Goal: Task Accomplishment & Management: Manage account settings

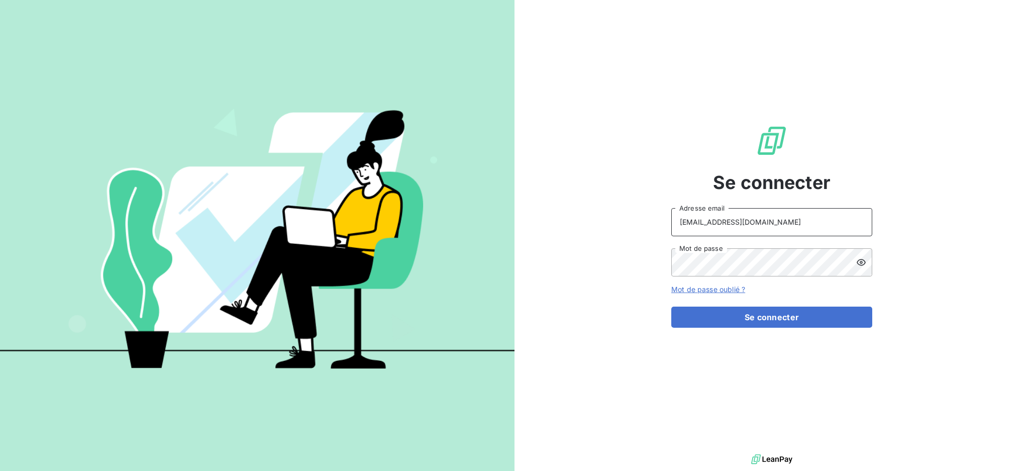
drag, startPoint x: 771, startPoint y: 223, endPoint x: 769, endPoint y: 230, distance: 7.3
click at [771, 223] on input "[EMAIL_ADDRESS][DOMAIN_NAME]" at bounding box center [772, 222] width 201 height 28
type input "[EMAIL_ADDRESS][DOMAIN_NAME]"
click at [740, 322] on button "Se connecter" at bounding box center [772, 317] width 201 height 21
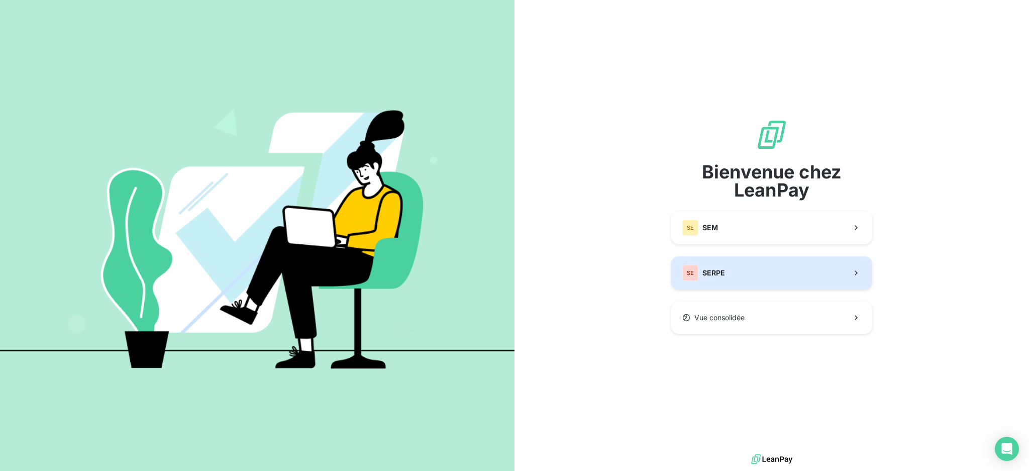
click at [734, 281] on button "SE SERPE" at bounding box center [772, 272] width 201 height 33
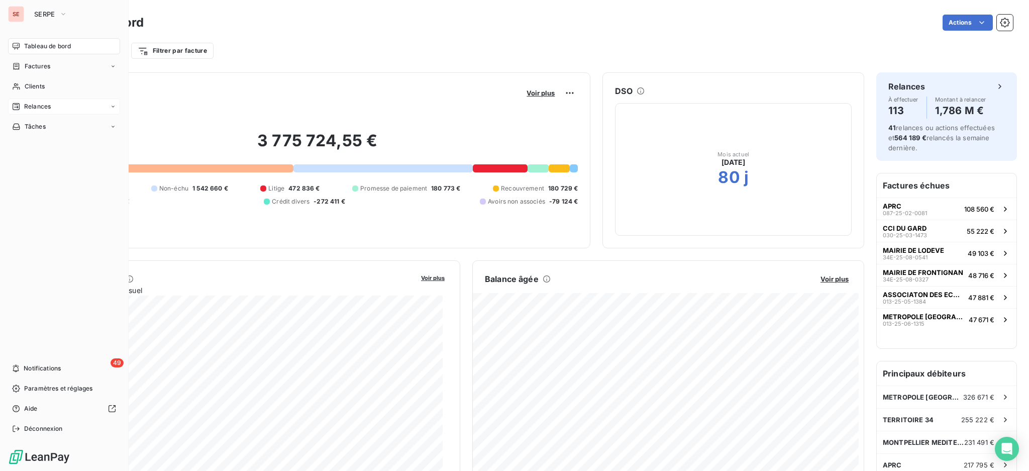
click at [41, 103] on span "Relances" at bounding box center [37, 106] width 27 height 9
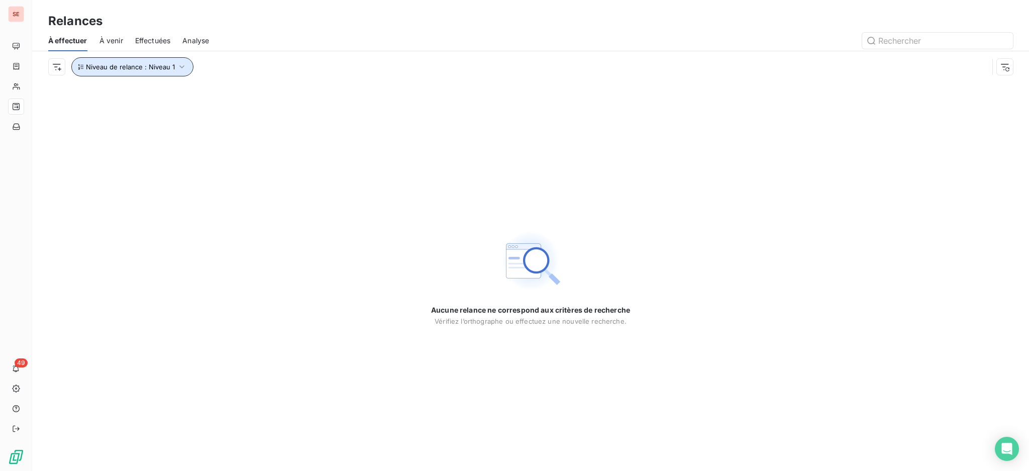
click at [182, 62] on icon "button" at bounding box center [182, 67] width 10 height 10
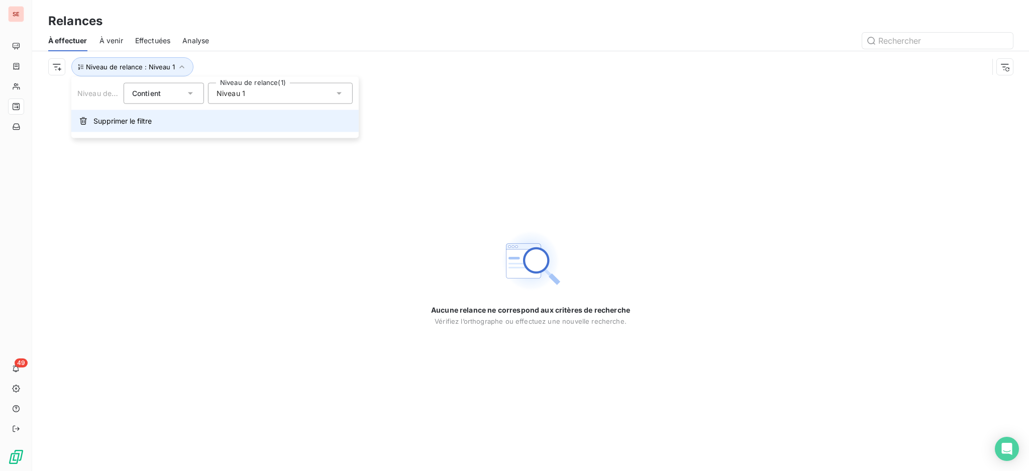
click at [124, 121] on span "Supprimer le filtre" at bounding box center [122, 121] width 58 height 10
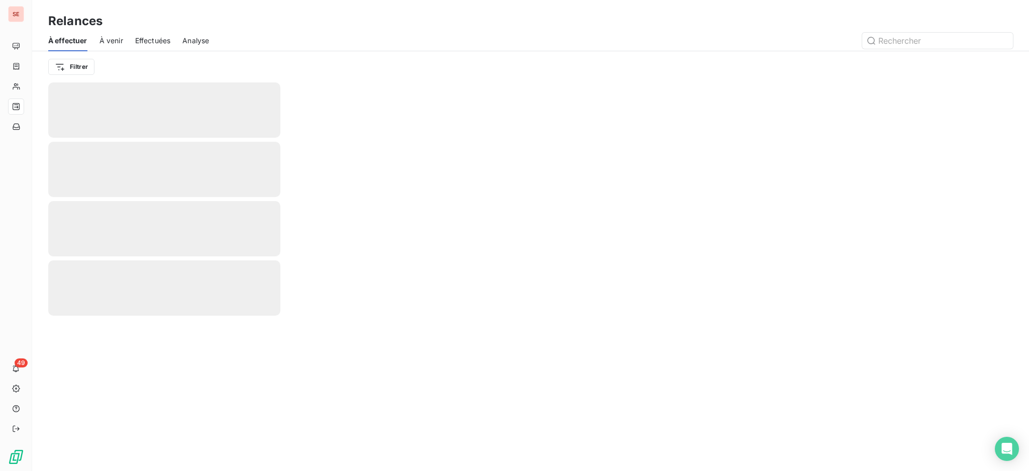
click at [86, 68] on html "SE 49 Relances À effectuer À venir Effectuées Analyse Filtrer" at bounding box center [514, 235] width 1029 height 471
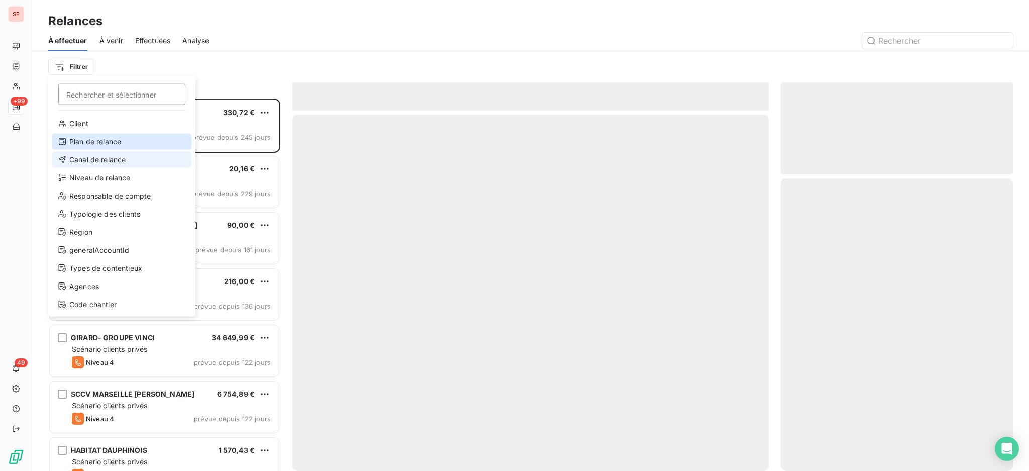
scroll to position [363, 222]
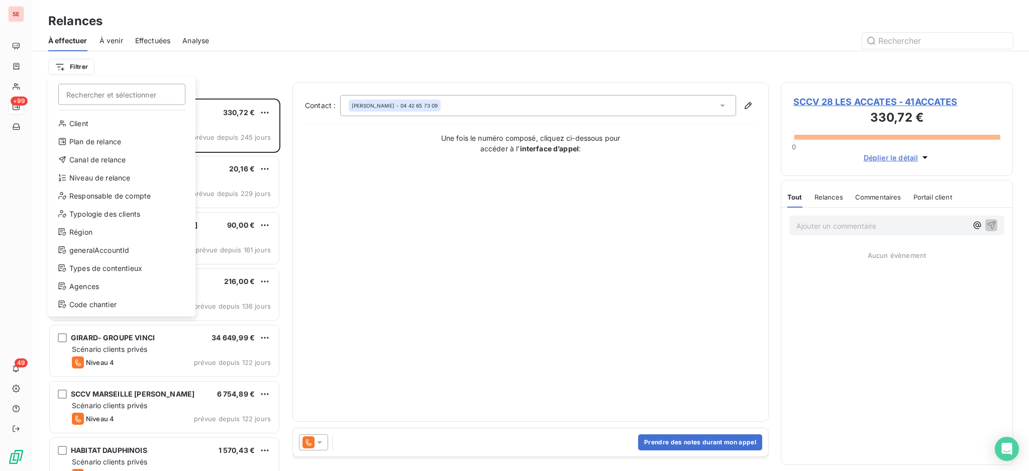
click at [118, 168] on div "Client Plan de relance Canal de relance Niveau de relance Responsable de compte…" at bounding box center [121, 216] width 139 height 201
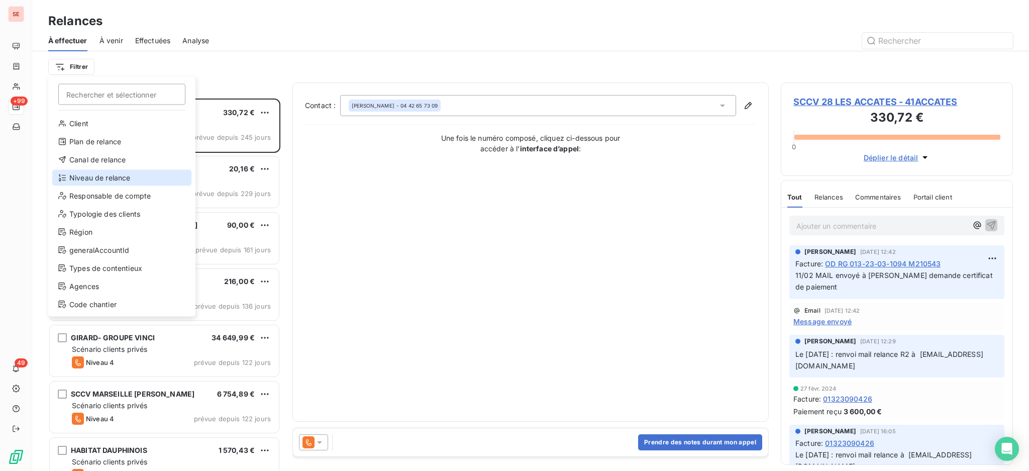
click at [129, 175] on div "Niveau de relance" at bounding box center [121, 178] width 139 height 16
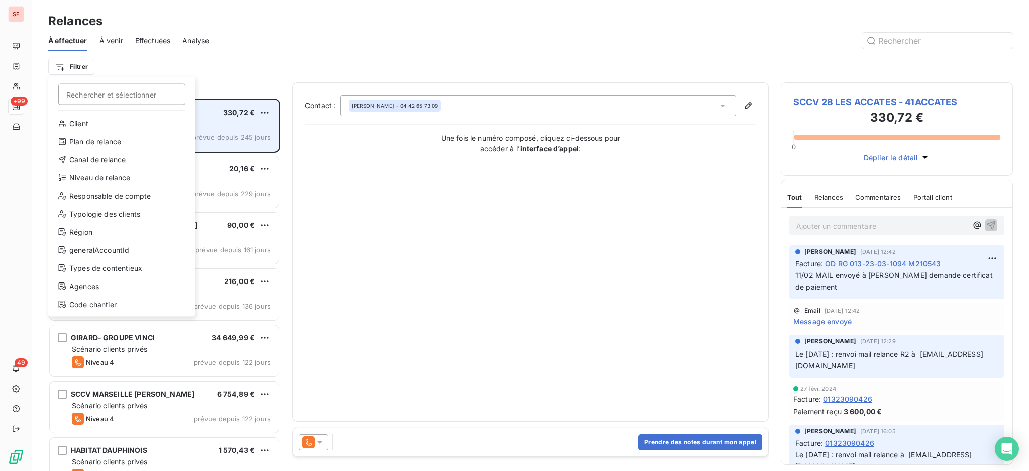
scroll to position [11, 11]
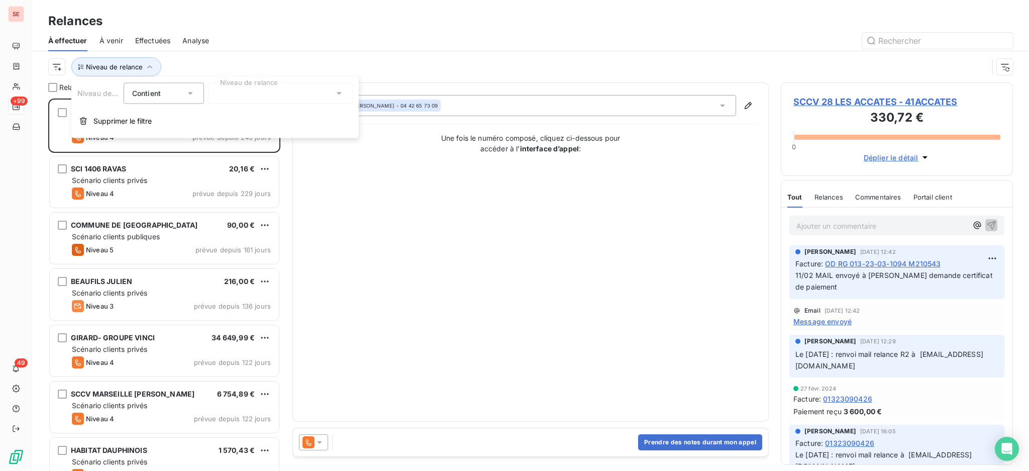
click at [338, 91] on icon at bounding box center [339, 93] width 10 height 10
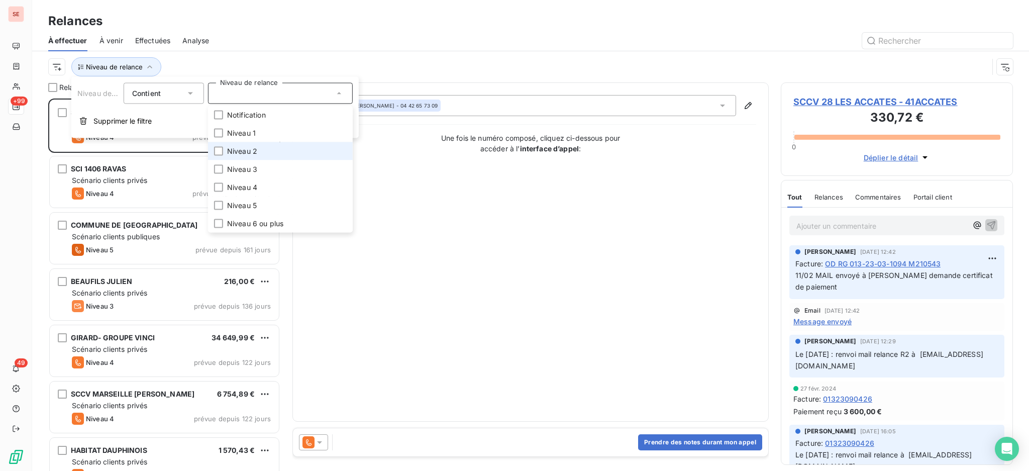
click at [250, 150] on span "Niveau 2" at bounding box center [242, 151] width 30 height 10
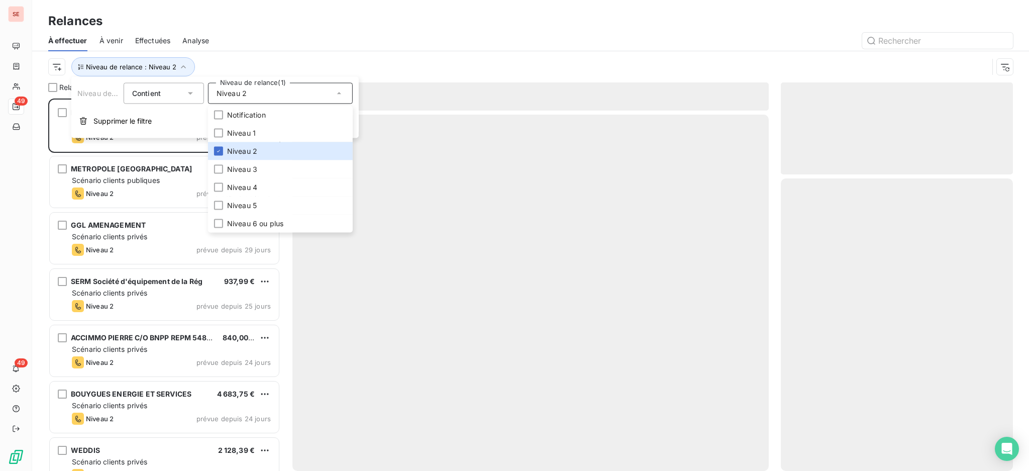
scroll to position [362, 222]
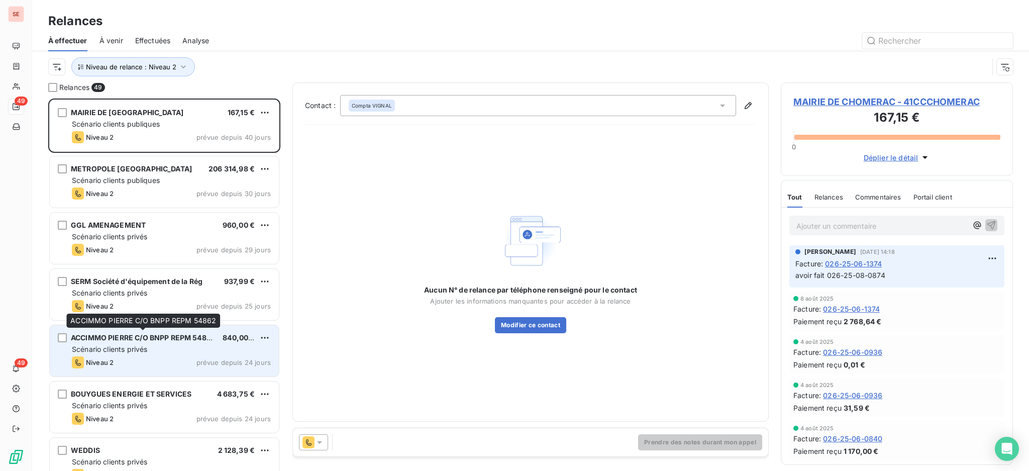
click at [111, 339] on span "ACCIMMO PIERRE C/O BNPP REPM 54862" at bounding box center [143, 337] width 145 height 9
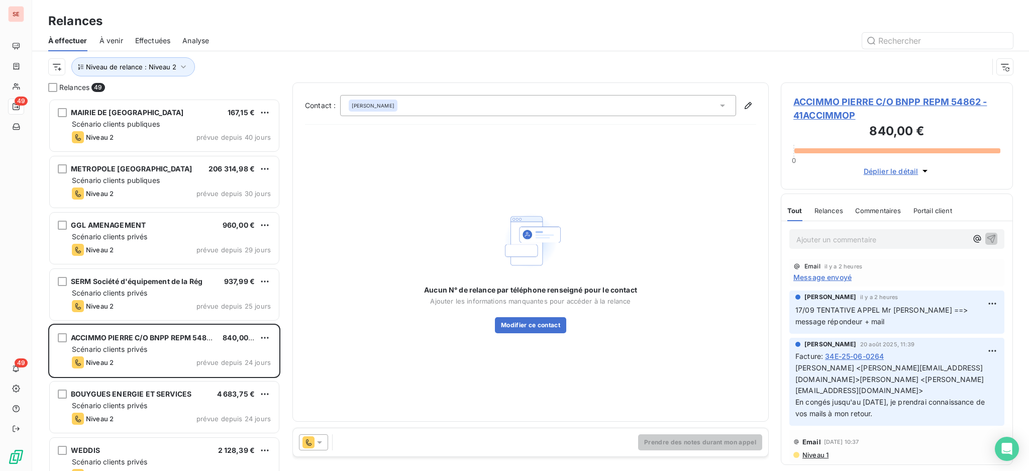
click at [835, 102] on span "ACCIMMO PIERRE C/O BNPP REPM 54862 - 41ACCIMMOP" at bounding box center [897, 108] width 207 height 27
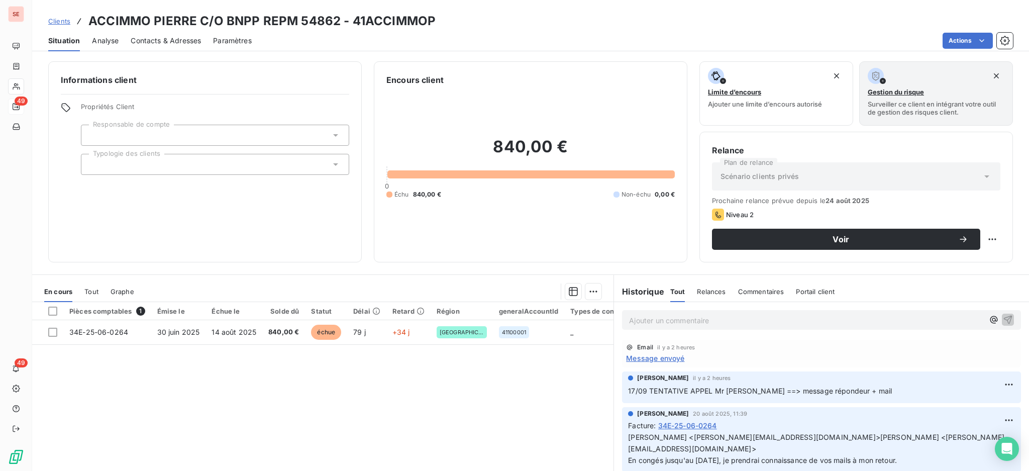
click at [173, 37] on span "Contacts & Adresses" at bounding box center [166, 41] width 70 height 10
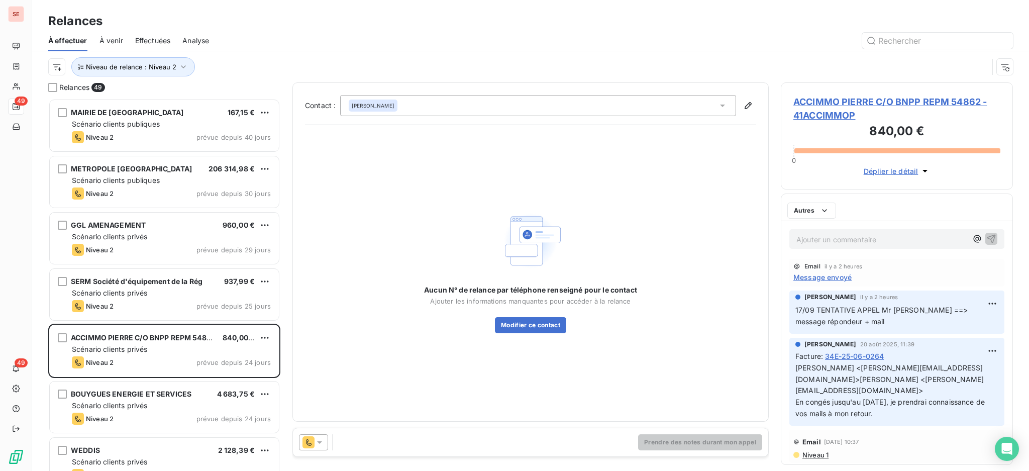
scroll to position [362, 222]
click at [891, 106] on span "ACCIMMO PIERRE C/O BNPP REPM 54862 - 41ACCIMMOP" at bounding box center [897, 108] width 207 height 27
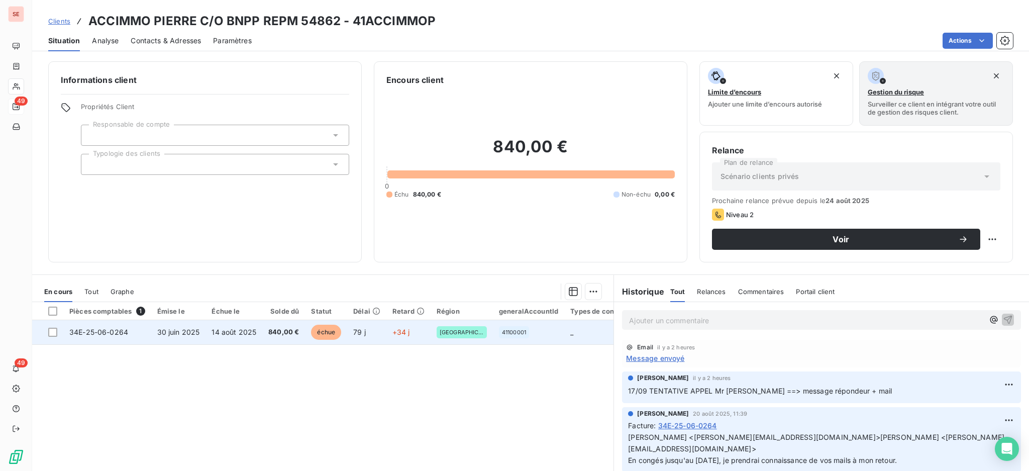
click at [230, 333] on span "14 août 2025" at bounding box center [234, 332] width 45 height 9
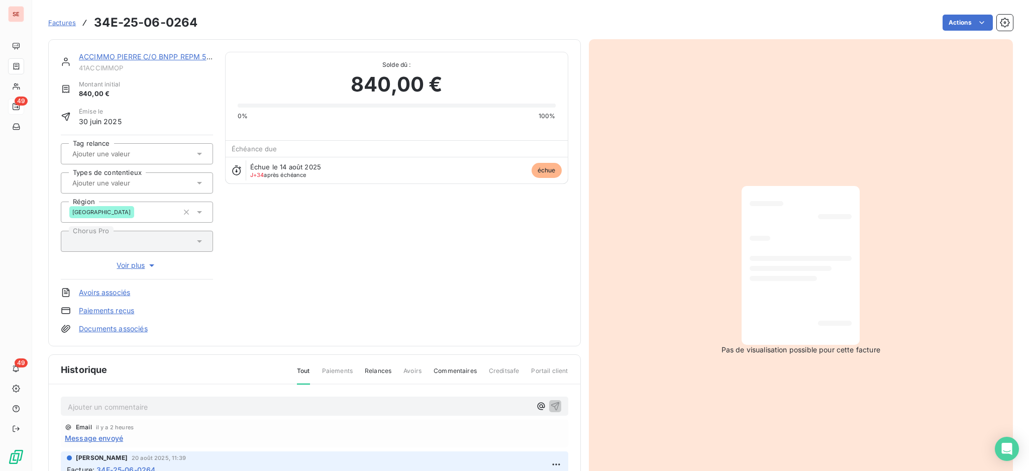
click at [209, 407] on p "Ajouter un commentaire ﻿" at bounding box center [299, 407] width 463 height 13
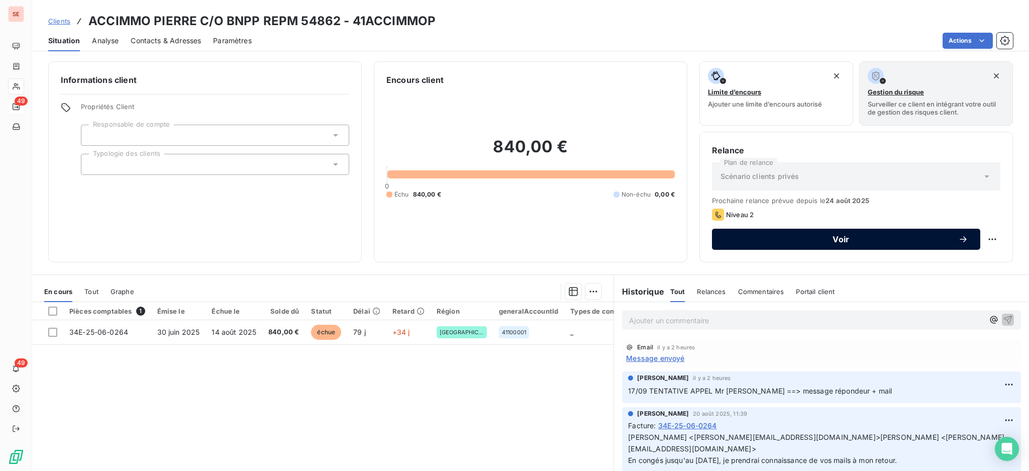
click at [756, 232] on button "Voir" at bounding box center [846, 239] width 268 height 21
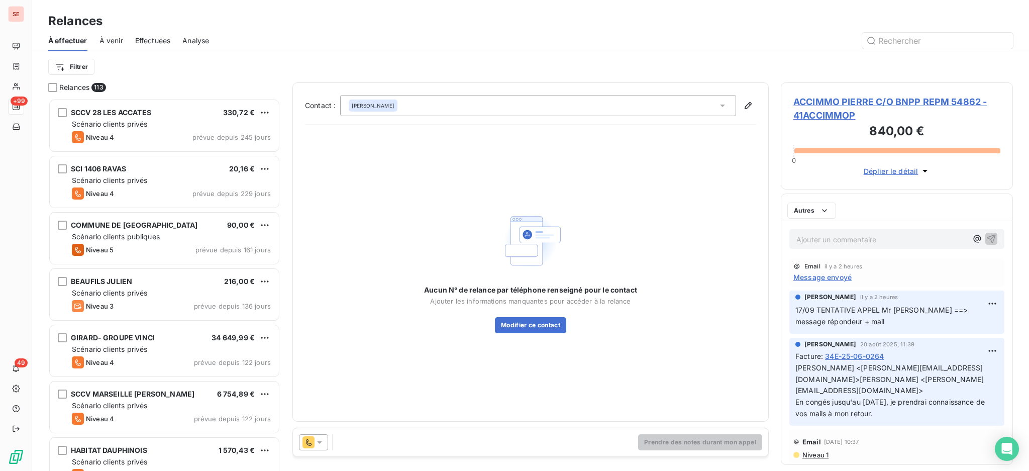
scroll to position [363, 222]
drag, startPoint x: 724, startPoint y: 105, endPoint x: 698, endPoint y: 116, distance: 28.7
click at [724, 105] on icon at bounding box center [722, 106] width 5 height 3
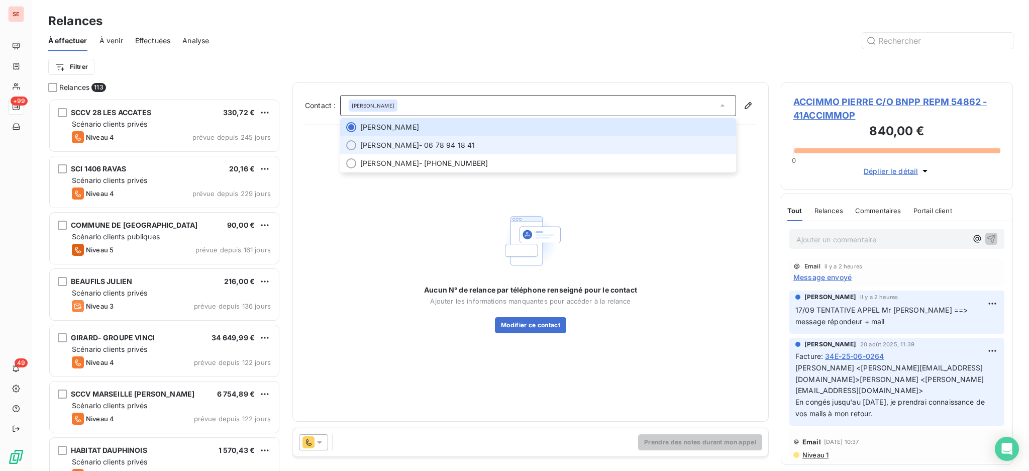
click at [544, 141] on span "[PERSON_NAME] - 06 78 94 18 41" at bounding box center [545, 145] width 370 height 10
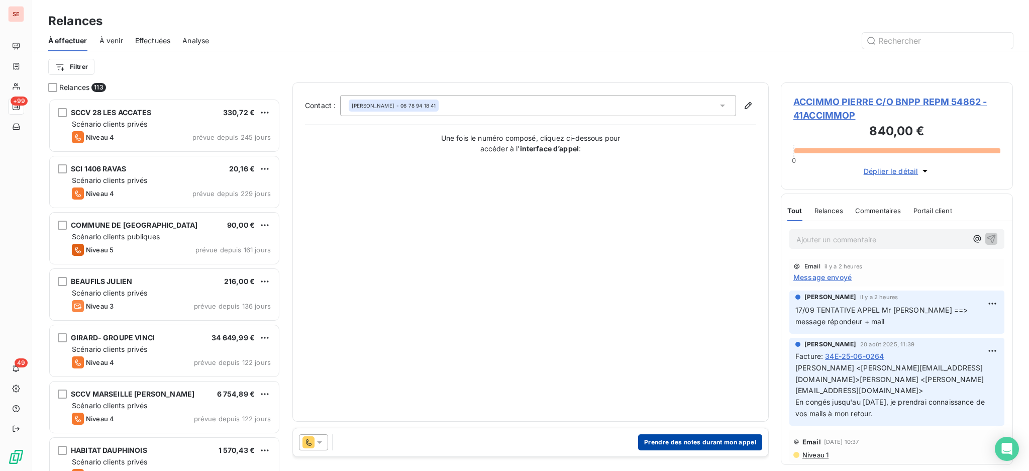
click at [712, 441] on button "Prendre des notes durant mon appel" at bounding box center [700, 442] width 124 height 16
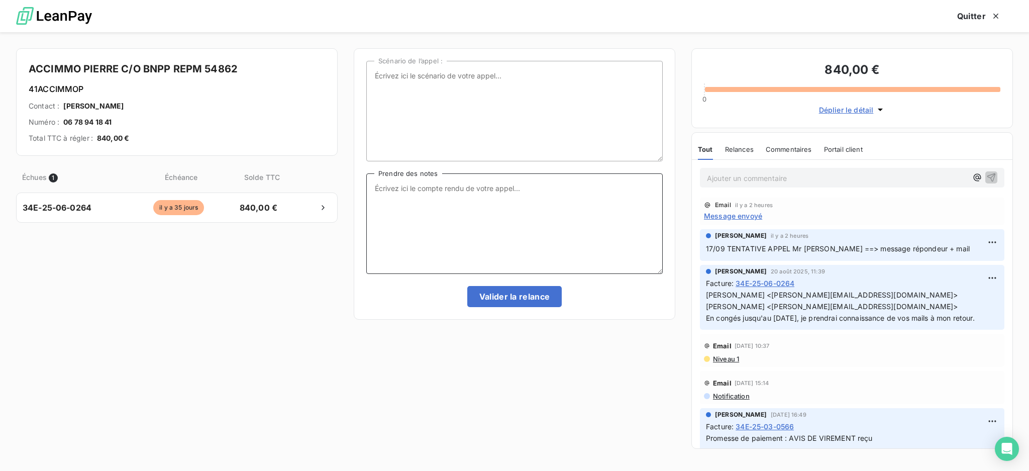
click at [421, 197] on textarea "Prendre des notes" at bounding box center [514, 223] width 297 height 101
click at [393, 200] on textarea "Ent tel avec Mr [PERSON_NAME]" at bounding box center [514, 223] width 297 height 101
click at [483, 188] on textarea "Ent tel avec Mr [PERSON_NAME]" at bounding box center [514, 223] width 297 height 101
type textarea "Ent tel avec Mr [PERSON_NAME] :"
click at [485, 190] on textarea "Ent tel avec Mr [PERSON_NAME] :" at bounding box center [514, 223] width 297 height 101
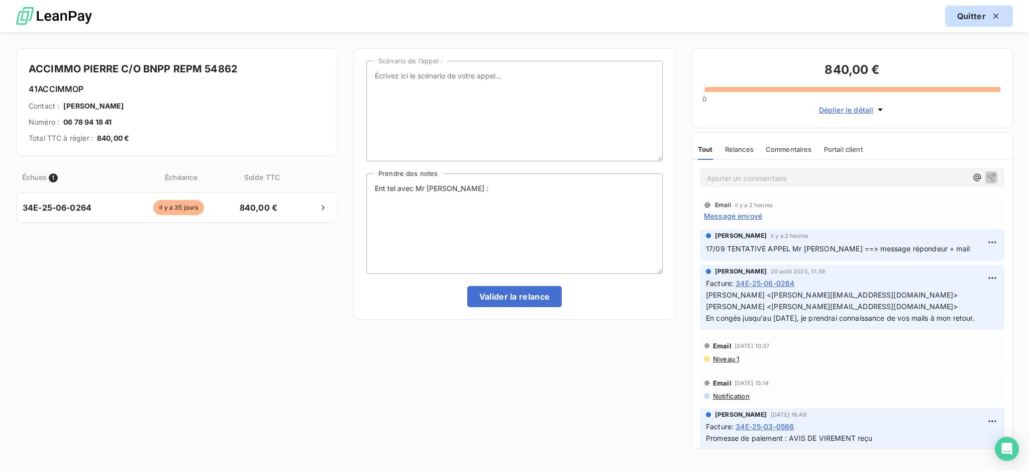
click at [971, 12] on button "Quitter" at bounding box center [980, 16] width 68 height 21
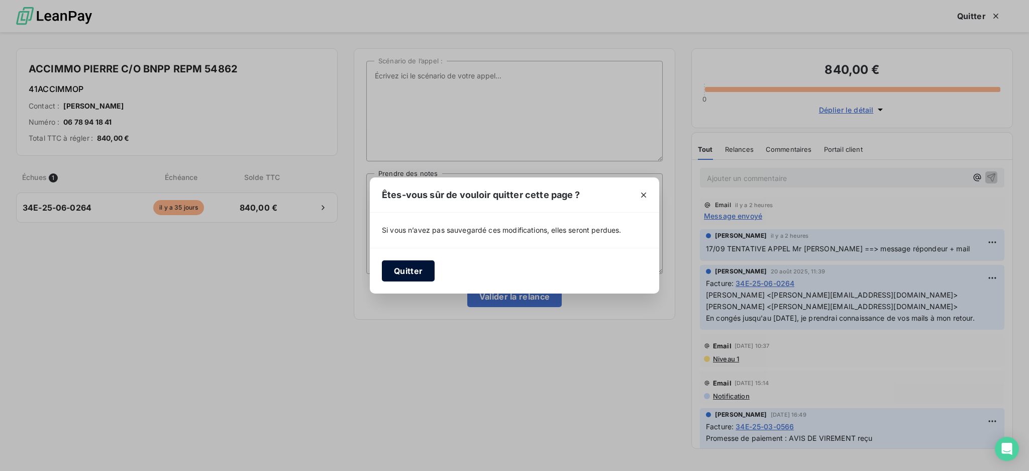
click at [399, 271] on button "Quitter" at bounding box center [408, 270] width 53 height 21
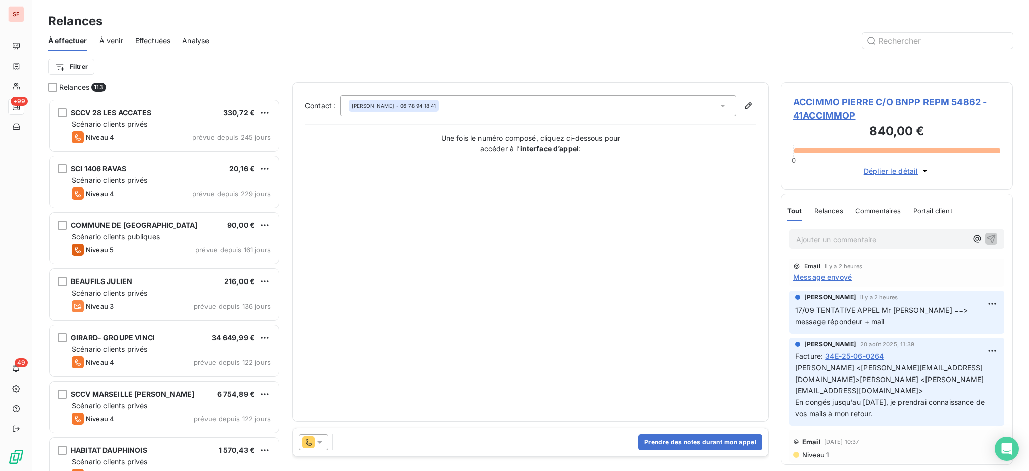
click at [722, 105] on icon at bounding box center [722, 106] width 5 height 3
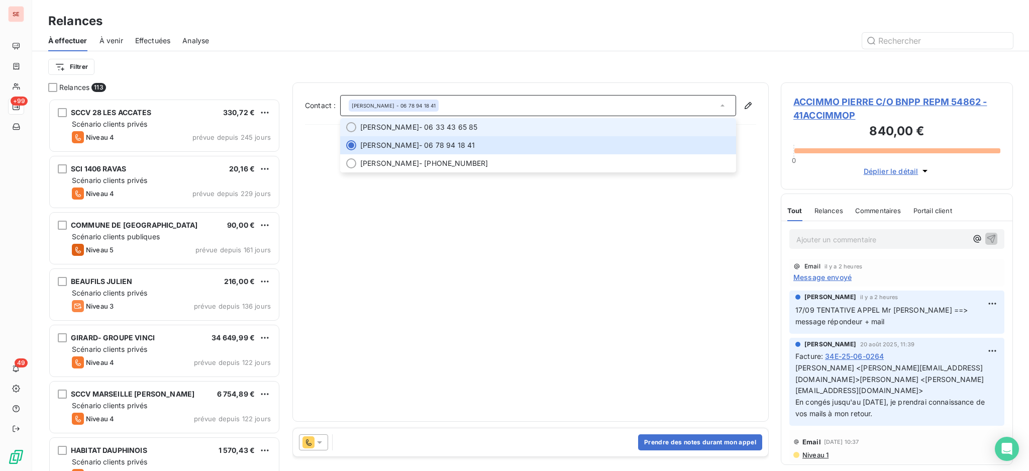
click at [568, 131] on span "[PERSON_NAME] - 06 33 43 65 85" at bounding box center [545, 127] width 370 height 10
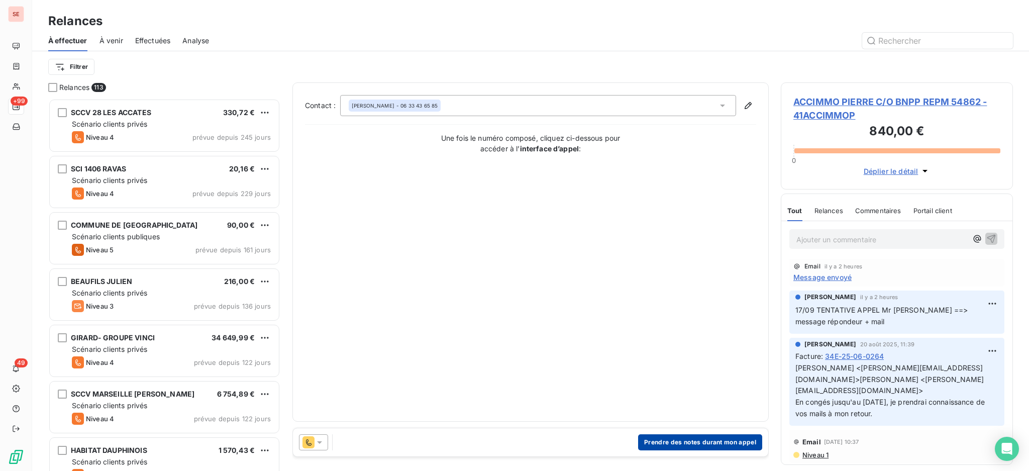
click at [704, 438] on button "Prendre des notes durant mon appel" at bounding box center [700, 442] width 124 height 16
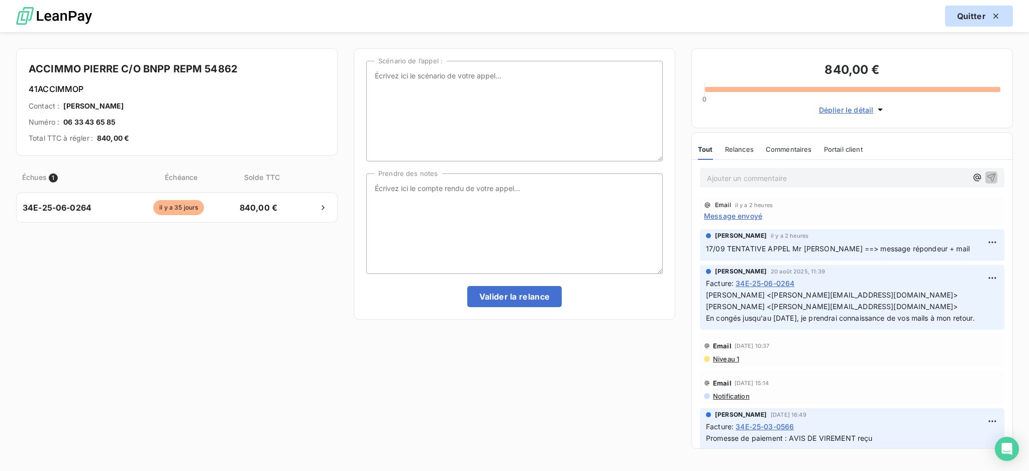
click at [969, 18] on button "Quitter" at bounding box center [980, 16] width 68 height 21
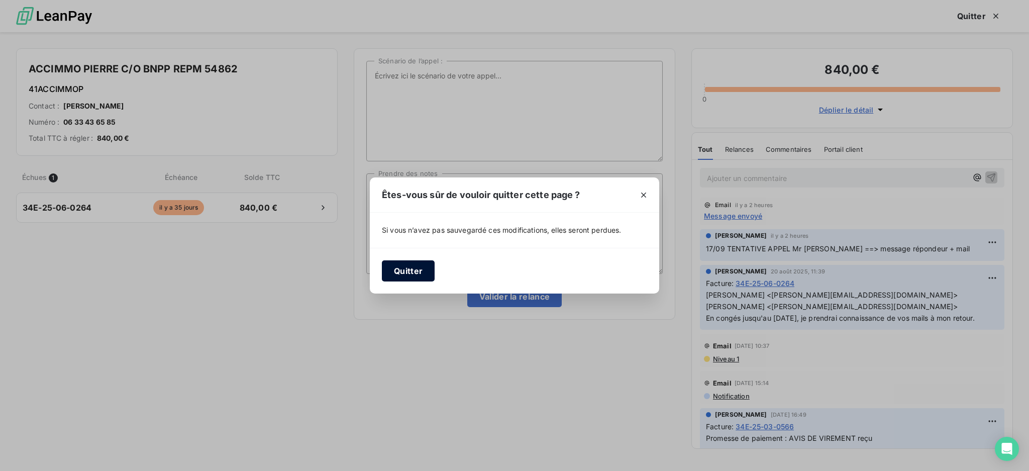
click at [410, 265] on button "Quitter" at bounding box center [408, 270] width 53 height 21
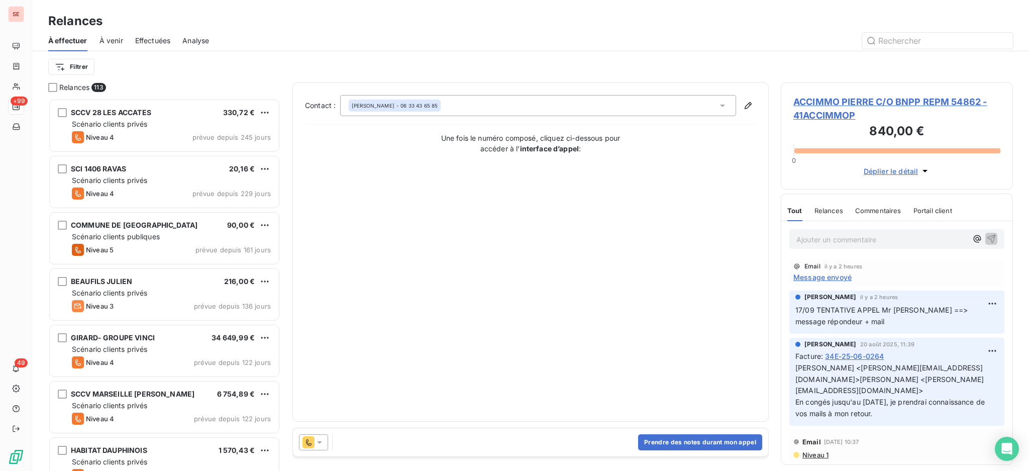
click at [839, 102] on span "ACCIMMO PIERRE C/O BNPP REPM 54862 - 41ACCIMMOP" at bounding box center [897, 108] width 207 height 27
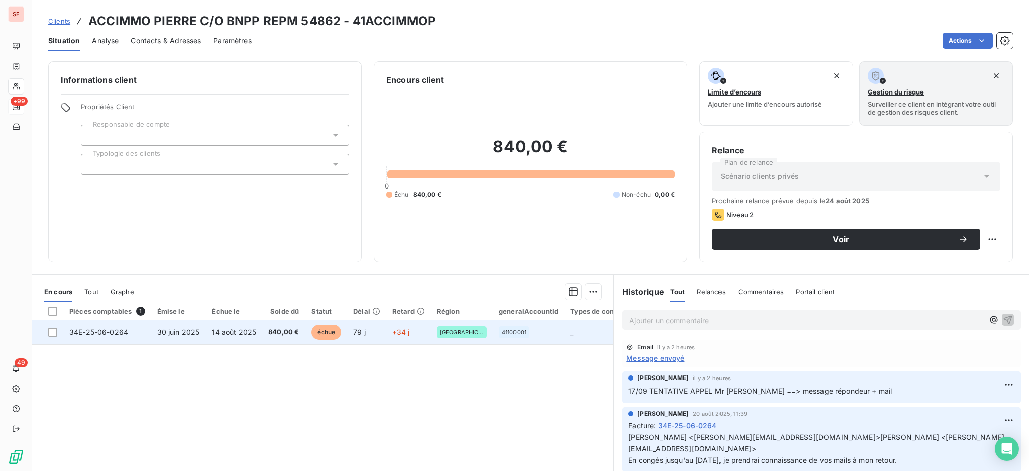
click at [247, 333] on span "14 août 2025" at bounding box center [234, 332] width 45 height 9
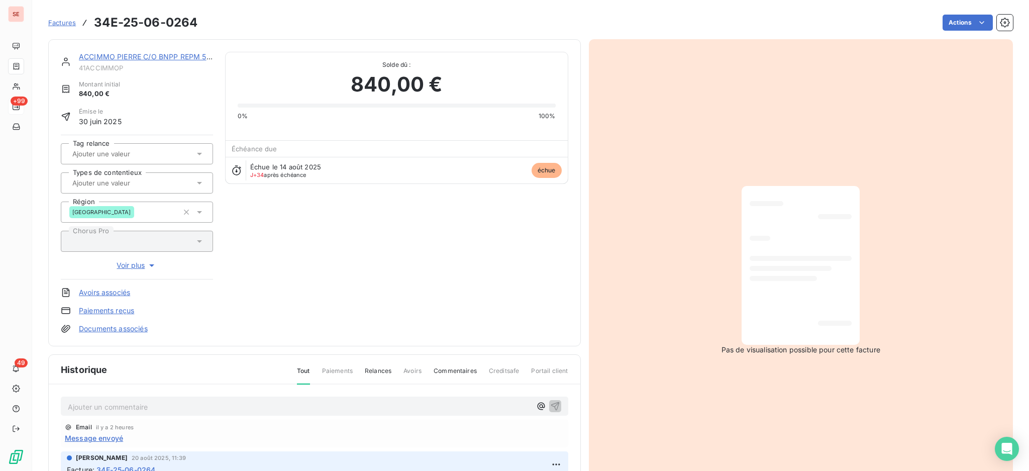
click at [248, 401] on p "Ajouter un commentaire ﻿" at bounding box center [299, 407] width 463 height 13
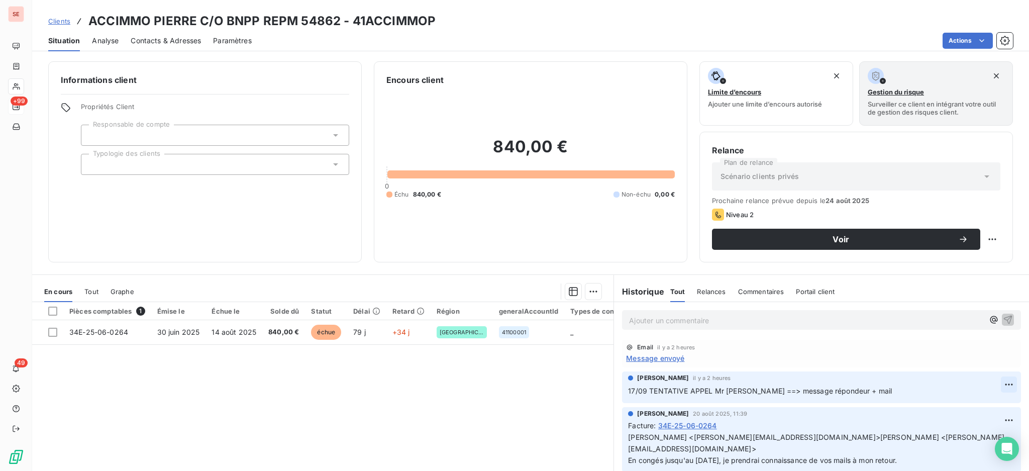
click at [988, 383] on html "SE +99 49 Clients ACCIMMO PIERRE C/O BNPP REPM 54862 - 41ACCIMMOP Situation Ana…" at bounding box center [514, 235] width 1029 height 471
click at [951, 408] on div "Editer" at bounding box center [964, 407] width 56 height 16
click at [1004, 392] on icon "button" at bounding box center [1009, 391] width 10 height 10
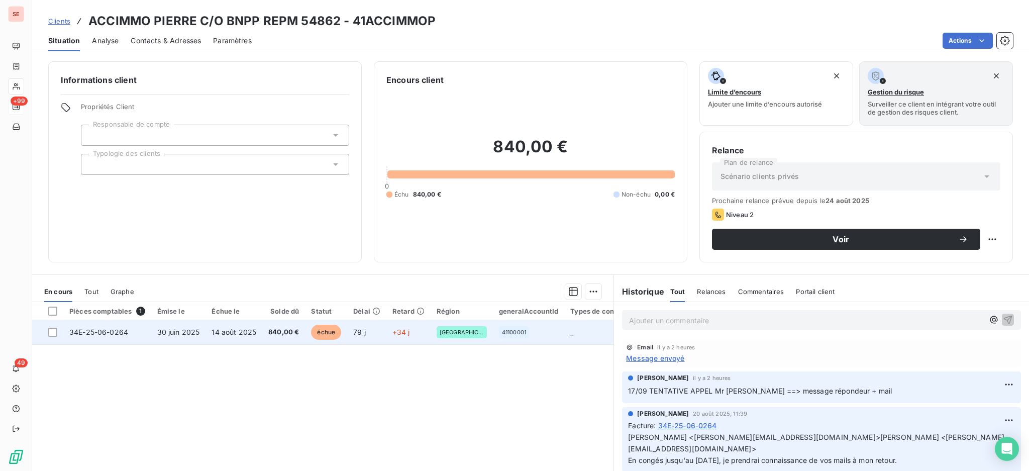
click at [280, 330] on span "840,00 €" at bounding box center [283, 332] width 31 height 10
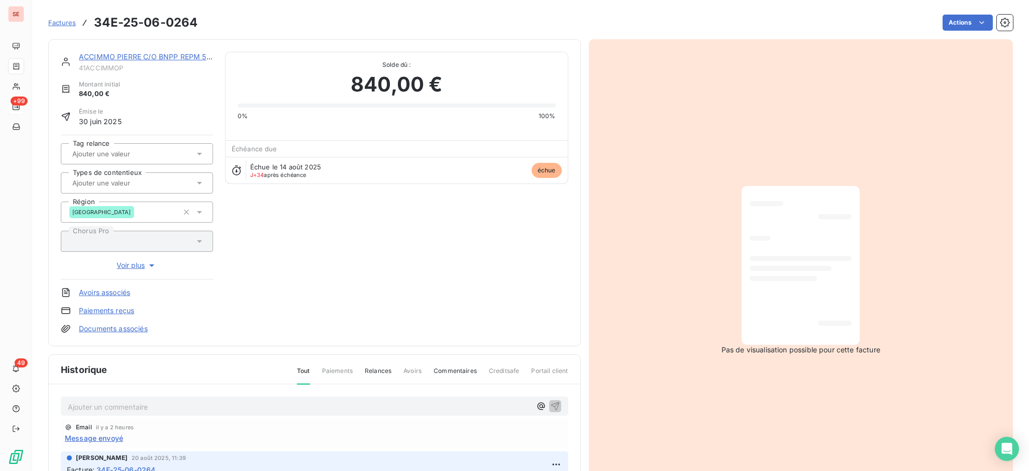
click at [199, 406] on p "Ajouter un commentaire ﻿" at bounding box center [299, 407] width 463 height 13
click at [235, 411] on div "17/09 ENT Tel avec Mr [PERSON_NAME] ==<" at bounding box center [315, 406] width 508 height 19
click at [233, 409] on p "17/09 ENT Tel avec Mr [PERSON_NAME] ==<" at bounding box center [299, 407] width 463 height 12
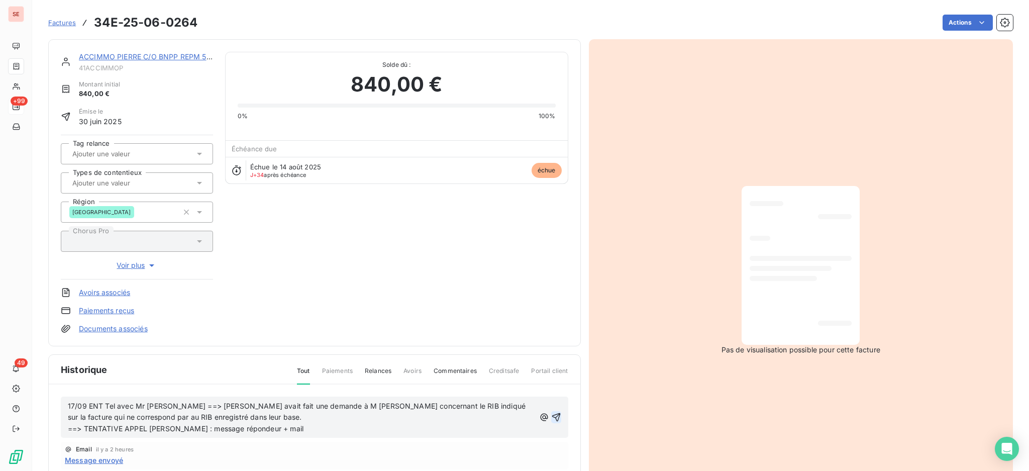
click at [551, 414] on icon "button" at bounding box center [556, 417] width 10 height 10
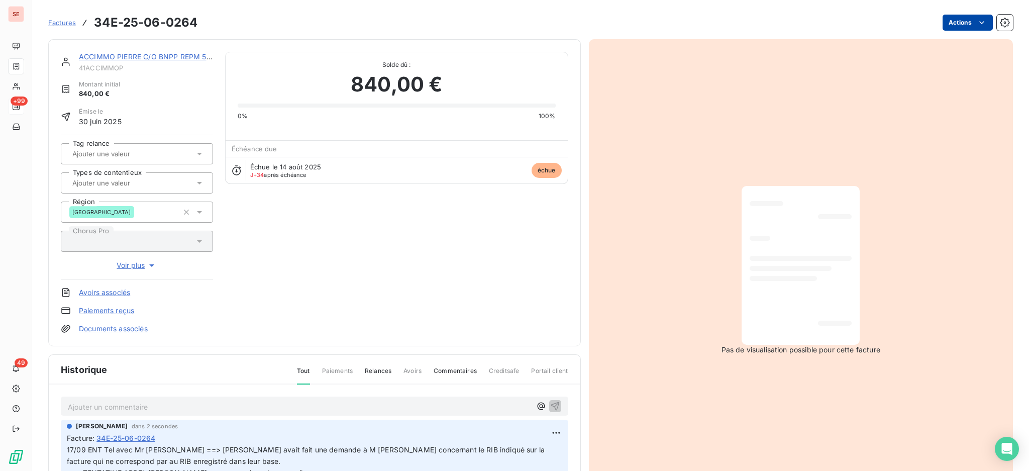
click at [955, 24] on html "SE +99 49 Factures 34E-25-06-0264 Actions ACCIMMO PIERRE C/O BNPP REPM 54862 41…" at bounding box center [514, 235] width 1029 height 471
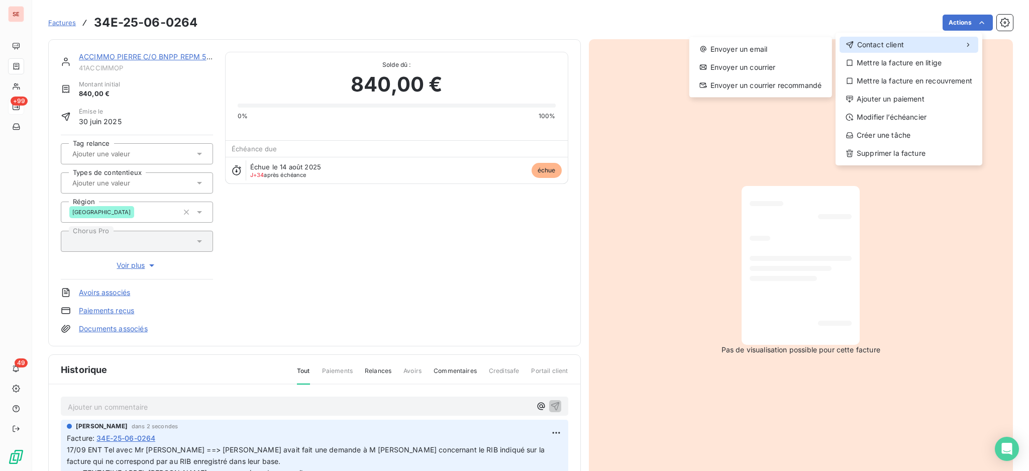
click at [893, 48] on span "Contact client" at bounding box center [881, 45] width 47 height 10
click at [750, 54] on div "Envoyer un email" at bounding box center [761, 49] width 135 height 16
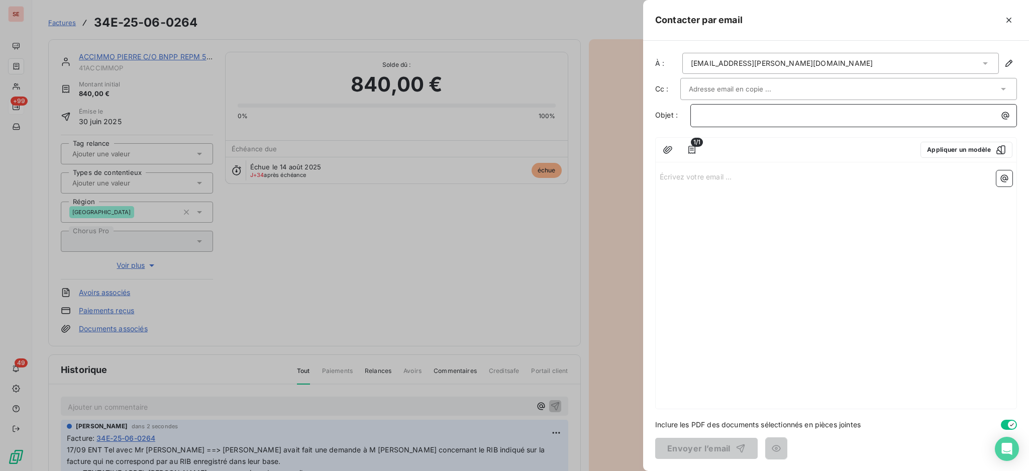
click at [899, 115] on p "﻿" at bounding box center [856, 116] width 315 height 12
click at [718, 183] on div "Écrivez votre email ... ﻿" at bounding box center [836, 287] width 361 height 242
click at [713, 176] on p "Écrivez votre email ... ﻿" at bounding box center [836, 176] width 353 height 12
click at [734, 169] on div "Écrivez votre email ... ﻿" at bounding box center [836, 287] width 361 height 242
drag, startPoint x: 714, startPoint y: 172, endPoint x: 718, endPoint y: 177, distance: 6.4
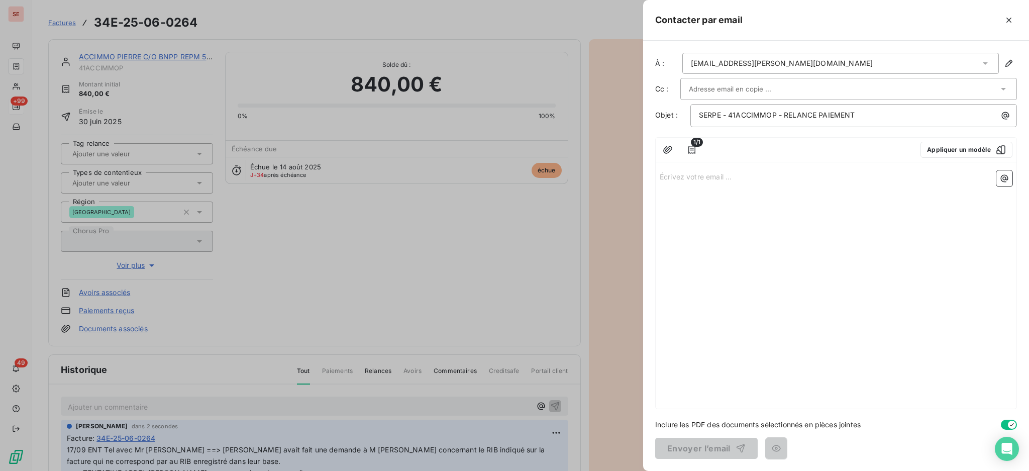
click at [714, 172] on p "Écrivez votre email ... ﻿" at bounding box center [836, 176] width 353 height 12
click at [666, 174] on p "Écrivez votre email ... ﻿" at bounding box center [836, 176] width 353 height 12
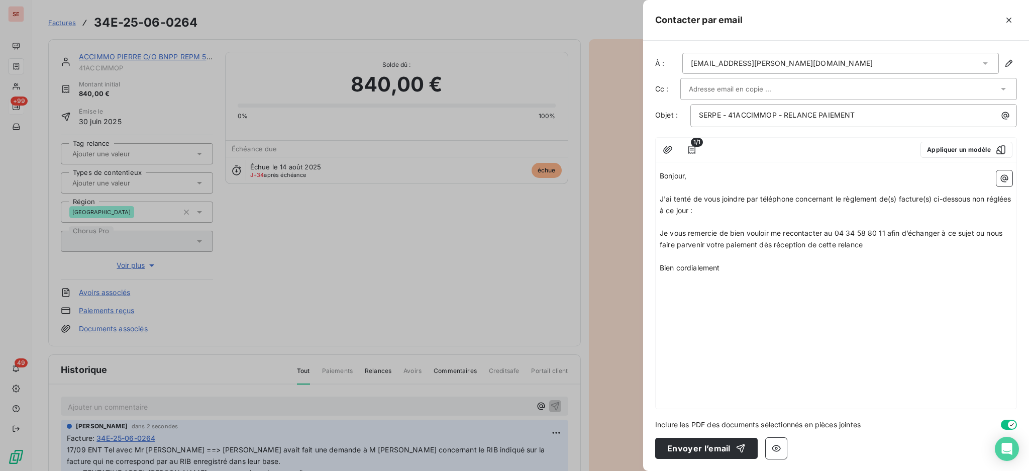
click at [678, 222] on p "﻿" at bounding box center [836, 223] width 353 height 12
click at [1009, 172] on button "button" at bounding box center [1005, 178] width 16 height 16
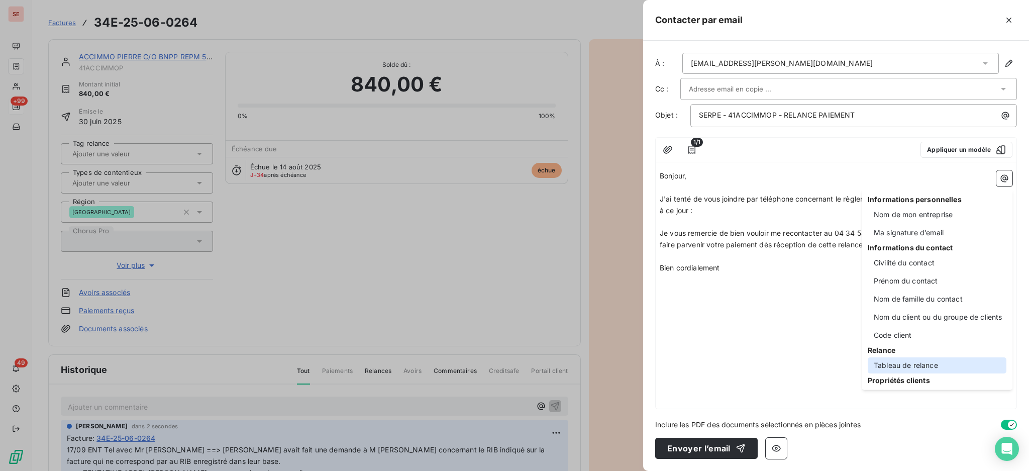
click at [915, 359] on div "Tableau de relance" at bounding box center [937, 365] width 139 height 16
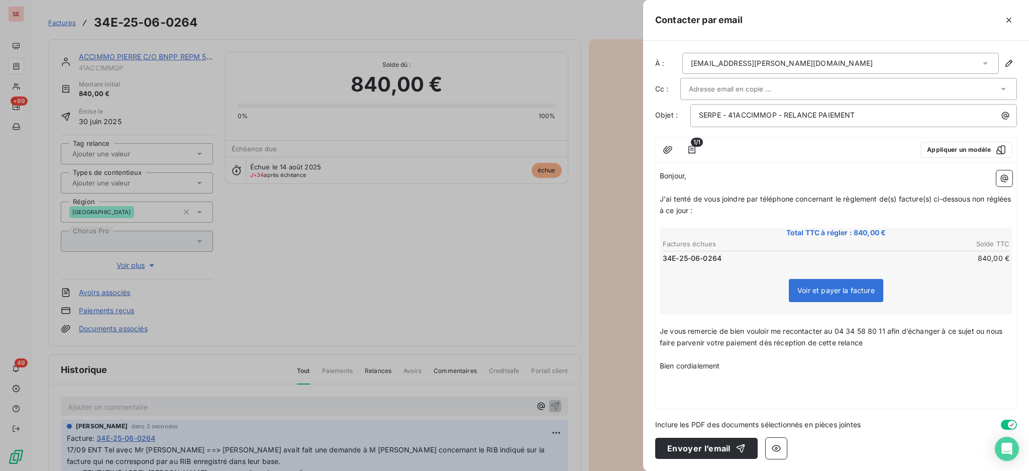
click at [703, 377] on p "﻿" at bounding box center [836, 377] width 353 height 12
click at [1007, 179] on icon "button" at bounding box center [1005, 178] width 10 height 10
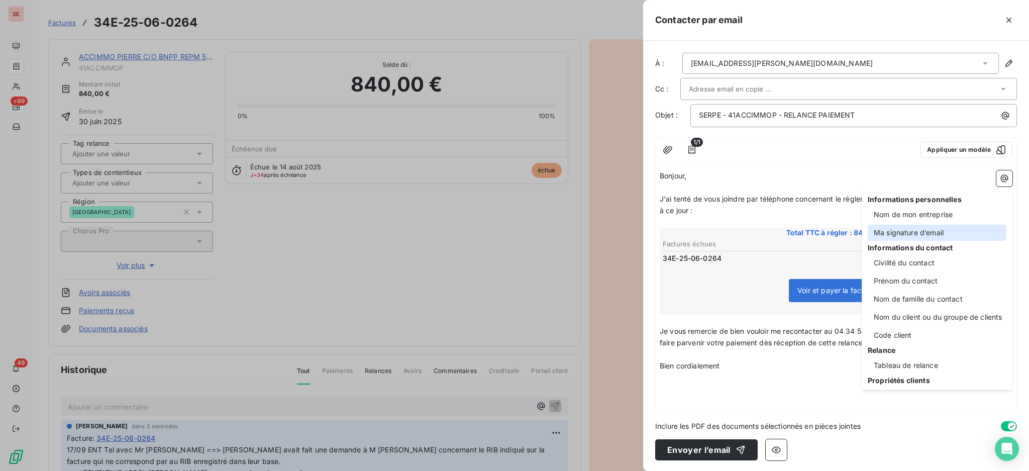
click at [914, 229] on div "Ma signature d’email" at bounding box center [937, 233] width 139 height 16
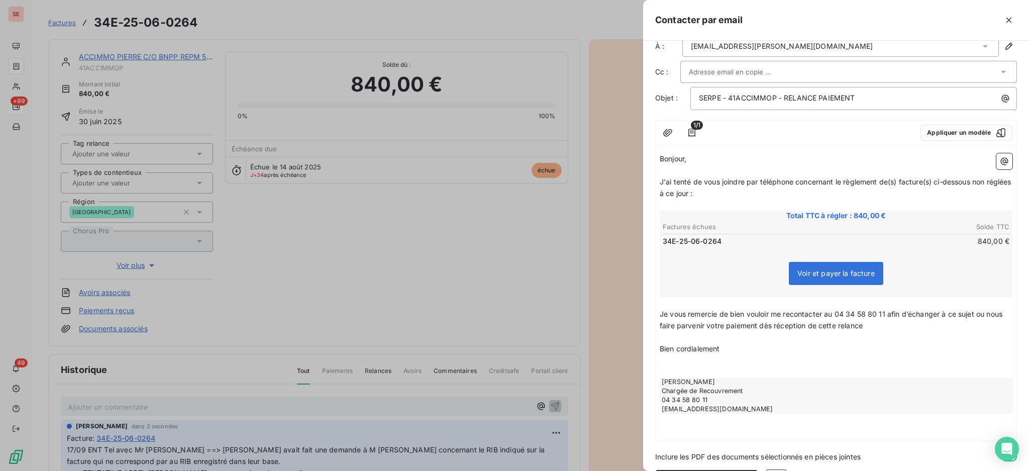
scroll to position [47, 0]
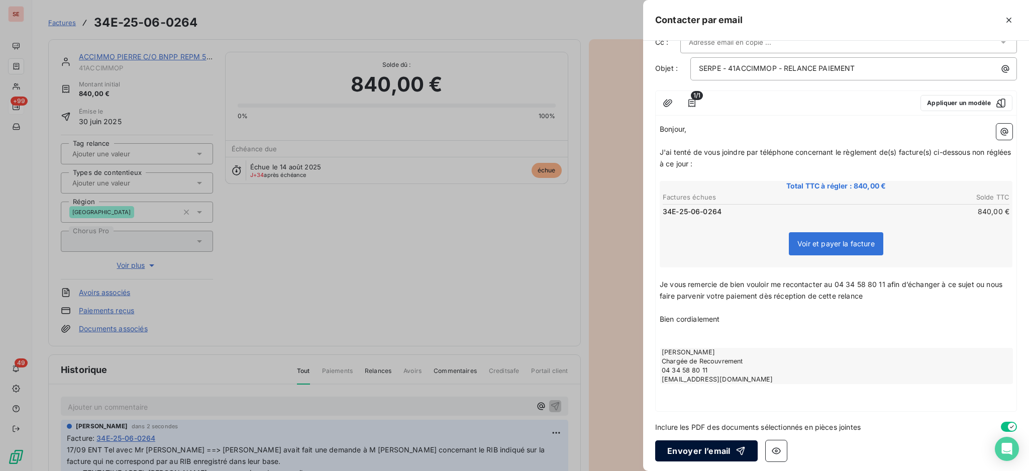
click at [706, 453] on button "Envoyer l’email" at bounding box center [706, 450] width 103 height 21
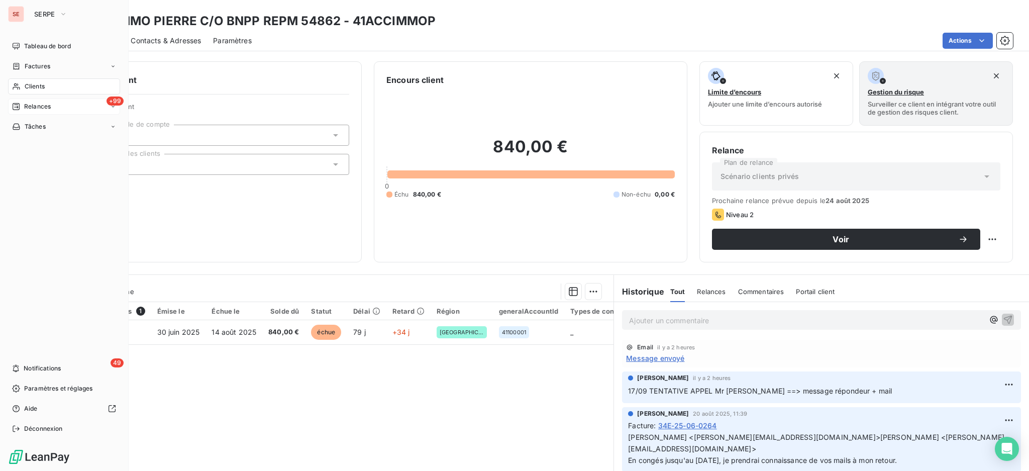
click at [42, 108] on span "Relances" at bounding box center [37, 106] width 27 height 9
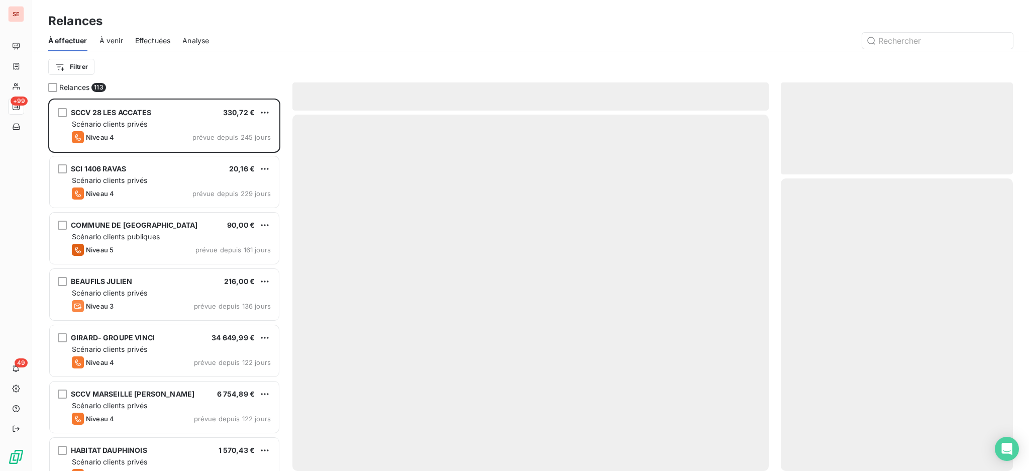
scroll to position [363, 222]
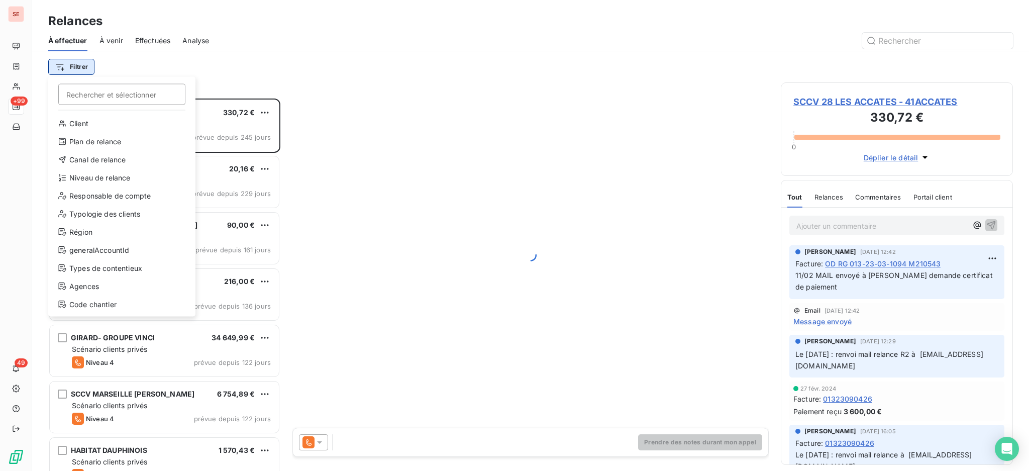
click at [79, 59] on html "SE +99 49 Relances À effectuer À venir Effectuées Analyse Filtrer Rechercher et…" at bounding box center [514, 235] width 1029 height 471
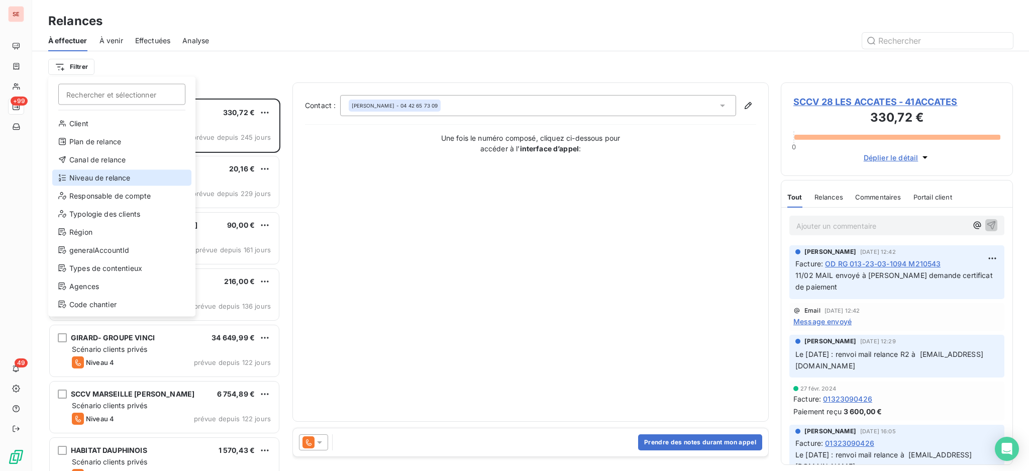
click at [126, 177] on div "Niveau de relance" at bounding box center [121, 178] width 139 height 16
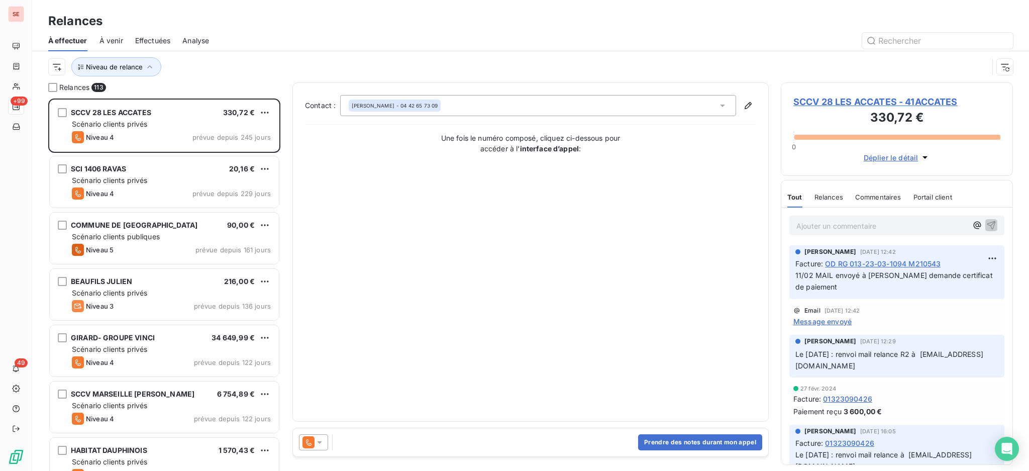
scroll to position [11, 11]
click at [338, 90] on icon at bounding box center [339, 93] width 10 height 10
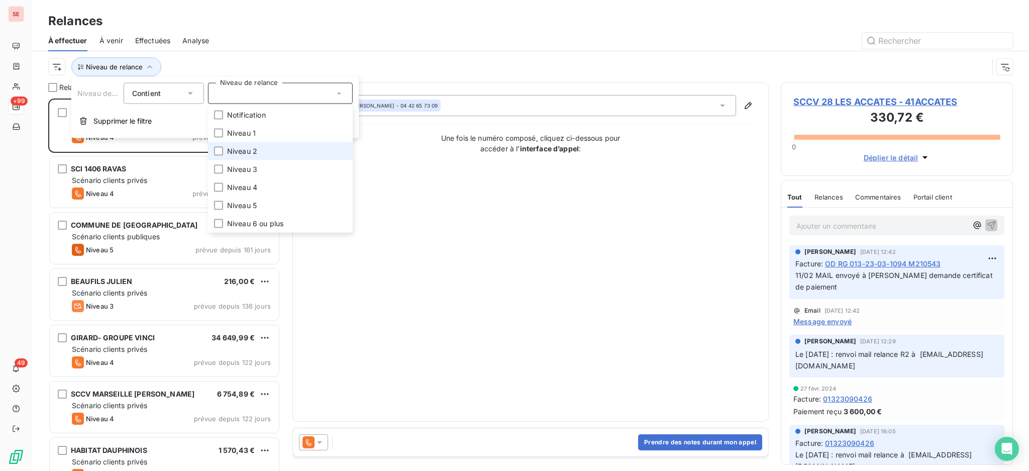
click at [249, 151] on span "Niveau 2" at bounding box center [242, 151] width 30 height 10
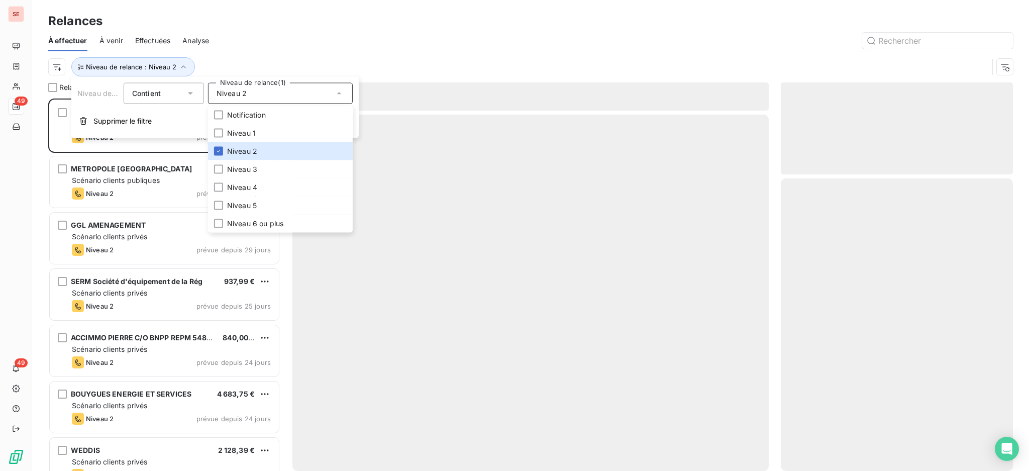
scroll to position [362, 222]
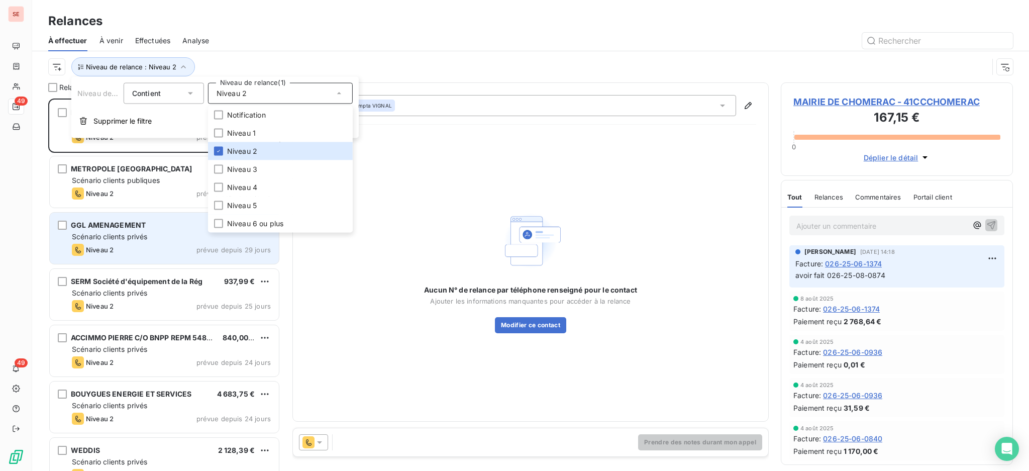
click at [117, 242] on div "GGL AMENAGEMENT 960,00 € Scénario clients privés Niveau 2 prévue depuis 29 jours" at bounding box center [164, 238] width 229 height 51
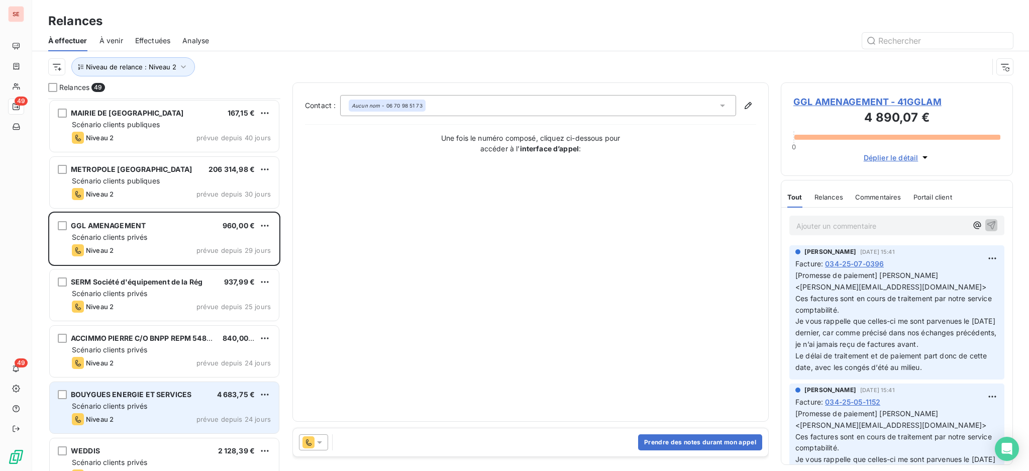
scroll to position [202, 0]
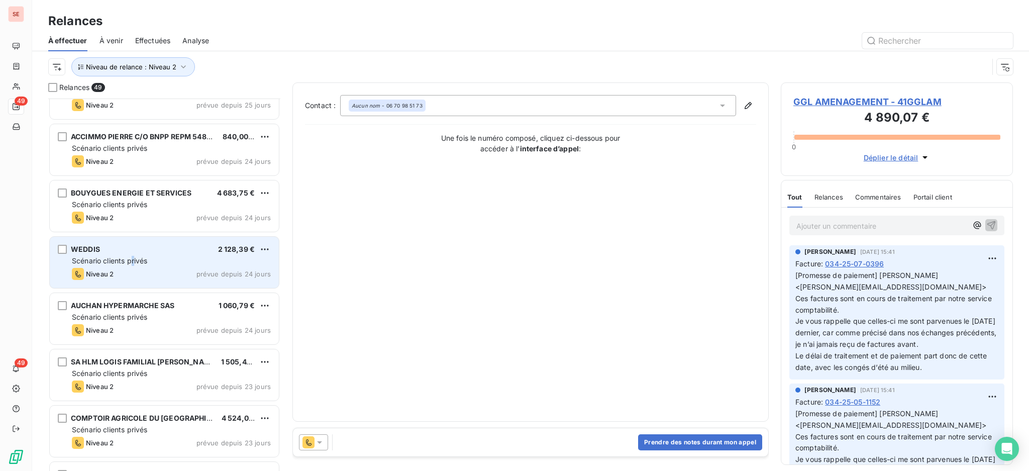
click at [134, 262] on span "Scénario clients privés" at bounding box center [109, 260] width 75 height 9
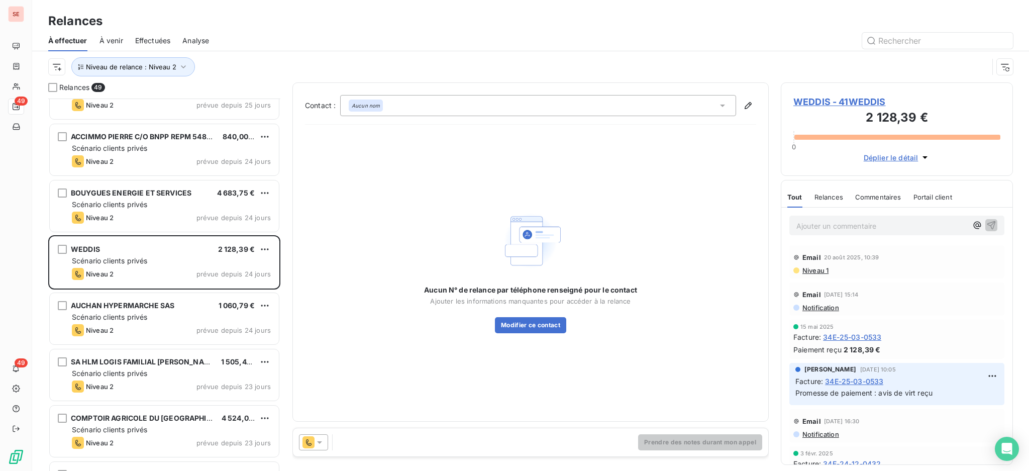
click at [721, 104] on icon at bounding box center [723, 106] width 10 height 10
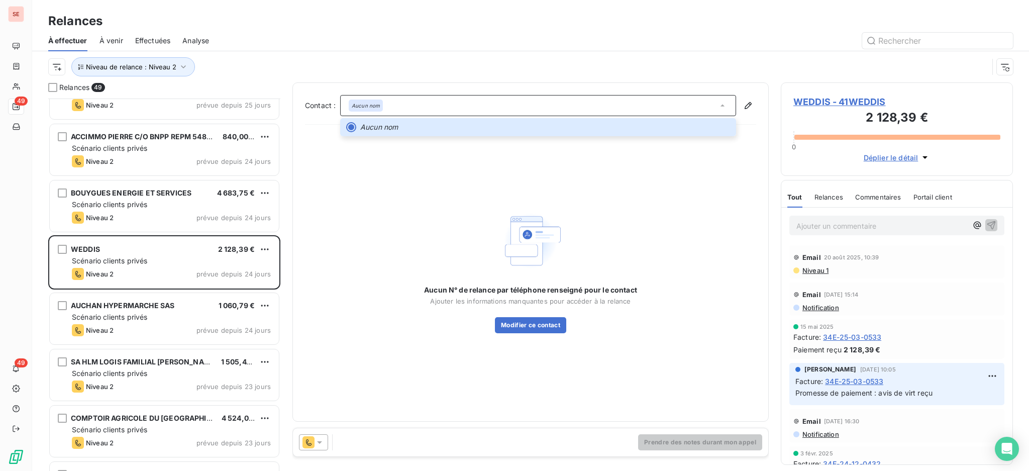
click at [878, 105] on span "WEDDIS - 41WEDDIS" at bounding box center [897, 102] width 207 height 14
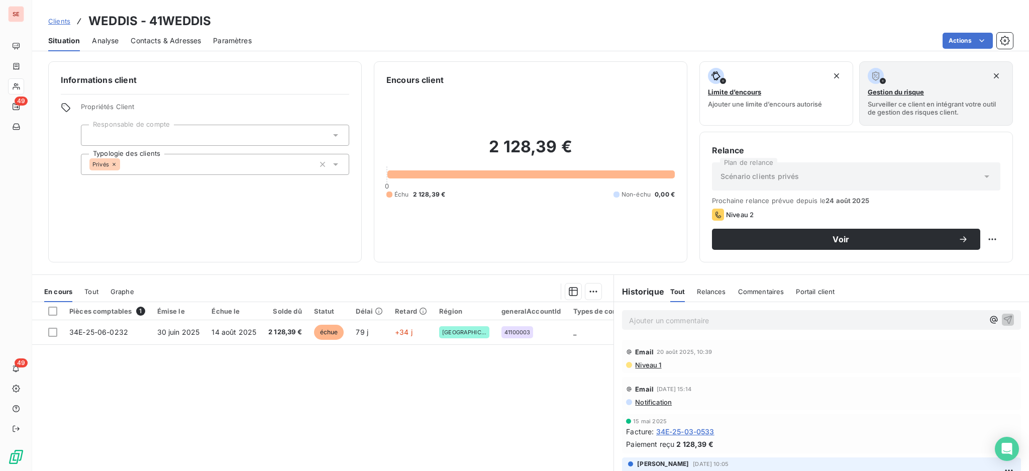
click at [175, 38] on span "Contacts & Adresses" at bounding box center [166, 41] width 70 height 10
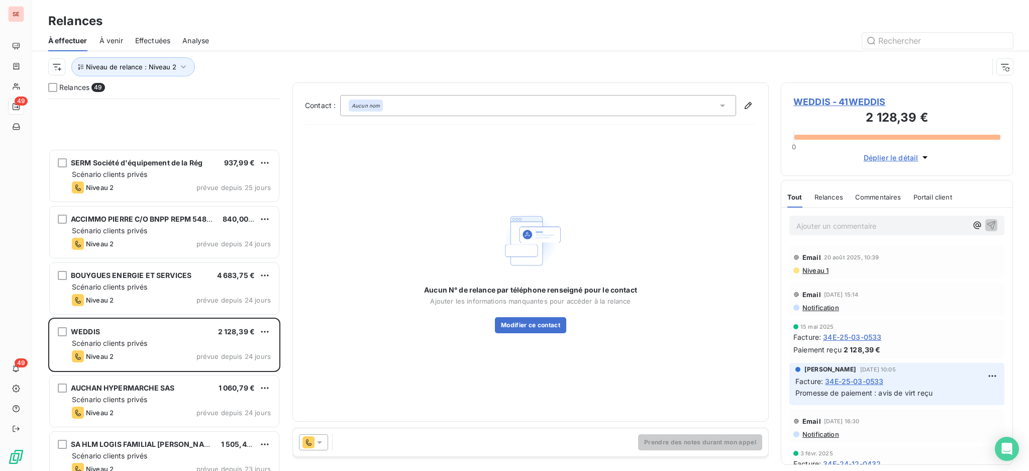
scroll to position [268, 0]
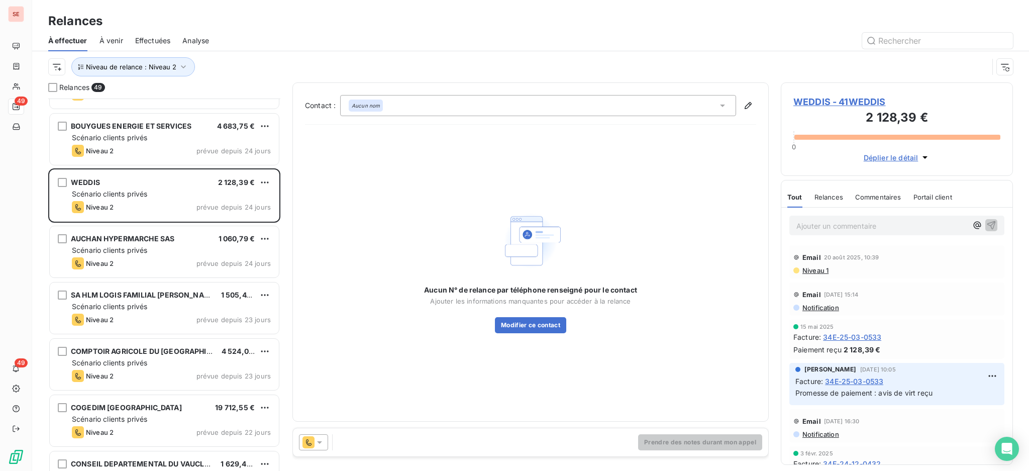
click at [865, 102] on span "WEDDIS - 41WEDDIS" at bounding box center [897, 102] width 207 height 14
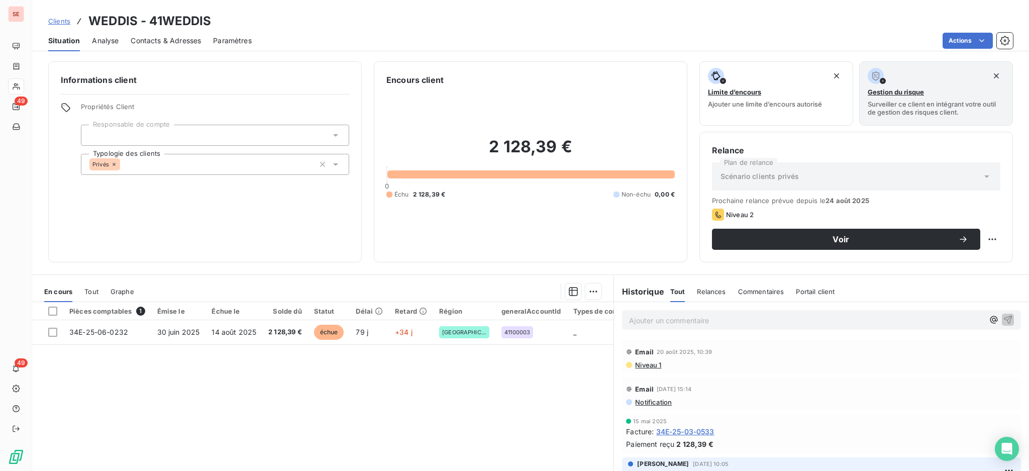
click at [165, 43] on span "Contacts & Adresses" at bounding box center [166, 41] width 70 height 10
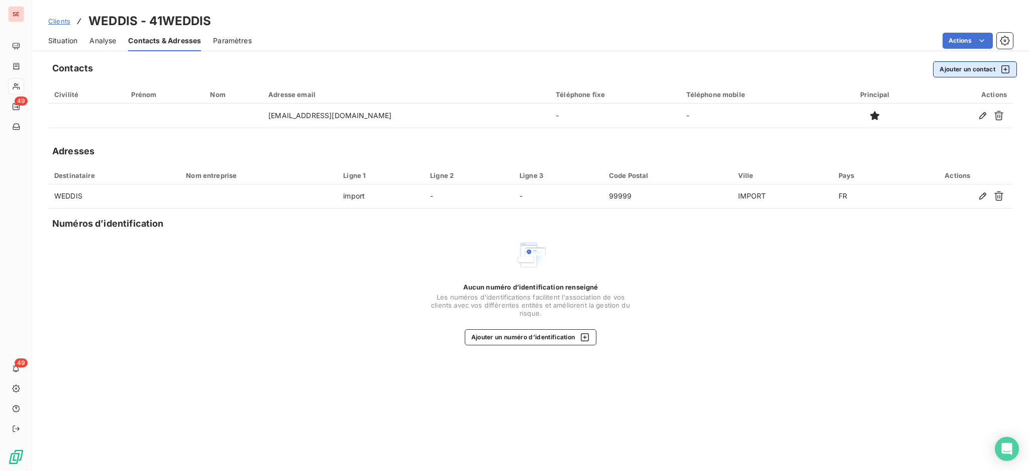
click at [968, 70] on button "Ajouter un contact" at bounding box center [975, 69] width 84 height 16
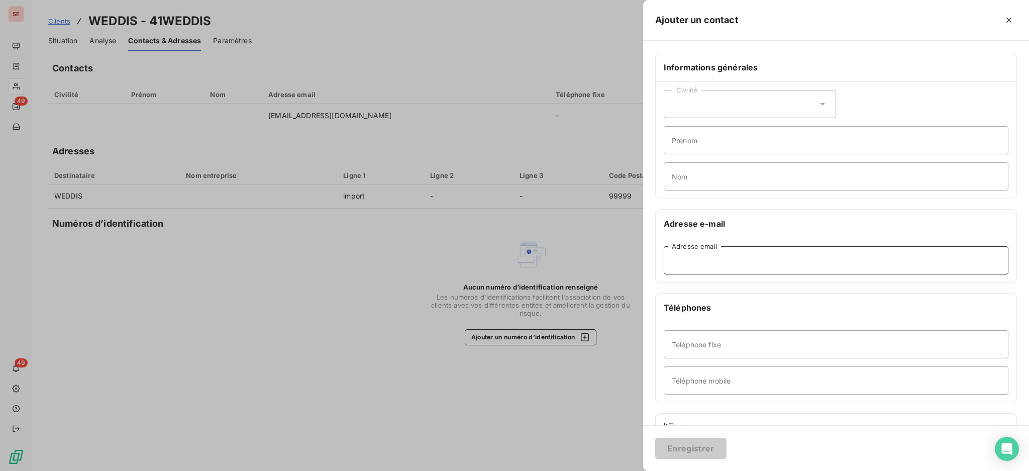
click at [705, 263] on input "Adresse email" at bounding box center [836, 260] width 345 height 28
paste input "[PERSON_NAME][EMAIL_ADDRESS][DOMAIN_NAME]"
type input "[PERSON_NAME][EMAIL_ADDRESS][DOMAIN_NAME]"
click at [686, 441] on button "Enregistrer" at bounding box center [690, 448] width 71 height 21
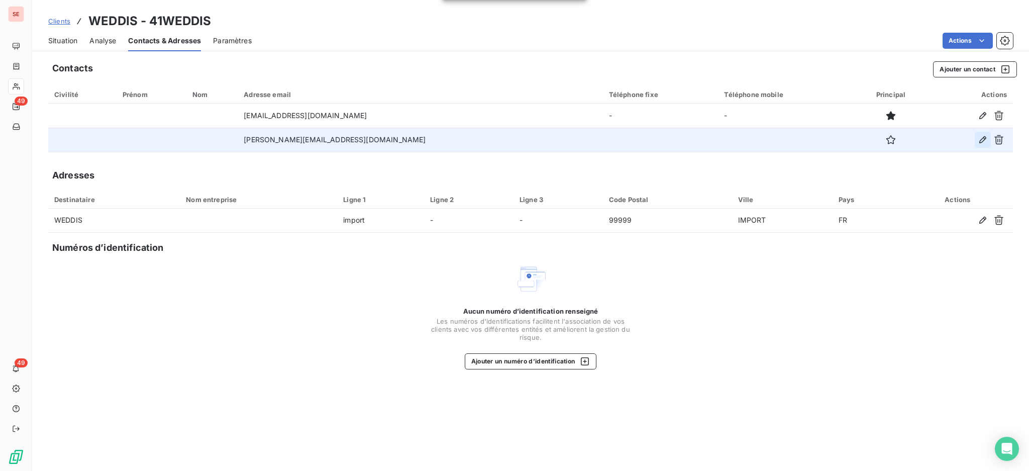
click at [981, 141] on icon "button" at bounding box center [983, 140] width 10 height 10
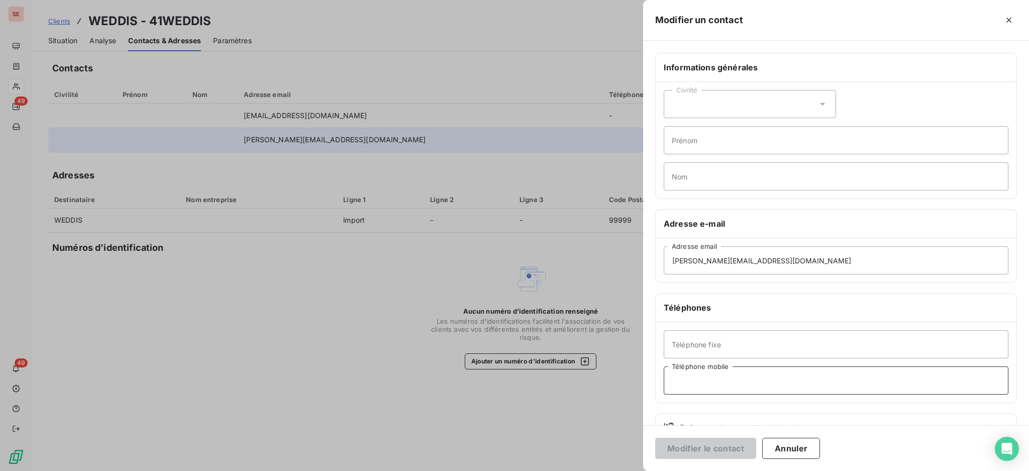
click at [717, 383] on input "Téléphone mobile" at bounding box center [836, 380] width 345 height 28
click at [713, 345] on input "Téléphone fixe" at bounding box center [836, 344] width 345 height 28
type input "04 99 53 24 24"
click at [725, 142] on input "Prénom" at bounding box center [836, 140] width 345 height 28
click at [748, 144] on input "Prénom" at bounding box center [836, 140] width 345 height 28
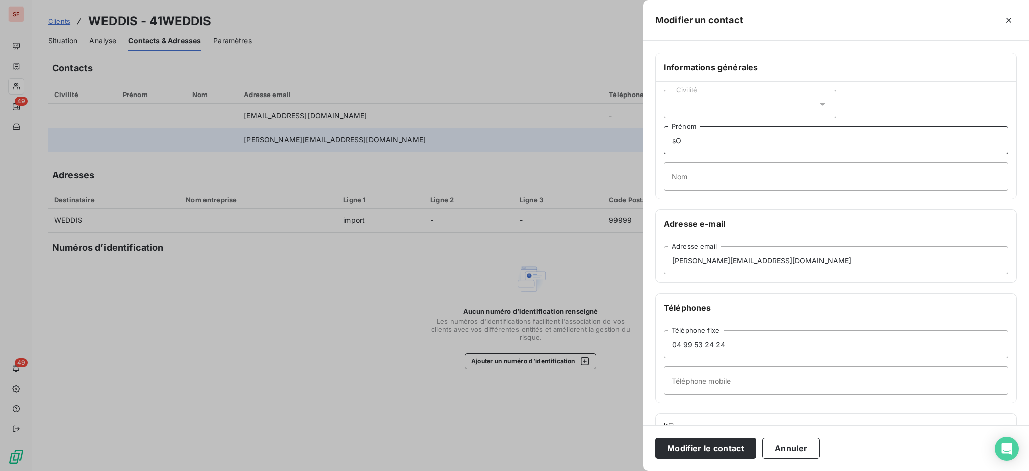
type input "s"
type input "[PERSON_NAME]"
type input "SEGURA"
click at [821, 103] on icon at bounding box center [823, 104] width 10 height 10
click at [753, 129] on li "Madame" at bounding box center [750, 129] width 172 height 18
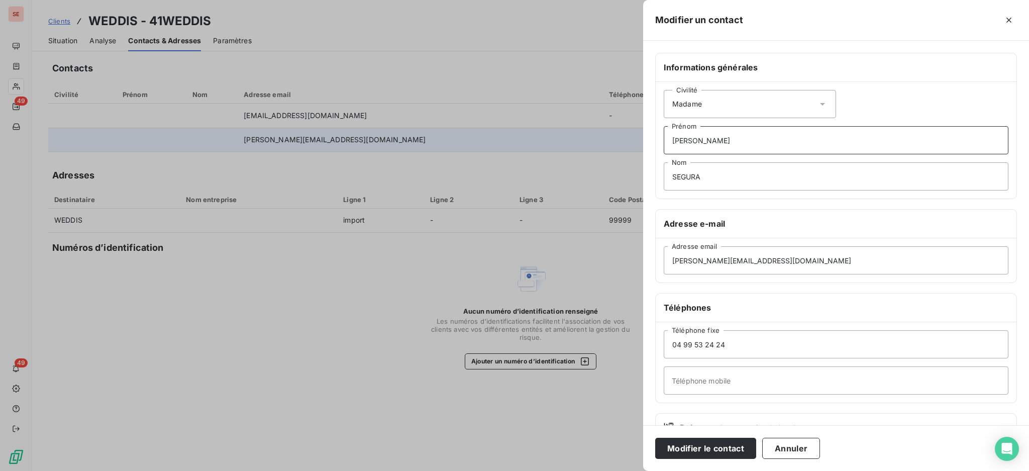
click at [767, 143] on input "[PERSON_NAME]" at bounding box center [836, 140] width 345 height 28
type input "[PERSON_NAME] - Responsable Exploitation"
click at [655, 438] on button "Modifier le contact" at bounding box center [705, 448] width 101 height 21
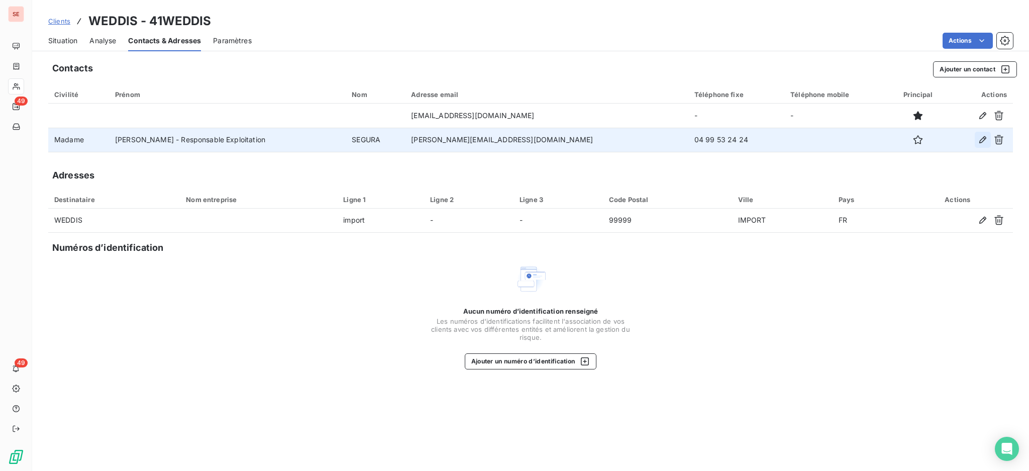
click at [984, 137] on icon "button" at bounding box center [983, 140] width 10 height 10
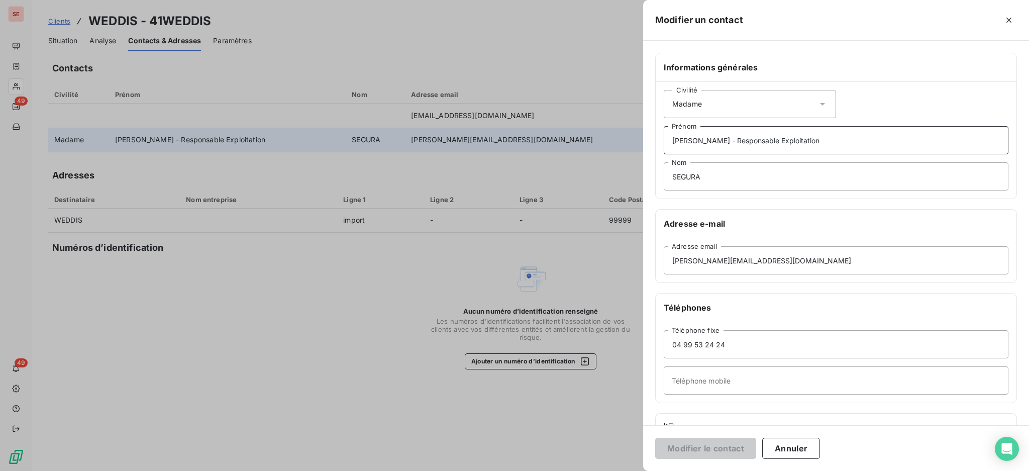
drag, startPoint x: 703, startPoint y: 142, endPoint x: 664, endPoint y: 145, distance: 39.4
click at [664, 145] on input "[PERSON_NAME] - Responsable Exploitation" at bounding box center [836, 140] width 345 height 28
type input "Responsable Exploitation"
drag, startPoint x: 683, startPoint y: 174, endPoint x: 498, endPoint y: 125, distance: 191.4
click at [582, 470] on div "Modifier un contact Informations générales Civilité Madame Responsable Exploita…" at bounding box center [514, 471] width 1029 height 0
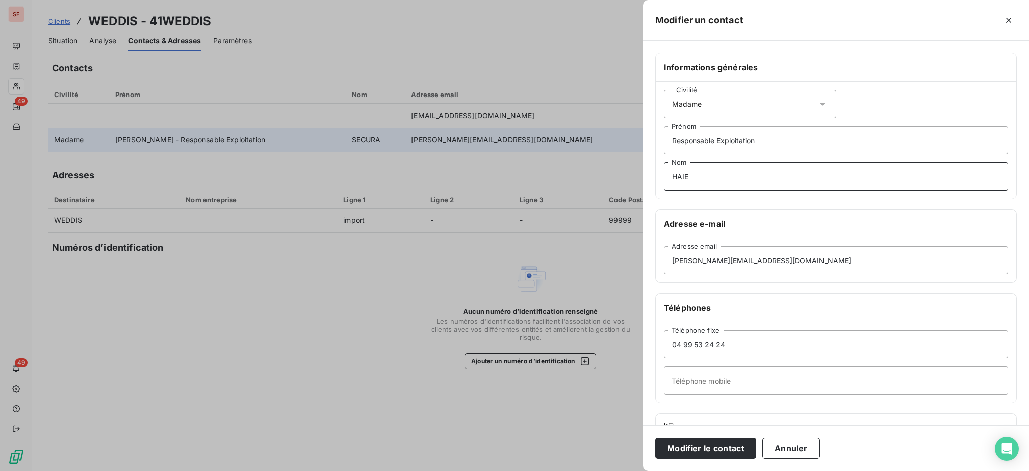
type input "HAIE"
drag, startPoint x: 718, startPoint y: 261, endPoint x: 670, endPoint y: 265, distance: 47.9
click at [670, 265] on input "[PERSON_NAME][EMAIL_ADDRESS][DOMAIN_NAME]" at bounding box center [836, 260] width 345 height 28
type input "[EMAIL_ADDRESS][DOMAIN_NAME]"
click at [655, 438] on button "Modifier le contact" at bounding box center [705, 448] width 101 height 21
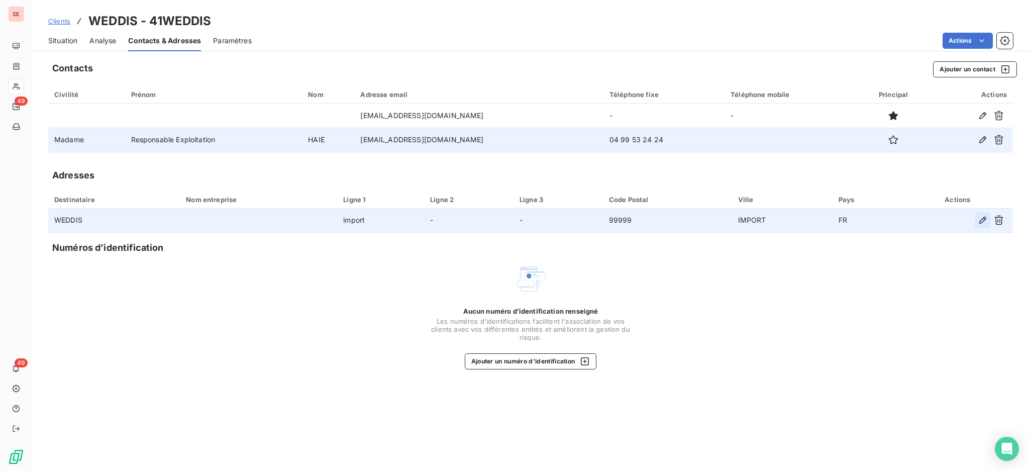
click at [983, 221] on icon "button" at bounding box center [983, 220] width 10 height 10
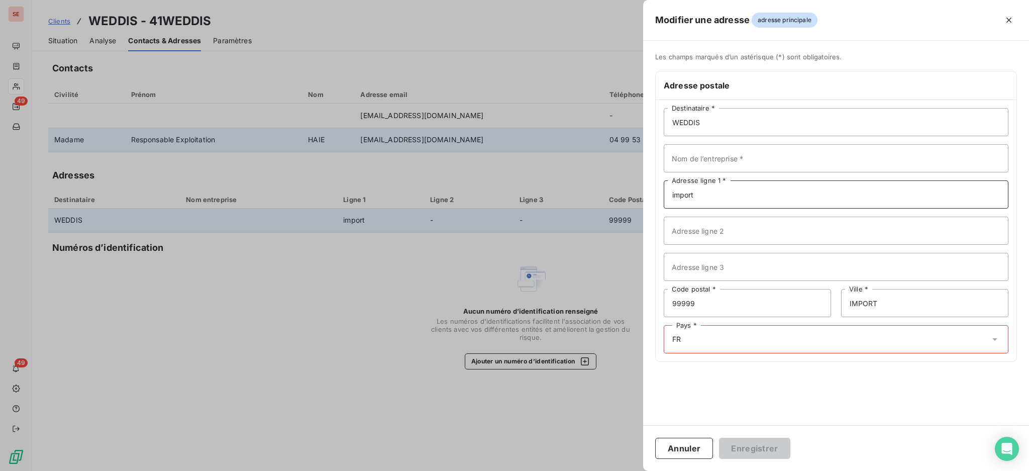
drag, startPoint x: 711, startPoint y: 192, endPoint x: 627, endPoint y: 180, distance: 84.2
click at [627, 470] on div "Modifier une adresse adresse principale Les champs marqués d’un [DEMOGRAPHIC_DA…" at bounding box center [514, 471] width 1029 height 0
type input "2014900017"
click at [746, 229] on input "Adresse ligne 2" at bounding box center [836, 231] width 345 height 28
type input "[STREET_ADDRESS]"
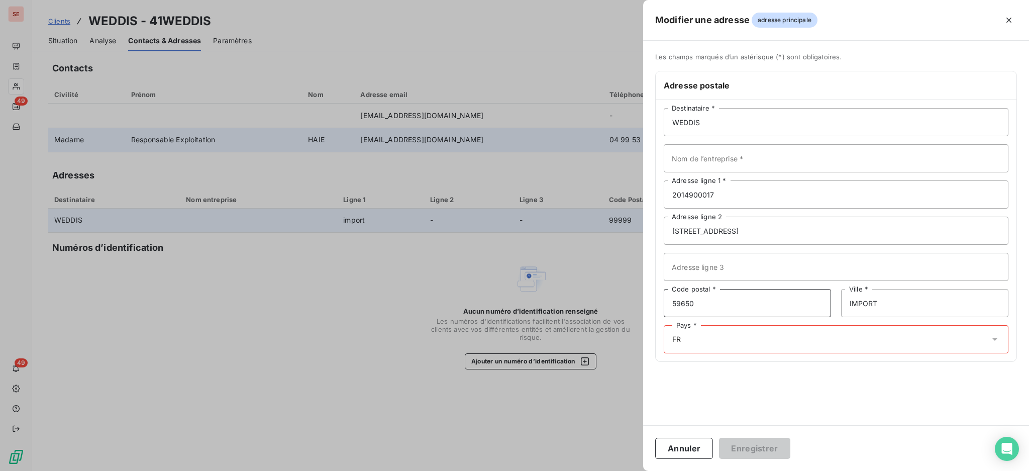
type input "59650"
type input "VILLENEUVE D'ASCQ"
click at [999, 338] on icon at bounding box center [995, 339] width 10 height 10
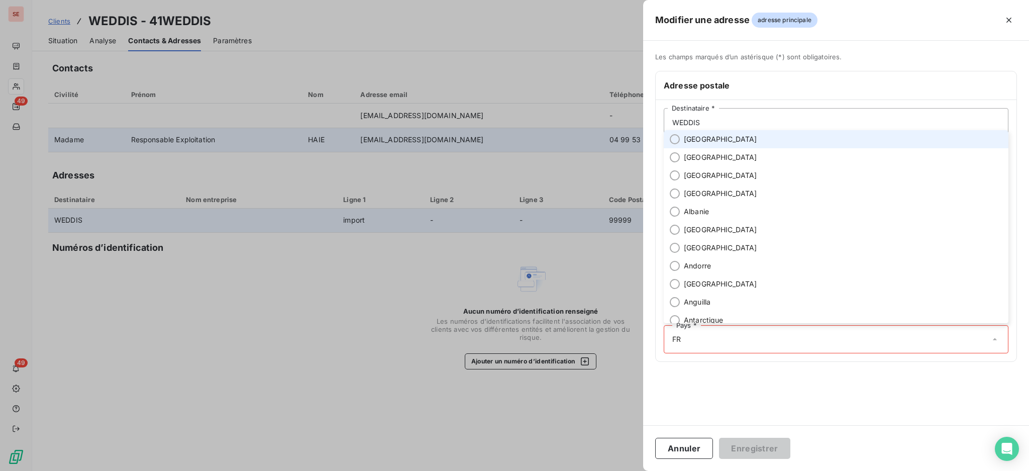
click at [723, 138] on li "[GEOGRAPHIC_DATA]" at bounding box center [836, 139] width 345 height 18
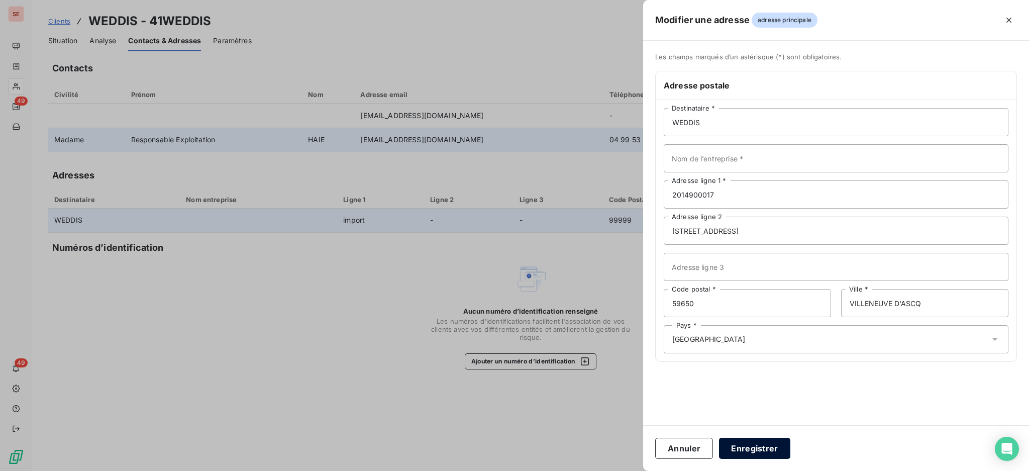
click at [763, 446] on button "Enregistrer" at bounding box center [754, 448] width 71 height 21
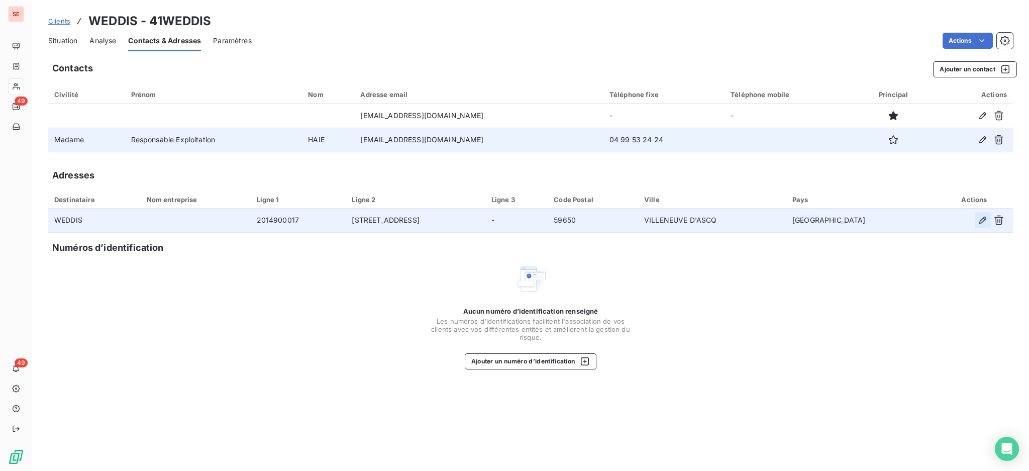
click at [980, 222] on icon "button" at bounding box center [983, 220] width 7 height 7
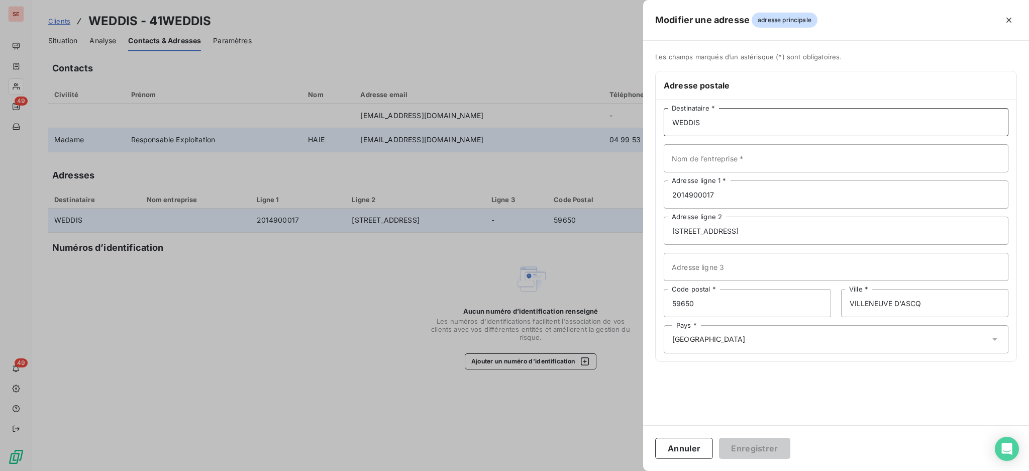
click at [727, 127] on input "WEDDIS" at bounding box center [836, 122] width 345 height 28
type input "WEDDIS SAS"
click at [770, 446] on button "Enregistrer" at bounding box center [754, 448] width 71 height 21
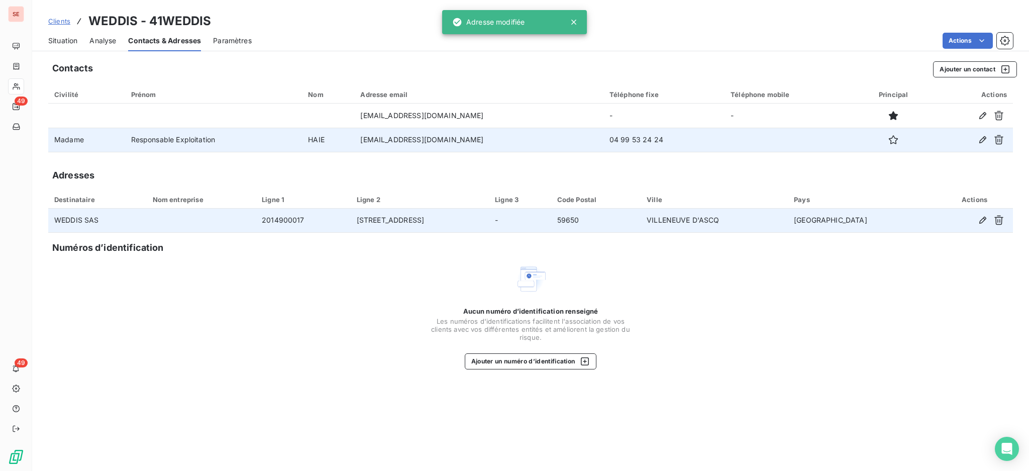
click at [69, 43] on span "Situation" at bounding box center [62, 41] width 29 height 10
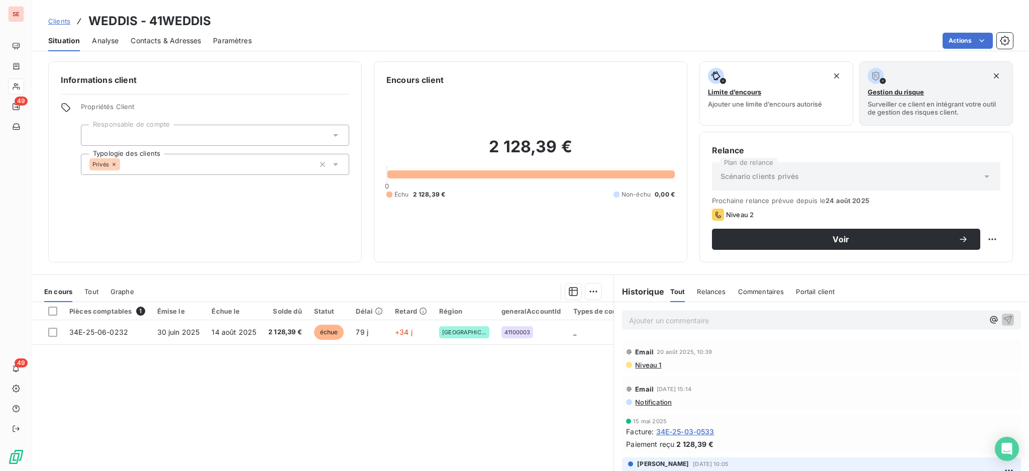
click at [178, 38] on span "Contacts & Adresses" at bounding box center [166, 41] width 70 height 10
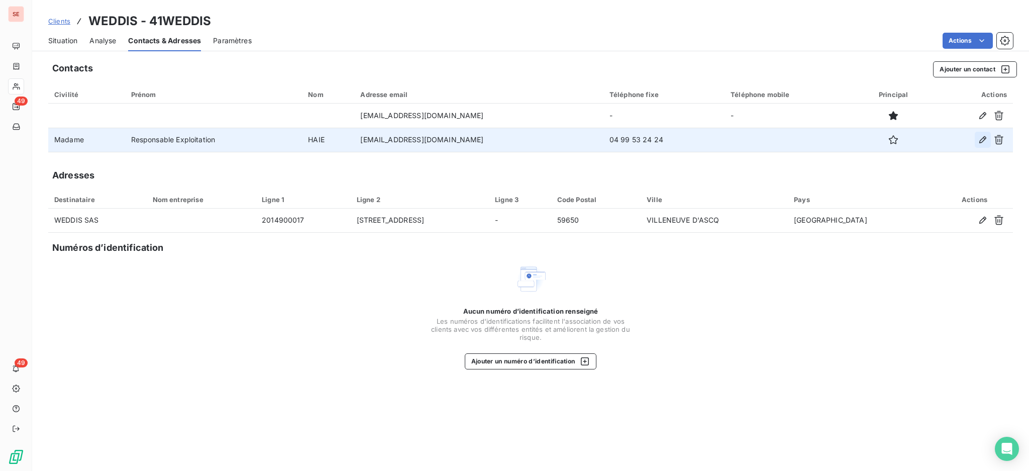
click at [980, 140] on icon "button" at bounding box center [983, 140] width 10 height 10
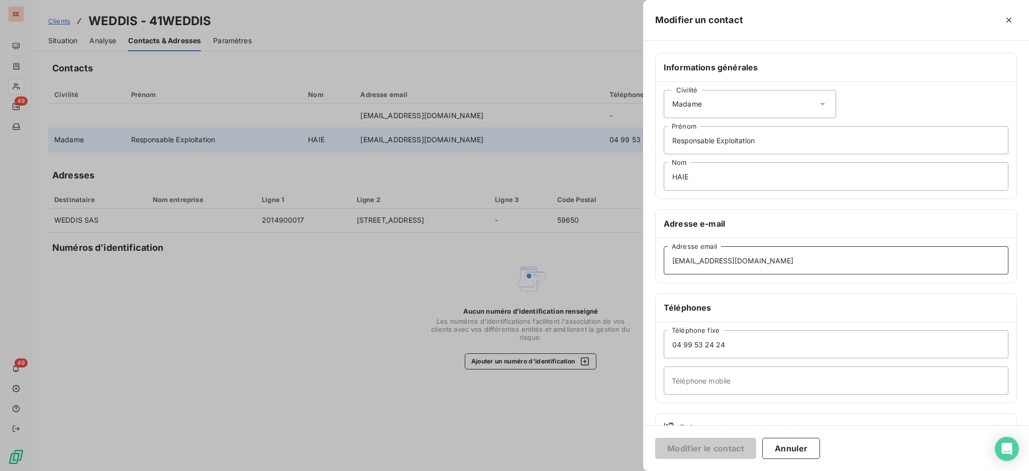
click at [674, 258] on input "[EMAIL_ADDRESS][DOMAIN_NAME]" at bounding box center [836, 260] width 345 height 28
type input "[EMAIL_ADDRESS][DOMAIN_NAME]"
click at [672, 141] on input "Responsable Exploitation" at bounding box center [836, 140] width 345 height 28
type input "MARGAUX Responsable Exploitation"
click at [722, 448] on button "Modifier le contact" at bounding box center [705, 448] width 101 height 21
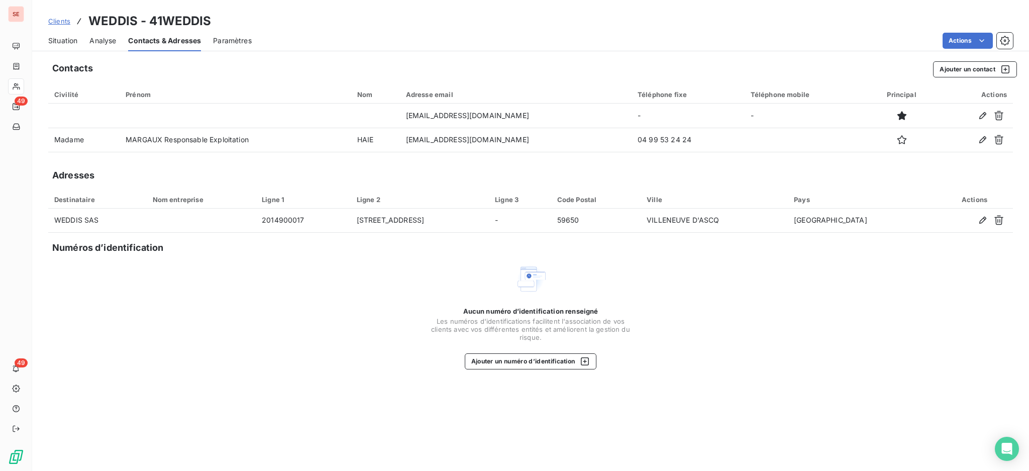
click at [75, 41] on span "Situation" at bounding box center [62, 41] width 29 height 10
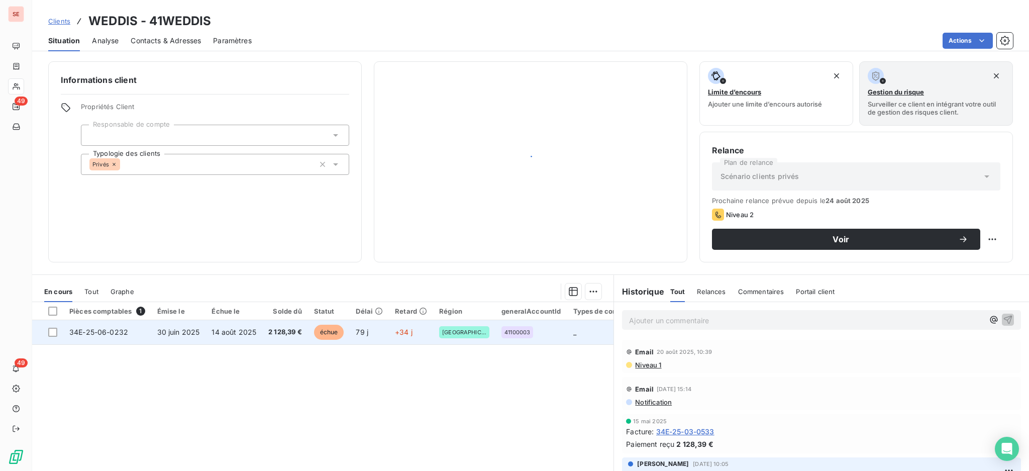
click at [246, 337] on td "14 août 2025" at bounding box center [234, 332] width 57 height 24
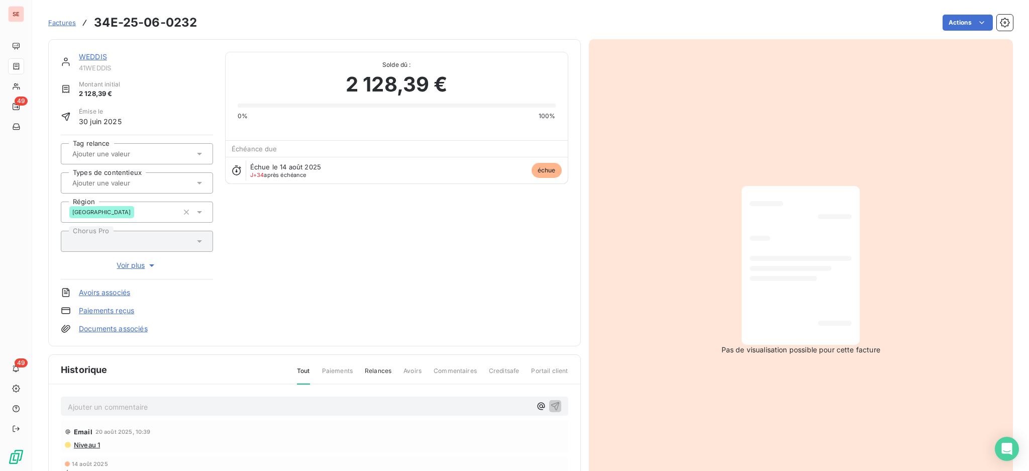
click at [207, 400] on div "Ajouter un commentaire ﻿" at bounding box center [299, 407] width 463 height 14
click at [211, 411] on p "Ajouter un commentaire ﻿" at bounding box center [299, 407] width 463 height 13
click at [210, 403] on p "Ajouter un commentaire ﻿" at bounding box center [299, 407] width 463 height 13
click at [349, 407] on p "Ajouter un commentaire ﻿" at bounding box center [299, 407] width 463 height 13
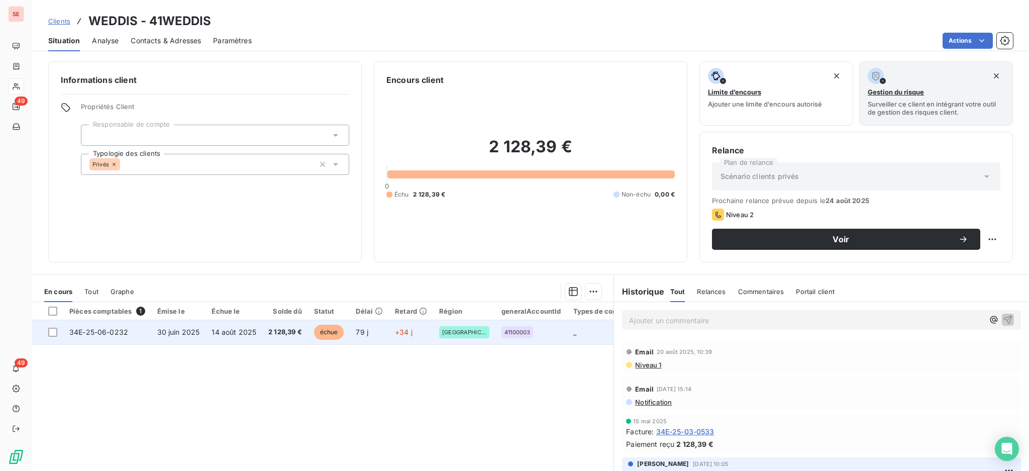
click at [248, 329] on span "14 août 2025" at bounding box center [234, 332] width 45 height 9
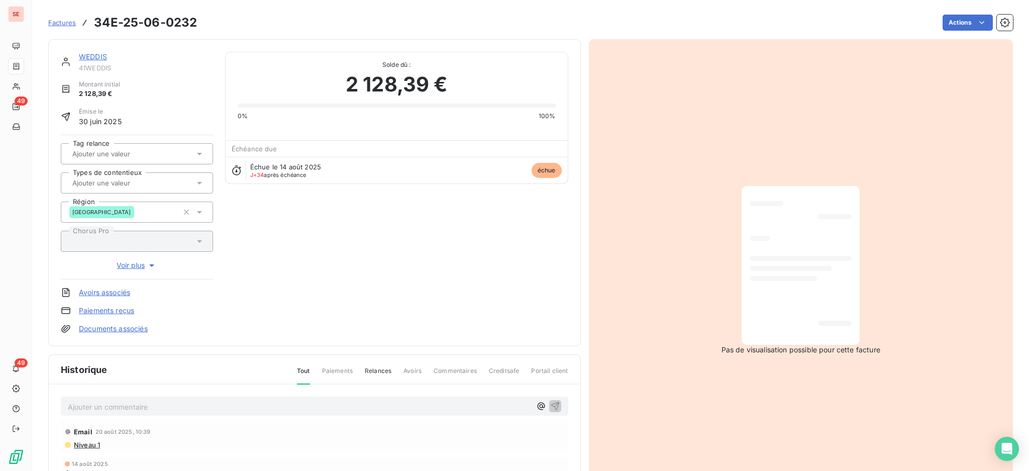
click at [279, 408] on p "Ajouter un commentaire ﻿" at bounding box center [299, 407] width 463 height 13
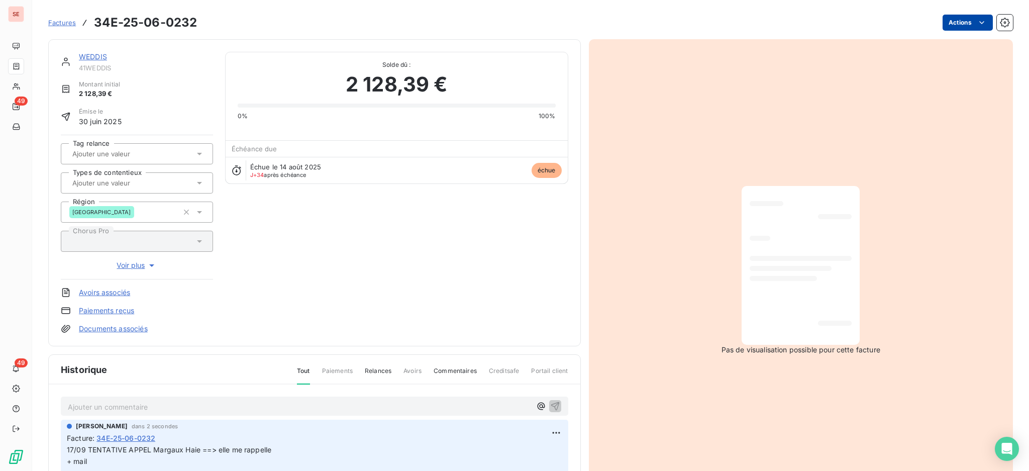
click at [943, 20] on html "SE 49 49 Factures 34E-25-06-0232 Actions WEDDIS 41WEDDIS Montant initial 2 128,…" at bounding box center [514, 235] width 1029 height 471
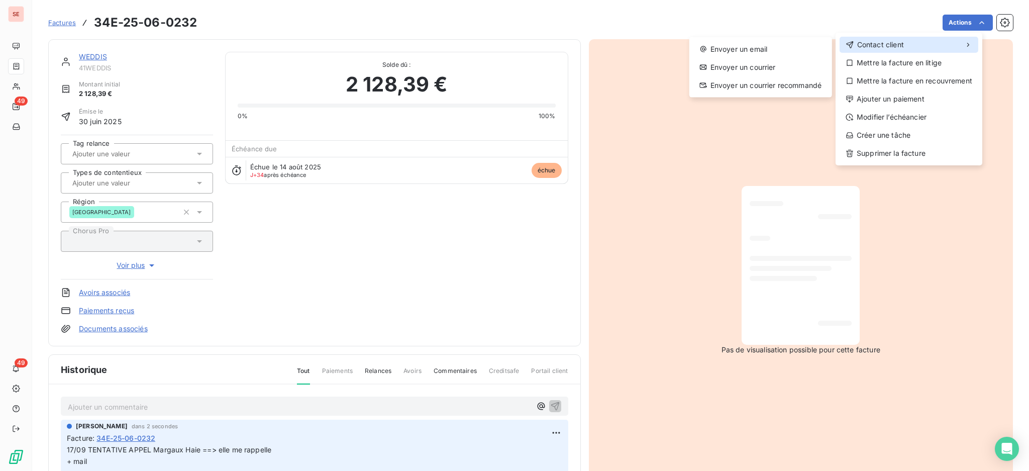
click at [870, 40] on span "Contact client" at bounding box center [881, 45] width 47 height 10
click at [776, 49] on div "Envoyer un email" at bounding box center [761, 49] width 135 height 16
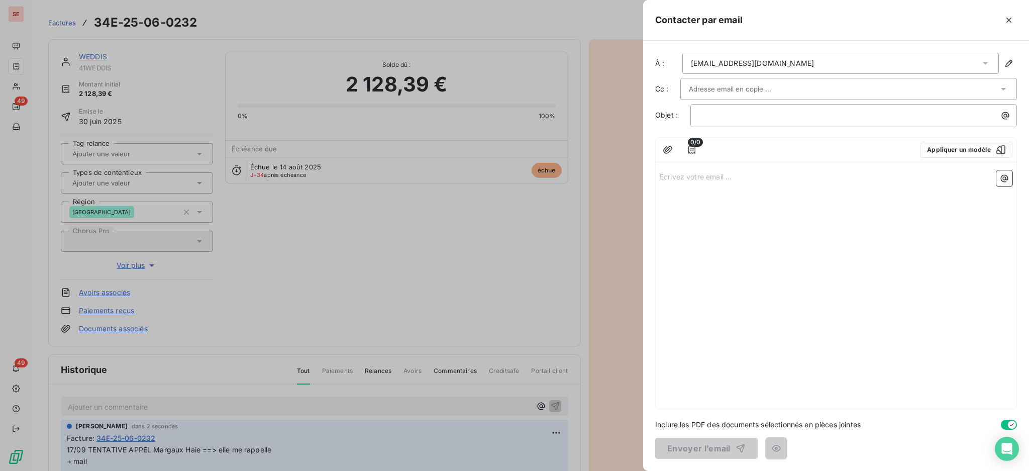
click at [985, 62] on icon at bounding box center [986, 63] width 10 height 10
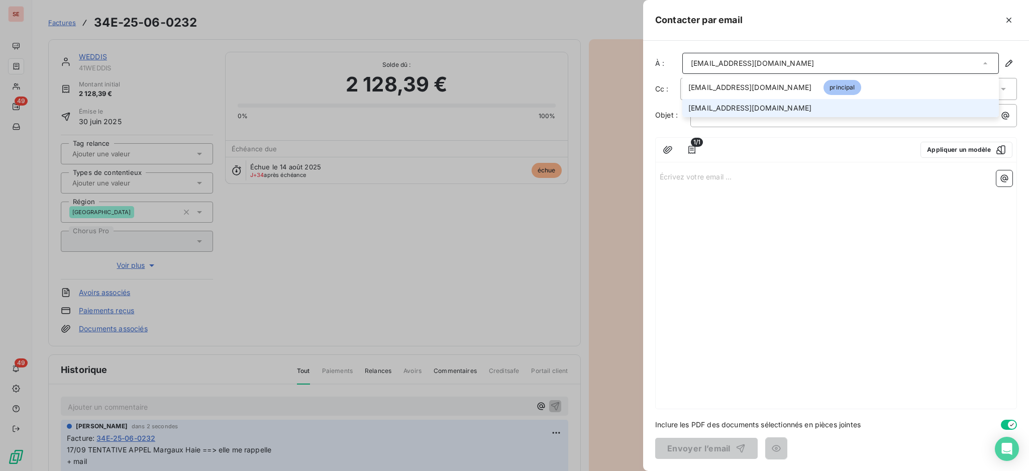
click at [808, 102] on li "[EMAIL_ADDRESS][DOMAIN_NAME]" at bounding box center [841, 108] width 317 height 18
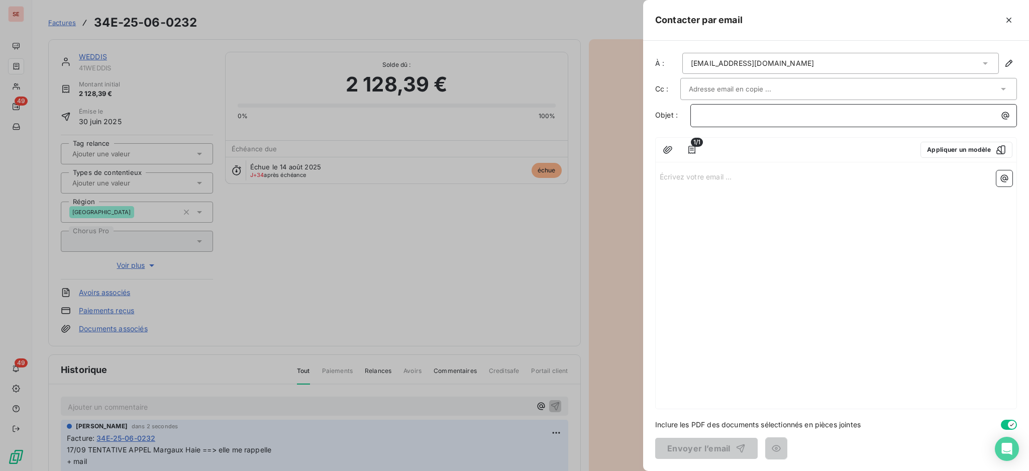
click at [787, 117] on p "﻿" at bounding box center [856, 116] width 315 height 12
click at [727, 175] on p "Écrivez votre email ... ﻿" at bounding box center [836, 176] width 353 height 12
click at [669, 177] on p "Écrivez votre email ... ﻿" at bounding box center [836, 176] width 353 height 12
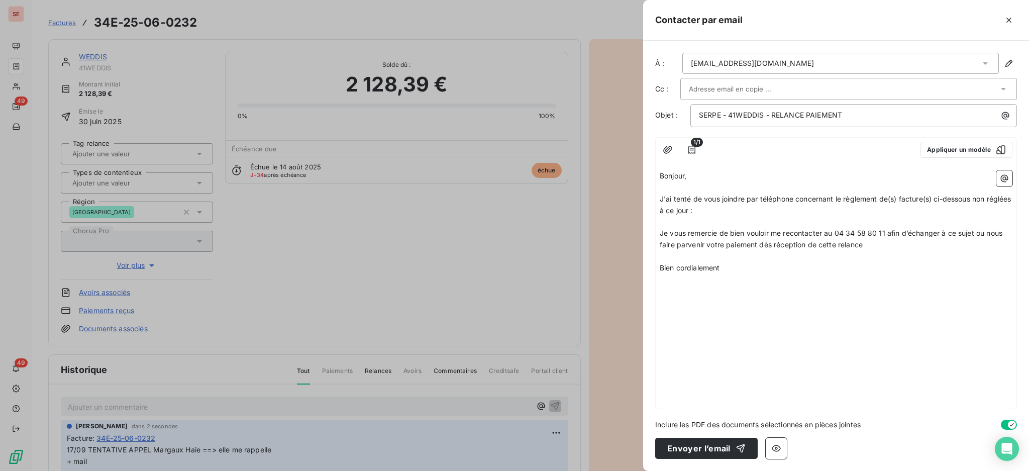
click at [688, 221] on p "﻿" at bounding box center [836, 223] width 353 height 12
click at [1006, 174] on icon "button" at bounding box center [1005, 178] width 10 height 10
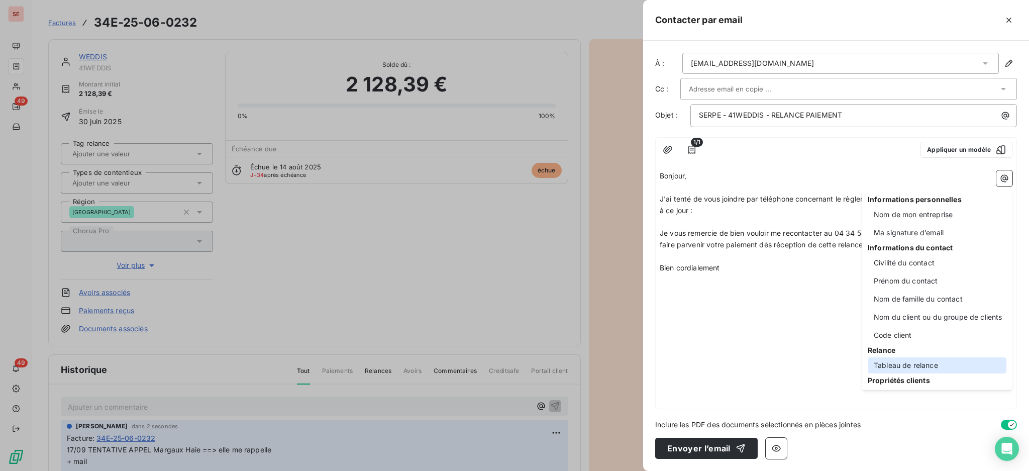
click at [897, 359] on div "Tableau de relance" at bounding box center [937, 365] width 139 height 16
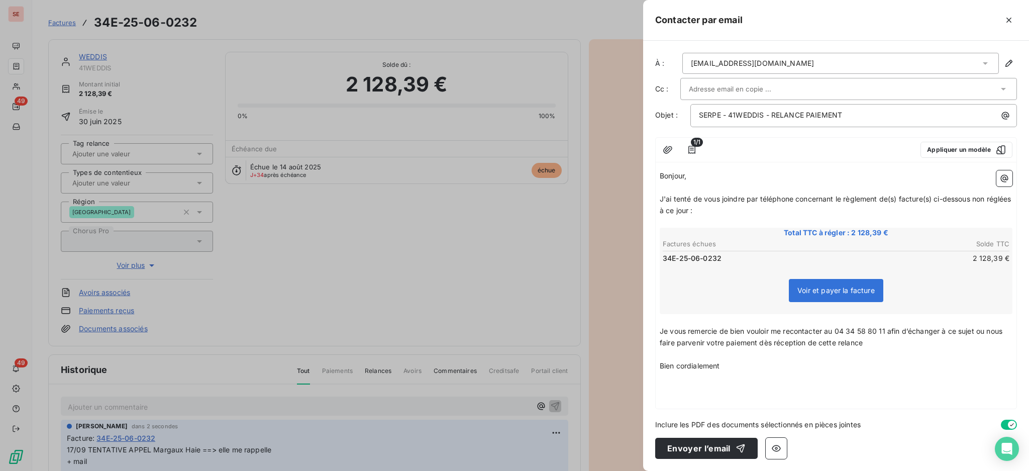
click at [705, 374] on p "﻿" at bounding box center [836, 377] width 353 height 12
click at [1005, 181] on icon "button" at bounding box center [1005, 178] width 10 height 10
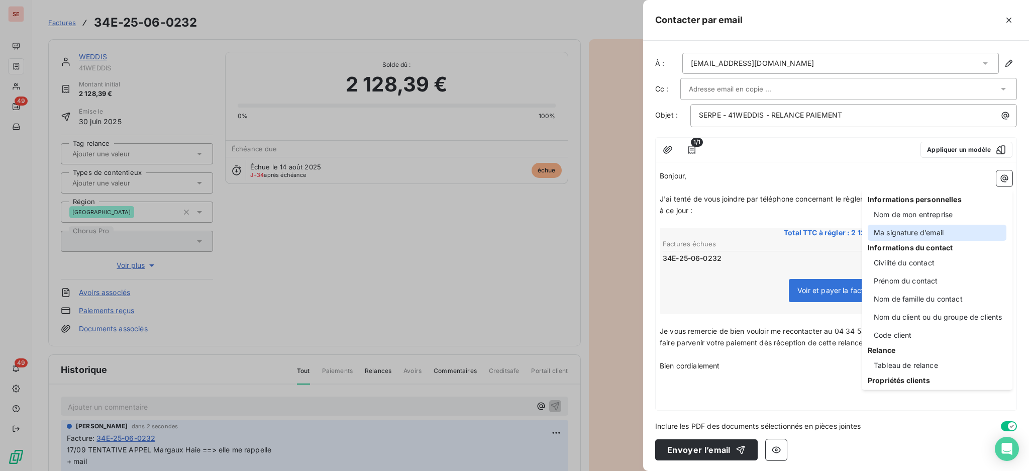
click at [885, 227] on div "Ma signature d’email" at bounding box center [937, 233] width 139 height 16
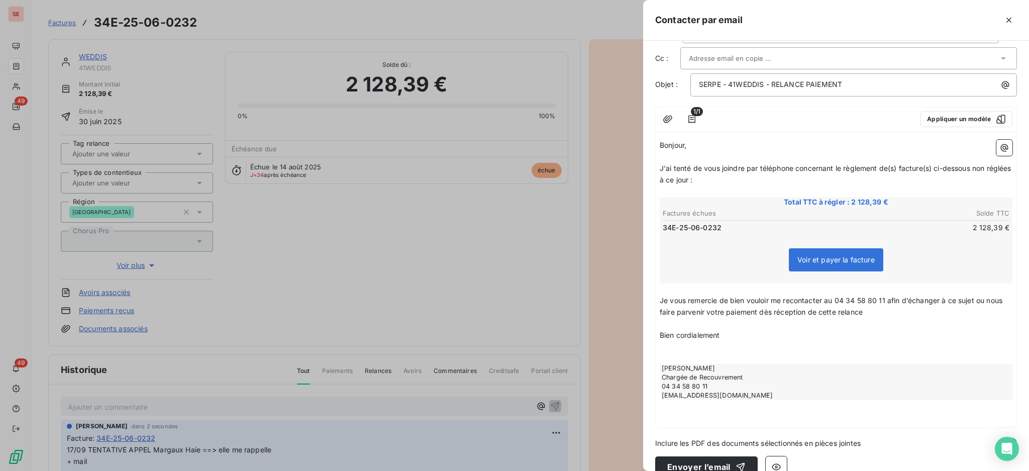
scroll to position [47, 0]
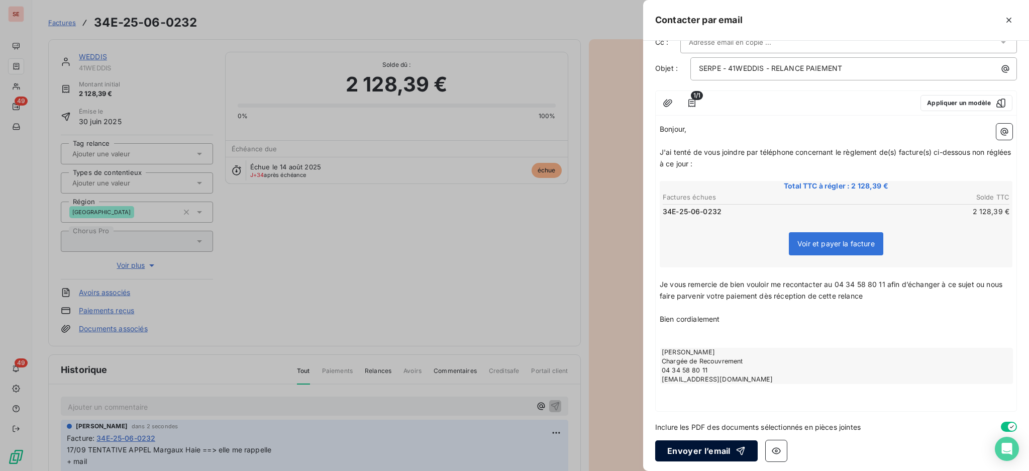
click at [696, 446] on button "Envoyer l’email" at bounding box center [706, 450] width 103 height 21
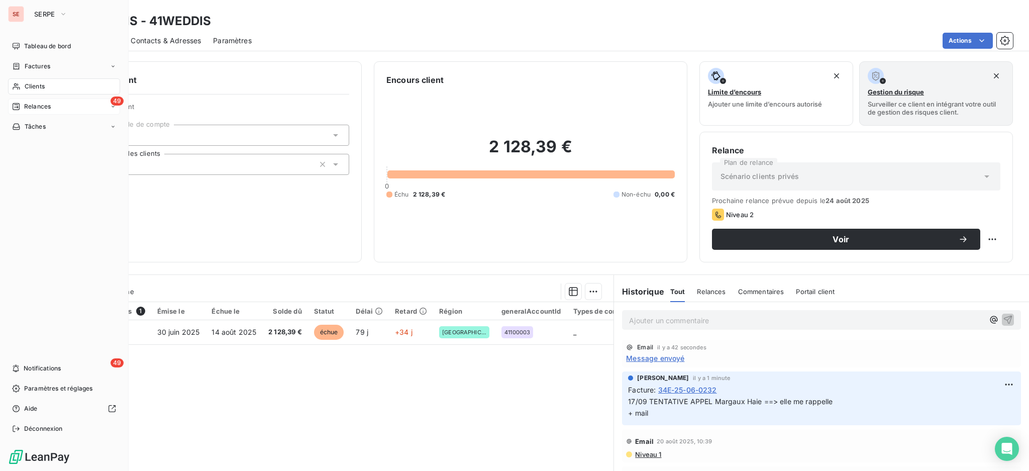
click at [26, 110] on span "Relances" at bounding box center [37, 106] width 27 height 9
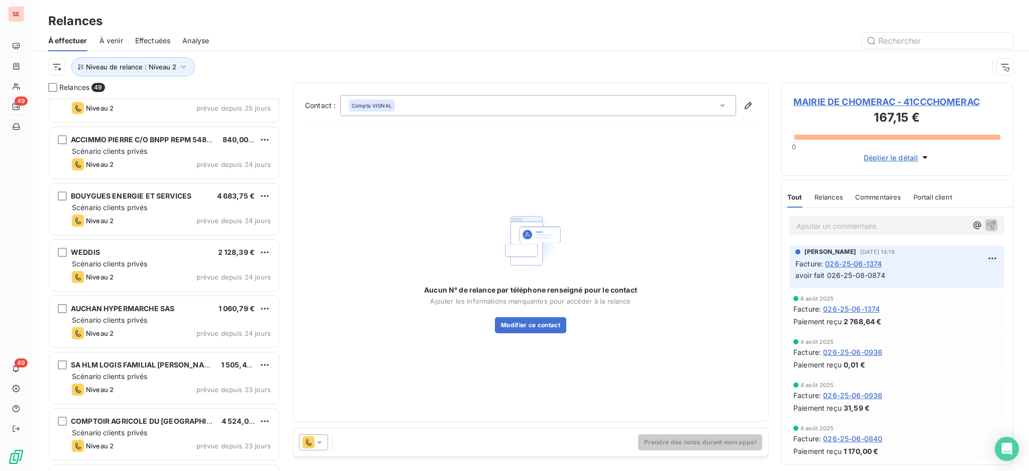
scroll to position [202, 0]
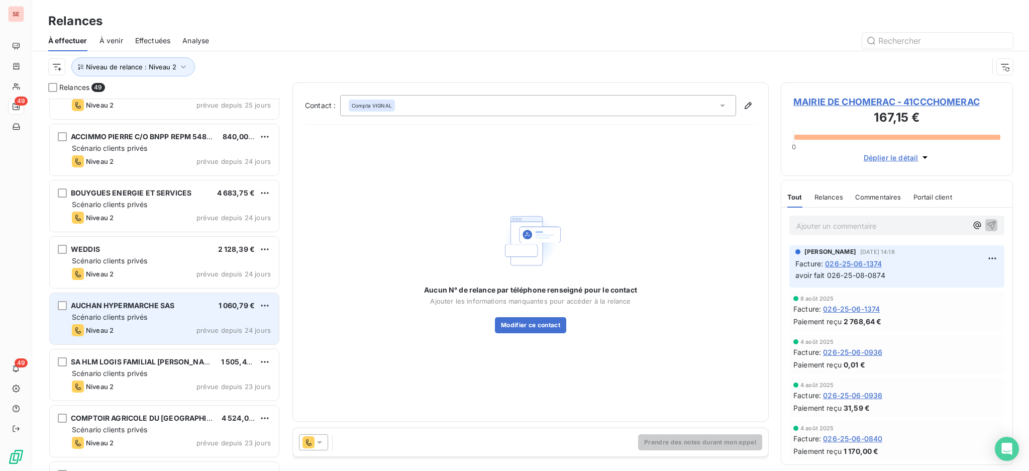
click at [140, 308] on span "AUCHAN HYPERMARCHE SAS" at bounding box center [123, 305] width 104 height 9
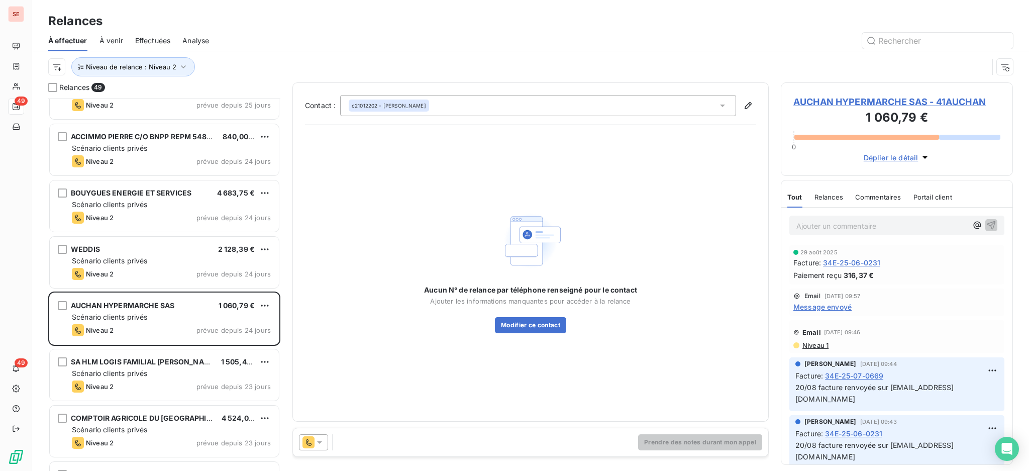
click at [925, 97] on span "AUCHAN HYPERMARCHE SAS - 41AUCHAN" at bounding box center [897, 102] width 207 height 14
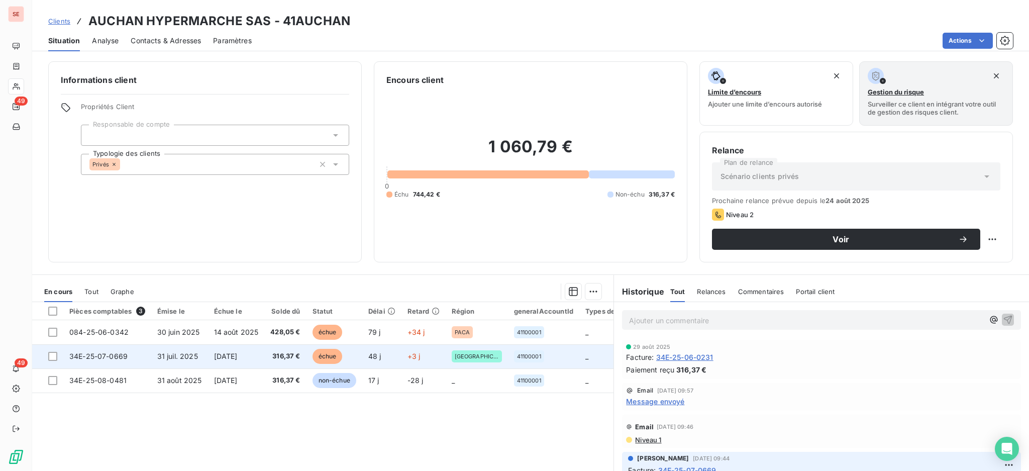
click at [133, 358] on td "34E-25-07-0669" at bounding box center [107, 356] width 88 height 24
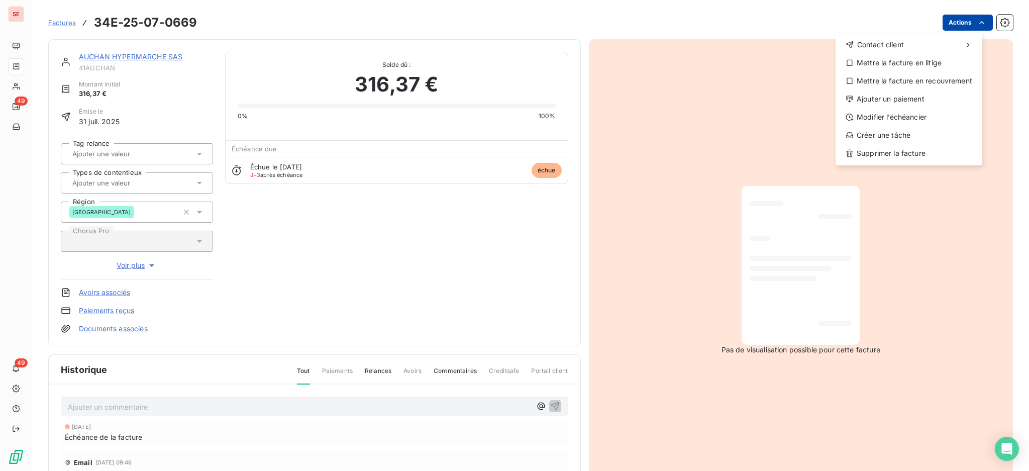
click at [954, 20] on html "SE 49 49 Factures 34E-25-07-0669 Actions Contact client Mettre la facture en li…" at bounding box center [514, 235] width 1029 height 471
click at [930, 92] on div "Ajouter un paiement" at bounding box center [909, 99] width 139 height 16
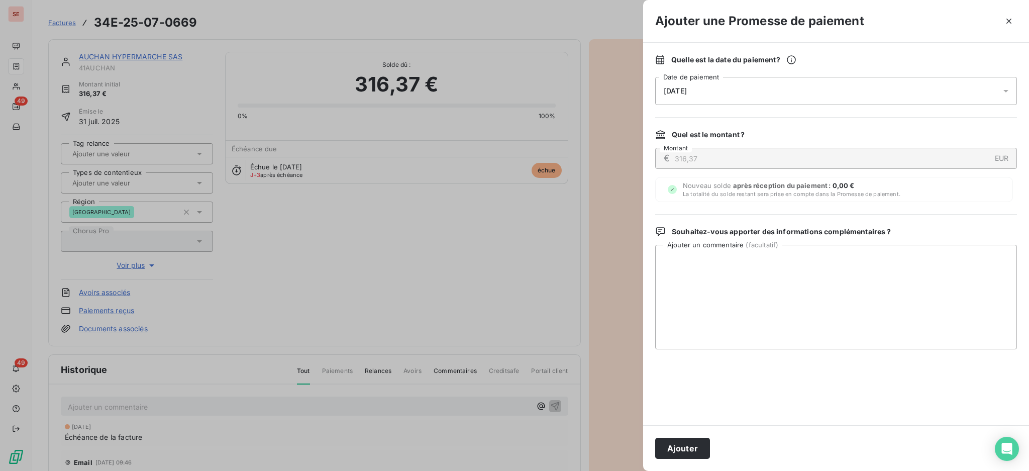
click at [1007, 92] on icon at bounding box center [1006, 91] width 10 height 10
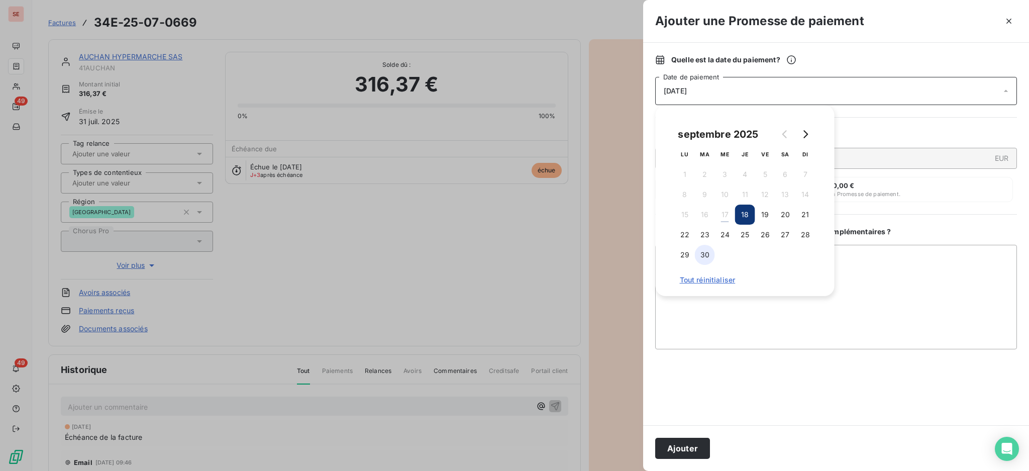
click at [705, 255] on button "30" at bounding box center [705, 255] width 20 height 20
click at [893, 282] on textarea "Ajouter un commentaire ( facultatif )" at bounding box center [836, 297] width 362 height 105
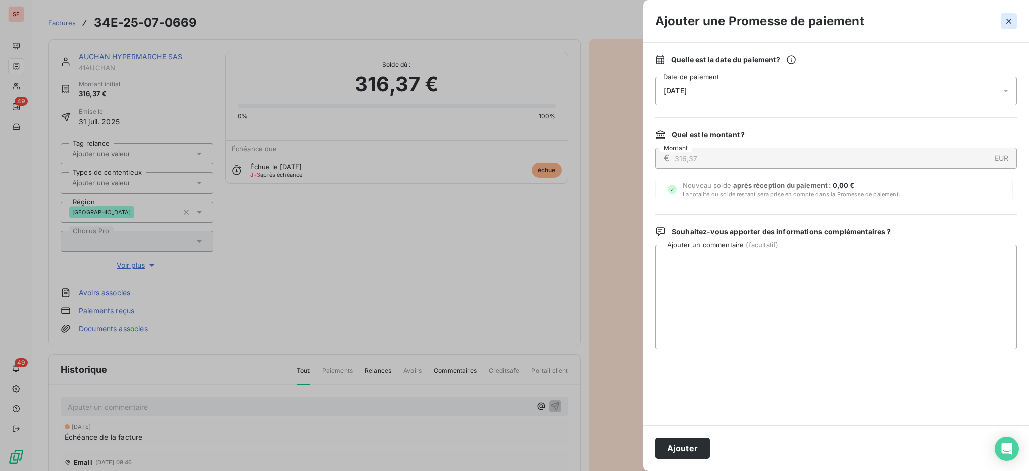
click at [1004, 20] on icon "button" at bounding box center [1009, 21] width 10 height 10
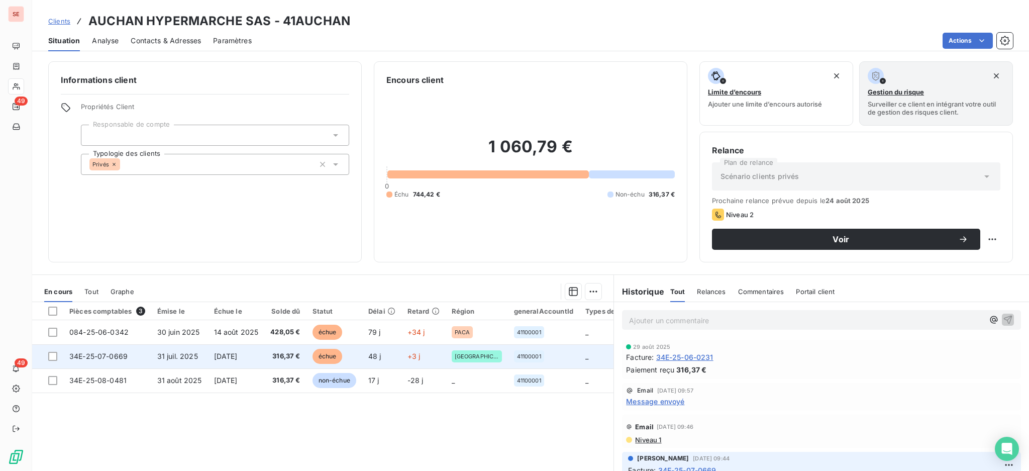
click at [74, 359] on span "34E-25-07-0669" at bounding box center [98, 356] width 58 height 9
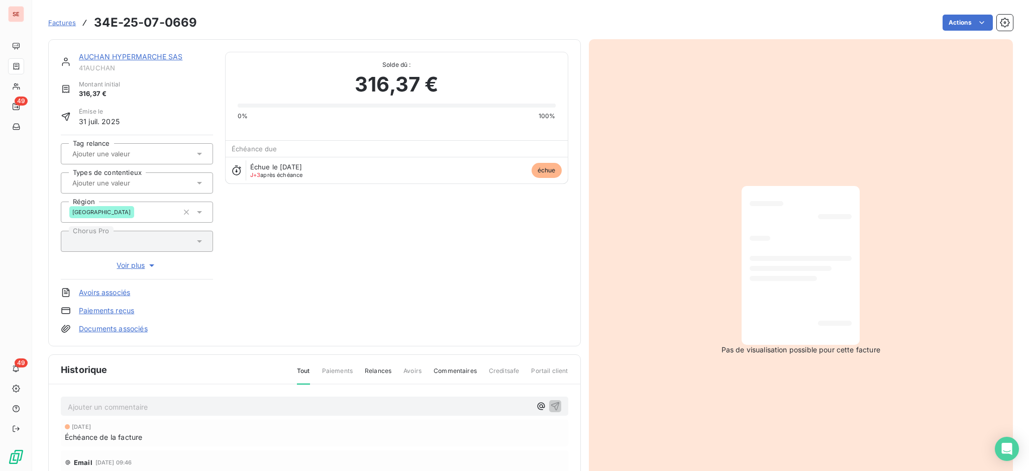
click at [207, 410] on p "Ajouter un commentaire ﻿" at bounding box center [299, 407] width 463 height 13
click at [550, 402] on icon "button" at bounding box center [555, 406] width 10 height 10
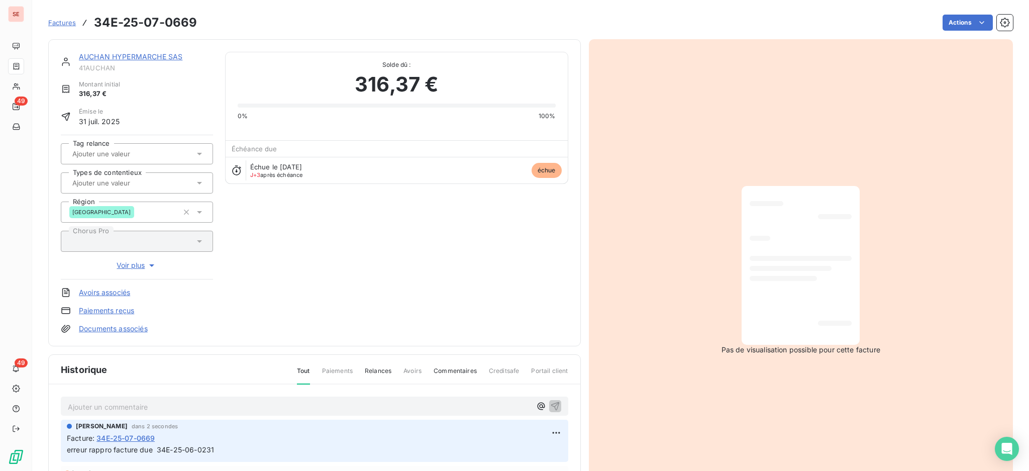
click at [139, 53] on link "AUCHAN HYPERMARCHE SAS" at bounding box center [131, 56] width 104 height 9
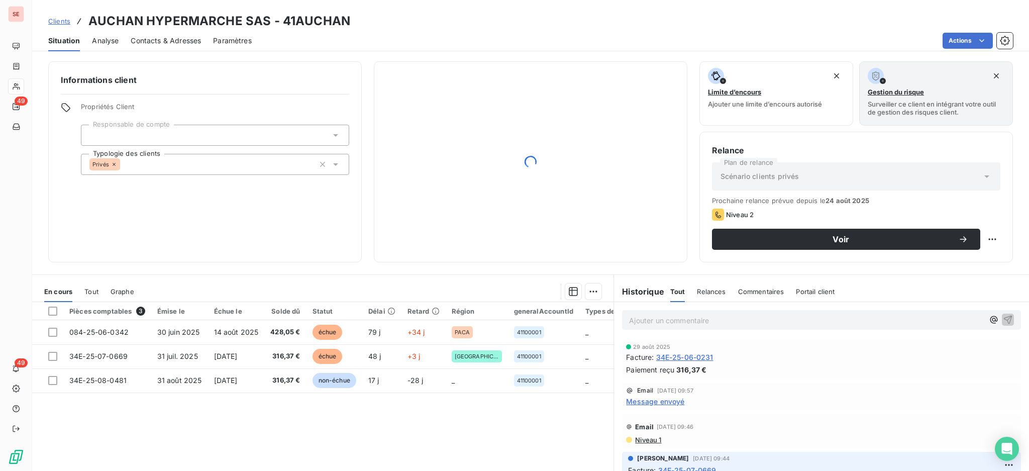
click at [187, 38] on span "Contacts & Adresses" at bounding box center [166, 41] width 70 height 10
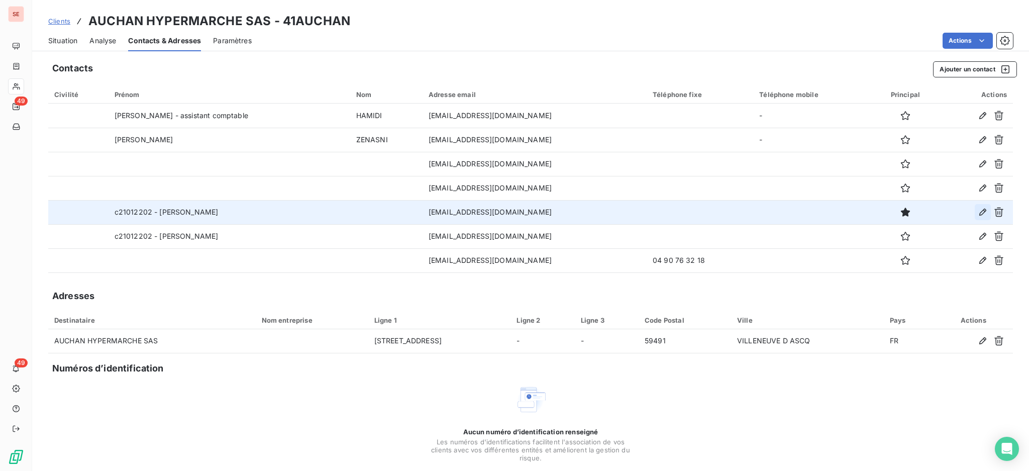
click at [978, 209] on icon "button" at bounding box center [983, 212] width 10 height 10
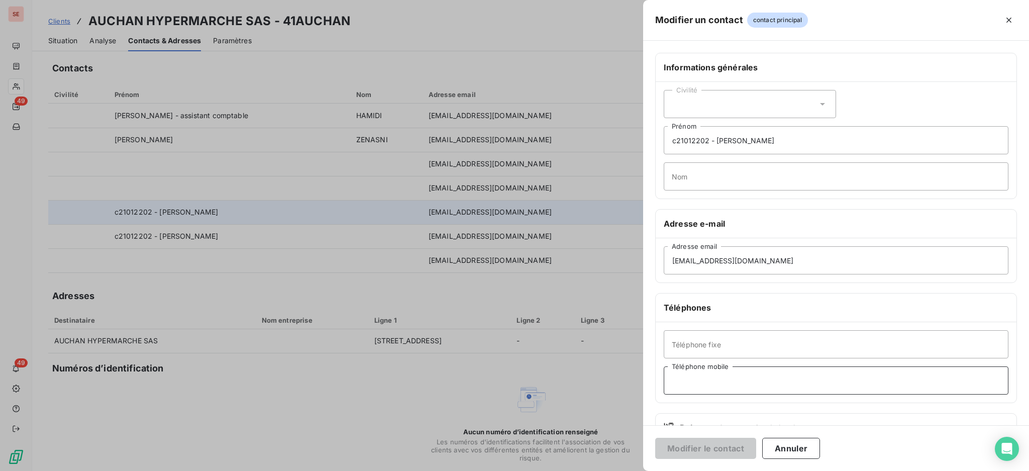
click at [692, 383] on input "Téléphone mobile" at bounding box center [836, 380] width 345 height 28
type input "06 34 37 71 25"
click at [655, 438] on button "Modifier le contact" at bounding box center [705, 448] width 101 height 21
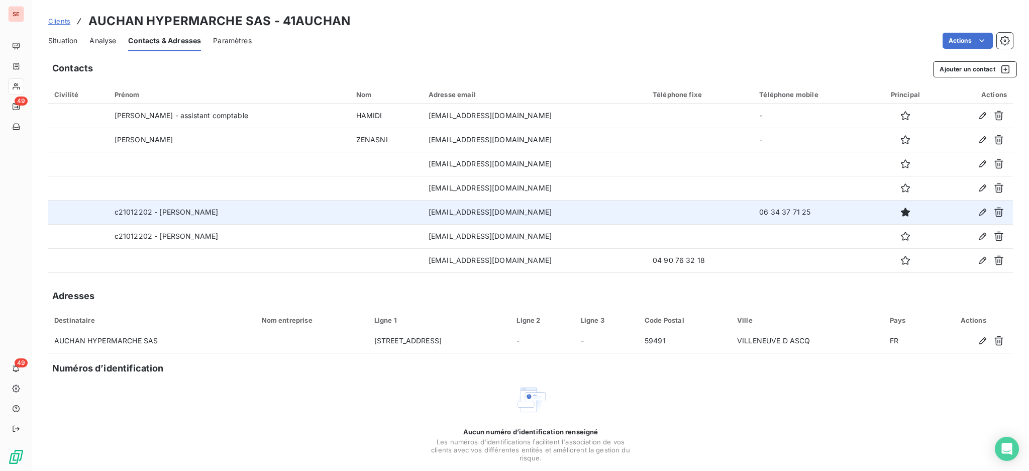
click at [54, 39] on span "Situation" at bounding box center [62, 41] width 29 height 10
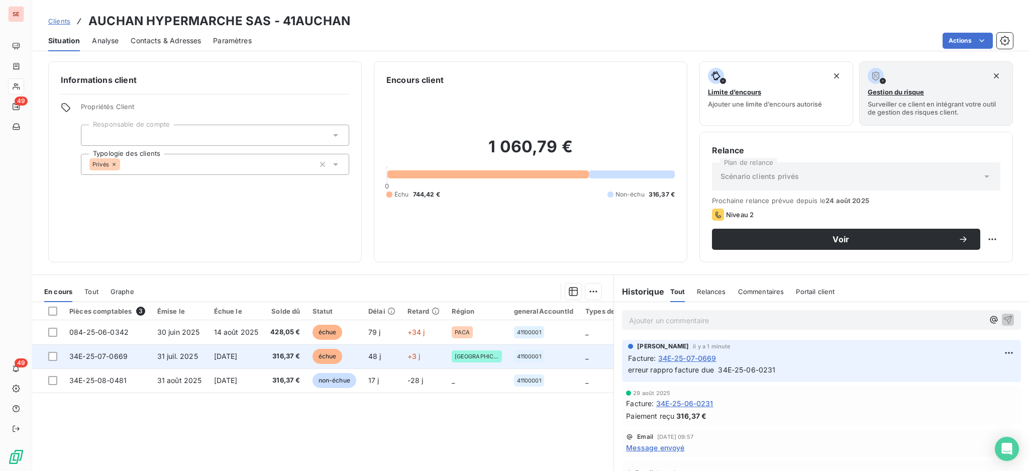
click at [298, 361] on span "316,37 €" at bounding box center [285, 356] width 30 height 10
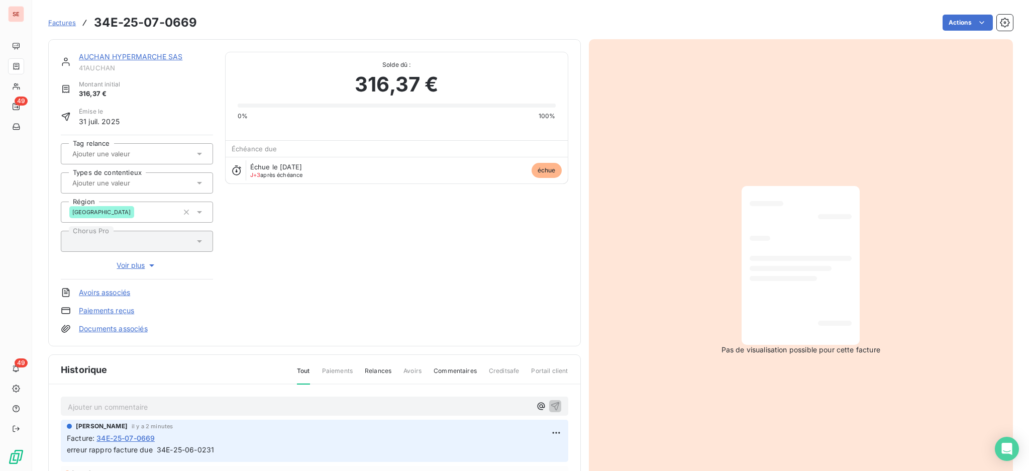
click at [207, 405] on p "Ajouter un commentaire ﻿" at bounding box center [299, 407] width 463 height 13
click at [66, 403] on div "TENTATIVE APPEL [PERSON_NAME]" at bounding box center [315, 406] width 508 height 19
click at [66, 404] on div "TENTATIVE APPEL [PERSON_NAME]" at bounding box center [315, 406] width 508 height 19
click at [70, 406] on span "TENTATIVE APPEL [PERSON_NAME]" at bounding box center [130, 406] width 124 height 9
click at [292, 408] on p "T17/09 1NTATIVE APPEL [PERSON_NAME]" at bounding box center [299, 407] width 463 height 12
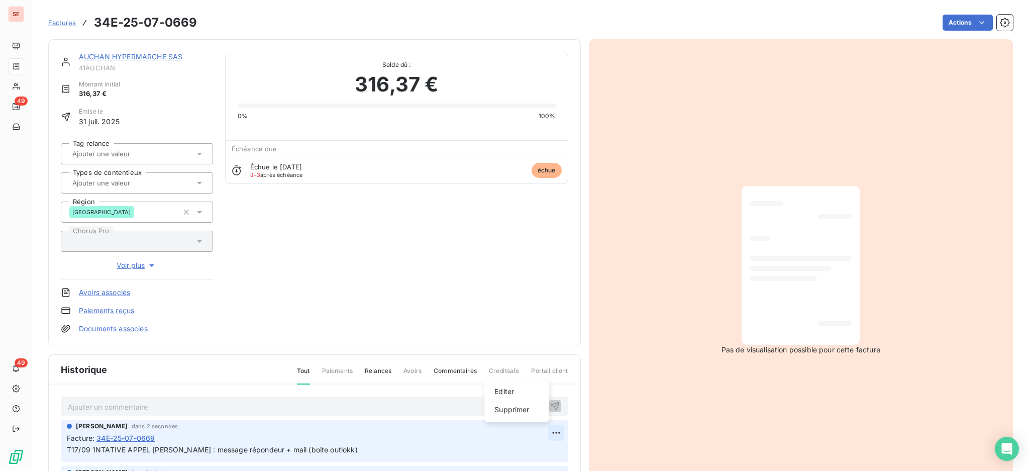
click at [542, 433] on html "SE 49 49 Factures 34E-25-07-0669 Actions AUCHAN HYPERMARCHE SAS 41AUCHAN Montan…" at bounding box center [514, 235] width 1029 height 471
click at [510, 390] on div "Editer" at bounding box center [517, 392] width 56 height 16
click at [269, 458] on p "T17/09 1NTATIVE APPEL [PERSON_NAME] : message répondeur + mail (boite outlokk) …" at bounding box center [308, 455] width 482 height 23
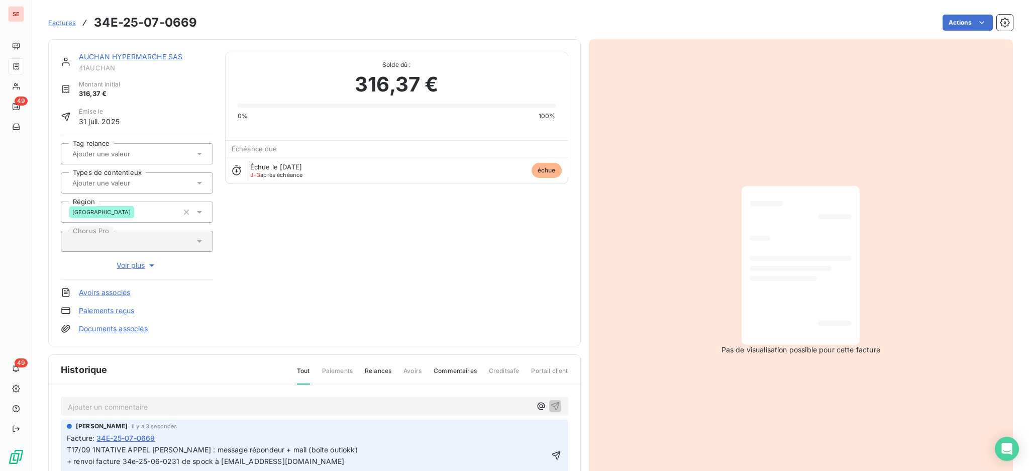
click at [136, 460] on span "T17/09 1NTATIVE APPEL [PERSON_NAME] : message répondeur + mail (boite outlokk) …" at bounding box center [212, 455] width 291 height 20
click at [551, 450] on icon "button" at bounding box center [556, 455] width 10 height 10
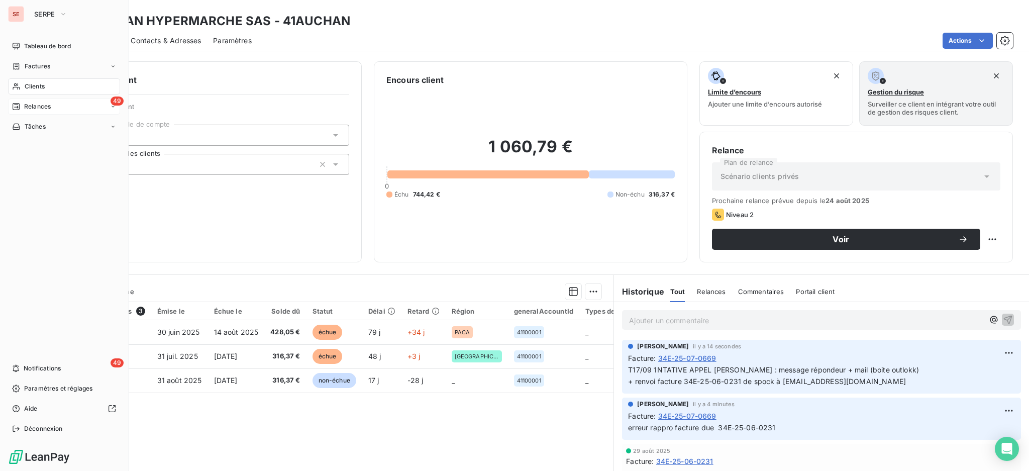
click at [35, 103] on span "Relances" at bounding box center [37, 106] width 27 height 9
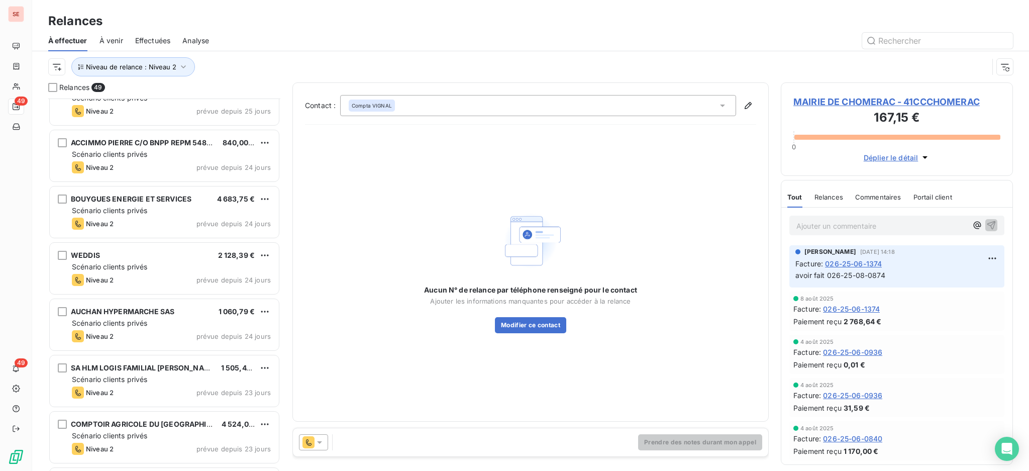
scroll to position [268, 0]
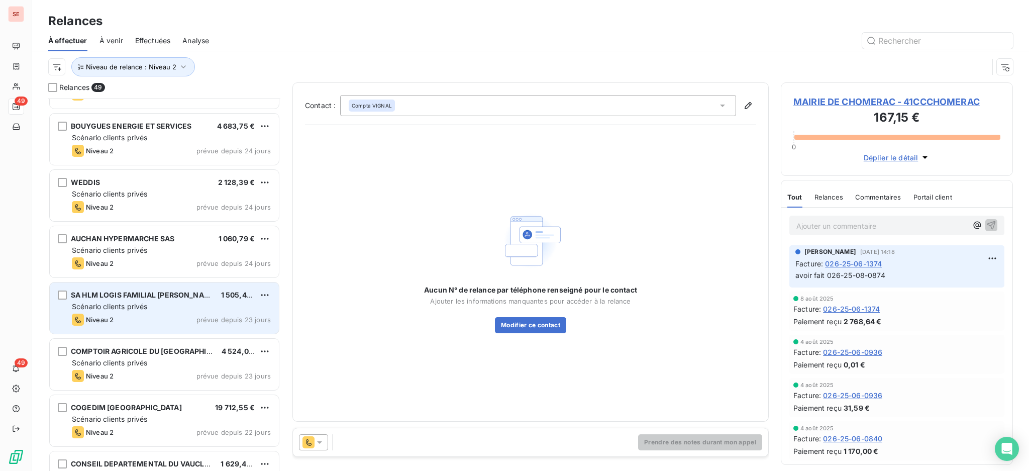
click at [167, 314] on div "Niveau 2 prévue depuis 23 jours" at bounding box center [171, 320] width 199 height 12
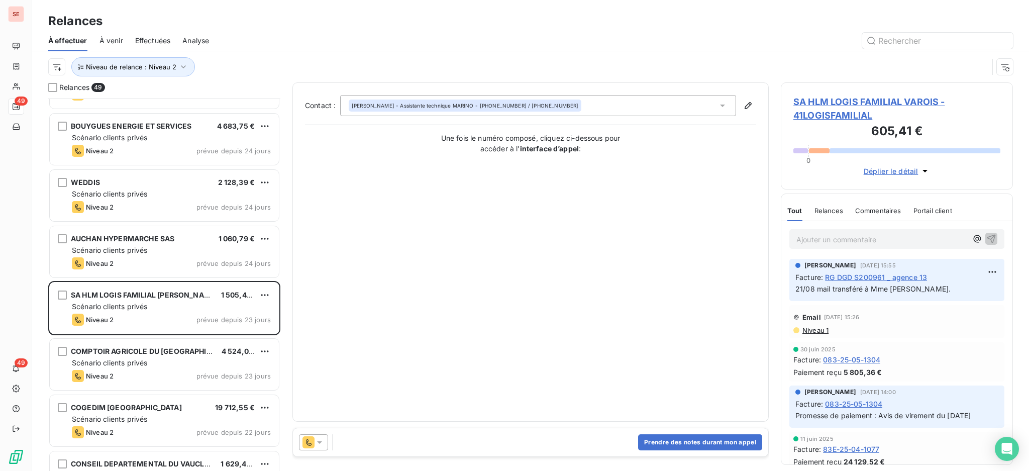
click at [814, 97] on span "SA HLM LOGIS FAMILIAL VAROIS - 41LOGISFAMILIAL" at bounding box center [897, 108] width 207 height 27
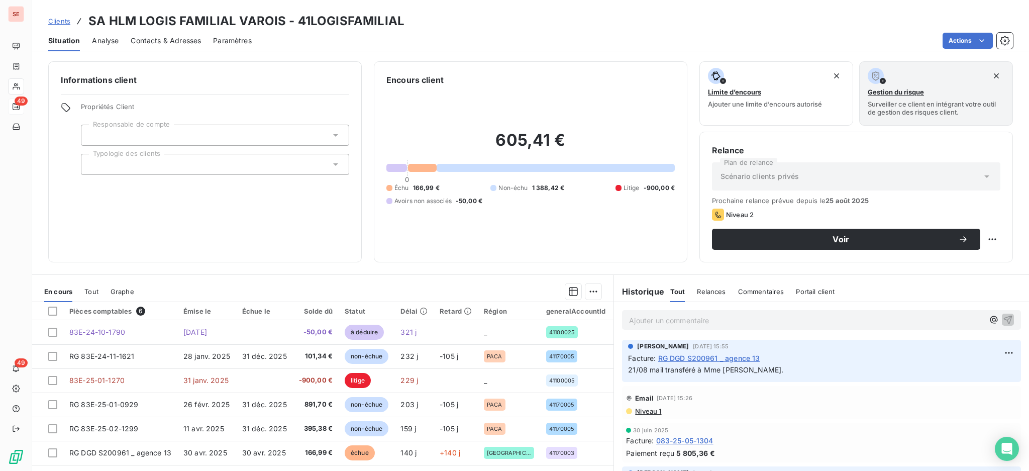
click at [639, 409] on span "Niveau 1" at bounding box center [647, 411] width 27 height 8
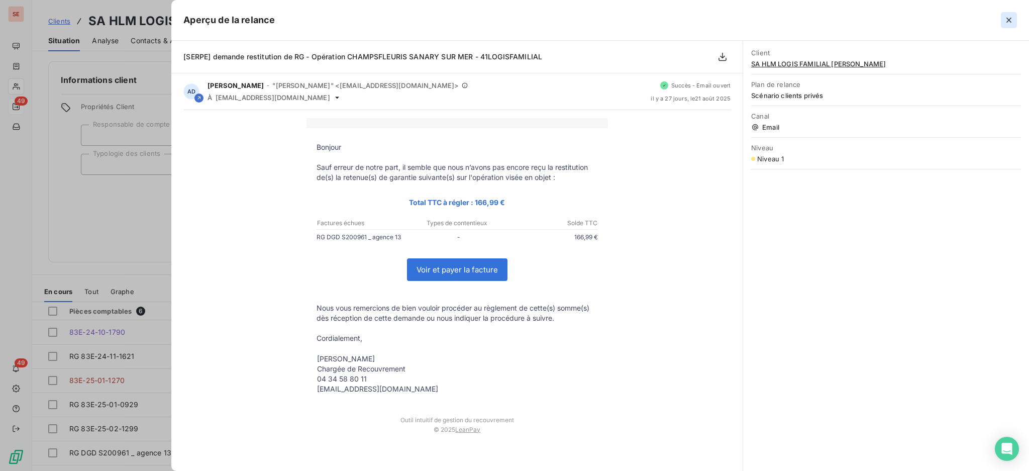
click at [1007, 23] on icon "button" at bounding box center [1009, 20] width 10 height 10
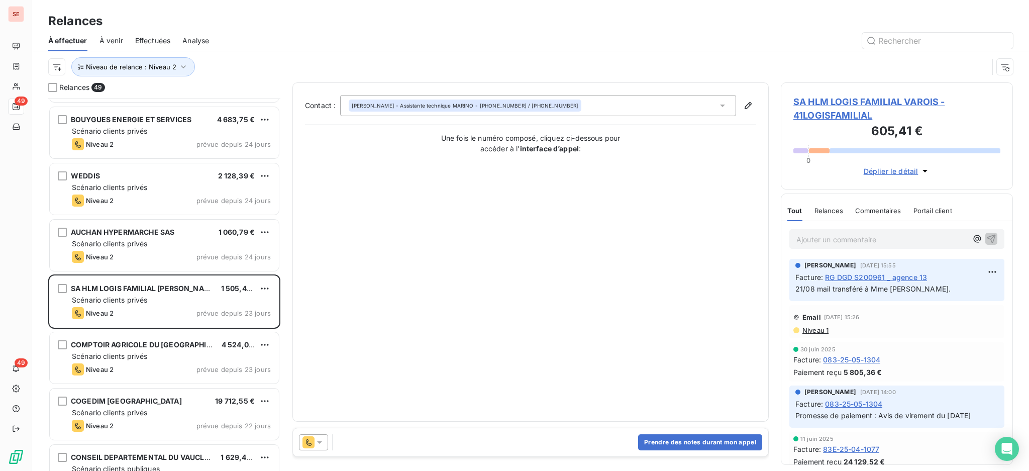
scroll to position [403, 0]
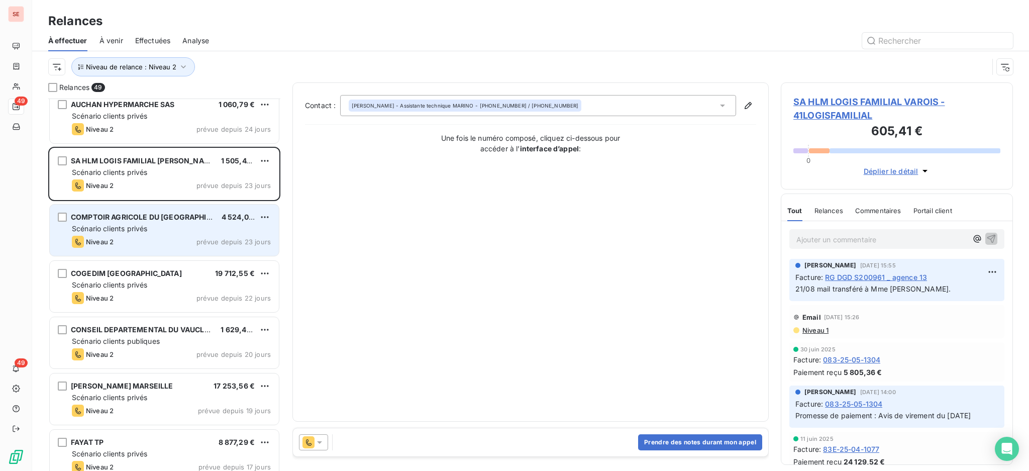
click at [140, 231] on span "Scénario clients privés" at bounding box center [109, 228] width 75 height 9
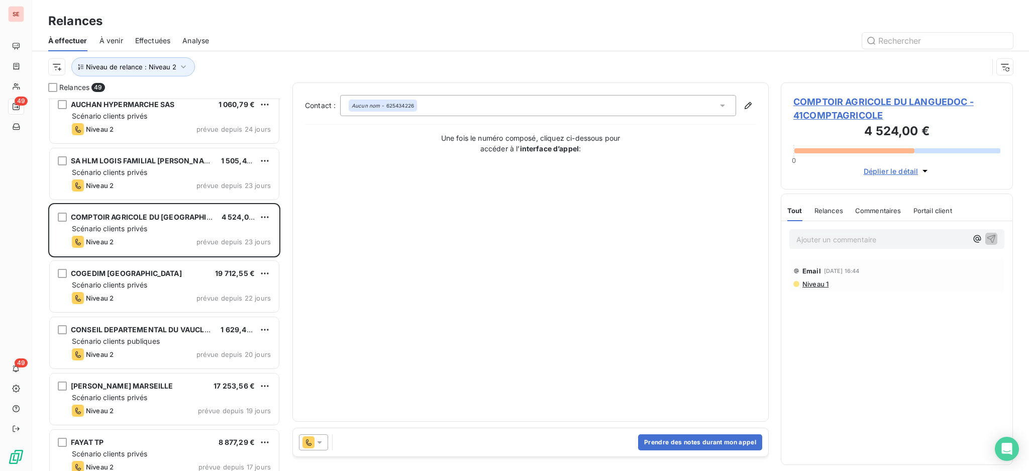
click at [858, 97] on span "COMPTOIR AGRICOLE DU LANGUEDOC - 41COMPTAGRICOLE" at bounding box center [897, 108] width 207 height 27
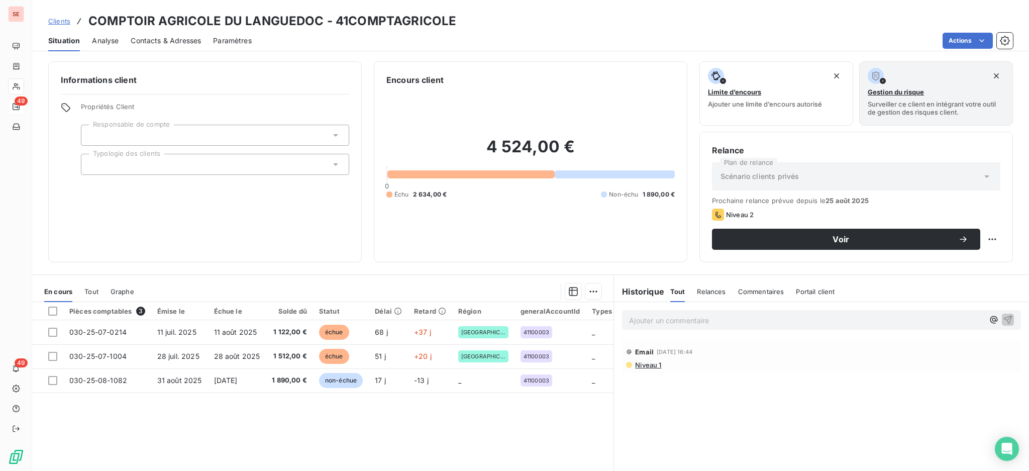
click at [172, 39] on span "Contacts & Adresses" at bounding box center [166, 41] width 70 height 10
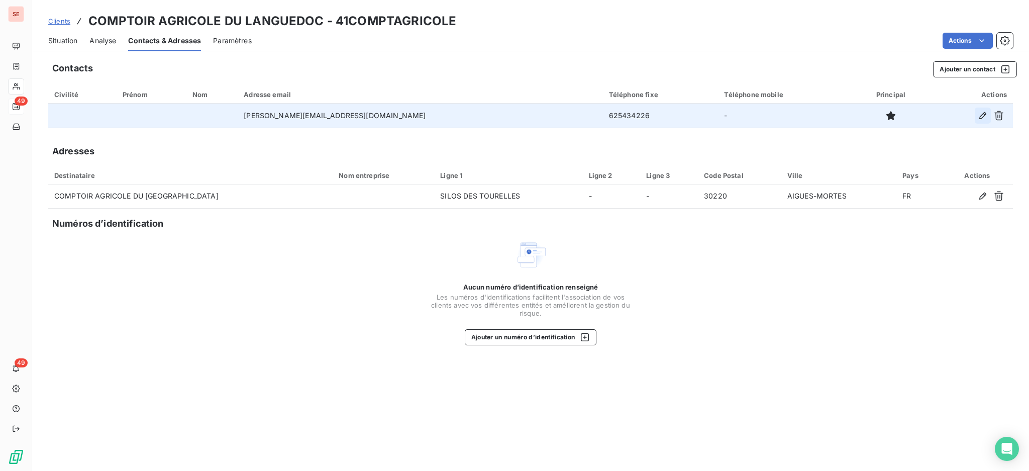
click at [983, 115] on icon "button" at bounding box center [983, 116] width 10 height 10
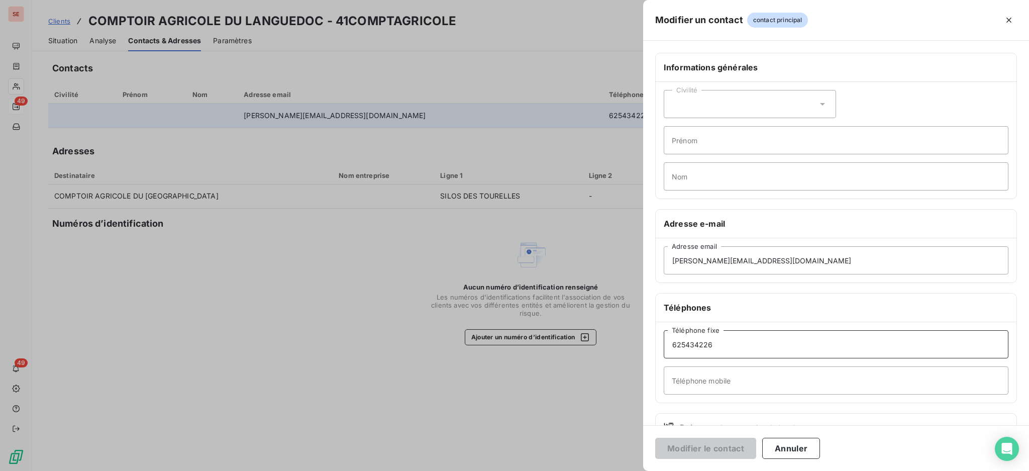
click at [672, 343] on input "625434226" at bounding box center [836, 344] width 345 height 28
type input "06 25 43 42 26"
click at [700, 446] on button "Modifier le contact" at bounding box center [705, 448] width 101 height 21
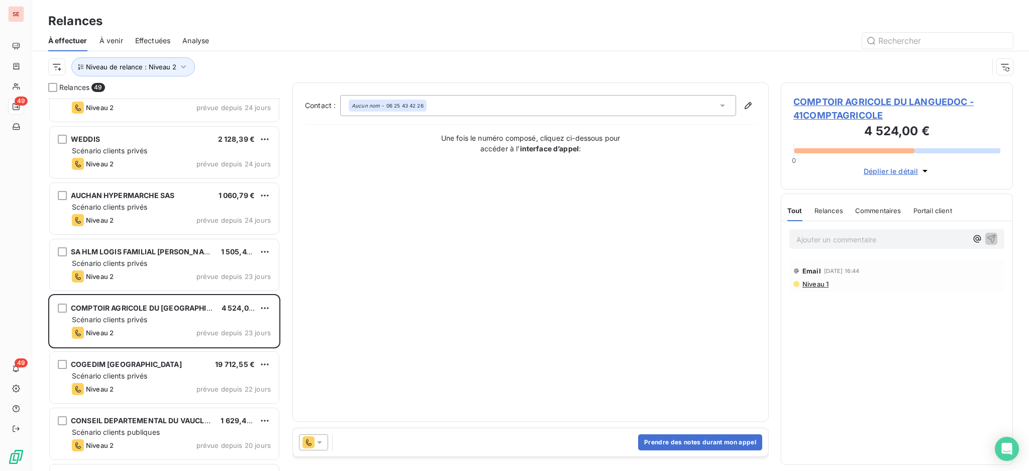
scroll to position [403, 0]
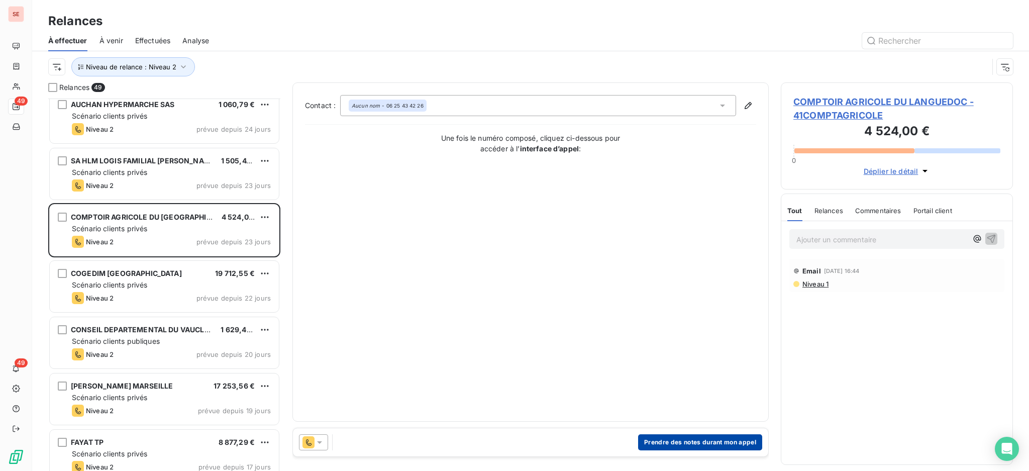
click at [741, 439] on button "Prendre des notes durant mon appel" at bounding box center [700, 442] width 124 height 16
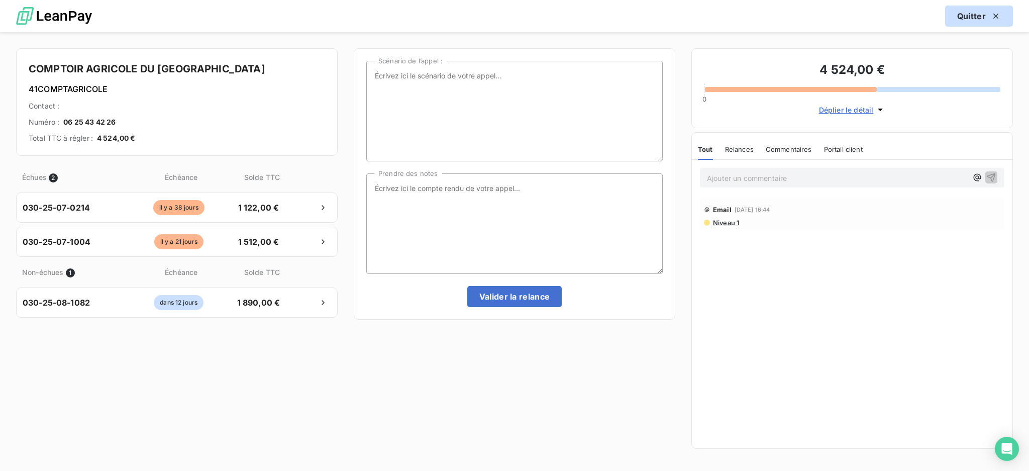
click at [969, 14] on button "Quitter" at bounding box center [980, 16] width 68 height 21
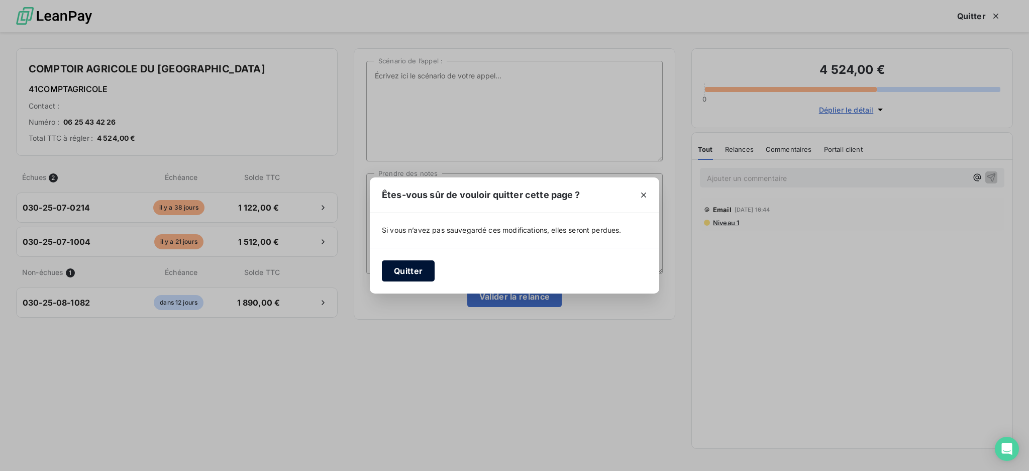
click at [394, 274] on button "Quitter" at bounding box center [408, 270] width 53 height 21
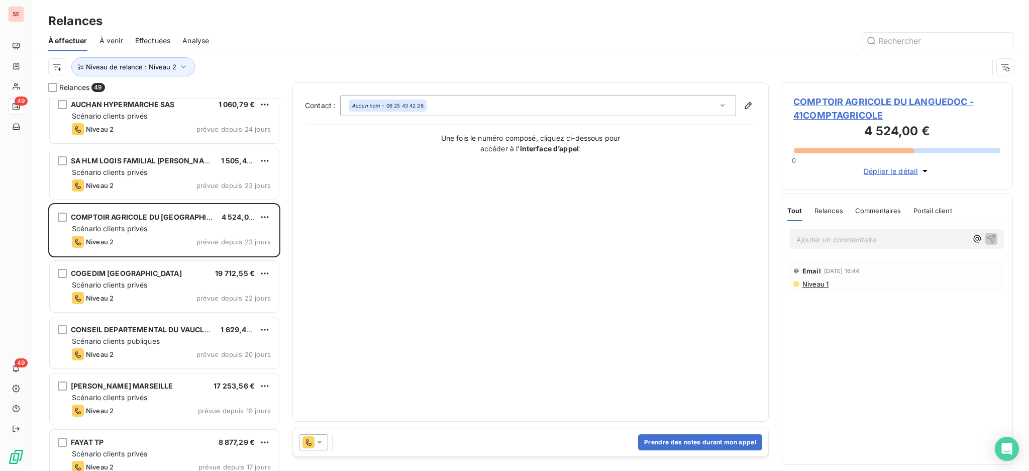
click at [832, 101] on span "COMPTOIR AGRICOLE DU LANGUEDOC - 41COMPTAGRICOLE" at bounding box center [897, 108] width 207 height 27
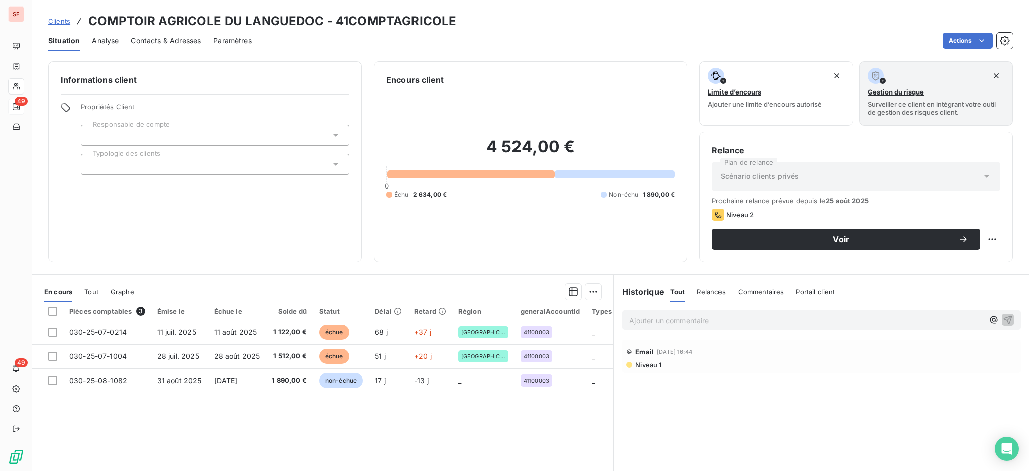
click at [700, 324] on p "Ajouter un commentaire ﻿" at bounding box center [806, 320] width 355 height 13
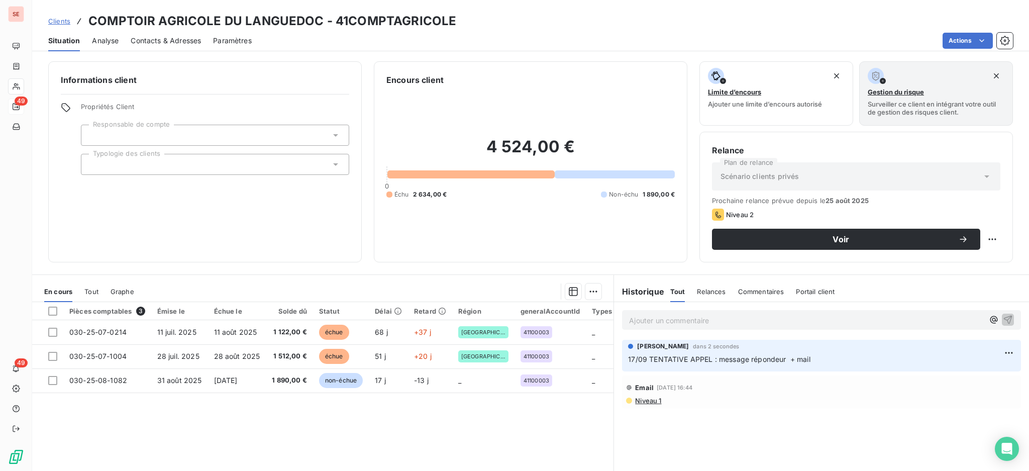
click at [178, 36] on span "Contacts & Adresses" at bounding box center [166, 41] width 70 height 10
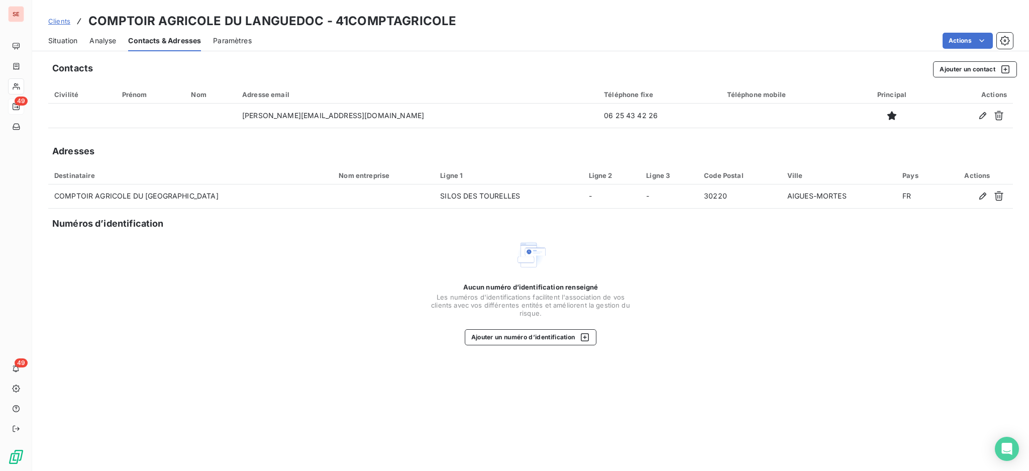
click at [68, 39] on span "Situation" at bounding box center [62, 41] width 29 height 10
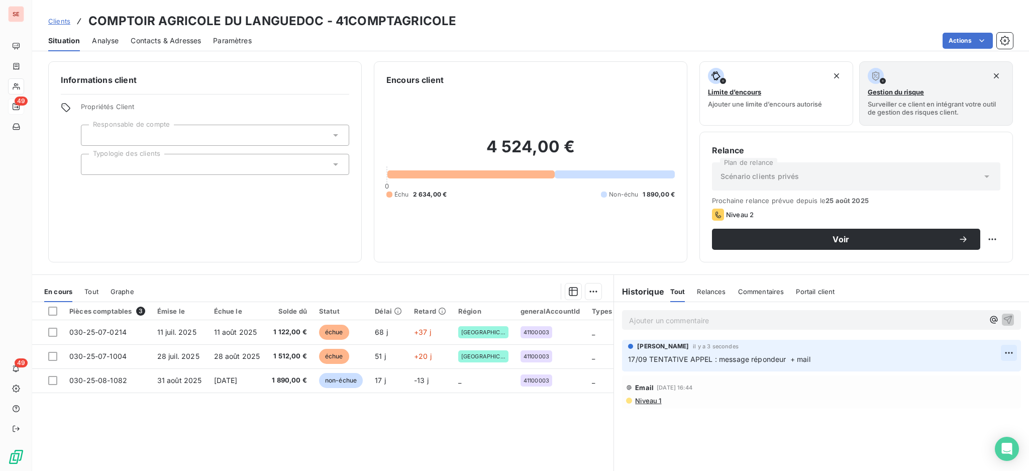
click at [998, 351] on html "SE 49 49 Clients COMPTOIR AGRICOLE DU LANGUEDOC - 41COMPTAGRICOLE Situation Ana…" at bounding box center [514, 235] width 1029 height 471
click at [976, 372] on div "Editer" at bounding box center [975, 375] width 56 height 16
click at [706, 360] on span "17/09 TENTATIVE APPEL : message répondeur + mail" at bounding box center [719, 359] width 182 height 9
click at [1004, 356] on icon "button" at bounding box center [1009, 359] width 10 height 10
click at [172, 37] on span "Contacts & Adresses" at bounding box center [166, 41] width 70 height 10
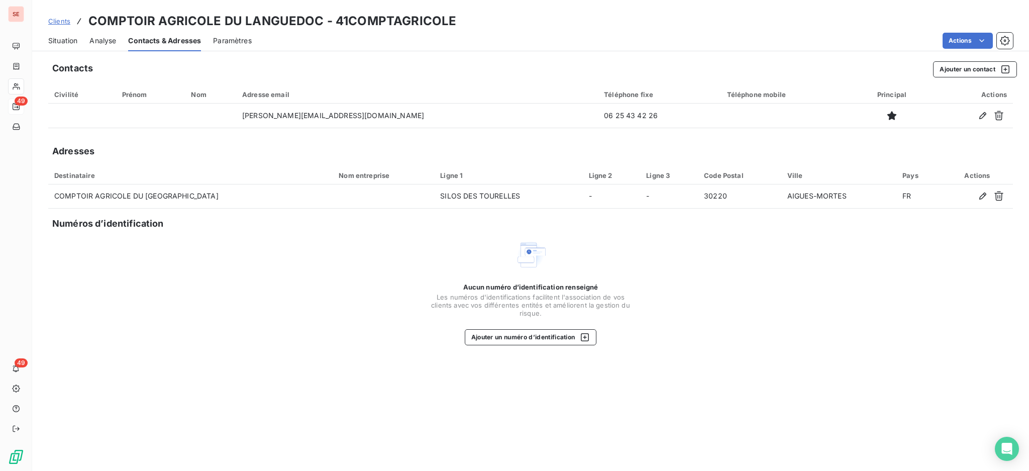
click at [60, 38] on span "Situation" at bounding box center [62, 41] width 29 height 10
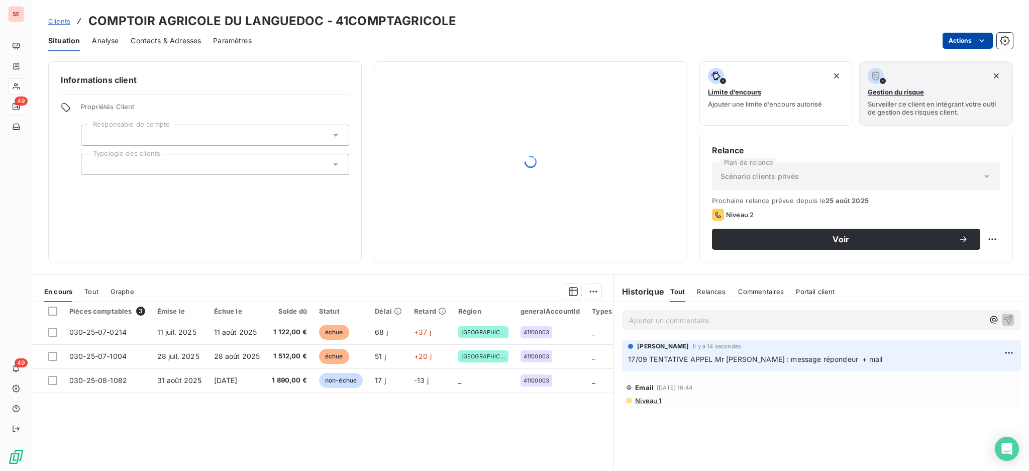
click at [956, 42] on html "SE 49 49 Clients COMPTOIR AGRICOLE DU [GEOGRAPHIC_DATA] - 41COMPTAGRICOLE Situa…" at bounding box center [514, 235] width 1029 height 471
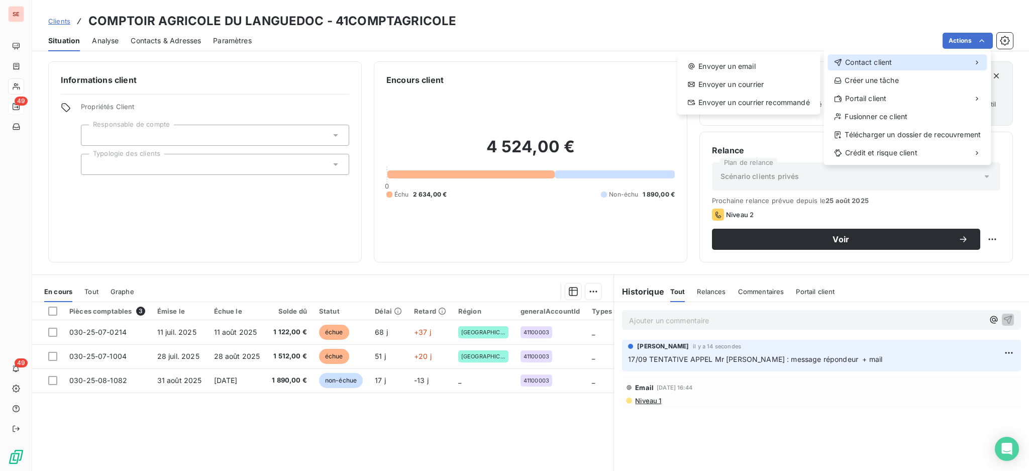
click at [911, 63] on div "Contact client" at bounding box center [907, 62] width 159 height 16
click at [774, 71] on div "Envoyer un email" at bounding box center [749, 66] width 135 height 16
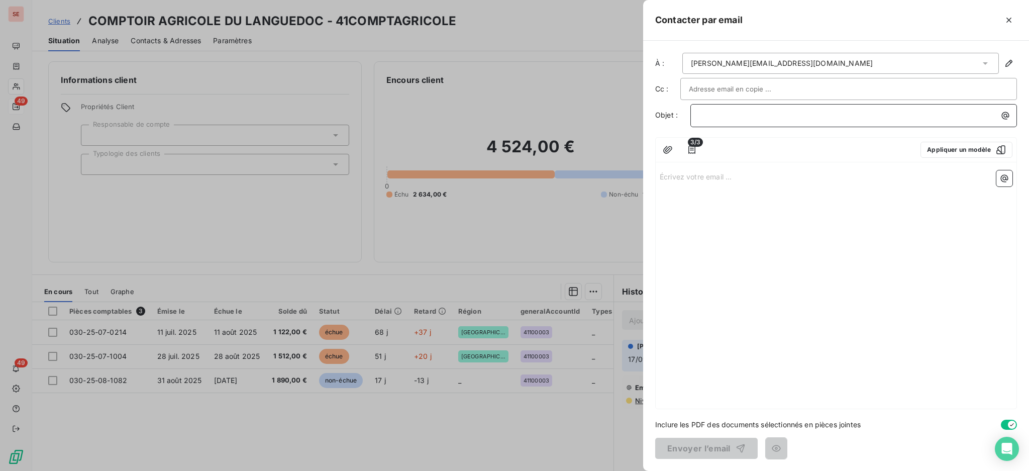
click at [801, 118] on p "﻿" at bounding box center [856, 116] width 315 height 12
click at [689, 176] on p "Écrivez votre email ... ﻿" at bounding box center [836, 176] width 353 height 12
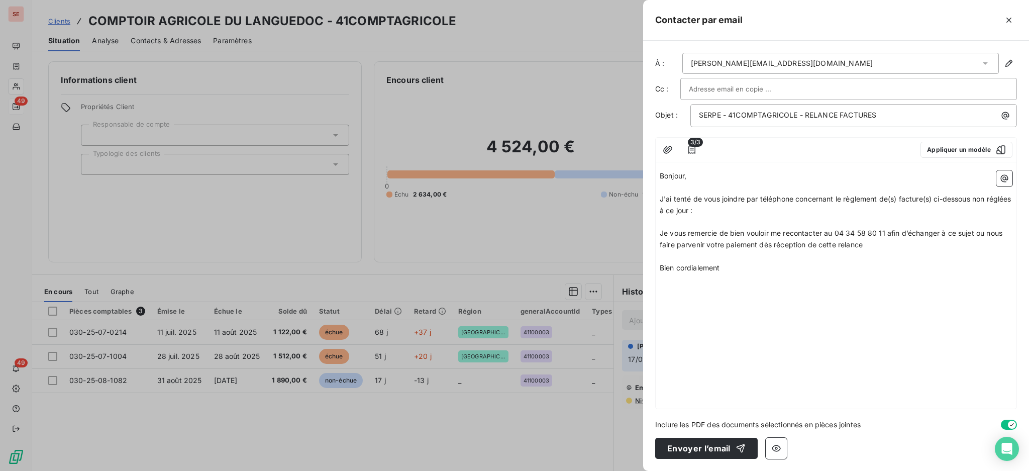
click at [674, 221] on p "﻿" at bounding box center [836, 223] width 353 height 12
click at [1004, 182] on icon "button" at bounding box center [1005, 178] width 10 height 10
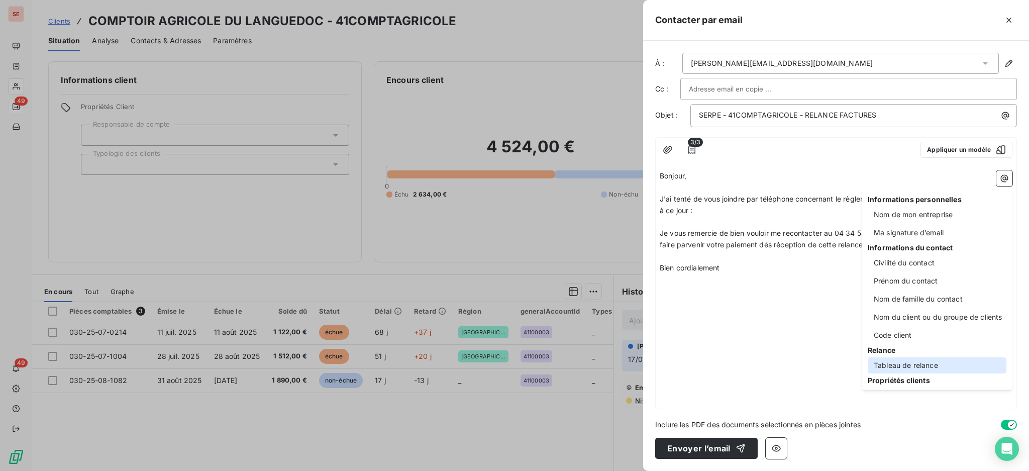
click at [925, 364] on div "Tableau de relance" at bounding box center [937, 365] width 139 height 16
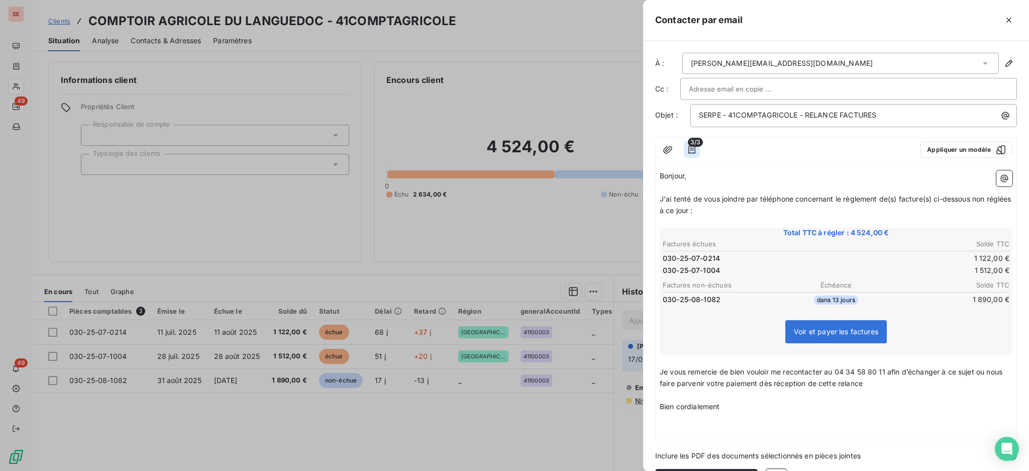
click at [693, 149] on icon "button" at bounding box center [692, 150] width 10 height 10
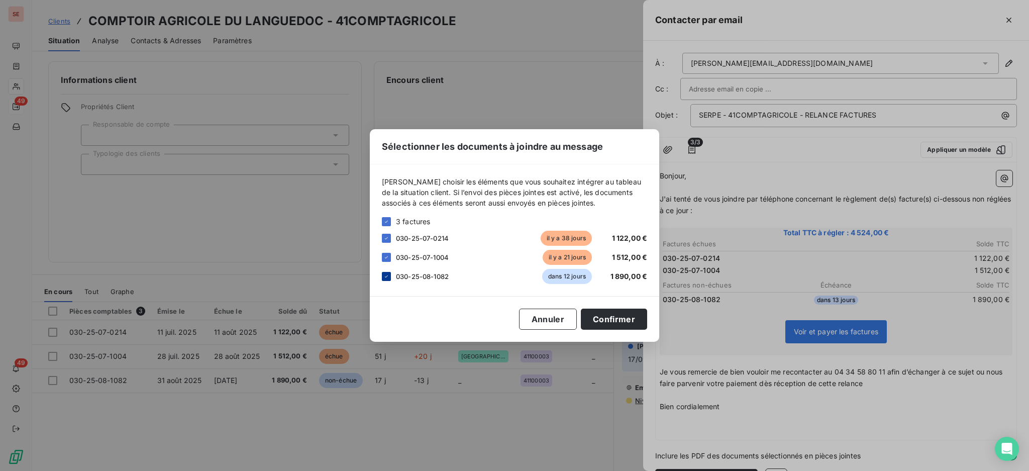
click at [384, 276] on icon at bounding box center [387, 276] width 6 height 6
click at [617, 313] on button "Confirmer" at bounding box center [614, 319] width 66 height 21
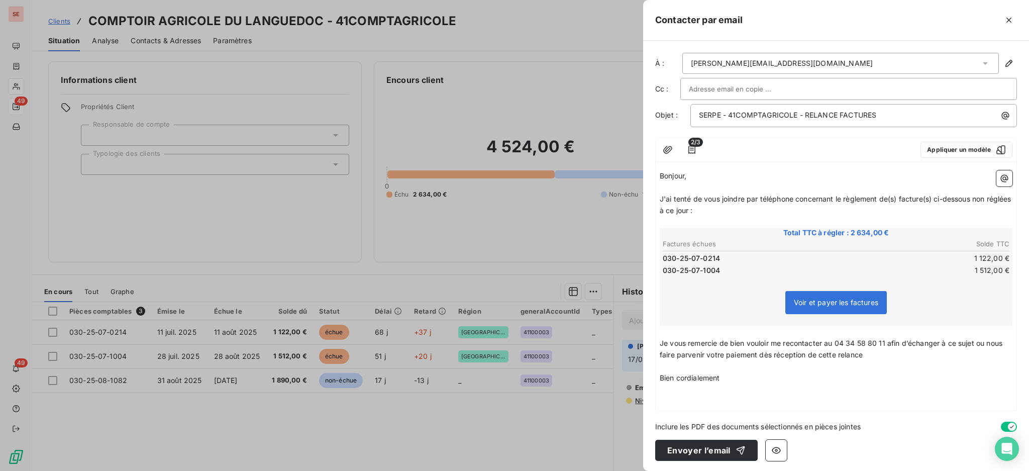
click at [733, 395] on p "﻿" at bounding box center [836, 401] width 353 height 12
click at [1003, 181] on icon "button" at bounding box center [1005, 178] width 10 height 10
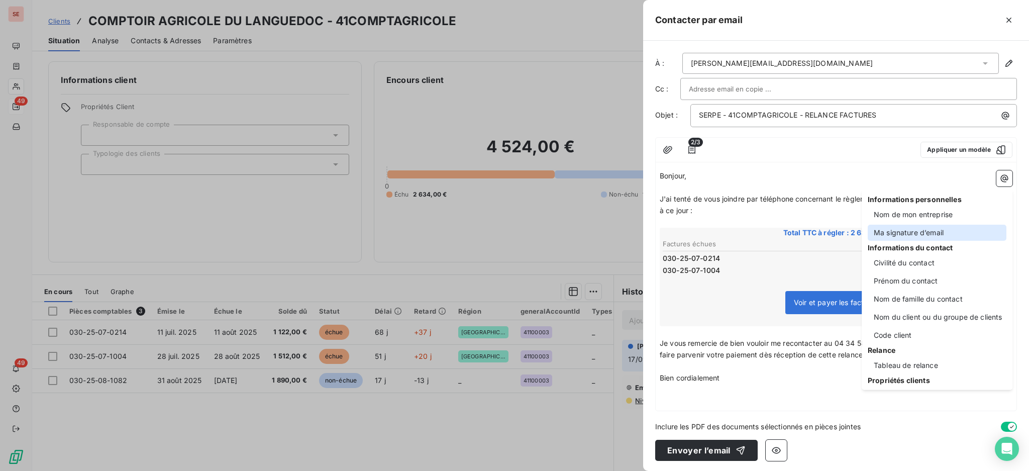
click at [935, 231] on div "Ma signature d’email" at bounding box center [937, 233] width 139 height 16
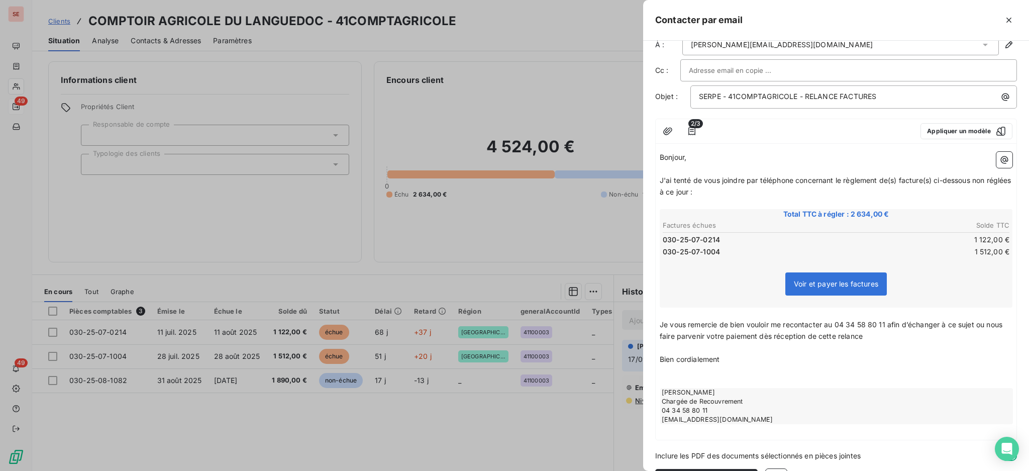
scroll to position [47, 0]
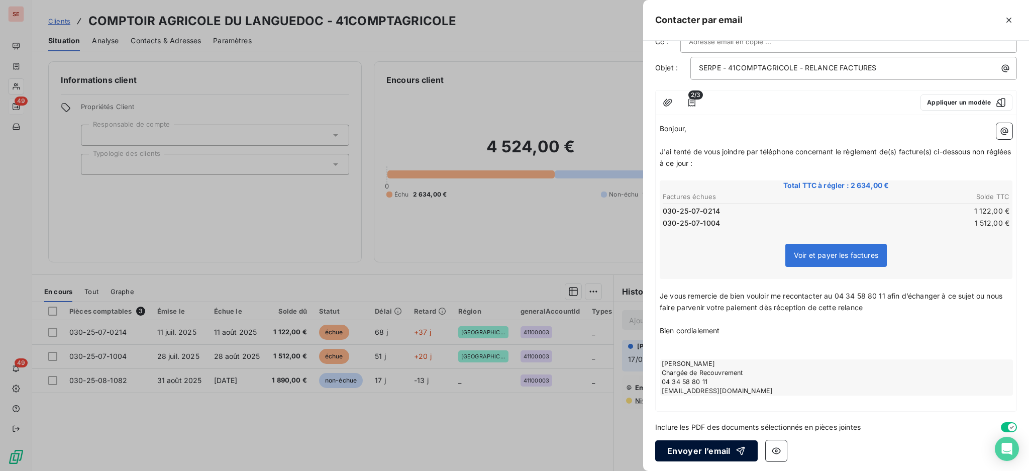
click at [703, 441] on button "Envoyer l’email" at bounding box center [706, 450] width 103 height 21
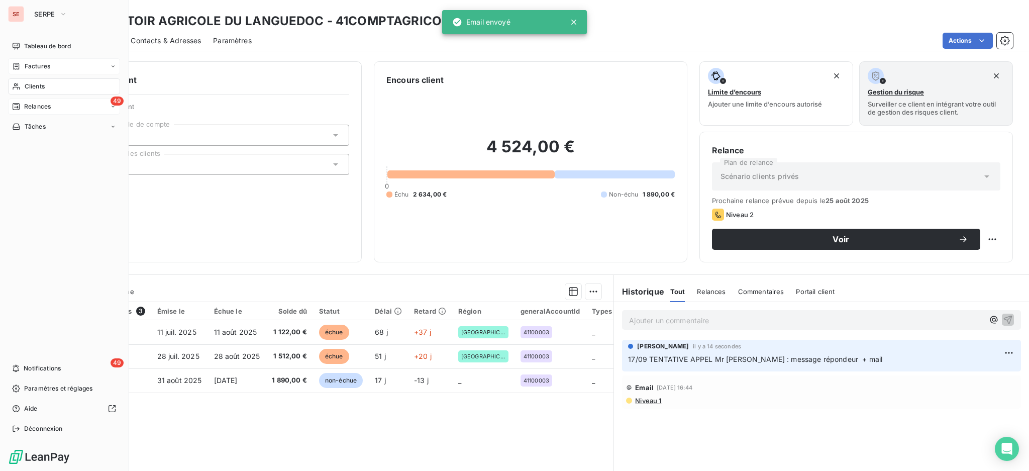
drag, startPoint x: 41, startPoint y: 63, endPoint x: 61, endPoint y: 59, distance: 20.1
click at [41, 63] on span "Factures" at bounding box center [38, 66] width 26 height 9
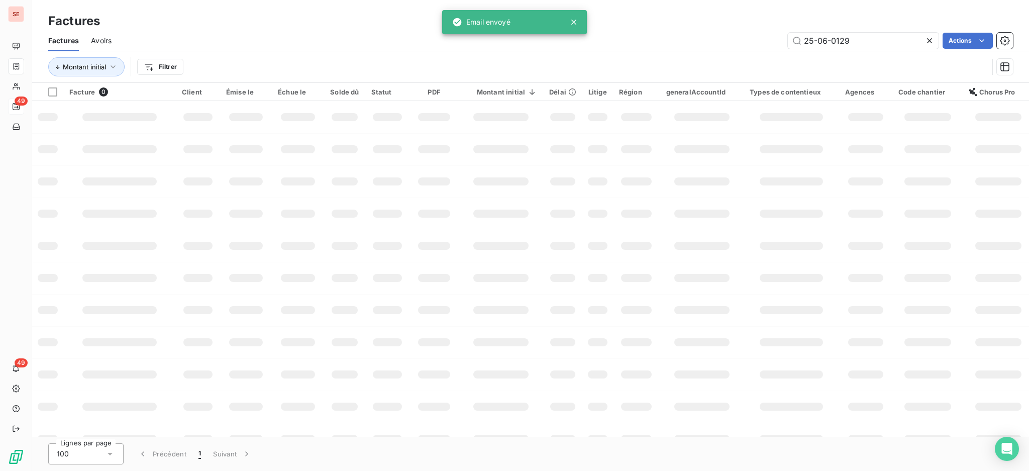
drag, startPoint x: 865, startPoint y: 35, endPoint x: 706, endPoint y: 23, distance: 159.8
click at [735, 28] on div "Factures Factures Avoirs 25-06-0129 Actions Montant initial Filtrer" at bounding box center [530, 41] width 997 height 83
type input "450"
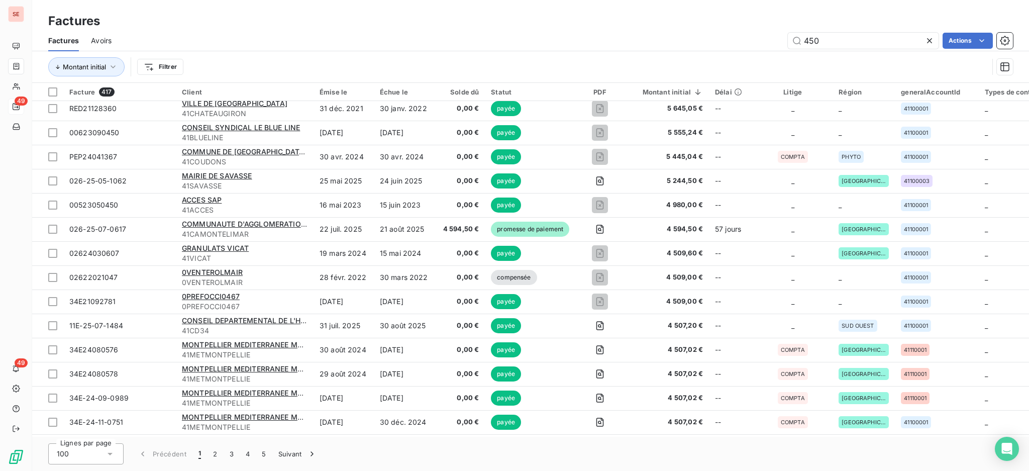
scroll to position [1072, 0]
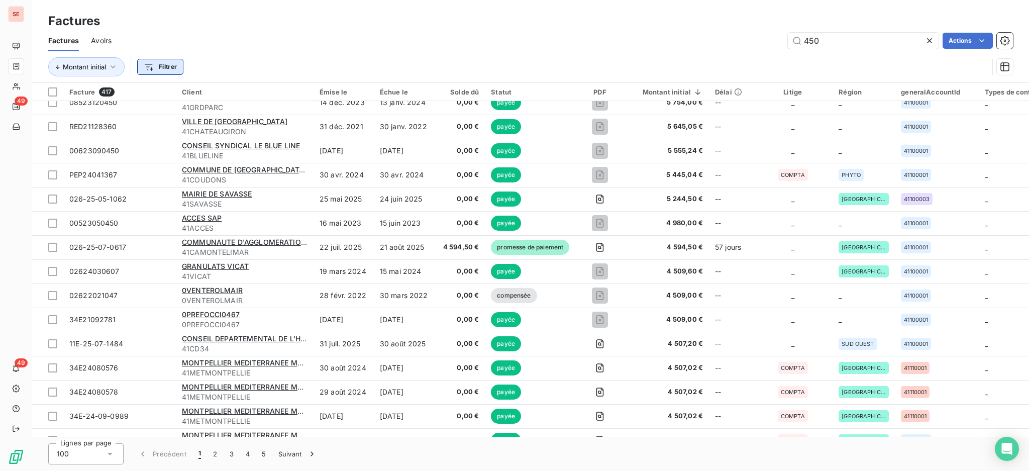
click at [161, 68] on html "SE 49 49 Factures Factures Avoirs 450 Actions Montant initial Filtrer Facture 4…" at bounding box center [514, 235] width 1029 height 471
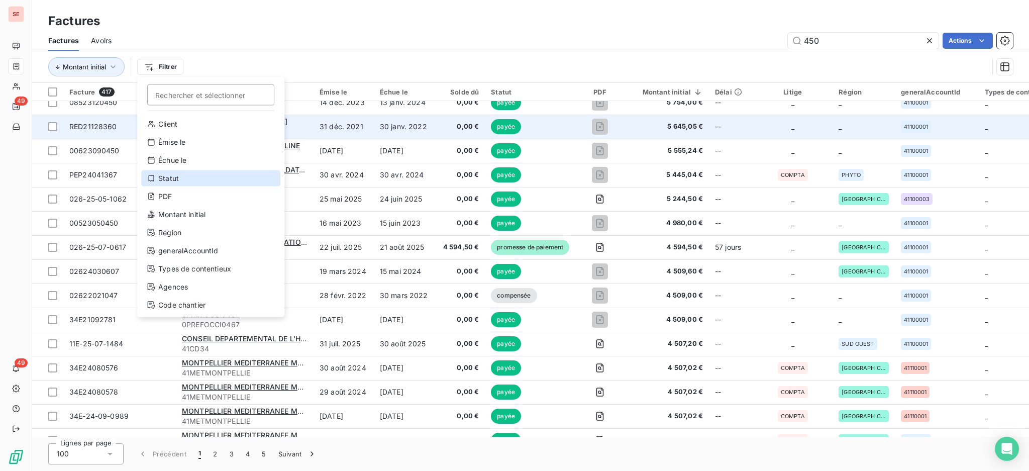
drag, startPoint x: 174, startPoint y: 180, endPoint x: 293, endPoint y: 137, distance: 125.8
click at [174, 180] on div "Statut" at bounding box center [210, 178] width 139 height 16
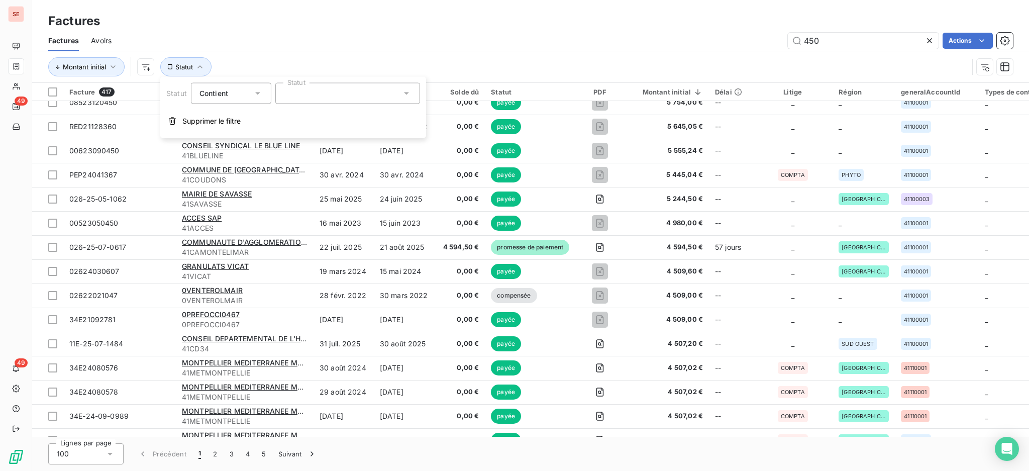
click at [255, 92] on icon at bounding box center [257, 93] width 5 height 3
click at [241, 131] on span "Ne contient pas" at bounding box center [238, 135] width 54 height 9
click at [404, 93] on icon at bounding box center [407, 93] width 10 height 10
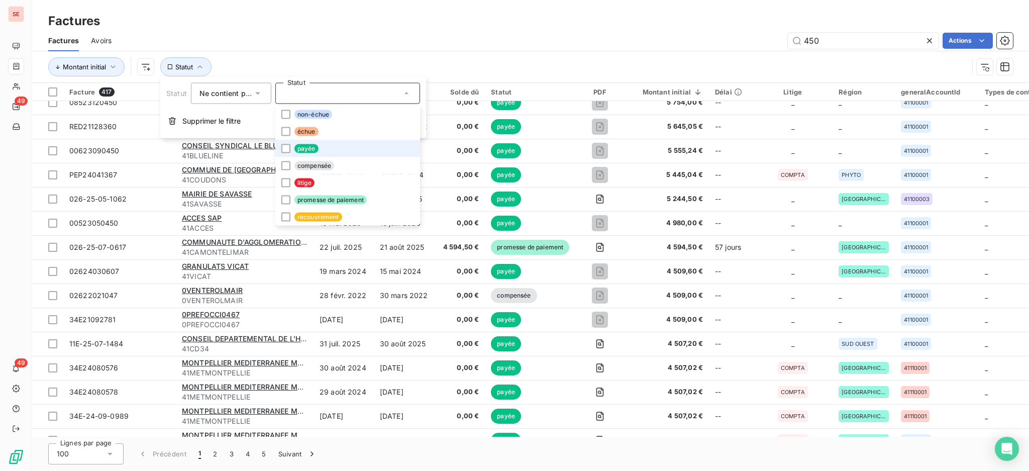
click at [345, 147] on li "payée" at bounding box center [347, 148] width 145 height 17
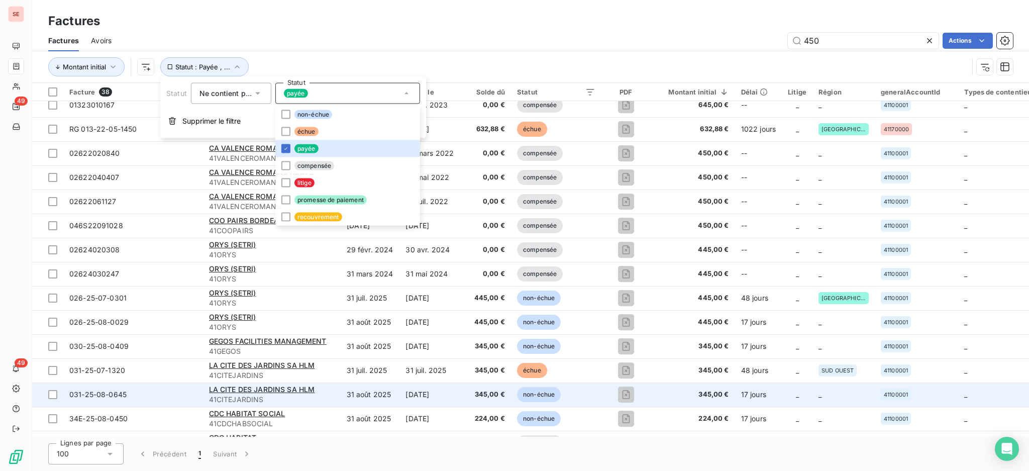
scroll to position [451, 0]
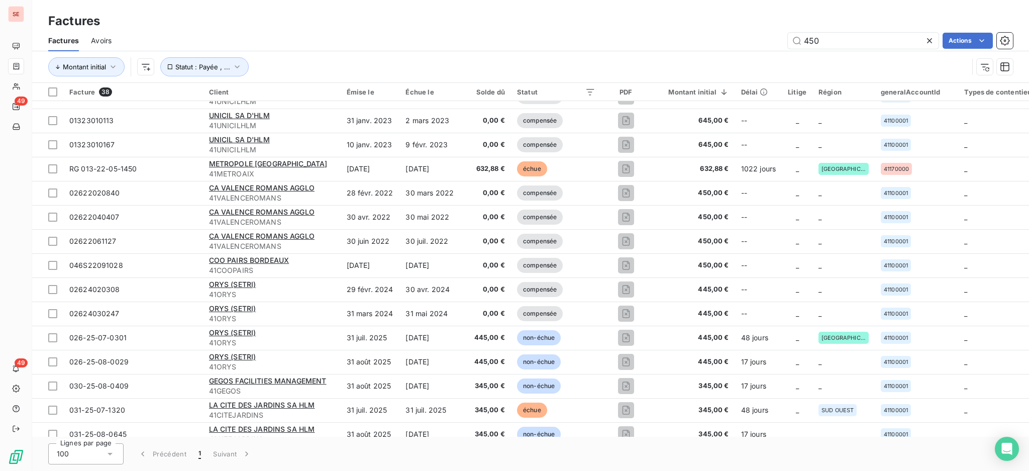
click at [464, 45] on div "450 Actions" at bounding box center [569, 41] width 890 height 16
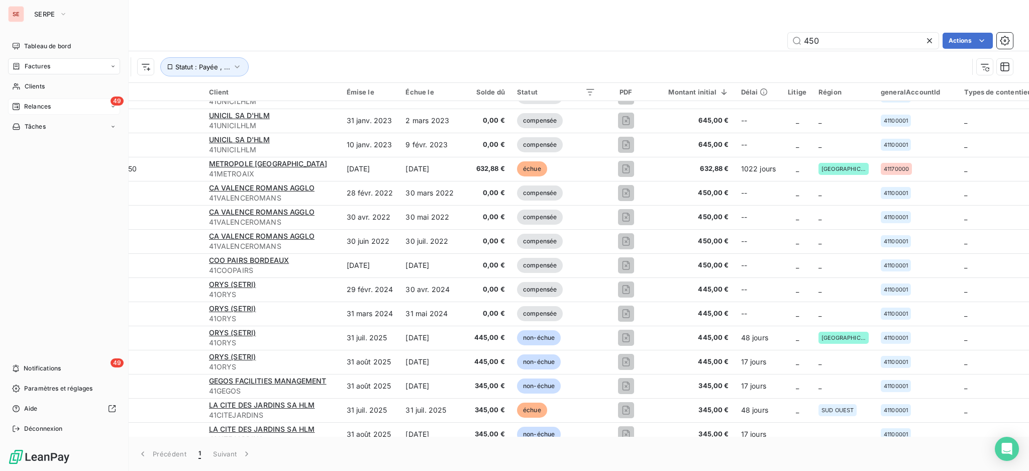
click at [38, 102] on span "Relances" at bounding box center [37, 106] width 27 height 9
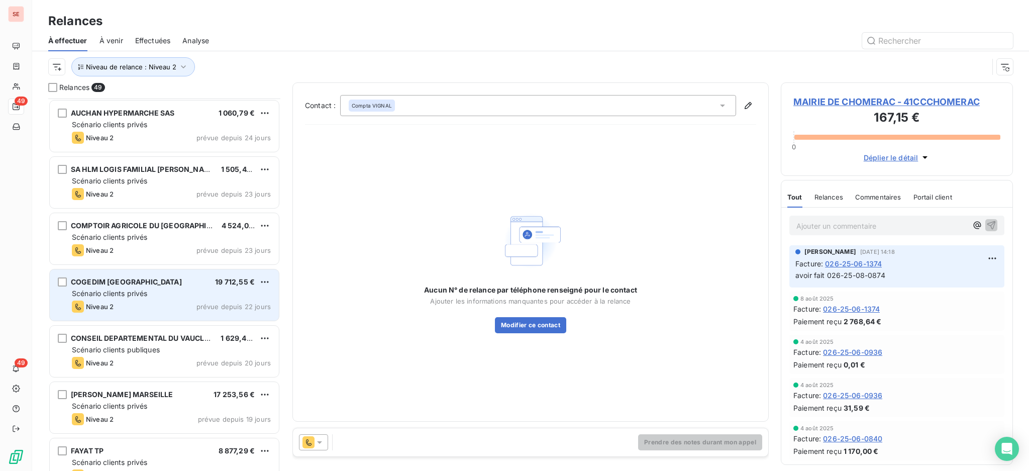
scroll to position [403, 0]
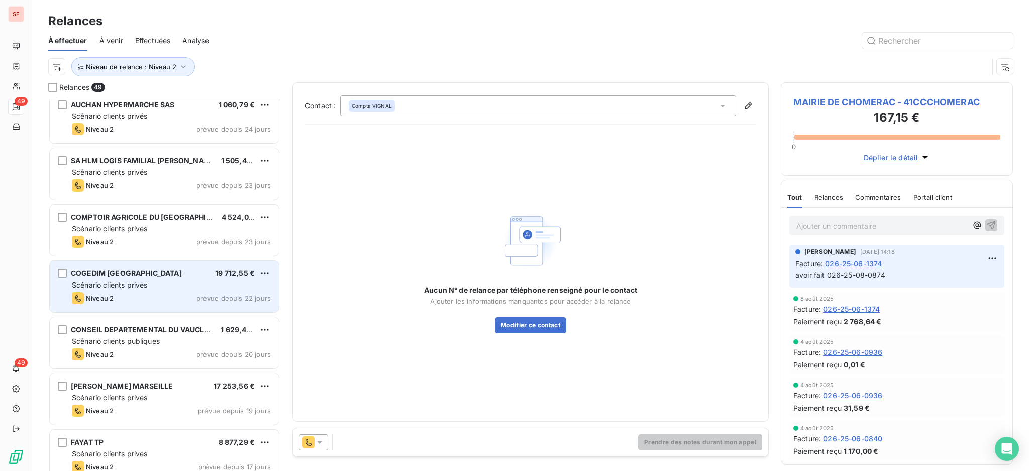
click at [137, 287] on span "Scénario clients privés" at bounding box center [109, 284] width 75 height 9
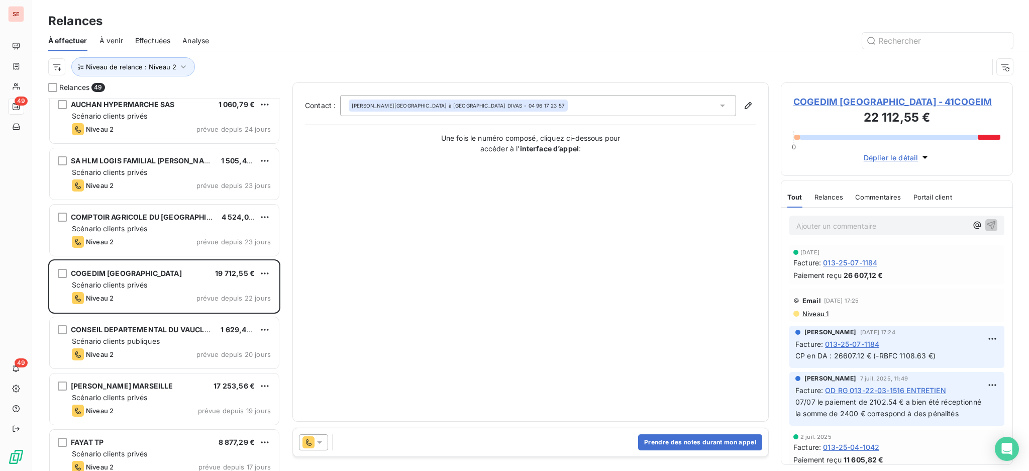
click at [826, 98] on span "COGEDIM [GEOGRAPHIC_DATA] - 41COGEIM" at bounding box center [897, 102] width 207 height 14
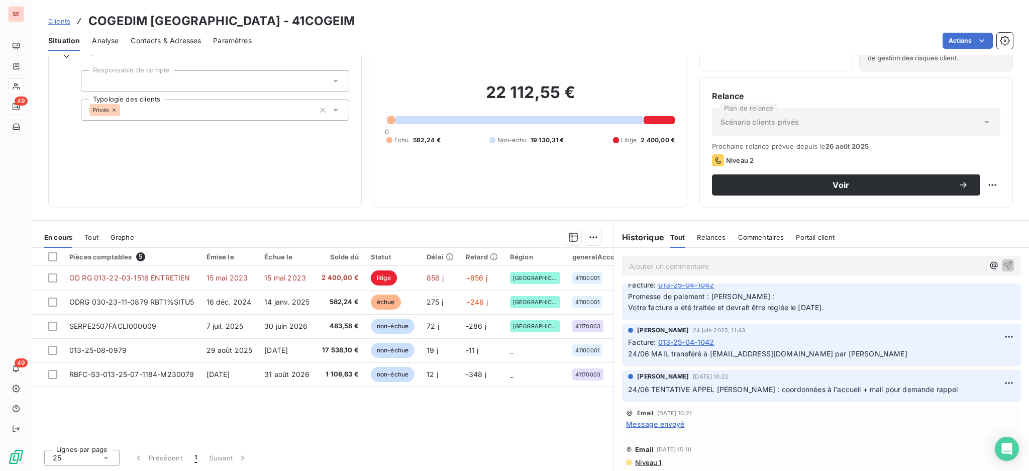
scroll to position [268, 0]
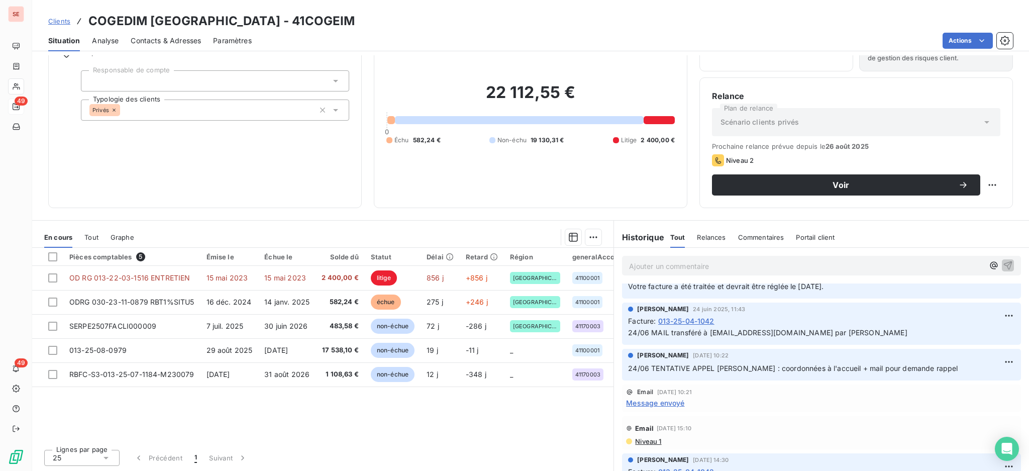
click at [637, 408] on span "Message envoyé" at bounding box center [655, 403] width 58 height 11
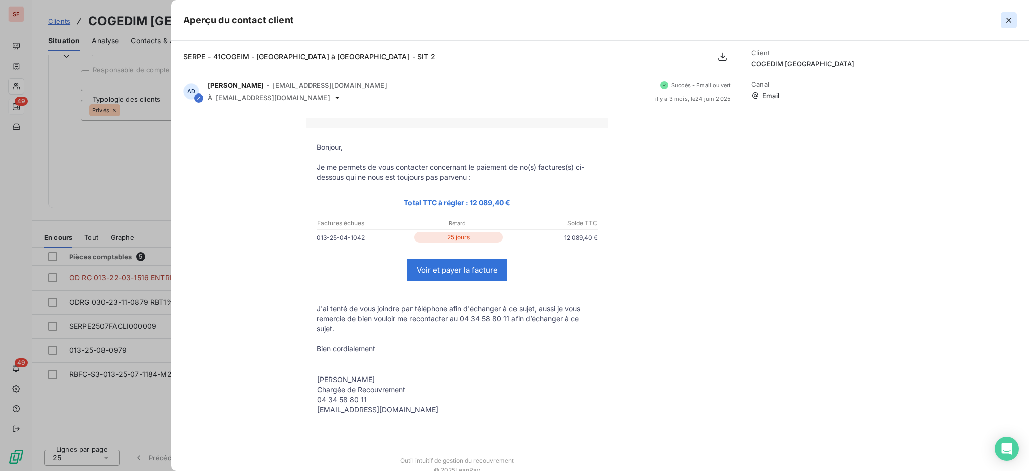
click at [1010, 19] on icon "button" at bounding box center [1009, 20] width 5 height 5
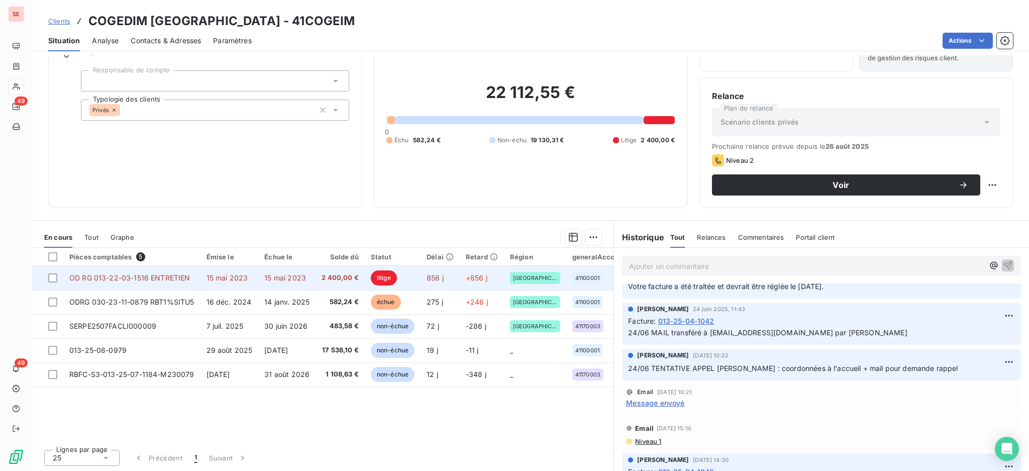
click at [329, 276] on span "2 400,00 €" at bounding box center [340, 278] width 37 height 10
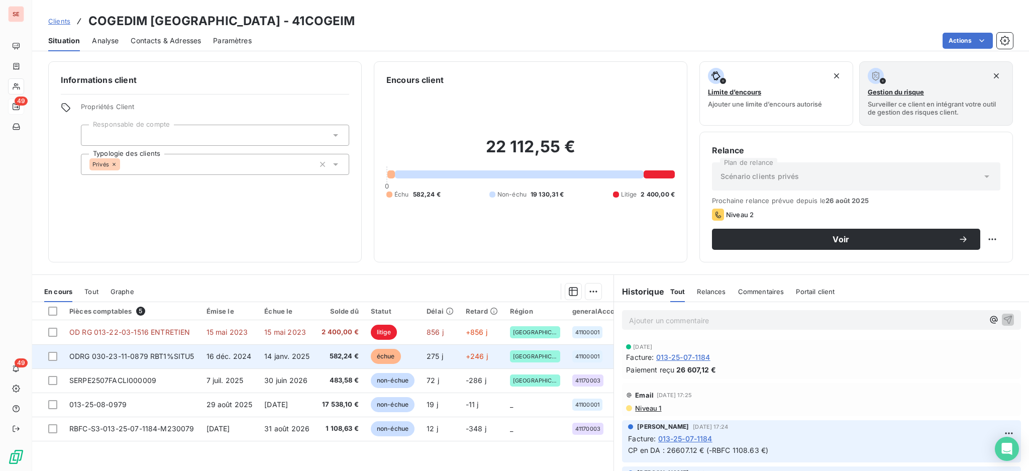
click at [251, 355] on td "16 déc. 2024" at bounding box center [230, 356] width 58 height 24
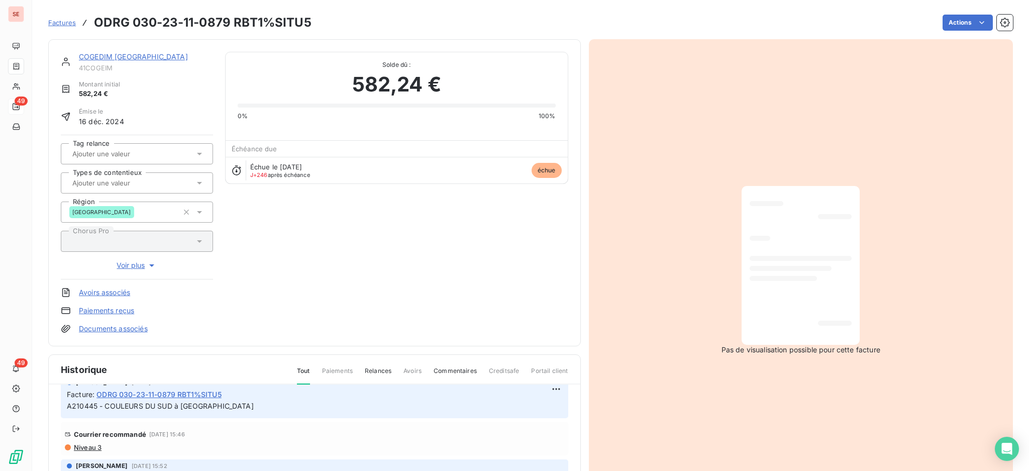
scroll to position [67, 0]
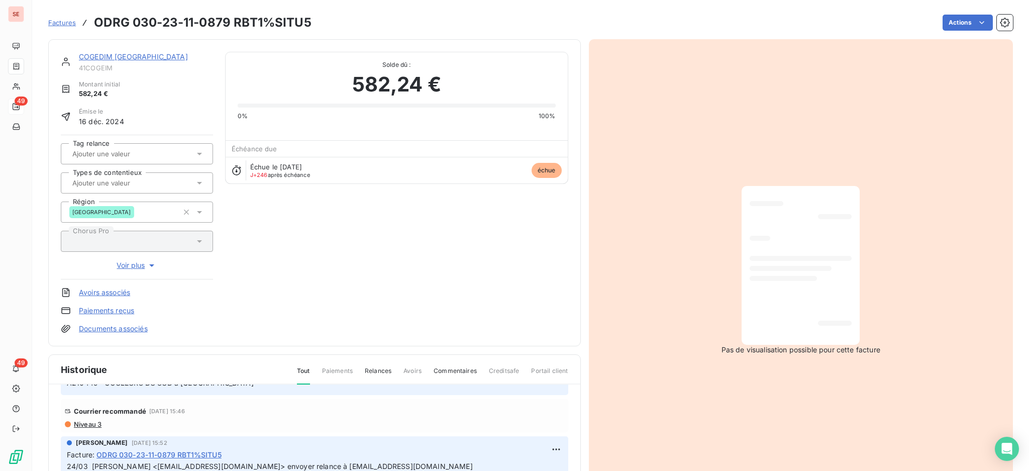
click at [82, 425] on span "Niveau 3" at bounding box center [87, 424] width 29 height 8
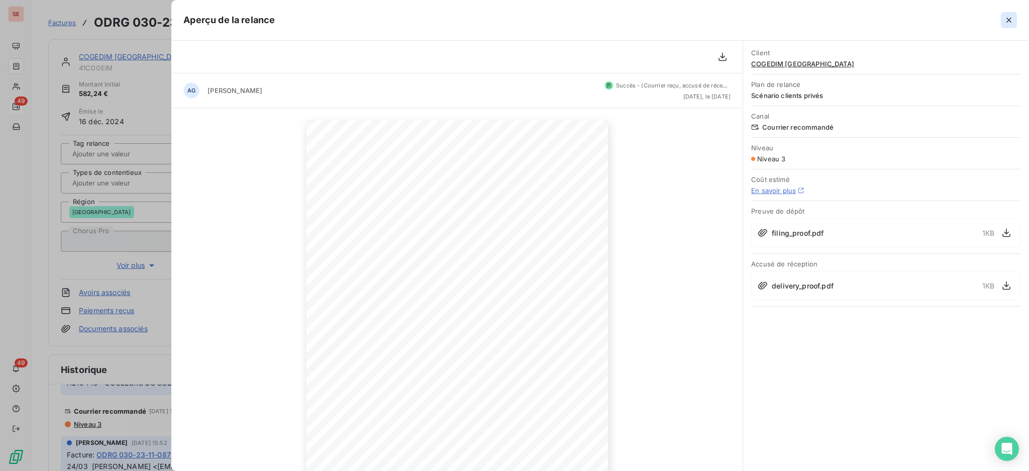
click at [1007, 17] on icon "button" at bounding box center [1009, 20] width 10 height 10
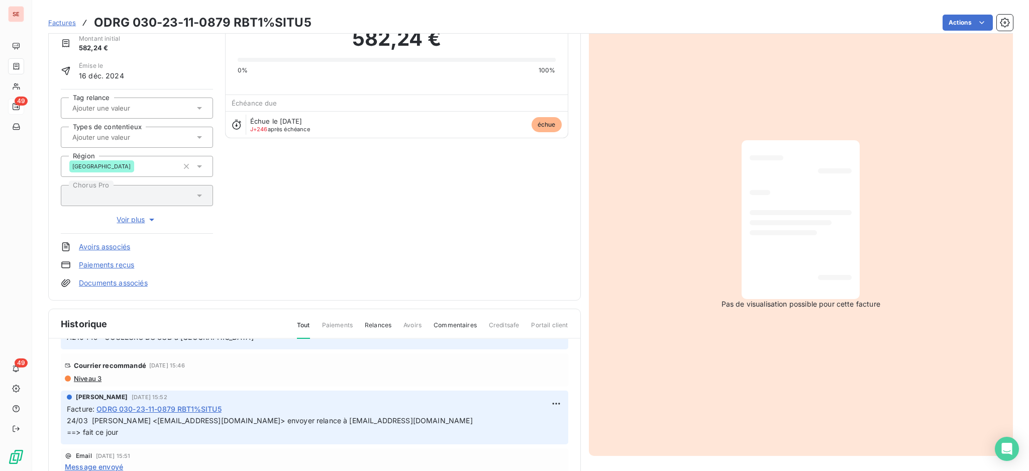
scroll to position [0, 0]
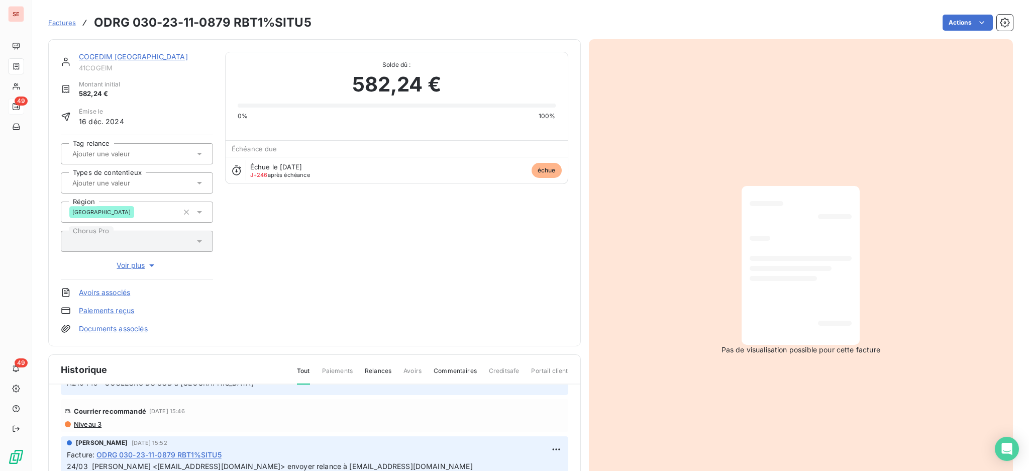
click at [149, 56] on link "COGEDIM [GEOGRAPHIC_DATA]" at bounding box center [133, 56] width 109 height 9
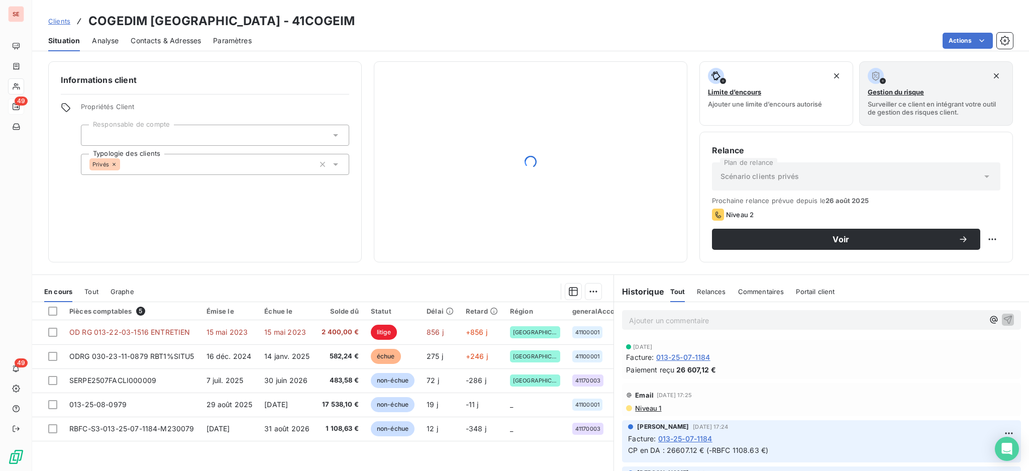
click at [165, 40] on span "Contacts & Adresses" at bounding box center [166, 41] width 70 height 10
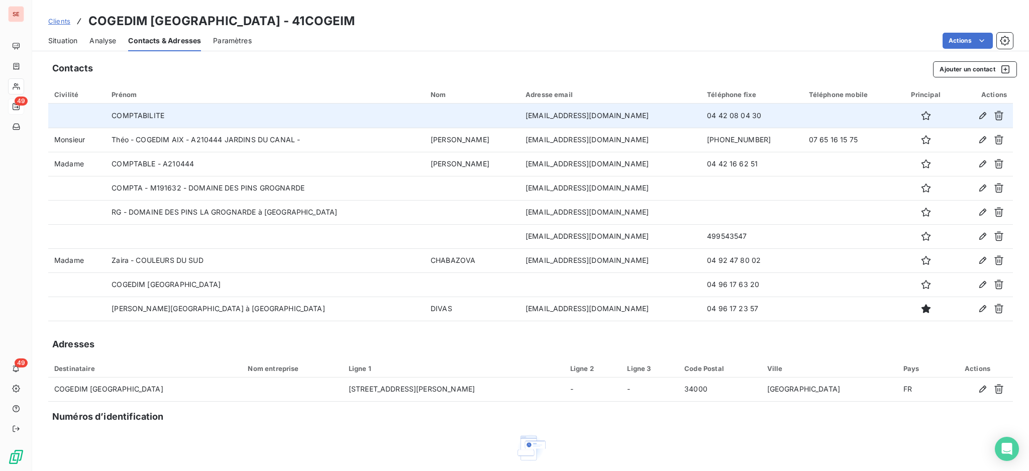
drag, startPoint x: 762, startPoint y: 115, endPoint x: 700, endPoint y: 117, distance: 62.3
click at [700, 117] on tr "COMPTABILITE [EMAIL_ADDRESS][DOMAIN_NAME] 04 42 08 04 30" at bounding box center [530, 116] width 965 height 24
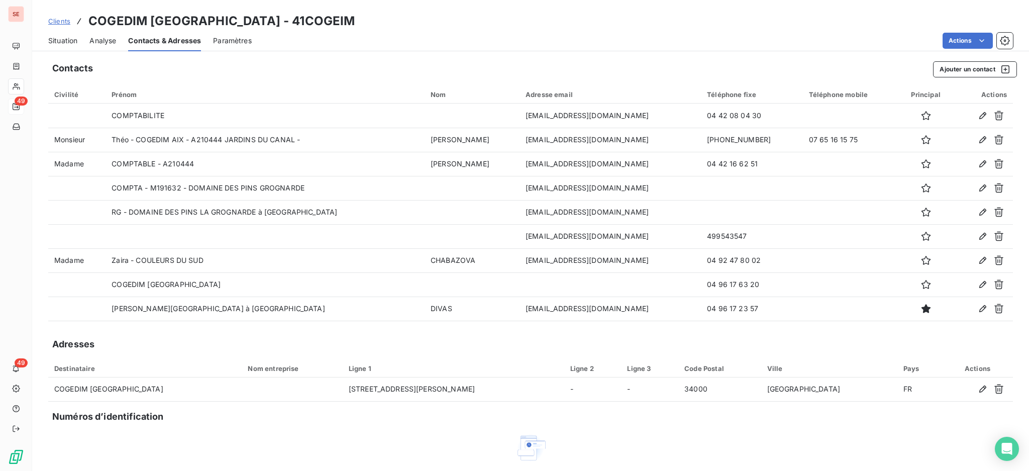
copy tr "04 42 08 04 30"
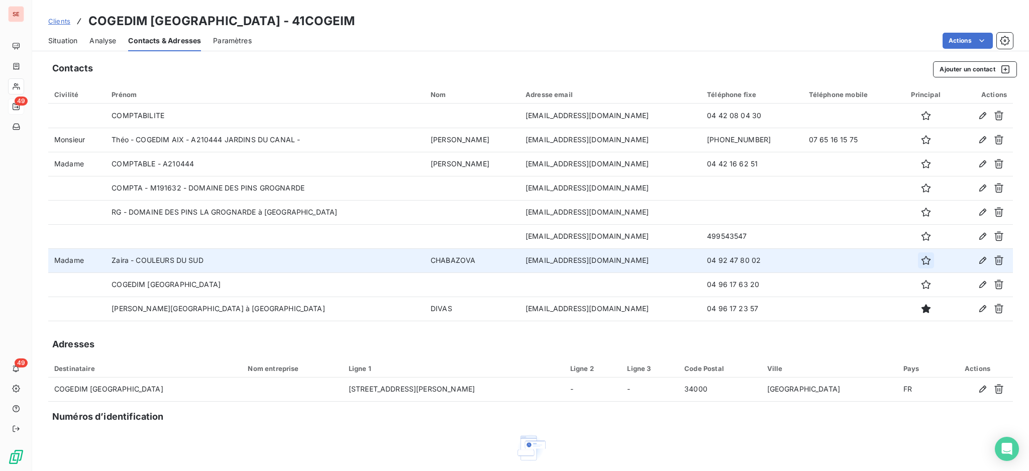
click at [921, 260] on icon "button" at bounding box center [926, 260] width 10 height 10
click at [922, 262] on icon "button" at bounding box center [926, 260] width 9 height 9
click at [55, 41] on span "Situation" at bounding box center [62, 41] width 29 height 10
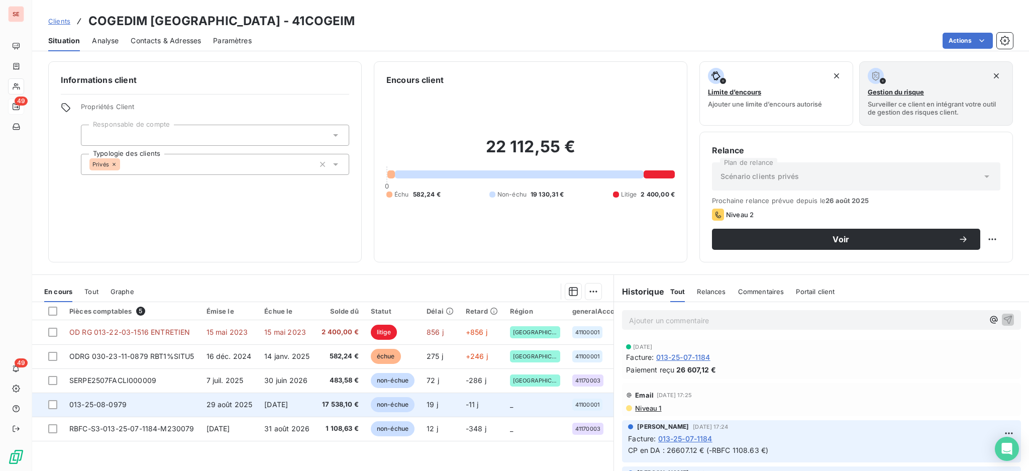
scroll to position [54, 0]
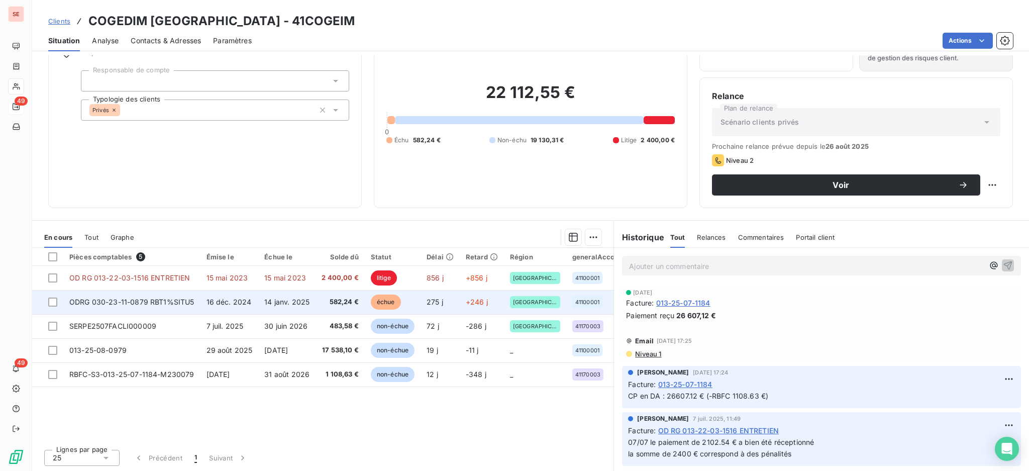
click at [337, 302] on span "582,24 €" at bounding box center [340, 302] width 37 height 10
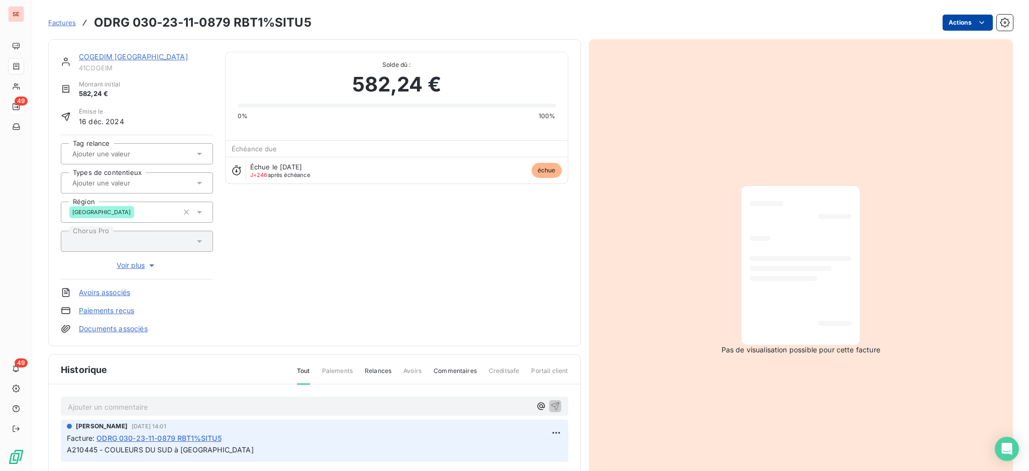
click at [944, 21] on html "SE 49 49 Factures ODRG 030-23-11-0879 RBT1%SITU5 Actions COGEDIM [GEOGRAPHIC_DA…" at bounding box center [514, 235] width 1029 height 471
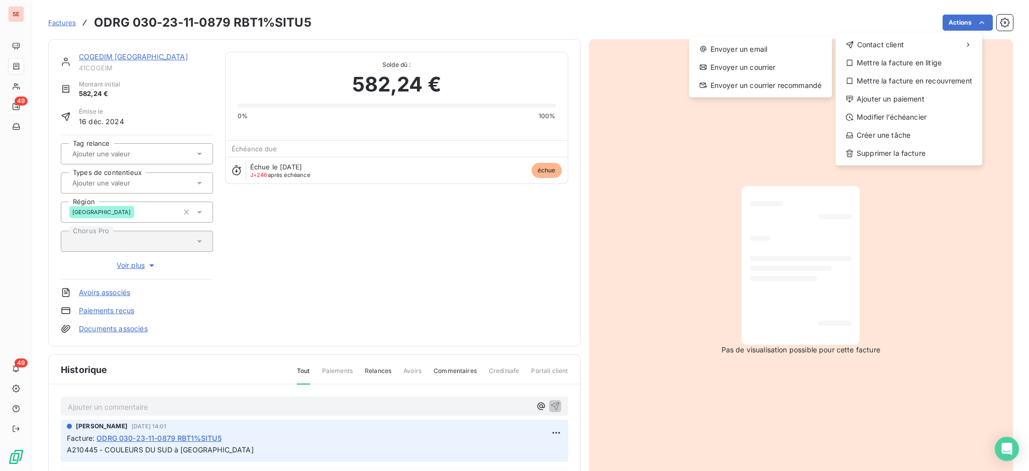
click at [922, 53] on div "Contact client Envoyer un email Envoyer un courrier Envoyer un courrier recomma…" at bounding box center [909, 99] width 147 height 133
click at [882, 46] on span "Contact client" at bounding box center [881, 45] width 47 height 10
click at [765, 48] on div "Envoyer un email" at bounding box center [761, 49] width 135 height 16
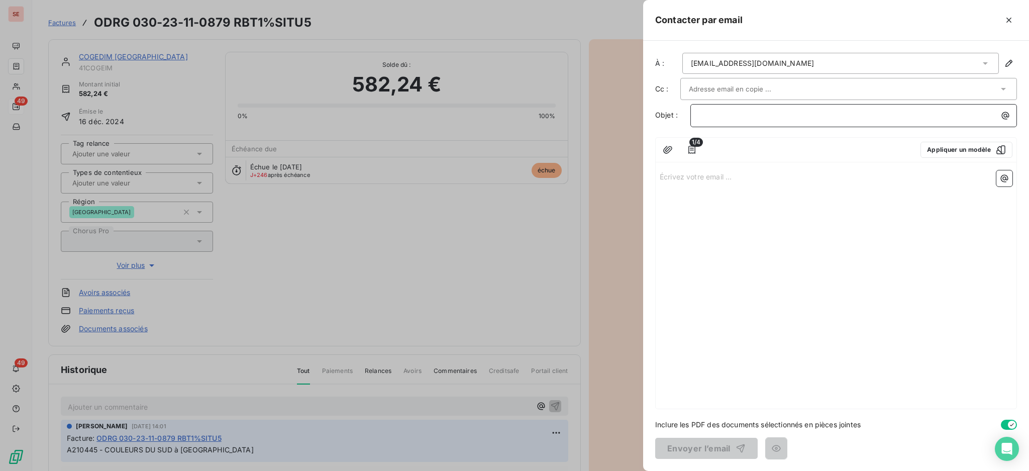
click at [977, 118] on p "﻿" at bounding box center [856, 116] width 315 height 12
click at [714, 170] on p "Écrivez votre email ... ﻿" at bounding box center [836, 176] width 353 height 12
click at [719, 176] on p "Écrivez votre email ... ﻿" at bounding box center [836, 176] width 353 height 12
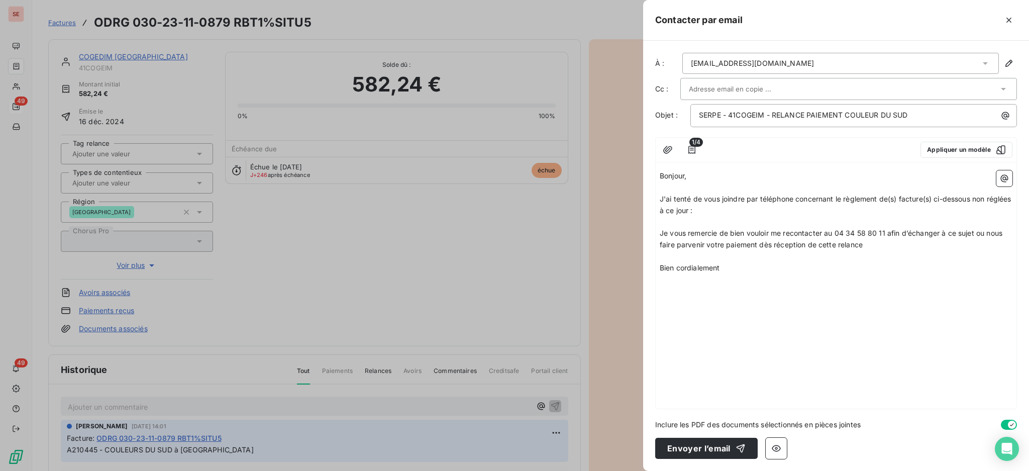
click at [694, 223] on p "﻿" at bounding box center [836, 223] width 353 height 12
click at [1006, 177] on icon "button" at bounding box center [1005, 178] width 10 height 10
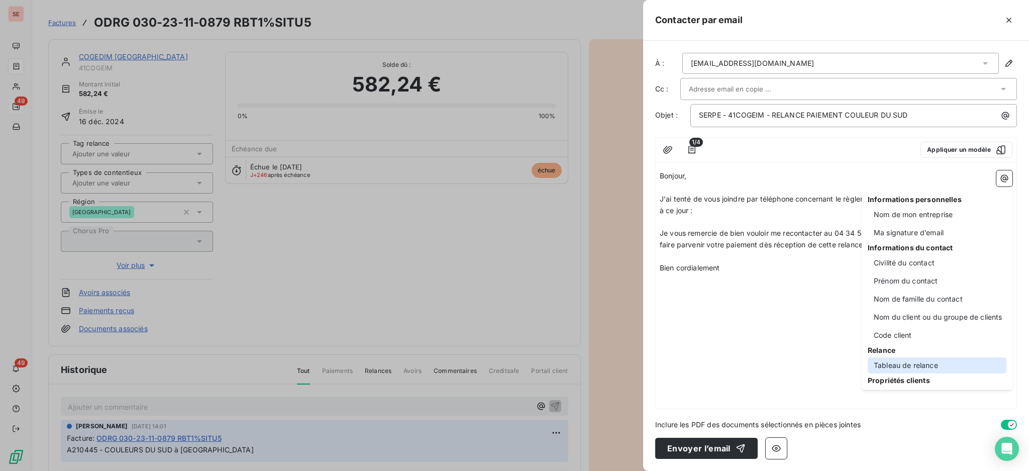
click at [906, 365] on div "Tableau de relance" at bounding box center [937, 365] width 139 height 16
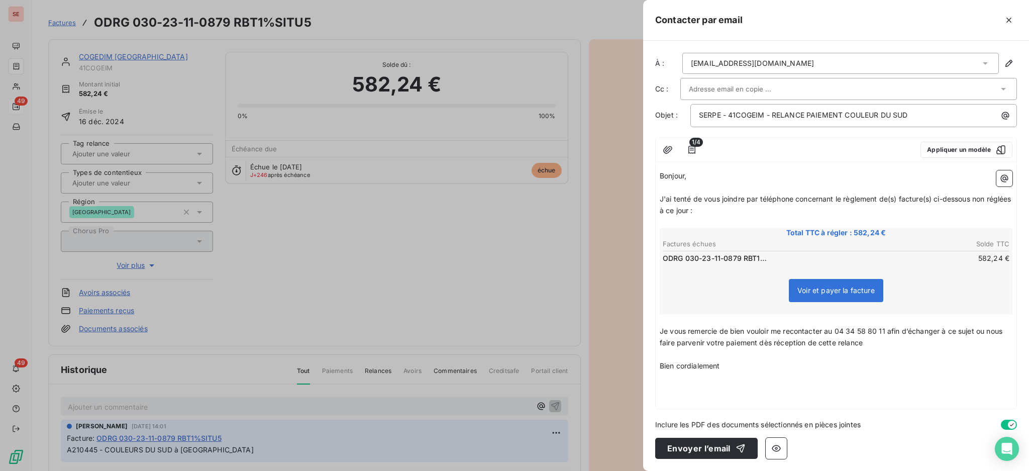
click at [760, 371] on p "﻿" at bounding box center [836, 377] width 353 height 12
click at [1004, 179] on icon "button" at bounding box center [1005, 178] width 10 height 10
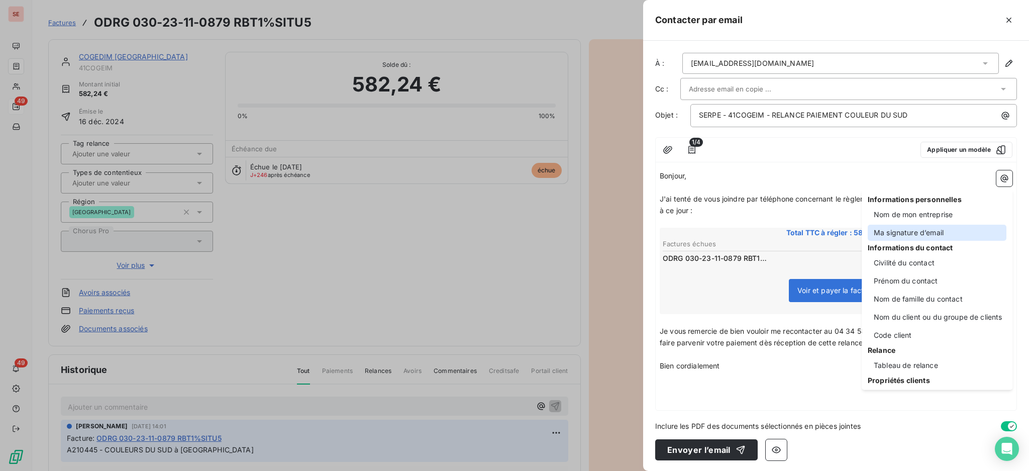
click at [934, 228] on div "Ma signature d’email" at bounding box center [937, 233] width 139 height 16
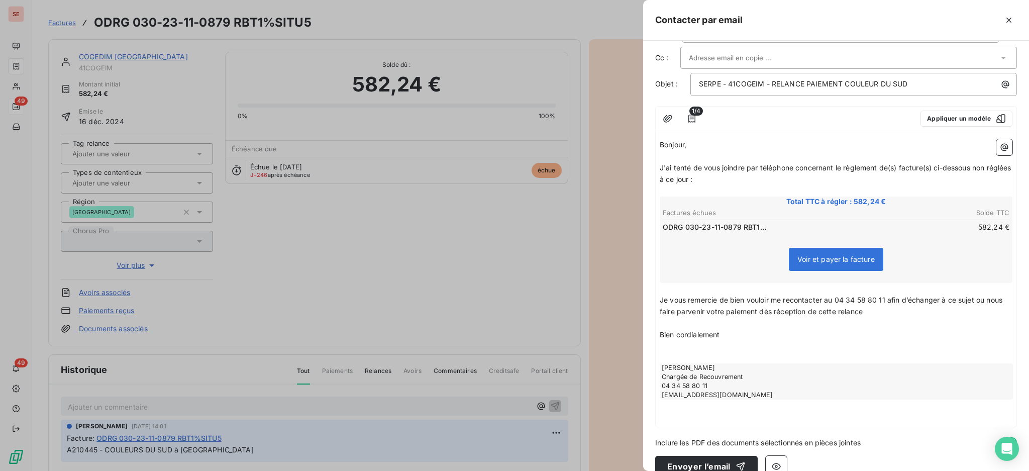
scroll to position [47, 0]
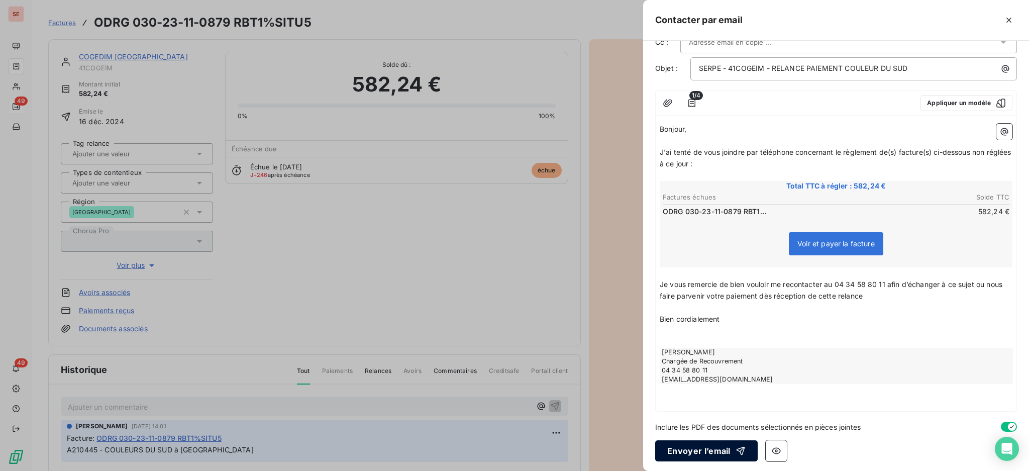
click at [696, 446] on button "Envoyer l’email" at bounding box center [706, 450] width 103 height 21
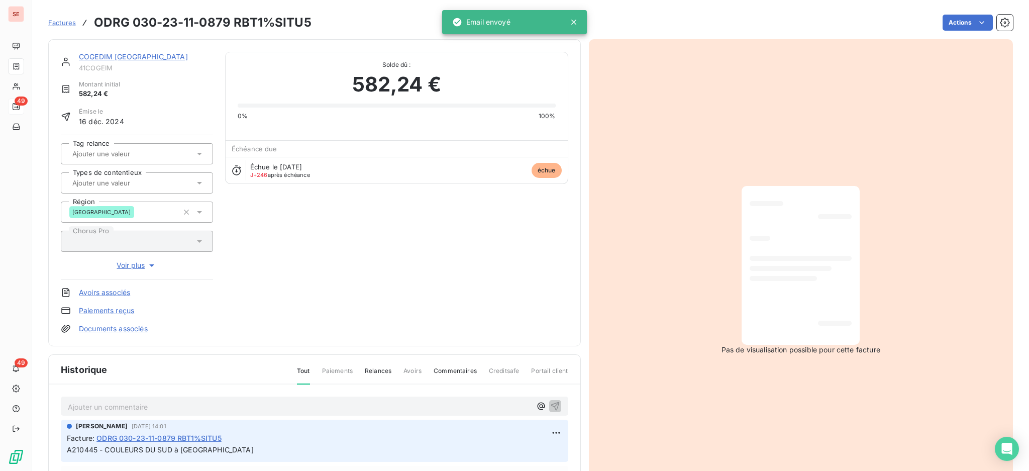
click at [155, 405] on p "Ajouter un commentaire ﻿" at bounding box center [299, 407] width 463 height 13
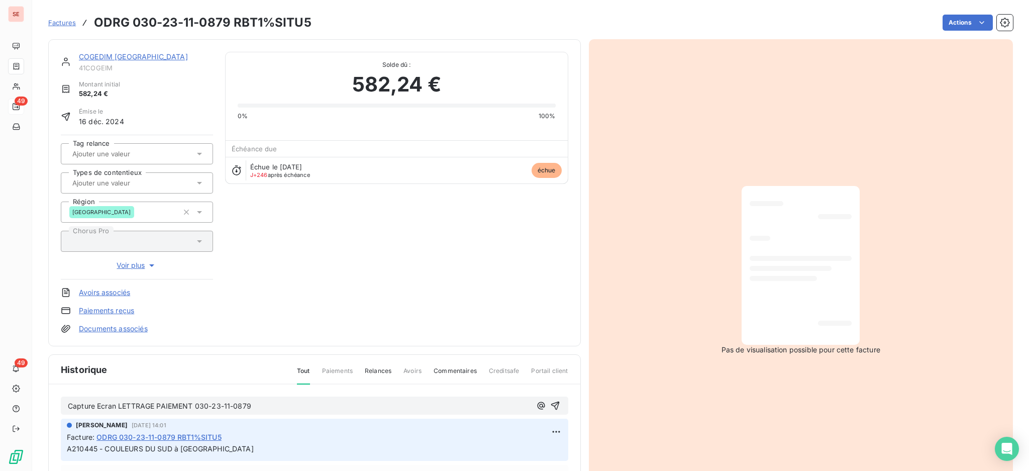
click at [69, 402] on span "Capture Ecran LETTRAGE PAIEMENT 030-23-11-0879" at bounding box center [159, 406] width 183 height 9
drag, startPoint x: 67, startPoint y: 402, endPoint x: 145, endPoint y: 412, distance: 78.1
click at [68, 402] on span "Paiement reçu 423.703 € Capture Ecran LETTRAGE PAIEMENT 030-23-11-0879" at bounding box center [204, 406] width 272 height 9
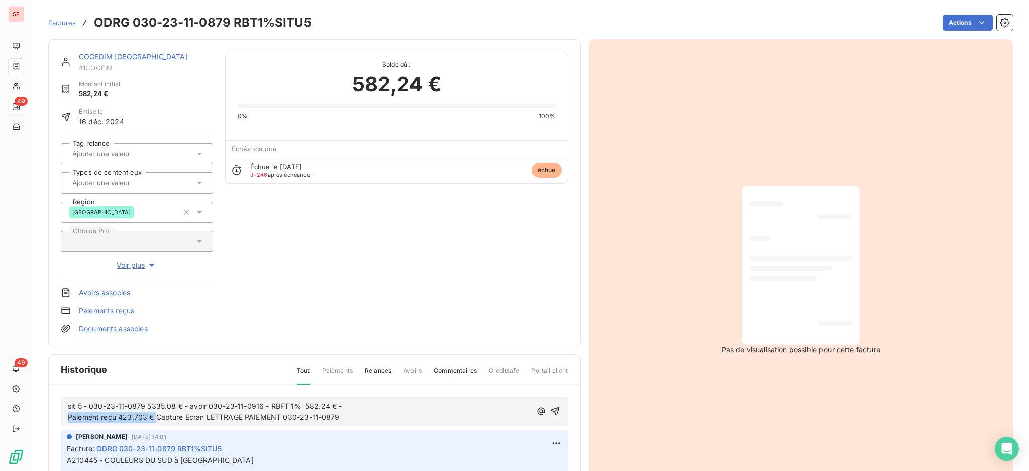
drag, startPoint x: 156, startPoint y: 416, endPoint x: 67, endPoint y: 416, distance: 89.0
click at [67, 416] on div "sit 5 - 030-23-11-0879 5335.08 € - avoir 030-23-11-0916 - RBFT 1% 582.24 € - Pa…" at bounding box center [315, 412] width 508 height 30
click at [68, 407] on span "sit 5 - 030-23-11-0879 5335.08 € - avoir 030-23-11-0916 - RBFT 1% 582.24 € - Ca…" at bounding box center [206, 412] width 276 height 20
click at [146, 403] on span "Paiement reçu 423.703 € sit 5 - 030-23-11-0879 5335.08 € - avoir 030-23-11-0916…" at bounding box center [251, 412] width 366 height 20
click at [236, 403] on span "Paiement reçu 4273.03 € sit 5 - 030-23-11-0879 5335.08 € - avoir 030-23-11-0916…" at bounding box center [251, 412] width 366 height 20
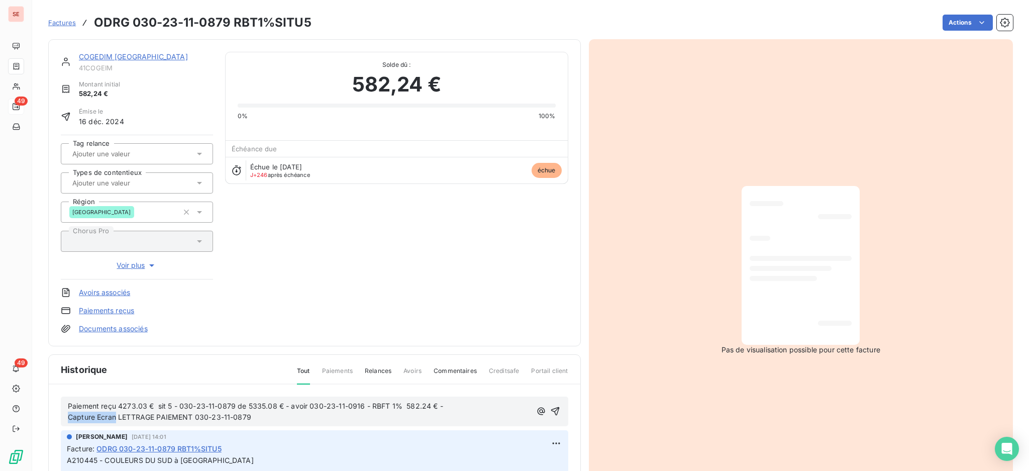
drag, startPoint x: 116, startPoint y: 414, endPoint x: 61, endPoint y: 417, distance: 54.8
click at [61, 417] on div "Paiement reçu 4273.03 € sit 5 - 030-23-11-0879 de 5335.08 € - avoir 030-23-11-0…" at bounding box center [315, 412] width 508 height 30
click at [550, 407] on icon "button" at bounding box center [555, 411] width 10 height 10
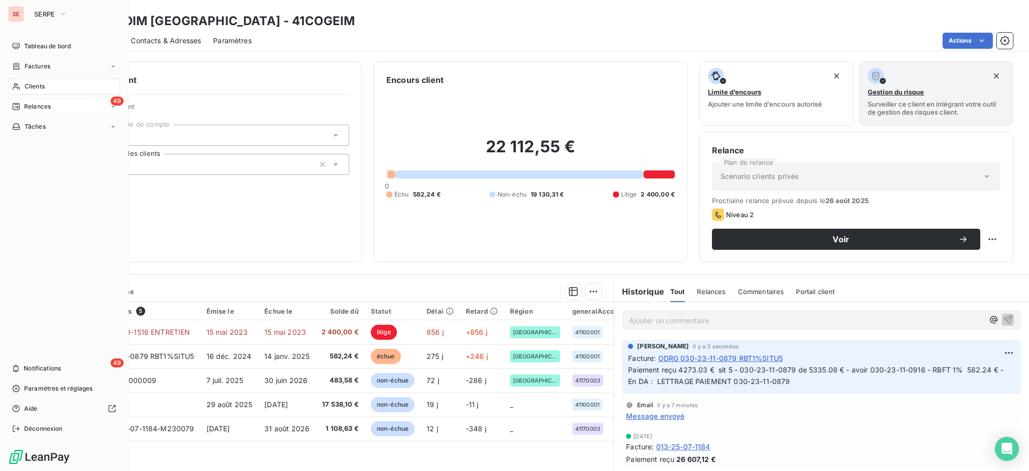
click at [34, 103] on span "Relances" at bounding box center [37, 106] width 27 height 9
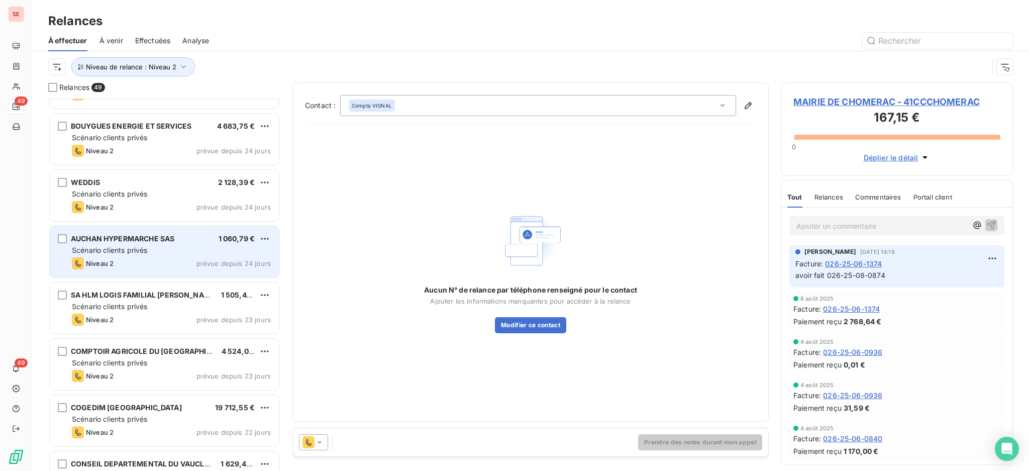
scroll to position [403, 0]
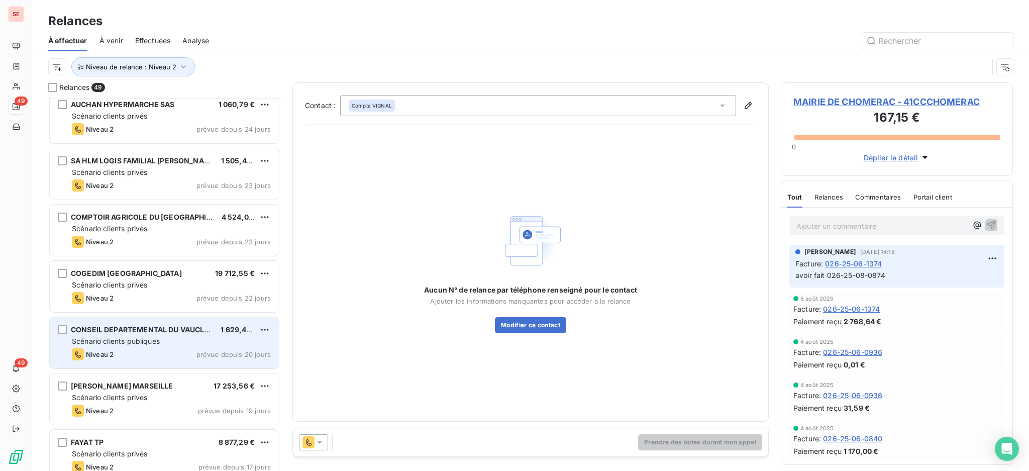
click at [129, 341] on span "Scénario clients publiques" at bounding box center [116, 341] width 88 height 9
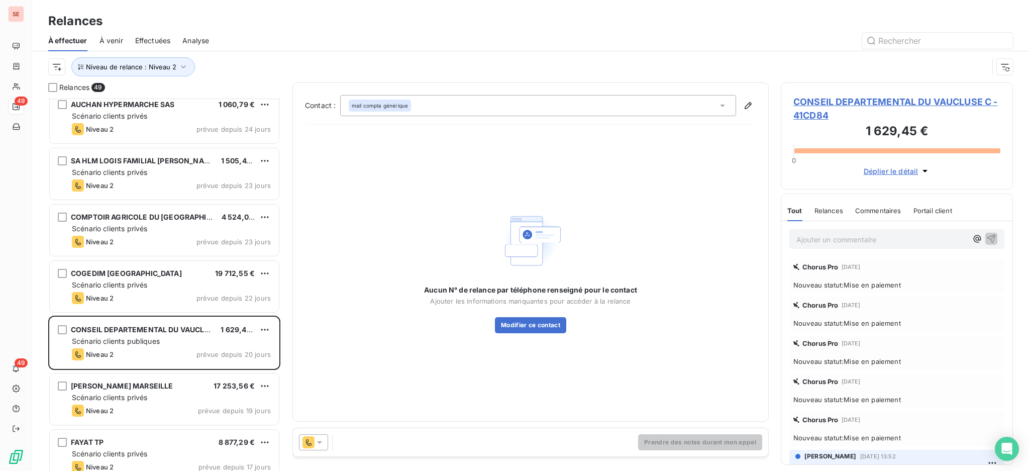
click at [862, 97] on span "CONSEIL DEPARTEMENTAL DU VAUCLUSE C - 41CD84" at bounding box center [897, 108] width 207 height 27
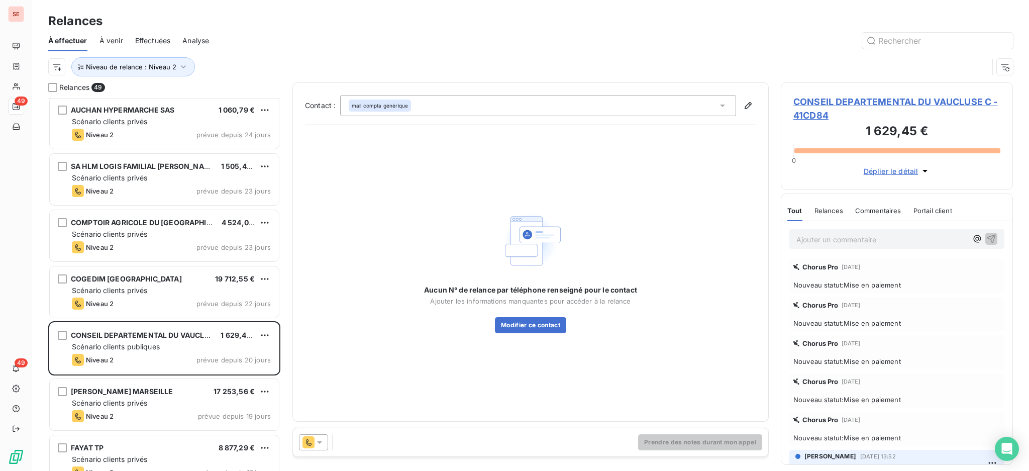
scroll to position [403, 0]
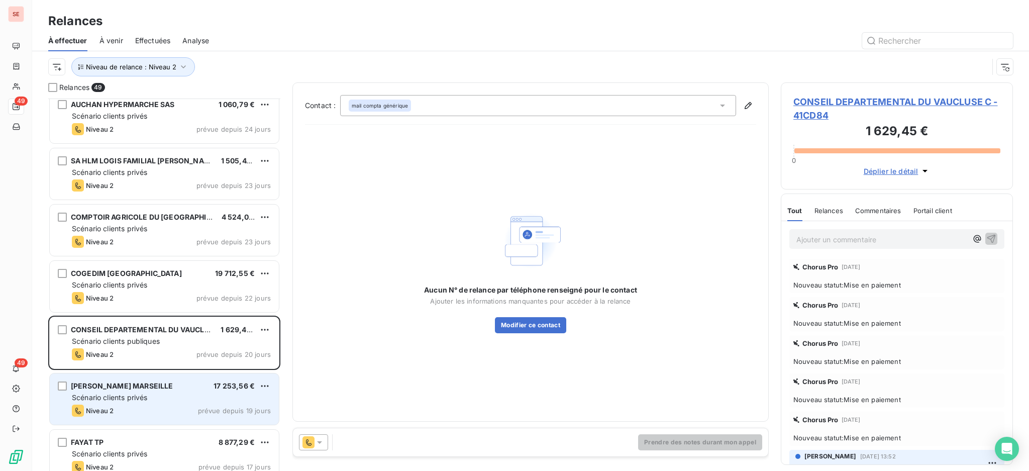
click at [151, 393] on div "Scénario clients privés" at bounding box center [171, 398] width 199 height 10
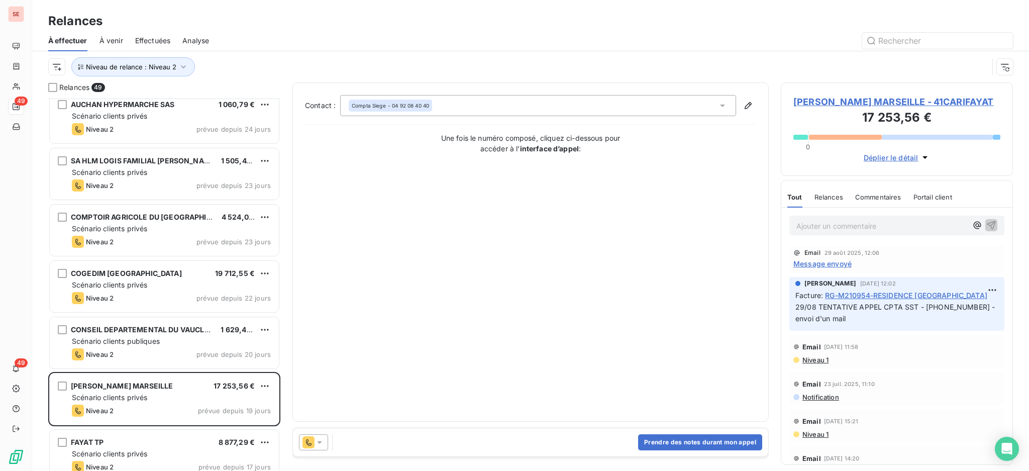
click at [849, 99] on span "[PERSON_NAME] MARSEILLE - 41CARIFAYAT" at bounding box center [897, 102] width 207 height 14
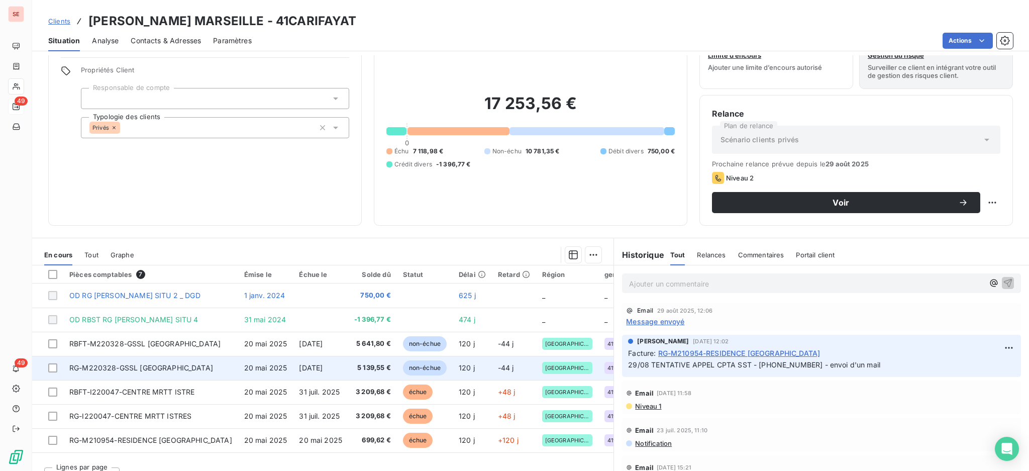
scroll to position [54, 0]
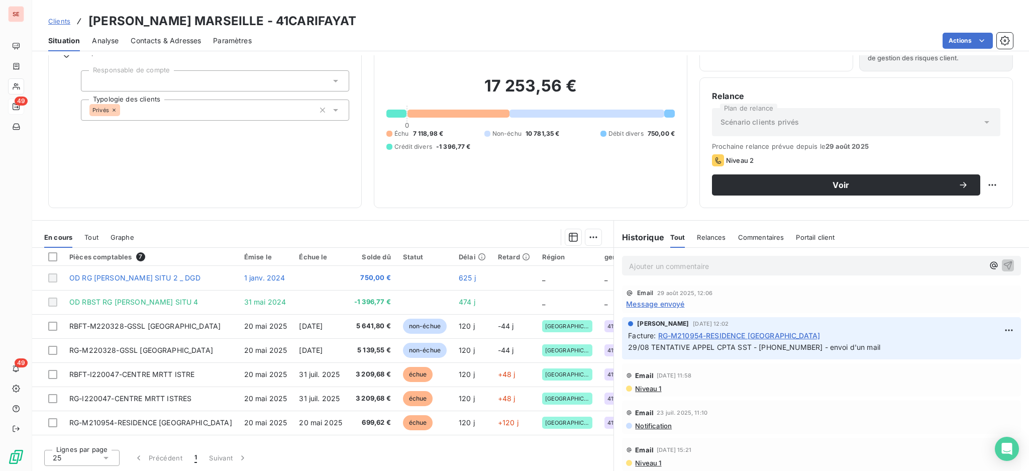
click at [640, 299] on span "Message envoyé" at bounding box center [655, 304] width 58 height 11
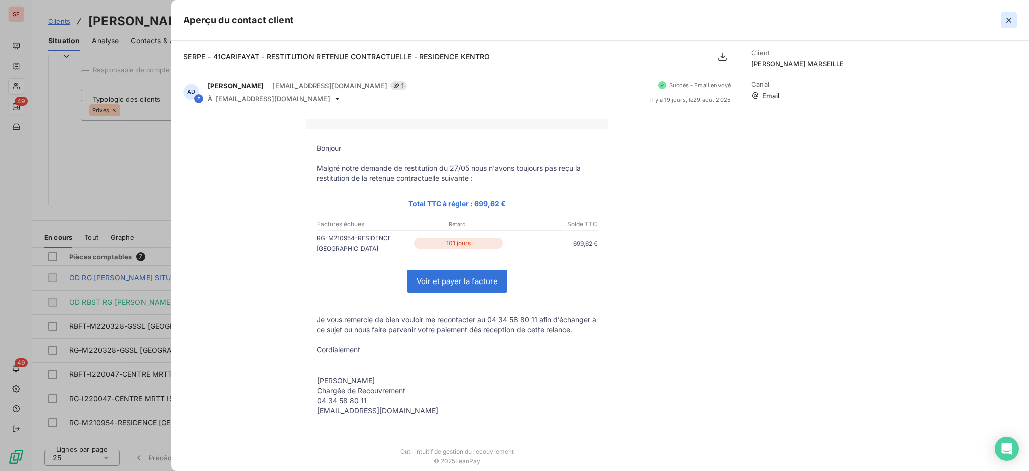
click at [1004, 21] on icon "button" at bounding box center [1009, 20] width 10 height 10
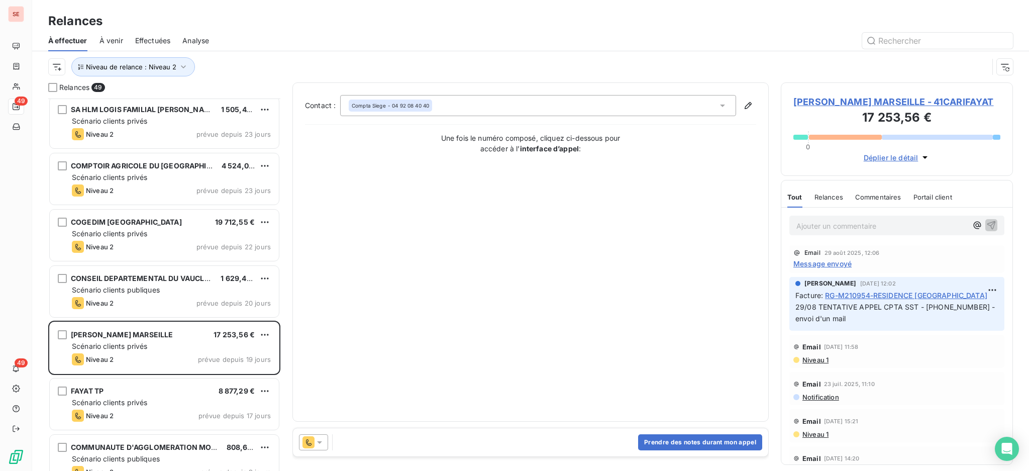
scroll to position [469, 0]
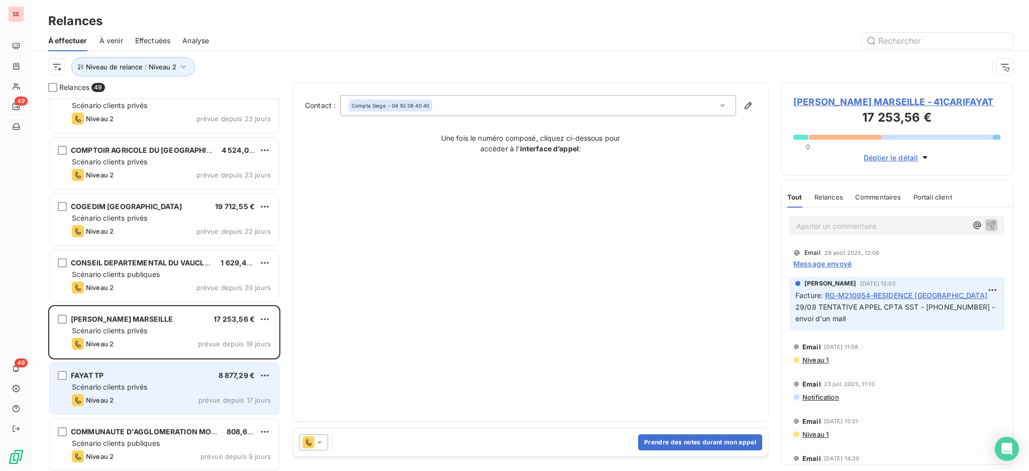
click at [185, 385] on div "Scénario clients privés" at bounding box center [171, 387] width 199 height 10
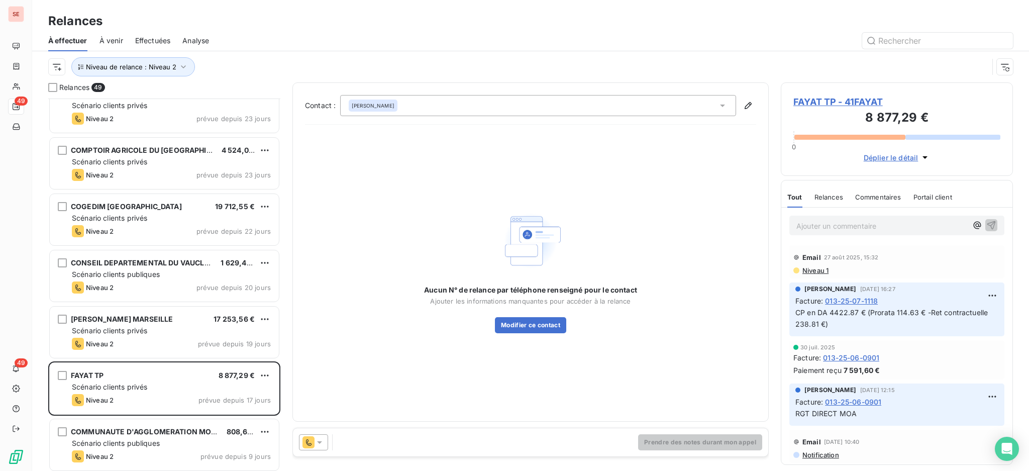
click at [839, 99] on span "FAYAT TP - 41FAYAT" at bounding box center [897, 102] width 207 height 14
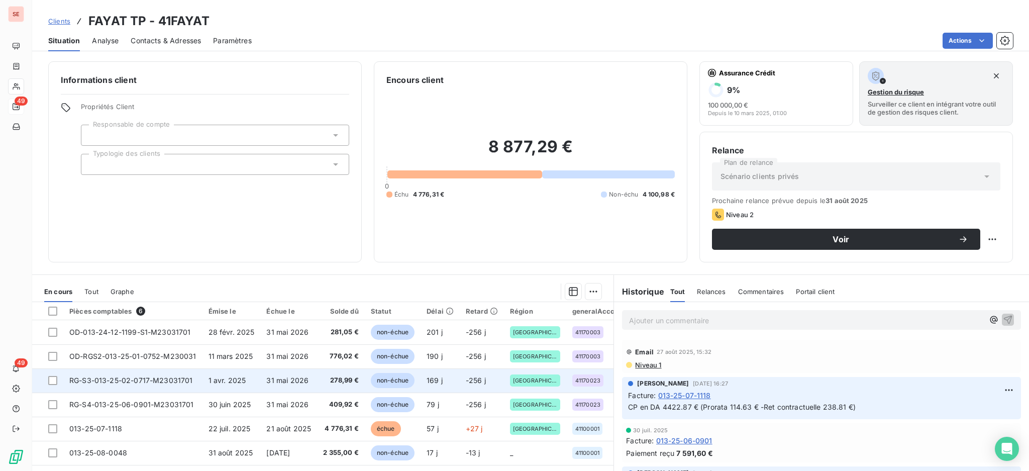
scroll to position [54, 0]
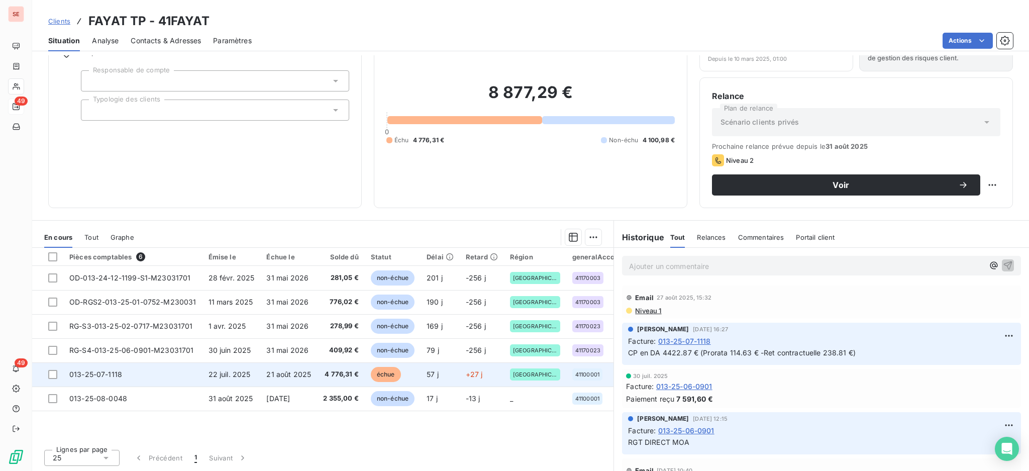
click at [235, 373] on span "22 juil. 2025" at bounding box center [230, 374] width 42 height 9
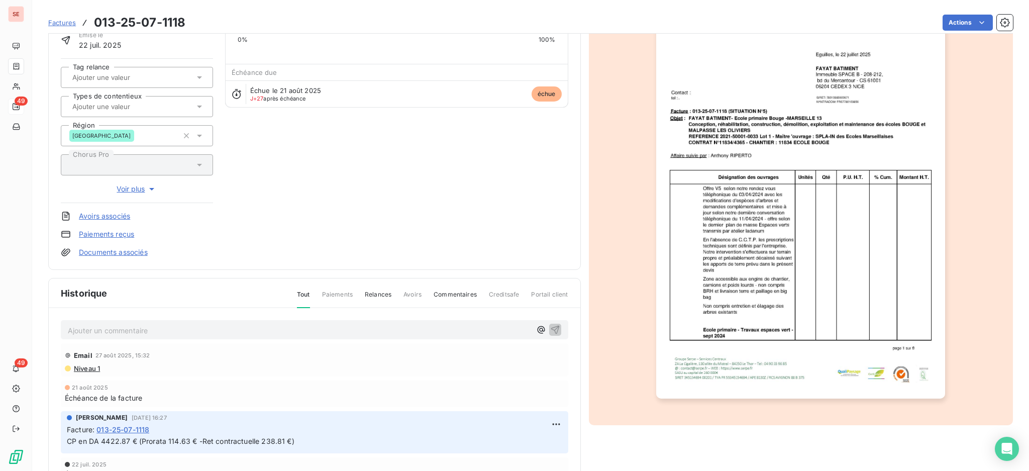
scroll to position [133, 0]
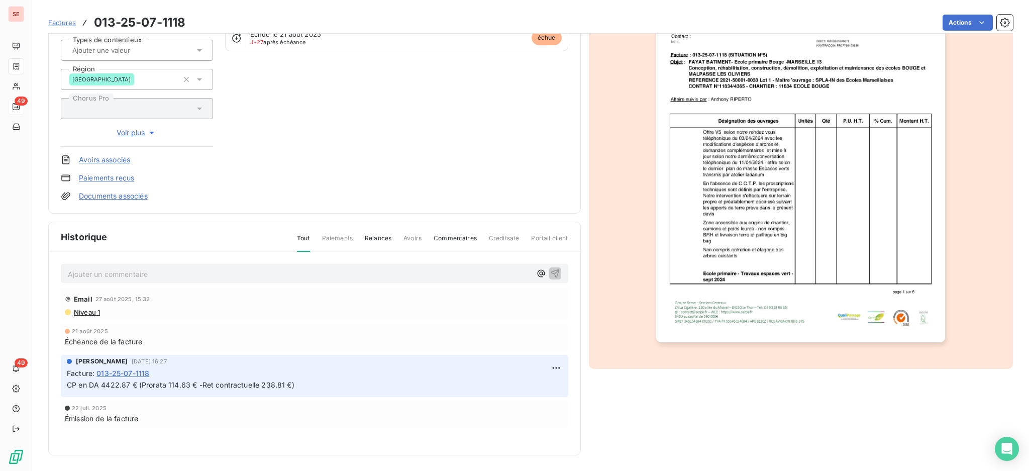
click at [82, 268] on p "Ajouter un commentaire ﻿" at bounding box center [299, 274] width 463 height 13
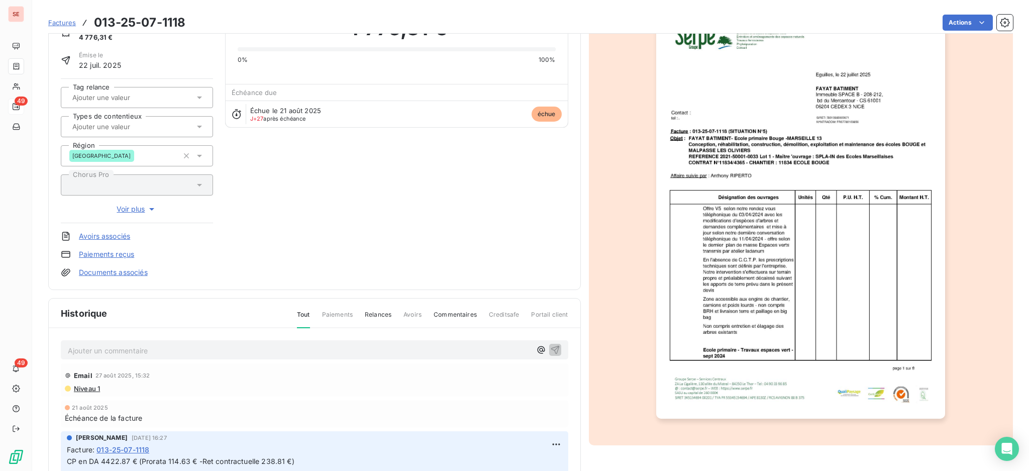
scroll to position [0, 0]
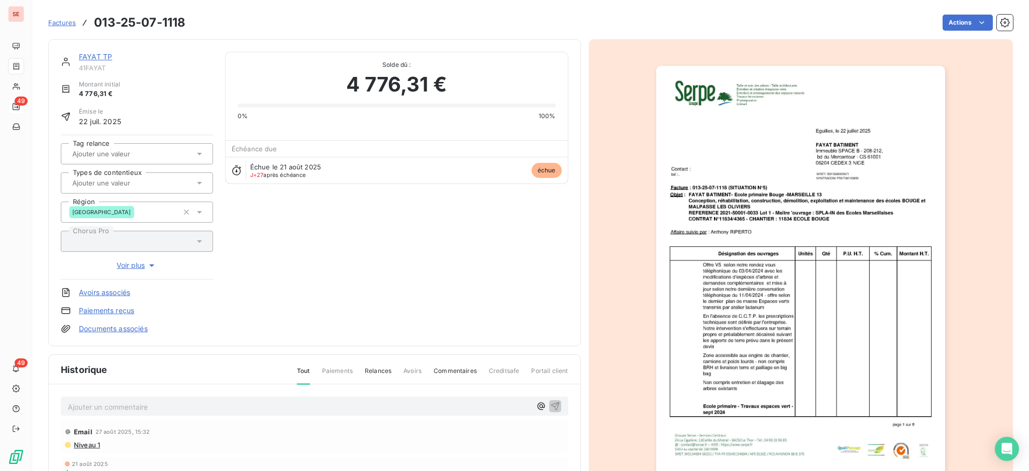
click at [102, 57] on link "FAYAT TP" at bounding box center [95, 56] width 33 height 9
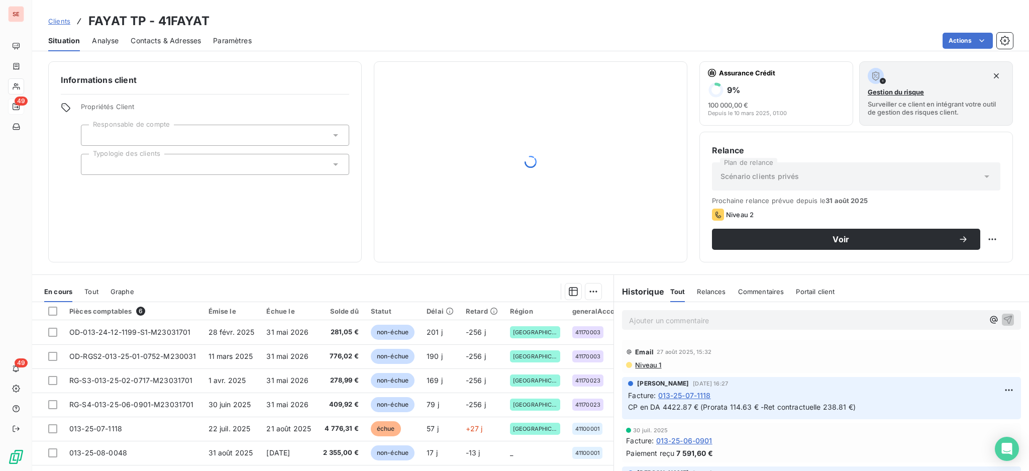
click at [151, 36] on span "Contacts & Adresses" at bounding box center [166, 41] width 70 height 10
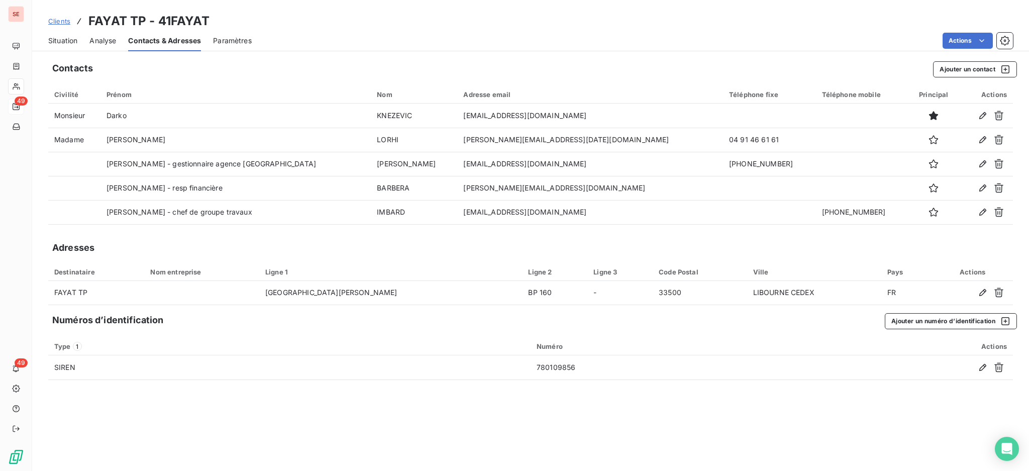
click at [66, 36] on span "Situation" at bounding box center [62, 41] width 29 height 10
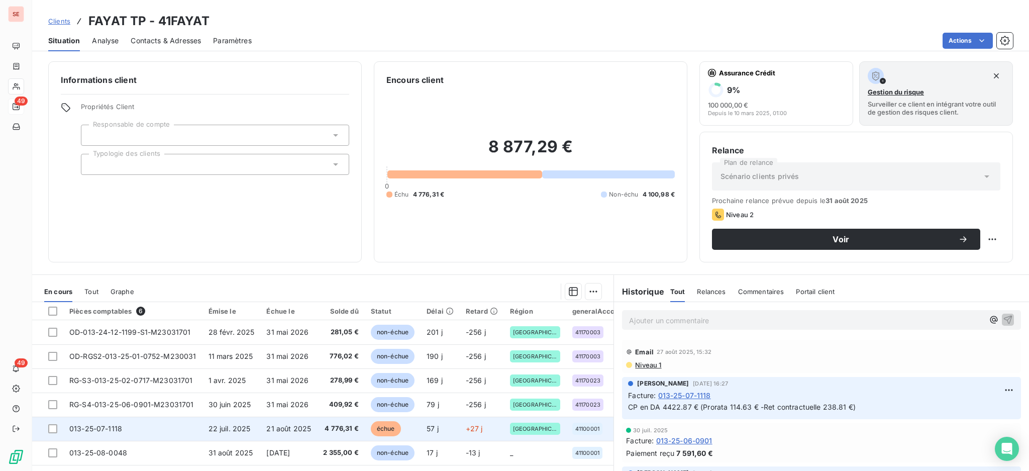
click at [300, 431] on span "21 août 2025" at bounding box center [288, 428] width 45 height 9
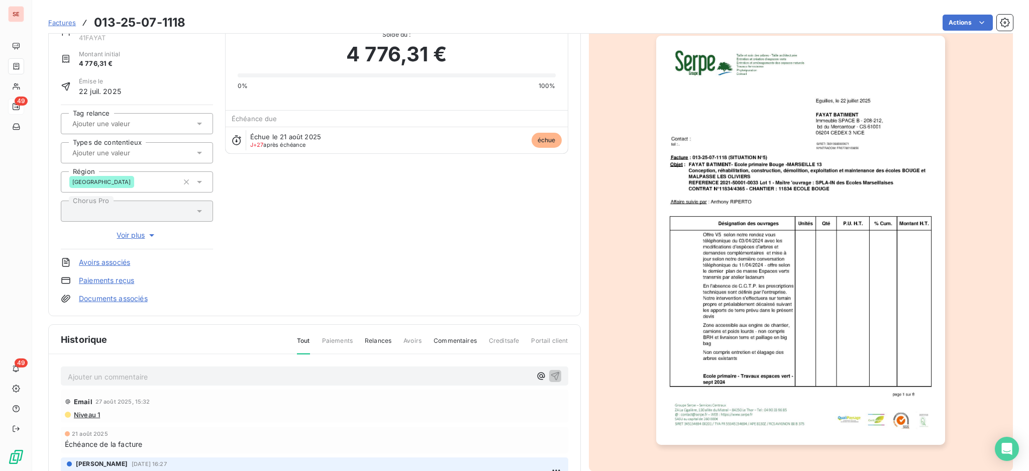
scroll to position [133, 0]
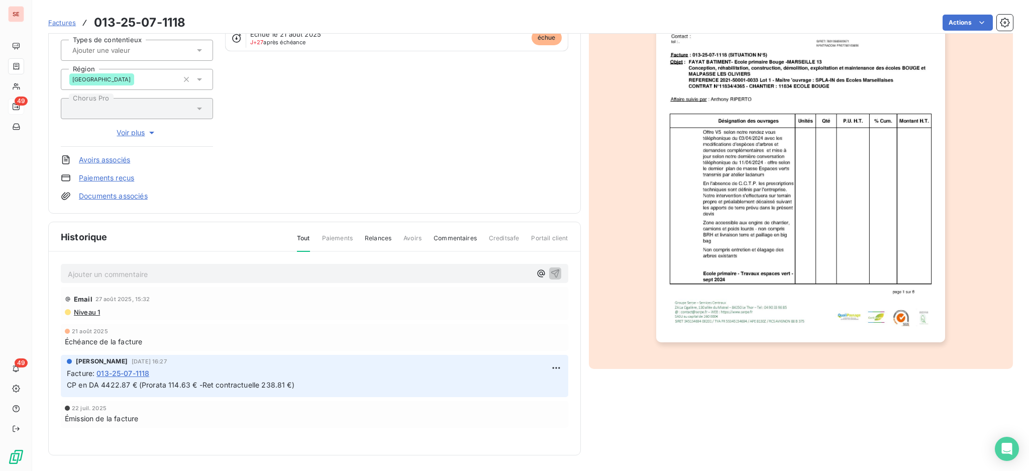
click at [101, 194] on link "Documents associés" at bounding box center [113, 196] width 69 height 10
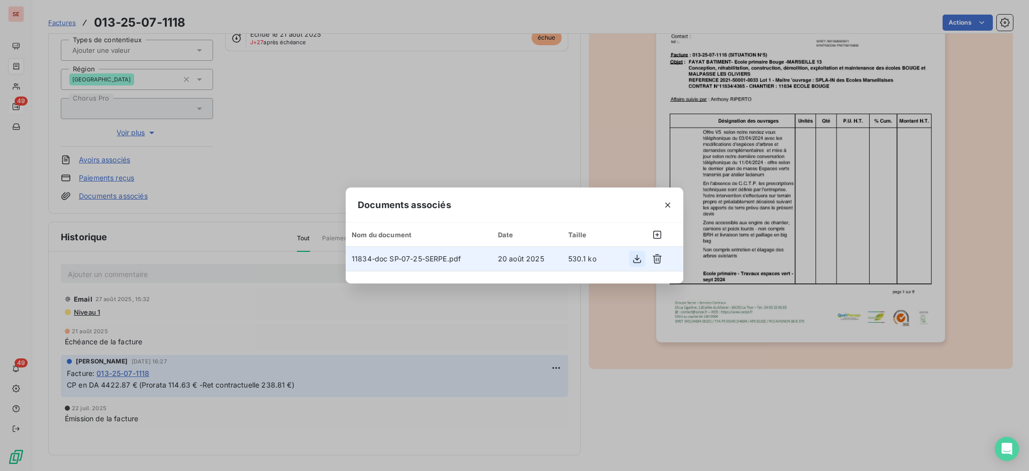
click at [635, 257] on icon "button" at bounding box center [637, 259] width 10 height 10
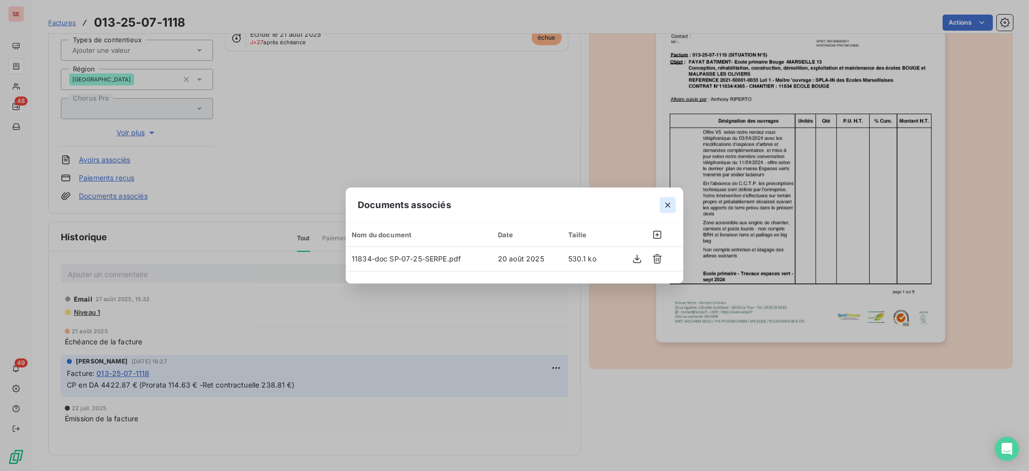
click at [666, 204] on icon "button" at bounding box center [668, 205] width 10 height 10
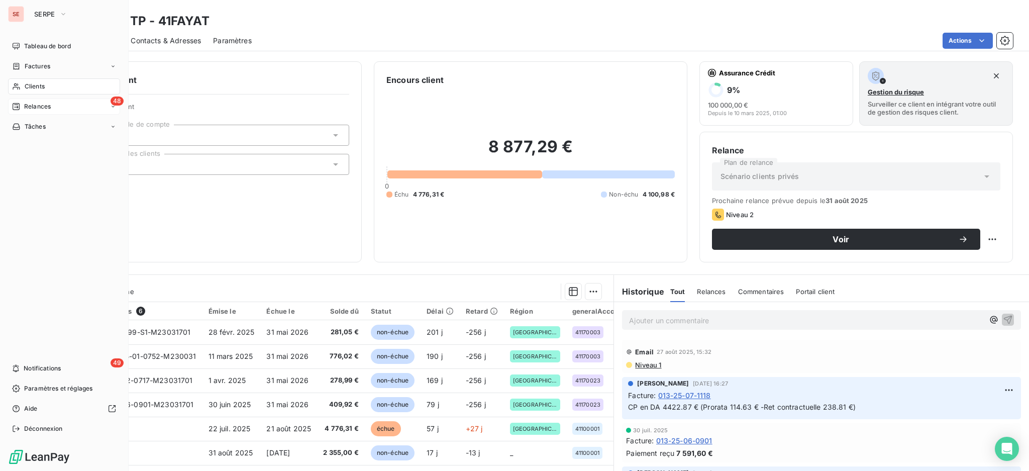
click at [41, 84] on span "Clients" at bounding box center [35, 86] width 20 height 9
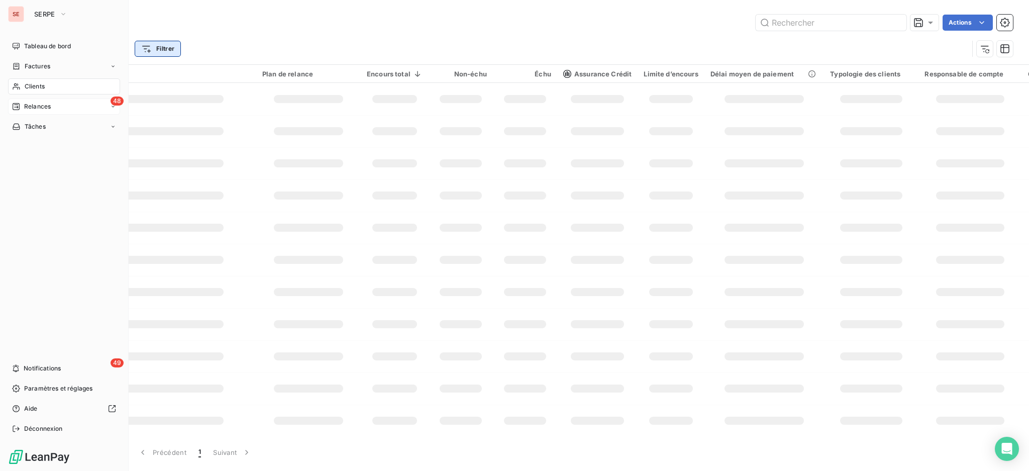
click at [37, 66] on span "Factures" at bounding box center [38, 66] width 26 height 9
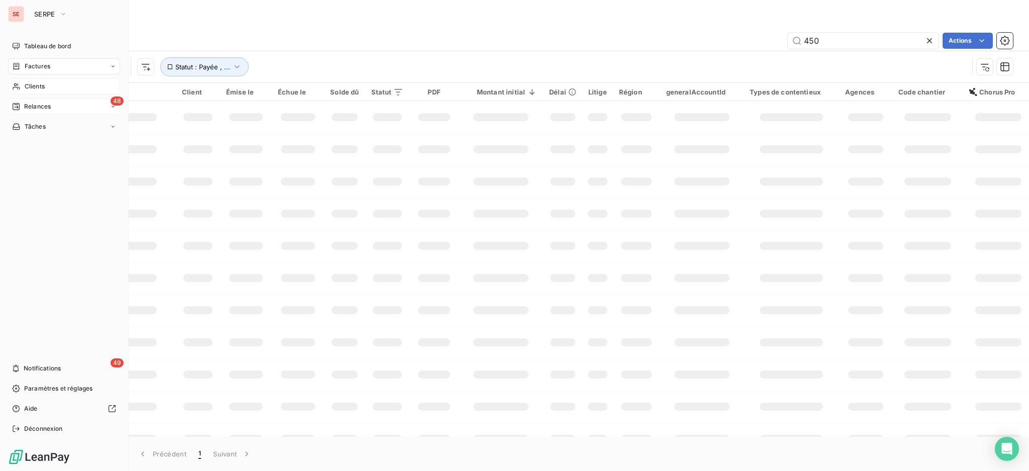
click at [31, 86] on span "Clients" at bounding box center [35, 86] width 20 height 9
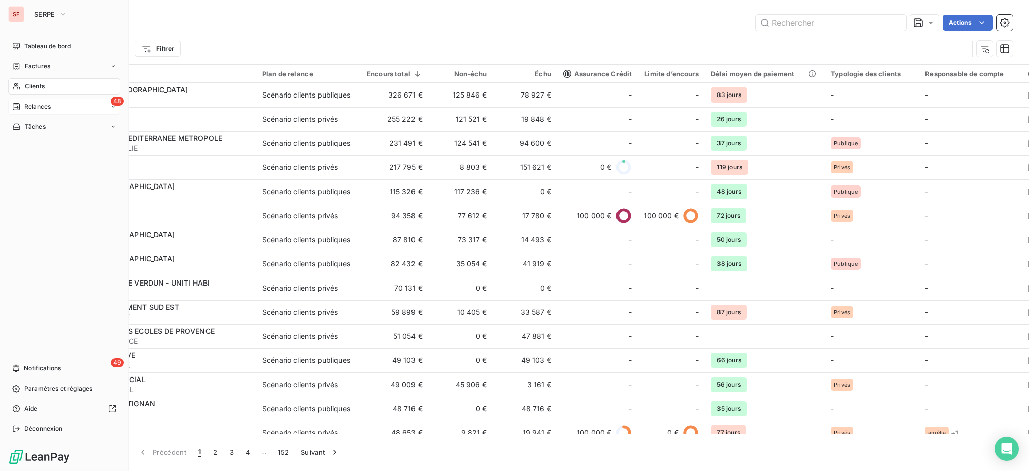
click at [36, 85] on span "Clients" at bounding box center [35, 86] width 20 height 9
click at [35, 103] on span "Relances" at bounding box center [37, 106] width 27 height 9
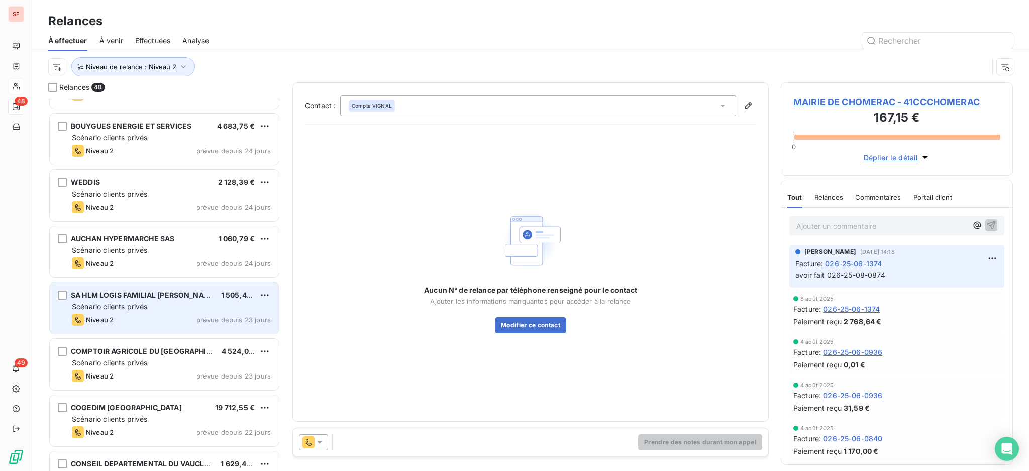
scroll to position [403, 0]
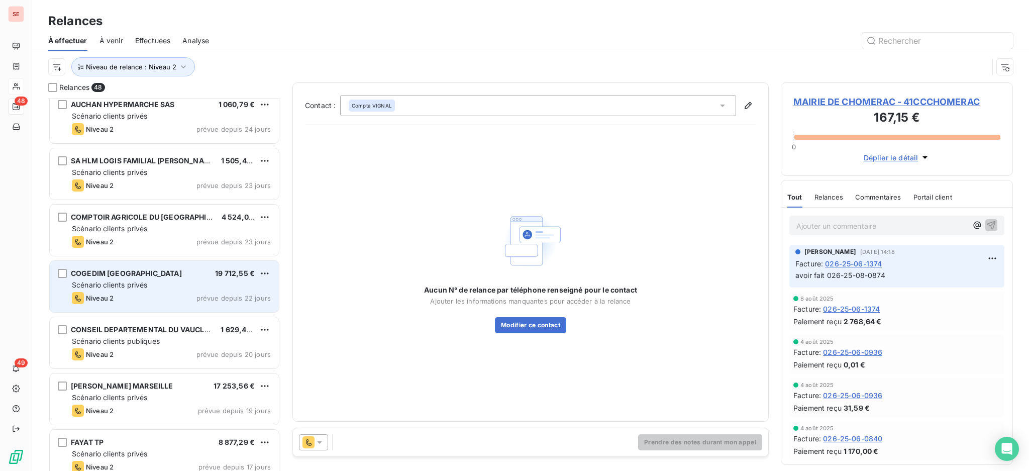
click at [142, 282] on span "Scénario clients privés" at bounding box center [109, 284] width 75 height 9
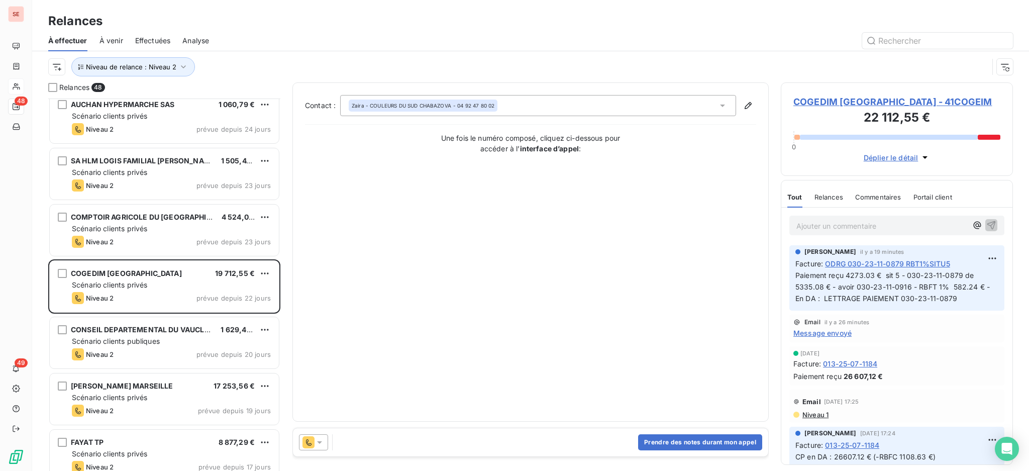
click at [884, 99] on span "COGEDIM [GEOGRAPHIC_DATA] - 41COGEIM" at bounding box center [897, 102] width 207 height 14
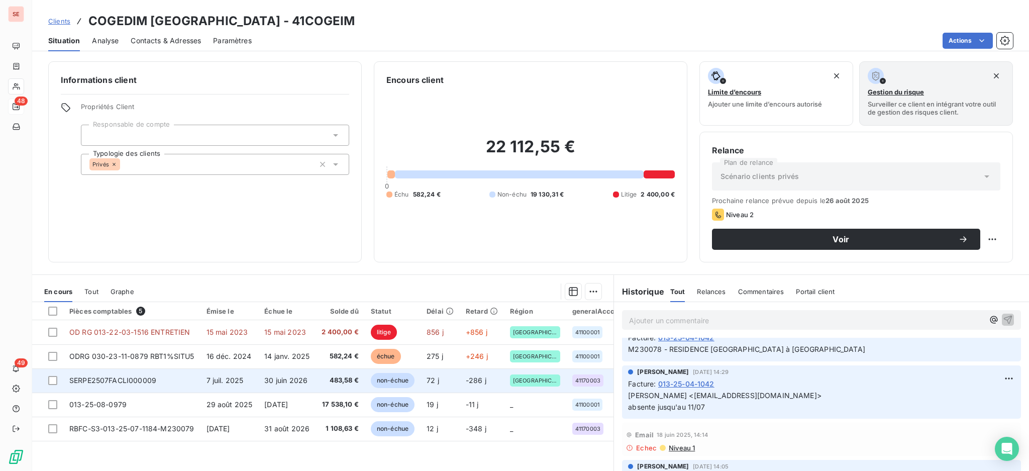
scroll to position [402, 0]
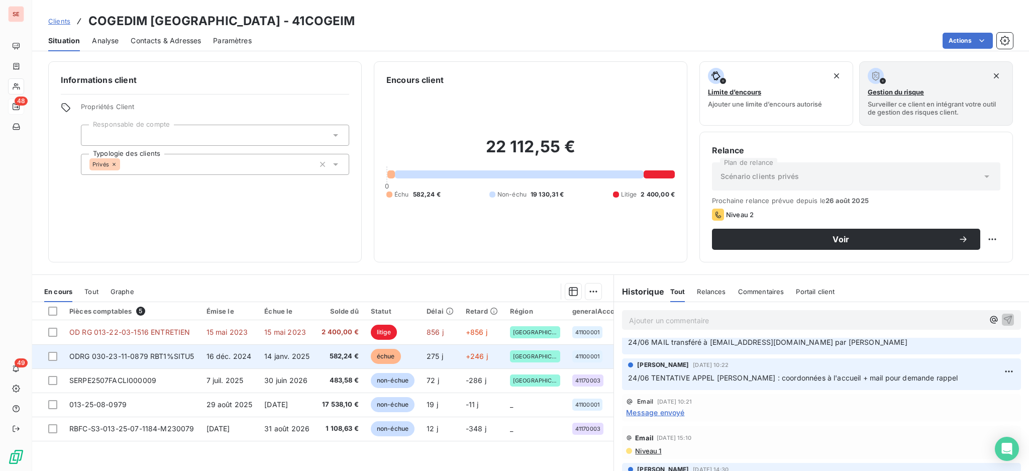
click at [332, 360] on span "582,24 €" at bounding box center [340, 356] width 37 height 10
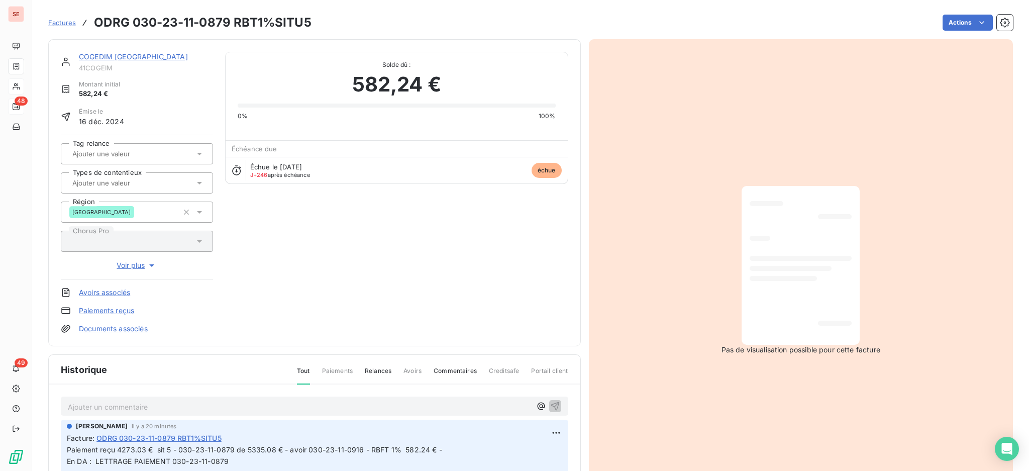
click at [174, 60] on link "COGEDIM [GEOGRAPHIC_DATA]" at bounding box center [133, 56] width 109 height 9
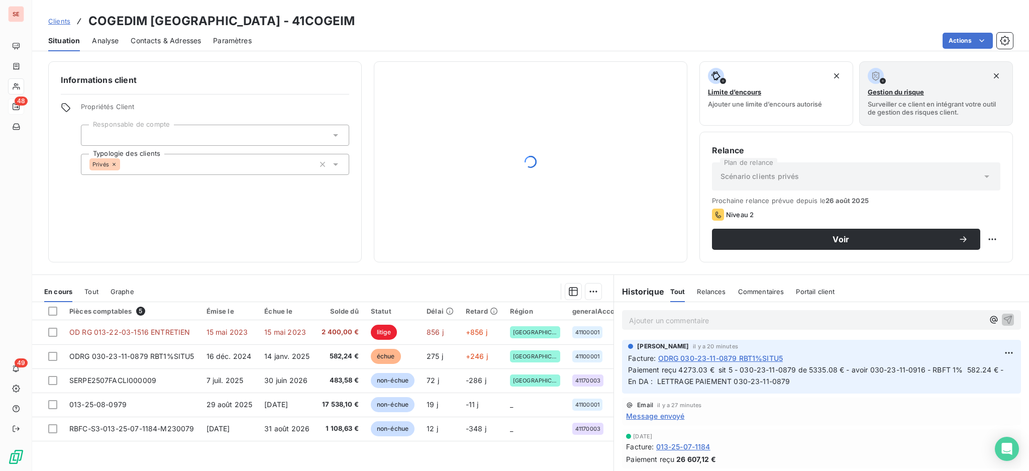
click at [170, 43] on span "Contacts & Adresses" at bounding box center [166, 41] width 70 height 10
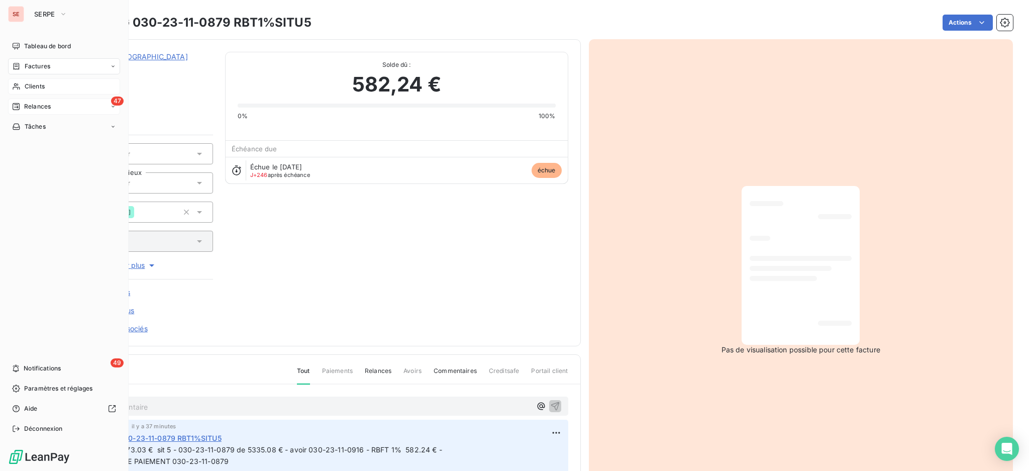
click at [33, 86] on span "Clients" at bounding box center [35, 86] width 20 height 9
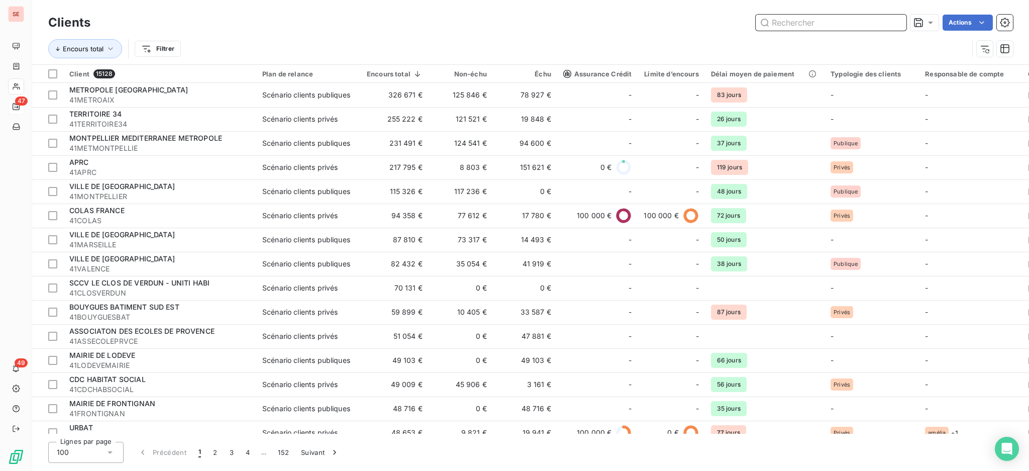
click at [805, 25] on input "text" at bounding box center [831, 23] width 151 height 16
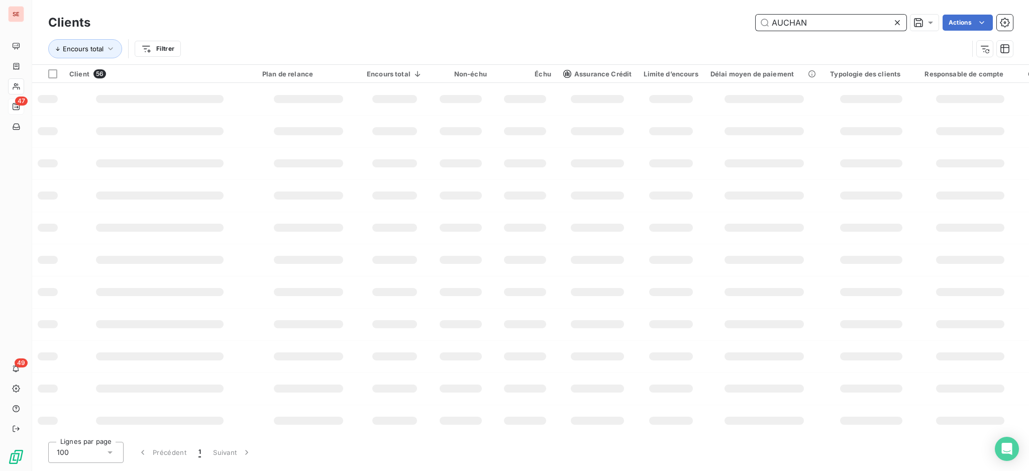
type input "AUCHAN"
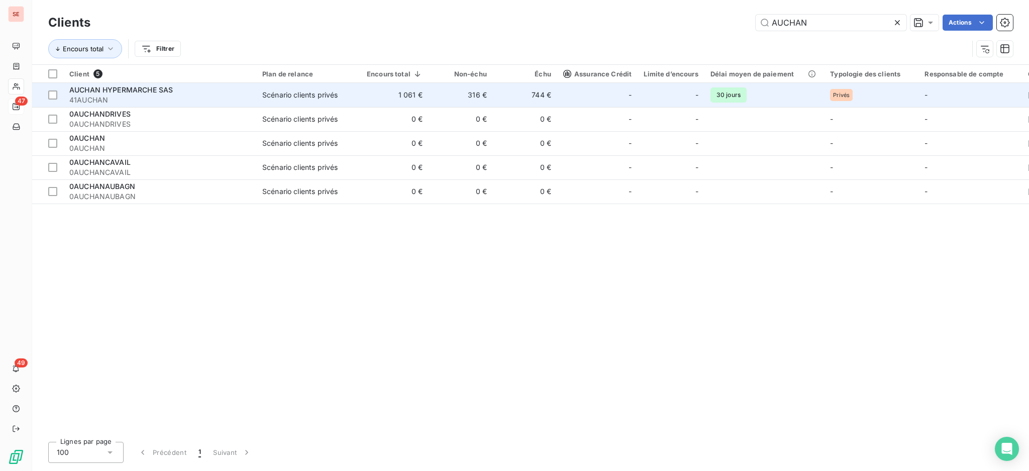
click at [429, 87] on td "316 €" at bounding box center [461, 95] width 64 height 24
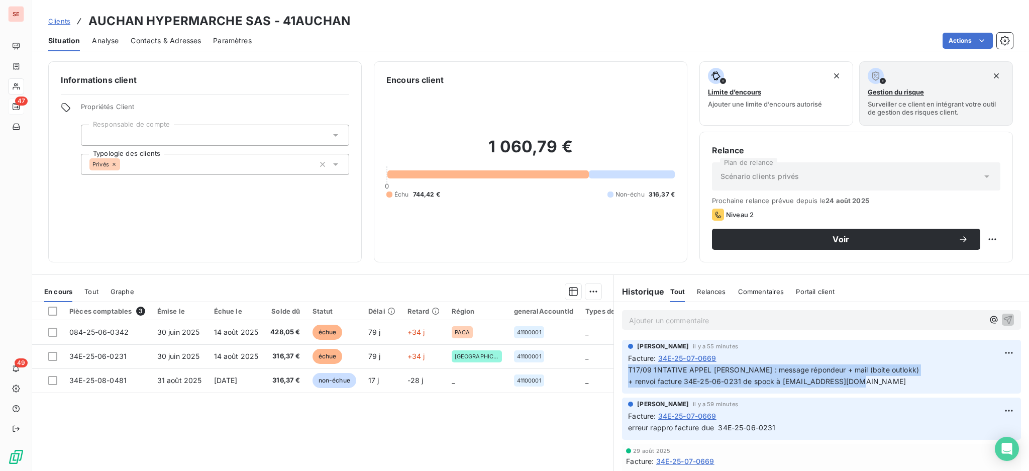
drag, startPoint x: 861, startPoint y: 382, endPoint x: 620, endPoint y: 367, distance: 241.2
click at [622, 367] on div "[PERSON_NAME] il y a 55 minutes Facture : 34E-25-07-0669 T17/09 1NTATIVE APPEL …" at bounding box center [821, 367] width 399 height 54
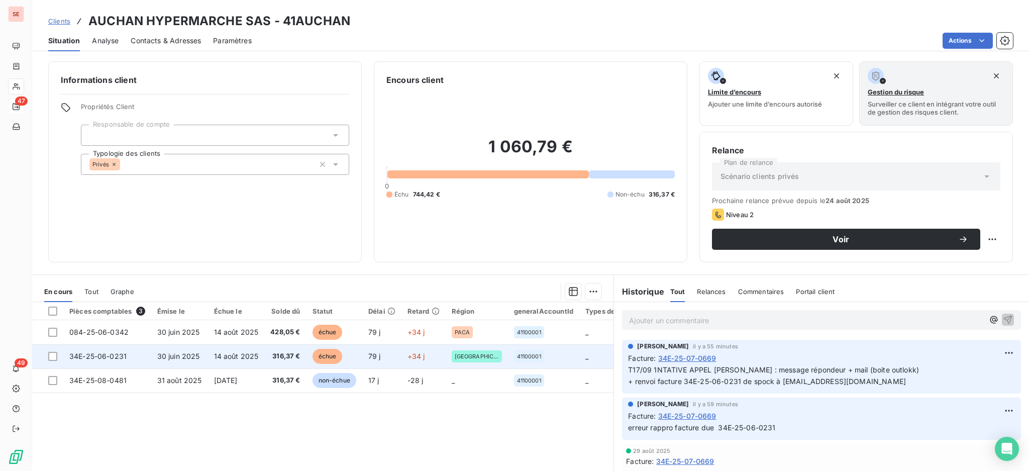
click at [264, 357] on td "316,37 €" at bounding box center [285, 356] width 42 height 24
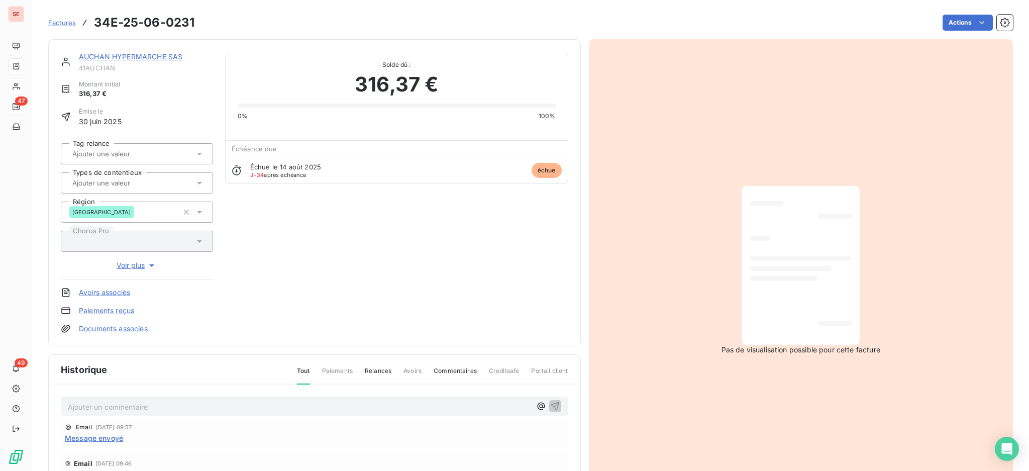
click at [141, 405] on p "Ajouter un commentaire ﻿" at bounding box center [299, 407] width 463 height 13
click at [546, 399] on div "17/09 Appel de [PERSON_NAME]" at bounding box center [315, 406] width 508 height 19
click at [550, 401] on icon "button" at bounding box center [555, 406] width 10 height 10
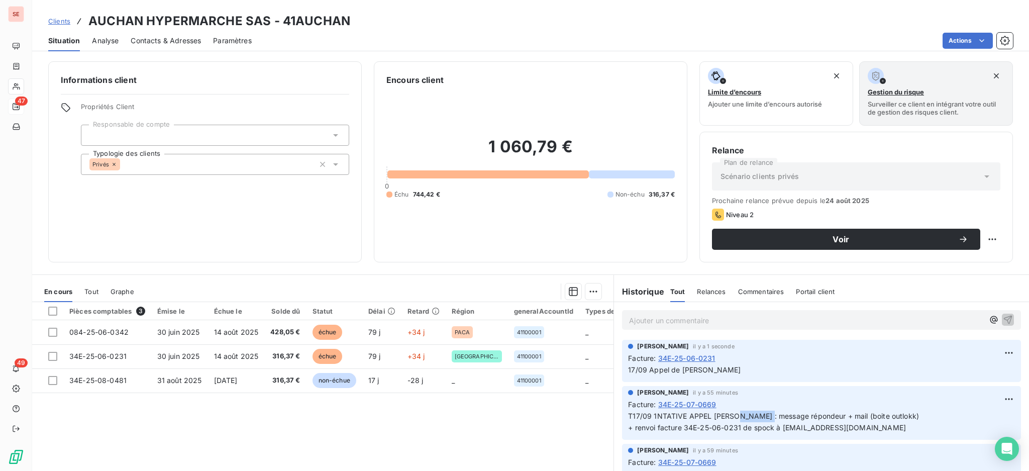
drag, startPoint x: 759, startPoint y: 412, endPoint x: 729, endPoint y: 411, distance: 29.7
click at [729, 412] on span "T17/09 1NTATIVE APPEL [PERSON_NAME] : message répondeur + mail (boite outlokk) …" at bounding box center [773, 422] width 291 height 20
copy span "Leagault"
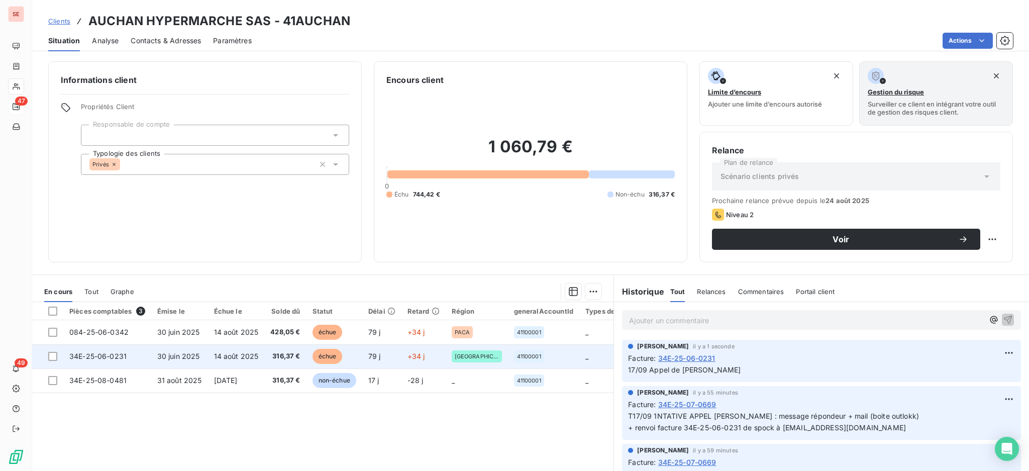
click at [197, 358] on span "30 juin 2025" at bounding box center [178, 356] width 43 height 9
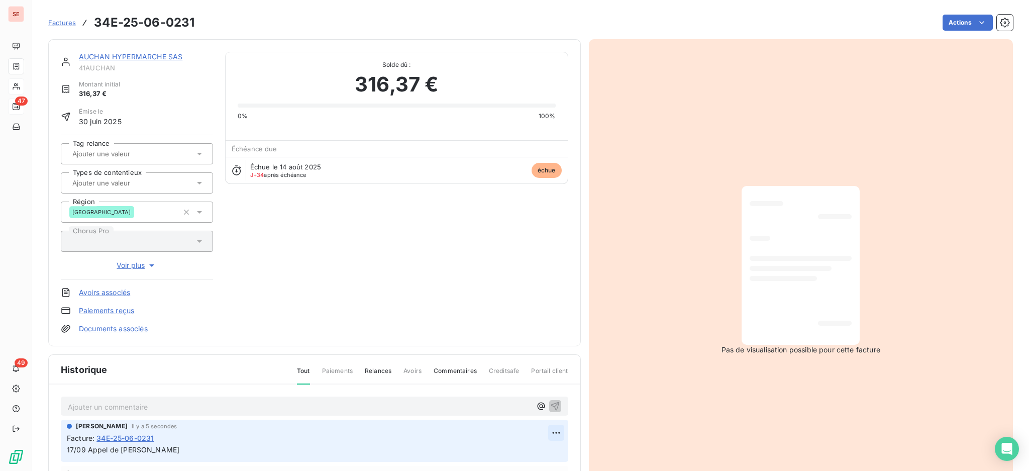
click at [545, 430] on html "SE 47 49 Factures 34E-25-06-0231 Actions AUCHAN HYPERMARCHE SAS 41AUCHAN Montan…" at bounding box center [514, 235] width 1029 height 471
click at [516, 397] on div "Editer" at bounding box center [517, 392] width 56 height 16
drag, startPoint x: 184, startPoint y: 445, endPoint x: 142, endPoint y: 439, distance: 42.1
click at [142, 439] on span "Facture : 34E-25-06-0231 17/09 Appel de [PERSON_NAME]" at bounding box center [315, 444] width 496 height 23
click at [551, 448] on icon "button" at bounding box center [556, 450] width 10 height 10
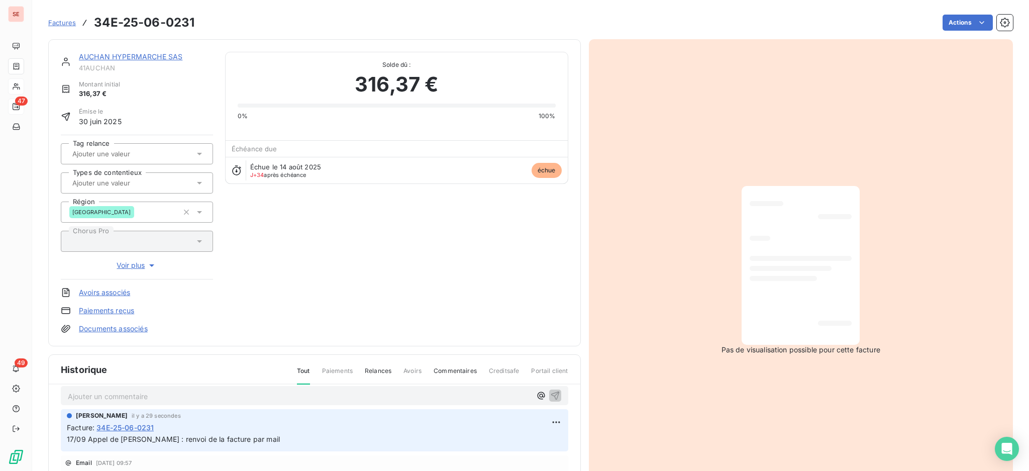
click at [941, 22] on html "SE 47 49 Factures 34E-25-06-0231 Actions AUCHAN HYPERMARCHE SAS 41AUCHAN Montan…" at bounding box center [514, 235] width 1029 height 471
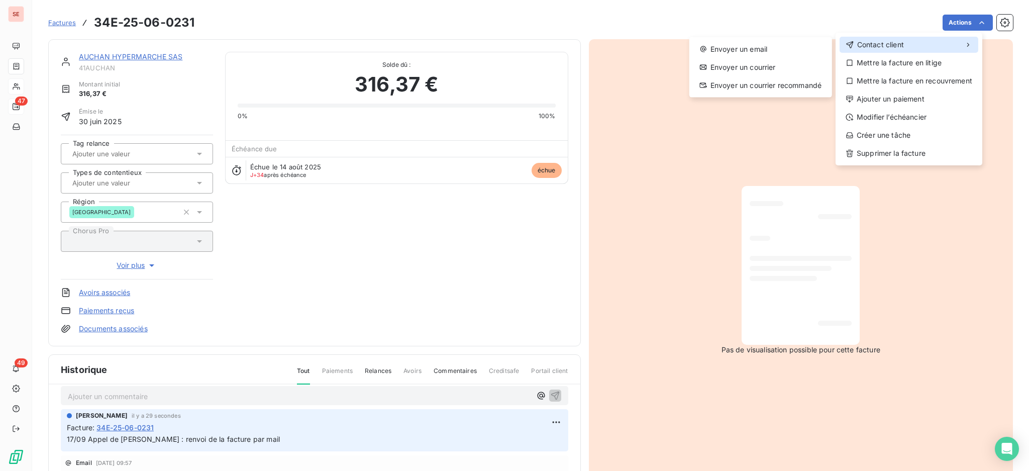
click at [859, 41] on span "Contact client" at bounding box center [881, 45] width 47 height 10
click at [754, 47] on div "Envoyer un email" at bounding box center [761, 49] width 135 height 16
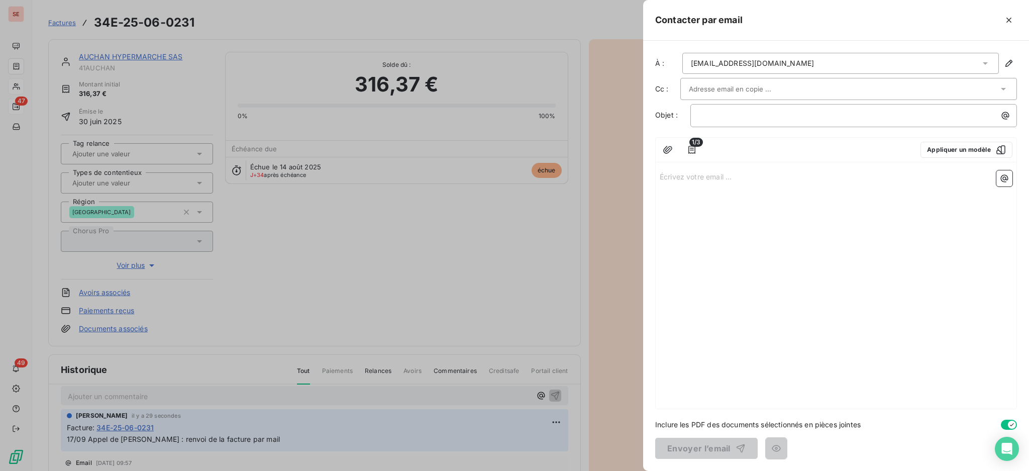
click at [985, 65] on icon at bounding box center [986, 63] width 10 height 10
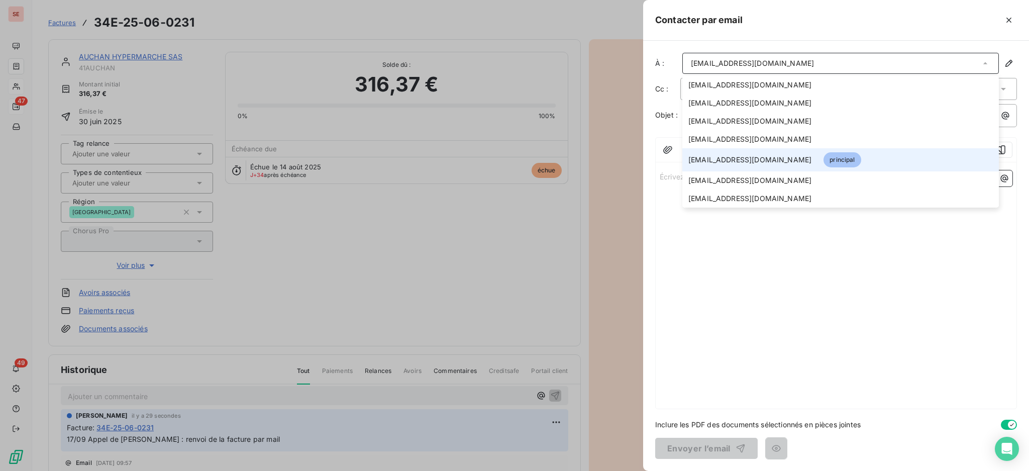
click at [716, 160] on span "[EMAIL_ADDRESS][DOMAIN_NAME]" at bounding box center [750, 160] width 123 height 10
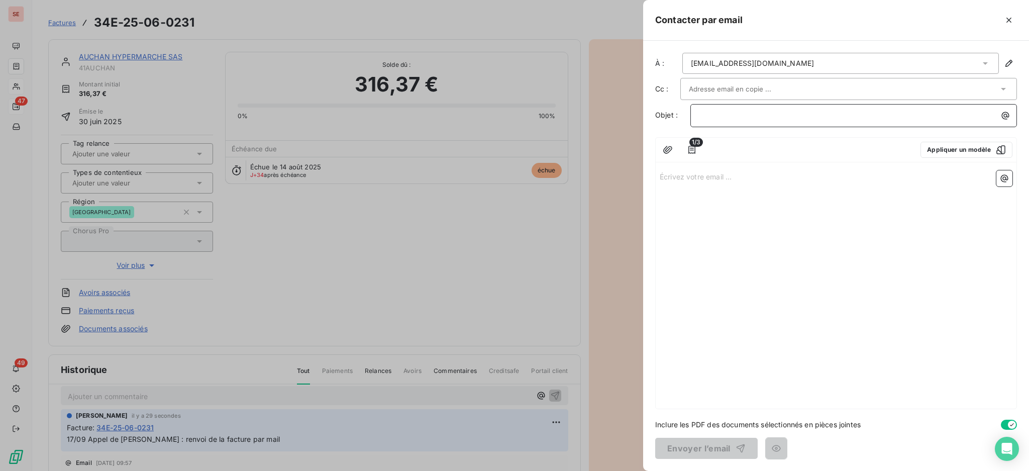
click at [725, 110] on p "﻿" at bounding box center [856, 116] width 315 height 12
click at [692, 171] on p "Écrivez votre email ... ﻿" at bounding box center [836, 176] width 353 height 12
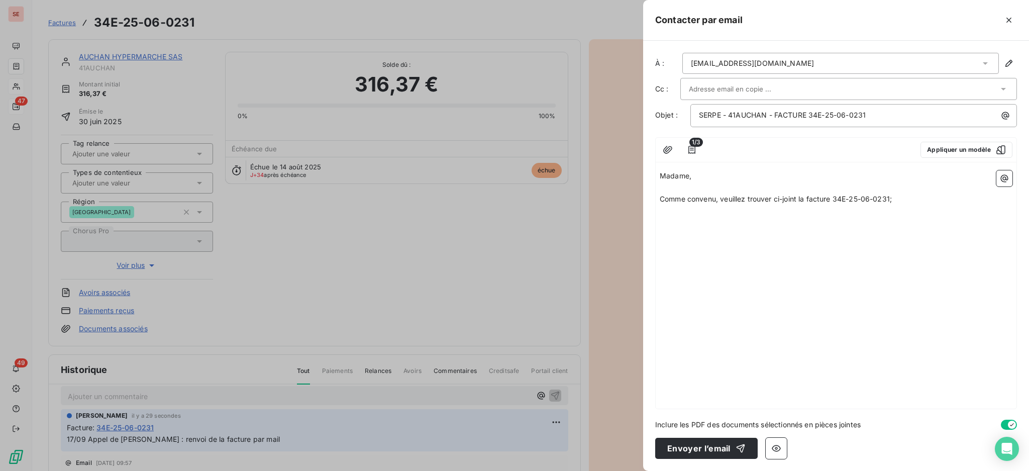
click at [668, 229] on div "Madame, ﻿ Comme convenu, veuillez trouver ci-joint la facture 34E-25-06-0231; ﻿…" at bounding box center [836, 287] width 361 height 242
click at [665, 145] on icon "button" at bounding box center [668, 150] width 10 height 10
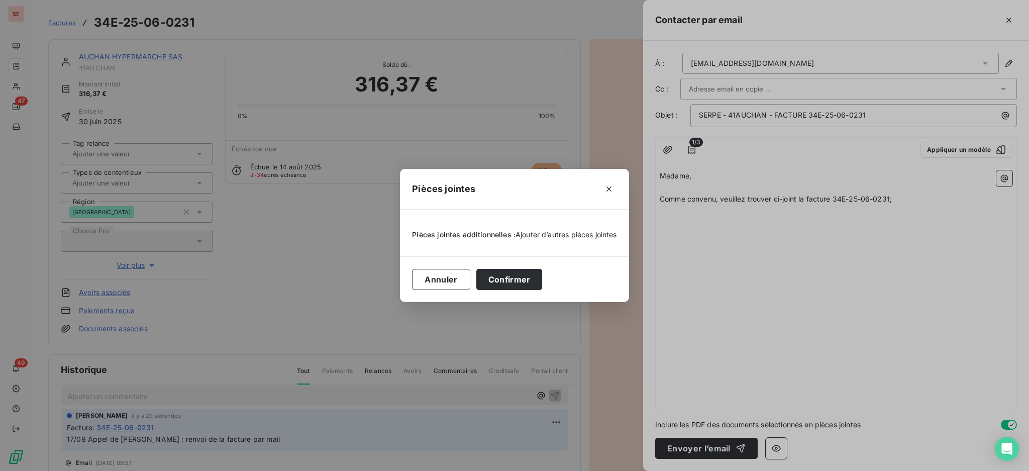
click at [574, 232] on span "Ajouter d’autres pièces jointes" at bounding box center [567, 234] width 102 height 9
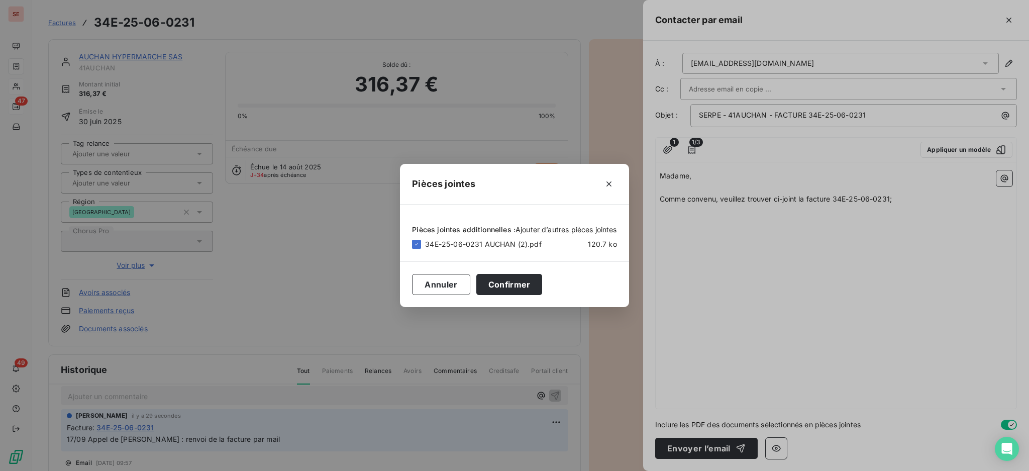
drag, startPoint x: 516, startPoint y: 284, endPoint x: 586, endPoint y: 264, distance: 73.2
click at [516, 283] on button "Confirmer" at bounding box center [510, 284] width 66 height 21
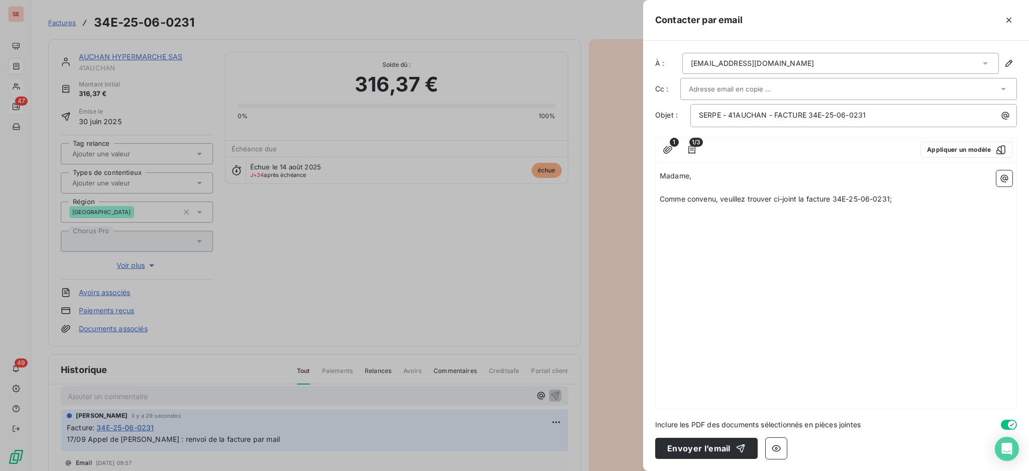
click at [670, 217] on p "﻿" at bounding box center [836, 223] width 353 height 12
click at [807, 220] on p "Je vous en souhaite bonne réception." at bounding box center [836, 223] width 353 height 12
click at [1001, 180] on icon "button" at bounding box center [1005, 178] width 10 height 10
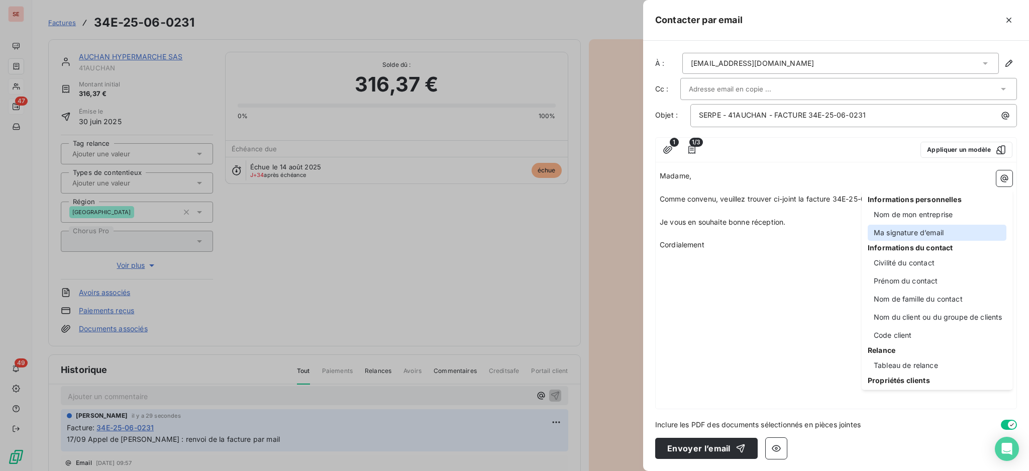
click at [922, 231] on div "Ma signature d’email" at bounding box center [937, 233] width 139 height 16
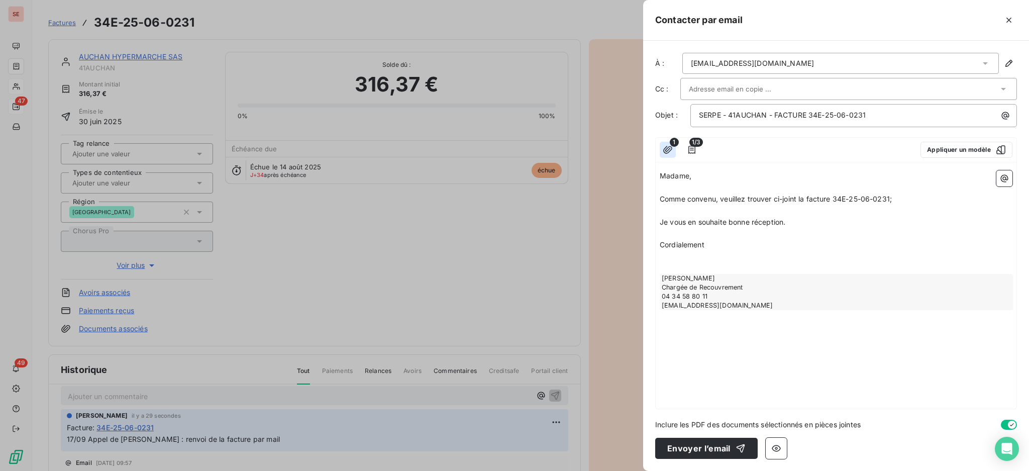
click at [669, 145] on icon "button" at bounding box center [668, 150] width 10 height 10
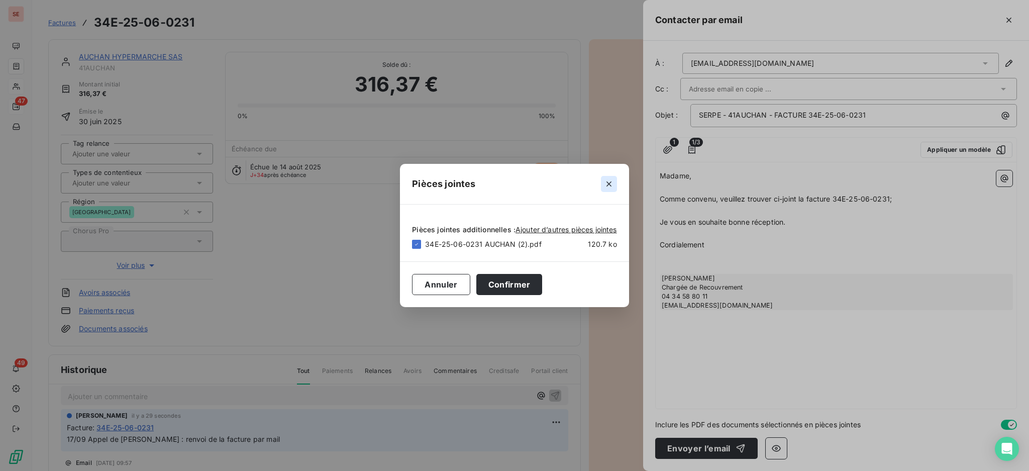
click at [610, 182] on icon "button" at bounding box center [609, 184] width 5 height 5
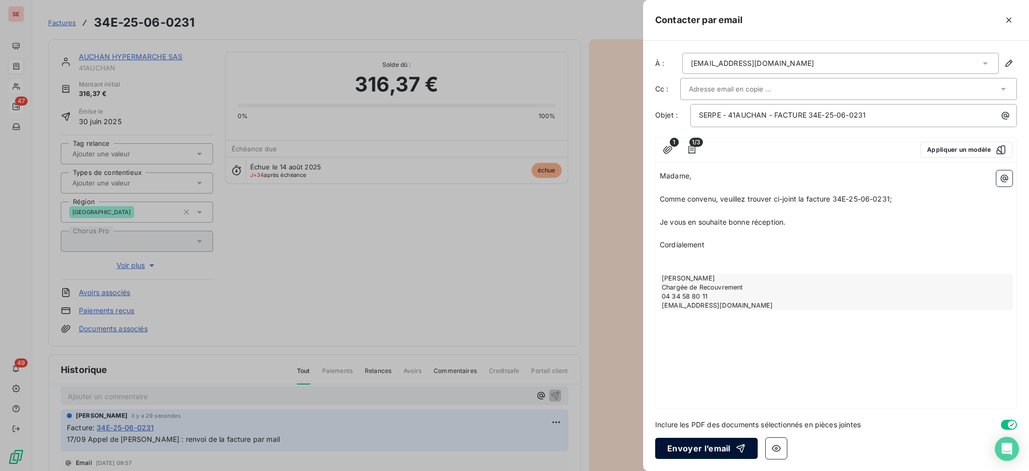
click at [700, 442] on button "Envoyer l’email" at bounding box center [706, 448] width 103 height 21
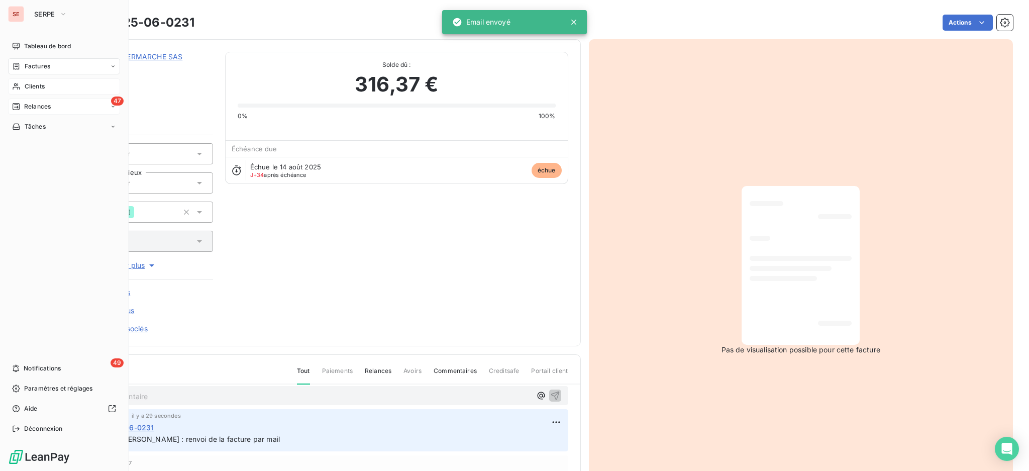
drag, startPoint x: 28, startPoint y: 83, endPoint x: 62, endPoint y: 84, distance: 34.7
click at [28, 82] on span "Clients" at bounding box center [35, 86] width 20 height 9
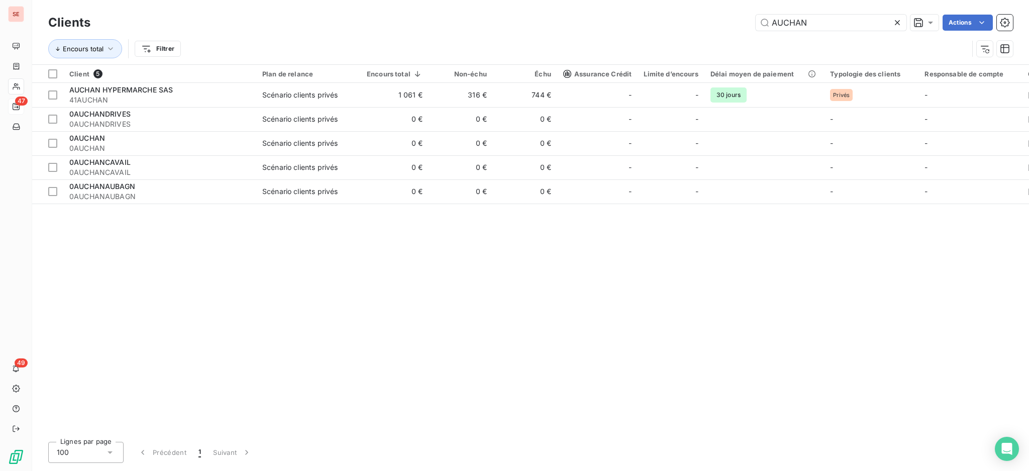
drag, startPoint x: 817, startPoint y: 20, endPoint x: 545, endPoint y: 2, distance: 272.5
click at [600, 0] on html "SE 47 49 Clients AUCHAN Actions Encours total Filtrer Client 5 Plan de relance …" at bounding box center [514, 235] width 1029 height 471
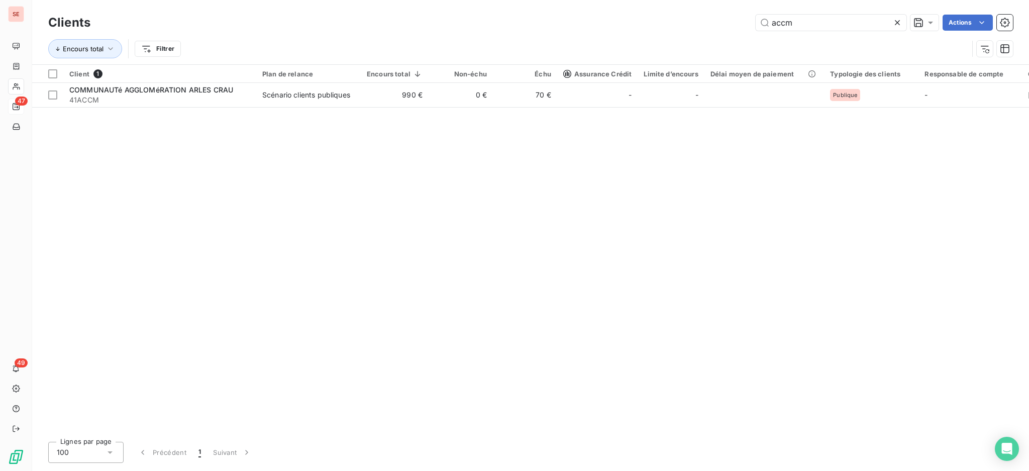
type input "accm"
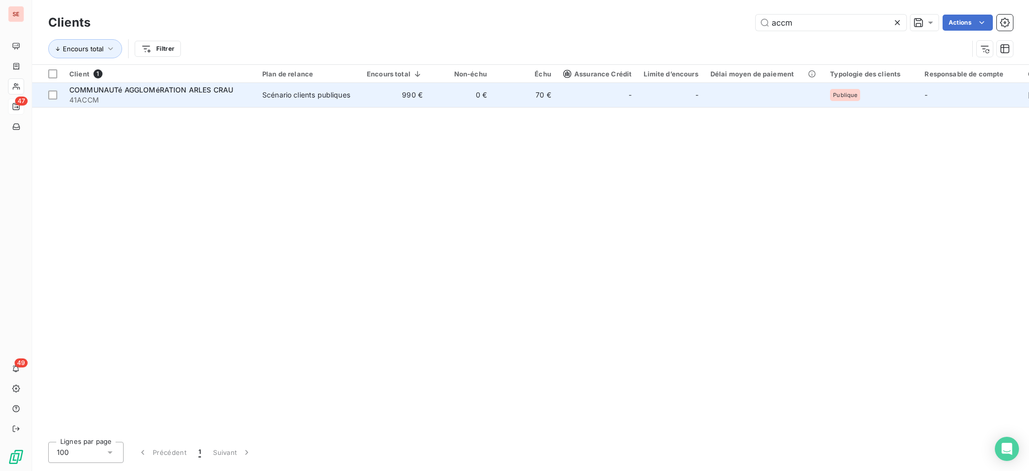
click at [291, 100] on td "Scénario clients publiques" at bounding box center [308, 95] width 105 height 24
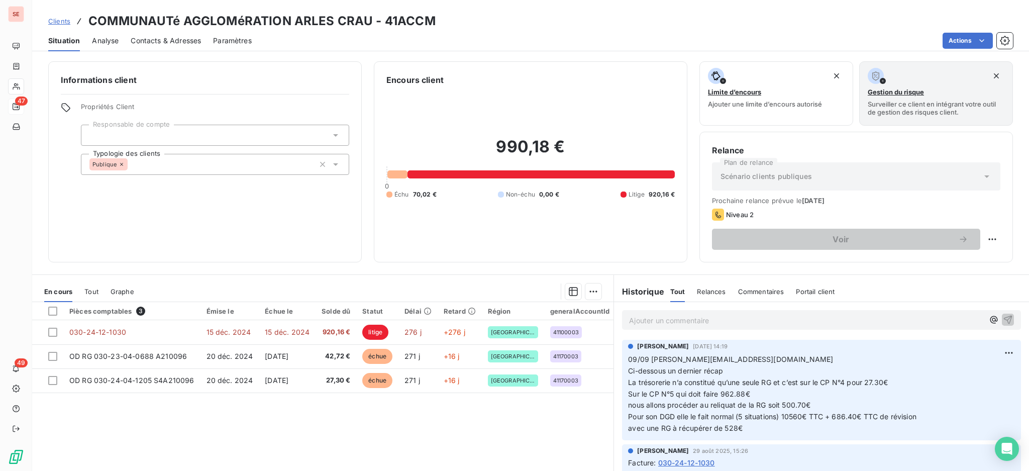
click at [649, 319] on p "Ajouter un commentaire ﻿" at bounding box center [806, 320] width 355 height 13
click at [760, 318] on p "17/09 Refacturé sous le n°" at bounding box center [806, 320] width 355 height 12
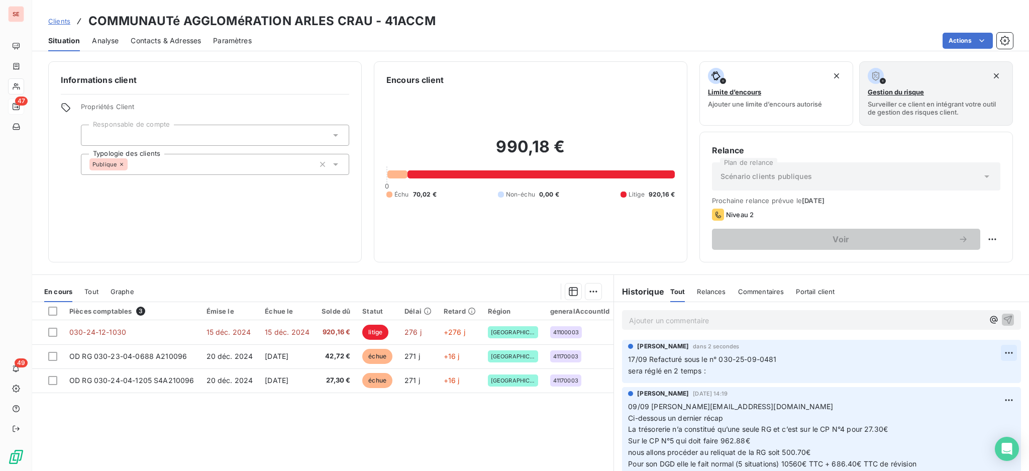
click at [993, 350] on html "SE 47 49 Clients COMMUNAUTé AGGLOMéRATION ARLES CRAU - 41ACCM Situation Analyse…" at bounding box center [514, 235] width 1029 height 471
click at [966, 373] on div "Editer" at bounding box center [964, 375] width 56 height 16
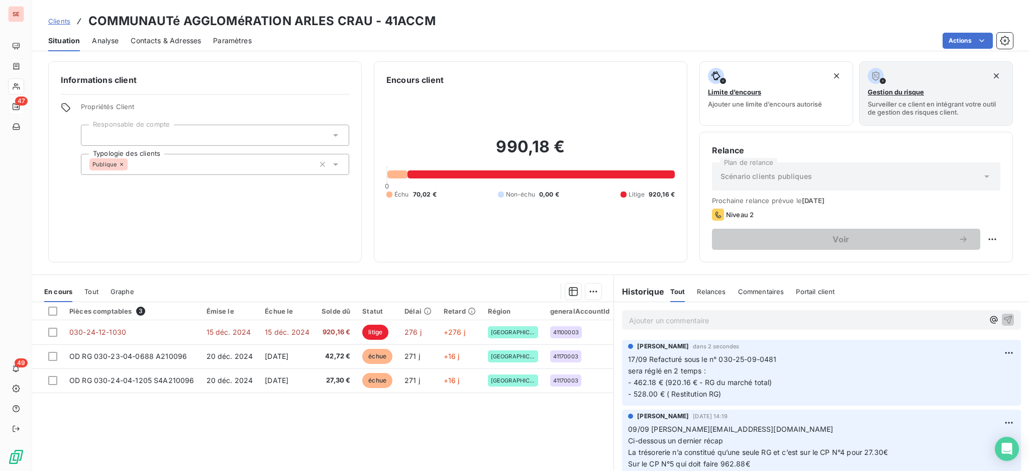
drag, startPoint x: 702, startPoint y: 392, endPoint x: 708, endPoint y: 390, distance: 6.4
click at [702, 390] on span "17/09 Refacturé sous le n° 030-25-09-0481 sera réglé en 2 temps : - 462.18 € (9…" at bounding box center [703, 376] width 150 height 43
click at [788, 383] on p "17/09 Refacturé sous le n° 030-25-09-0481 sera réglé en 2 temps : - 462.18 € (9…" at bounding box center [821, 377] width 387 height 46
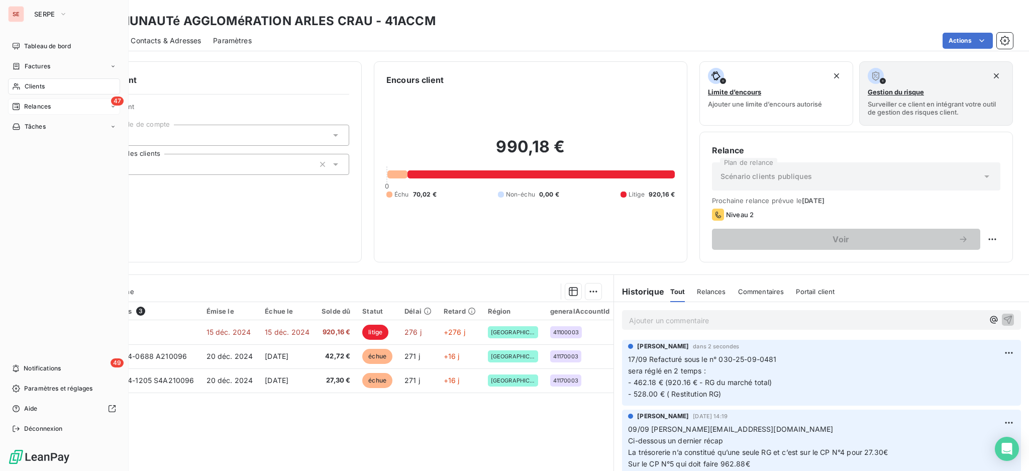
drag, startPoint x: 33, startPoint y: 88, endPoint x: 61, endPoint y: 81, distance: 29.0
click at [33, 88] on span "Clients" at bounding box center [35, 86] width 20 height 9
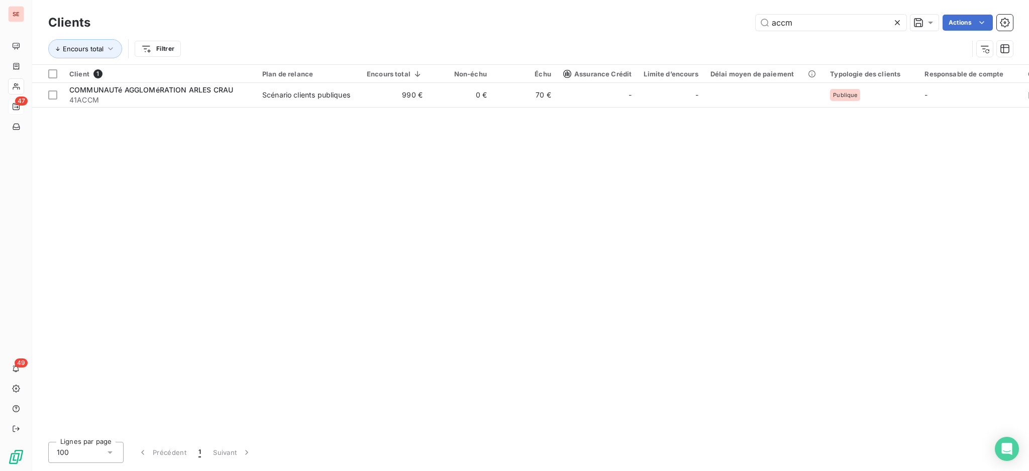
drag, startPoint x: 823, startPoint y: 24, endPoint x: 591, endPoint y: 6, distance: 232.9
click at [613, 7] on div "Clients accm Actions Encours total Filtrer" at bounding box center [530, 32] width 997 height 64
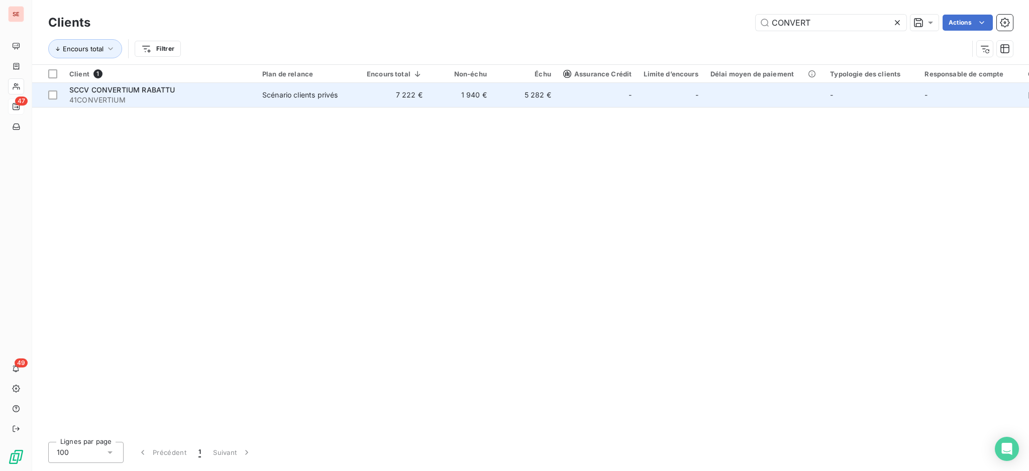
type input "CONVERT"
click at [299, 93] on div "Scénario clients privés" at bounding box center [299, 95] width 75 height 10
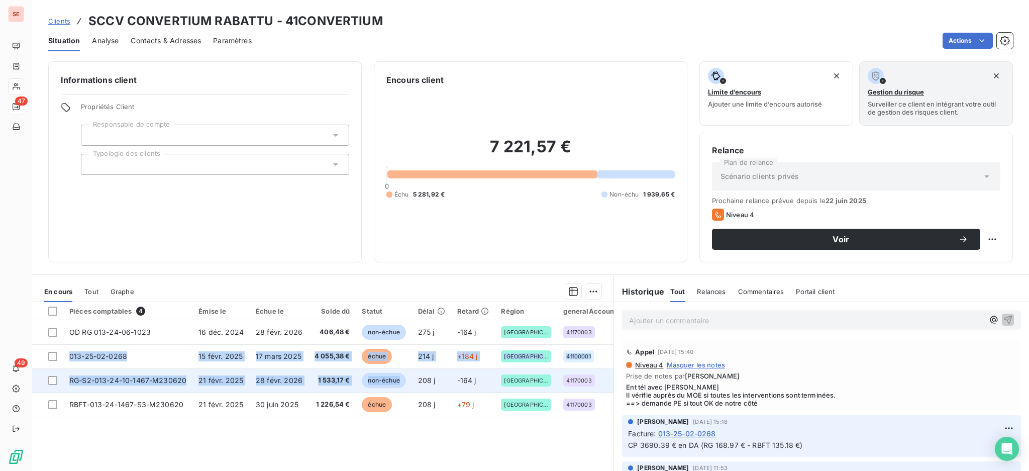
drag, startPoint x: 66, startPoint y: 345, endPoint x: 407, endPoint y: 370, distance: 341.7
click at [407, 370] on tbody "OD RG 013-24-06-1023 [DATE] [DATE] 406,48 € non-échue 275 j -164 j OCCITANIE 41…" at bounding box center [483, 368] width 902 height 97
click at [375, 385] on span "non-échue" at bounding box center [384, 380] width 44 height 15
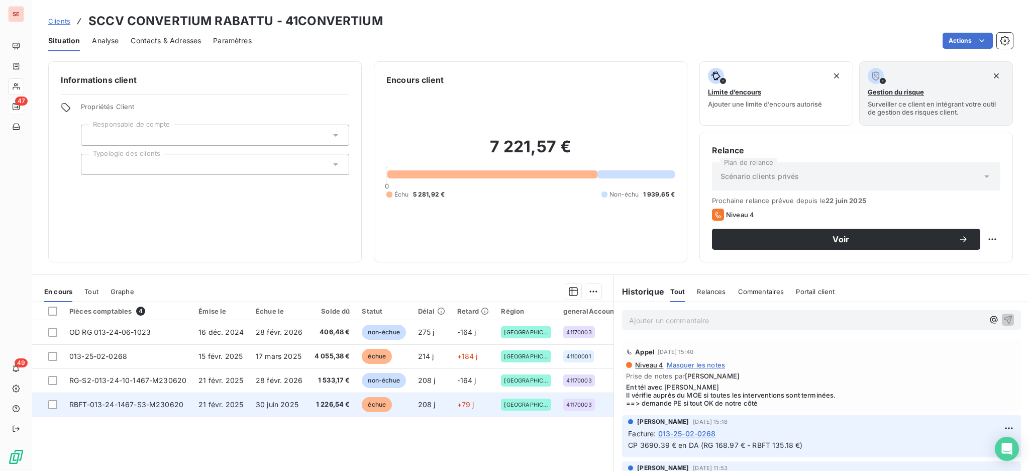
click at [320, 407] on span "1 226,54 €" at bounding box center [333, 405] width 36 height 10
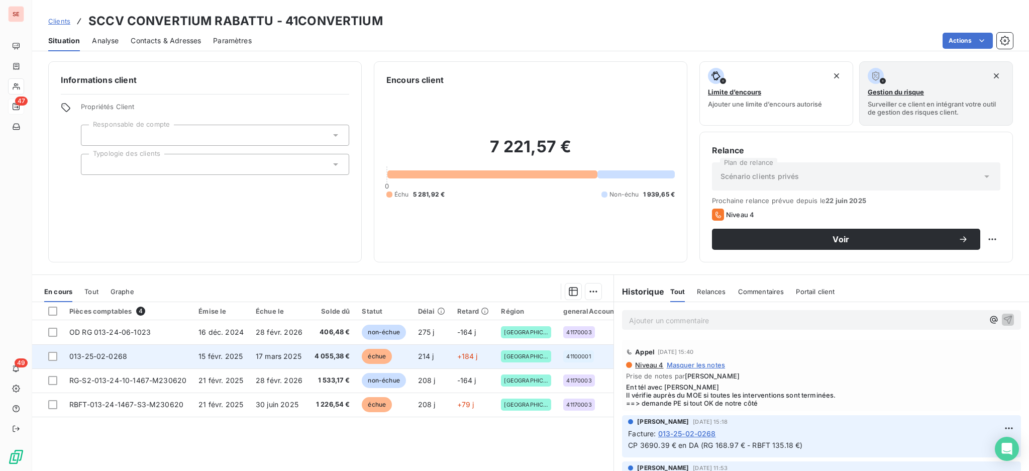
click at [195, 353] on td "15 févr. 2025" at bounding box center [221, 356] width 57 height 24
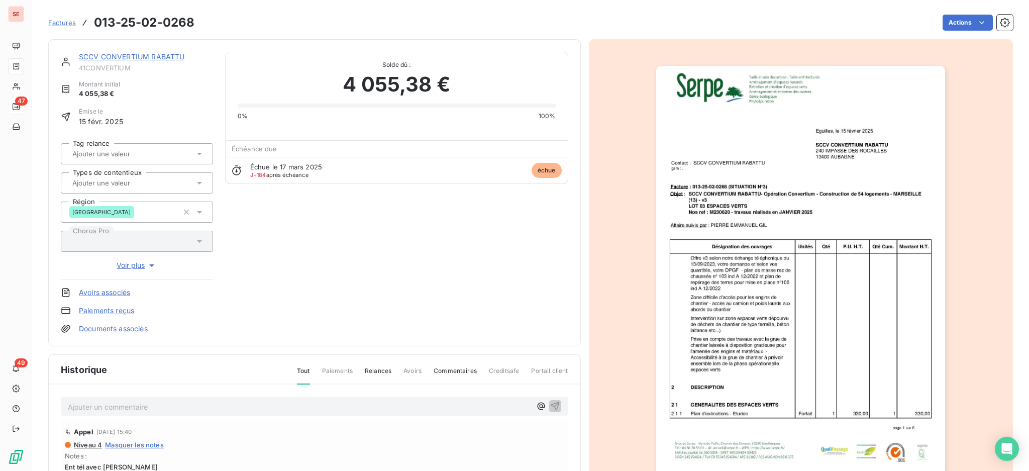
click at [174, 406] on p "Ajouter un commentaire ﻿" at bounding box center [299, 407] width 463 height 13
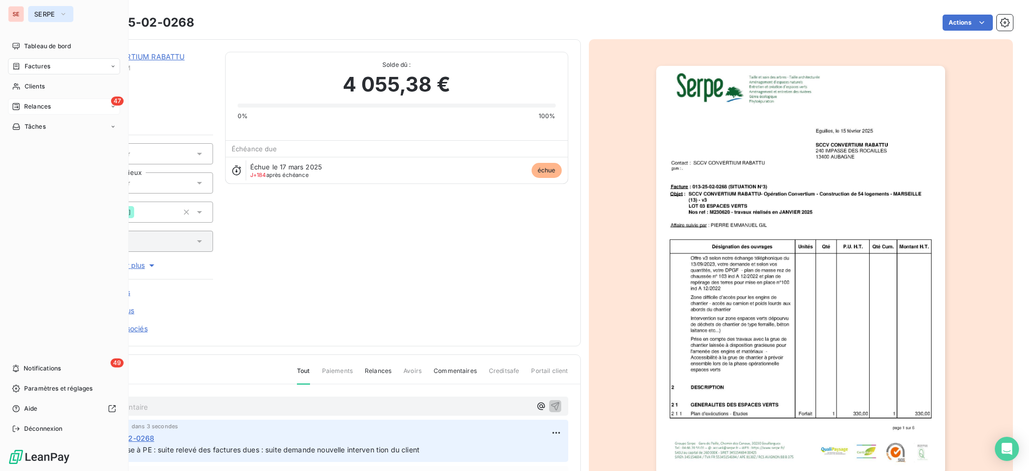
click at [56, 11] on button "SERPE" at bounding box center [50, 14] width 45 height 16
click at [39, 105] on span "Relances" at bounding box center [37, 106] width 27 height 9
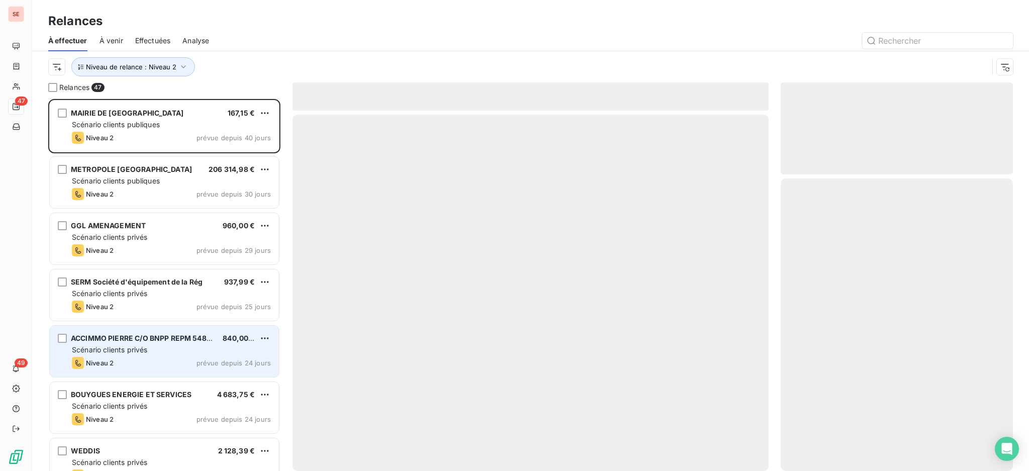
scroll to position [134, 0]
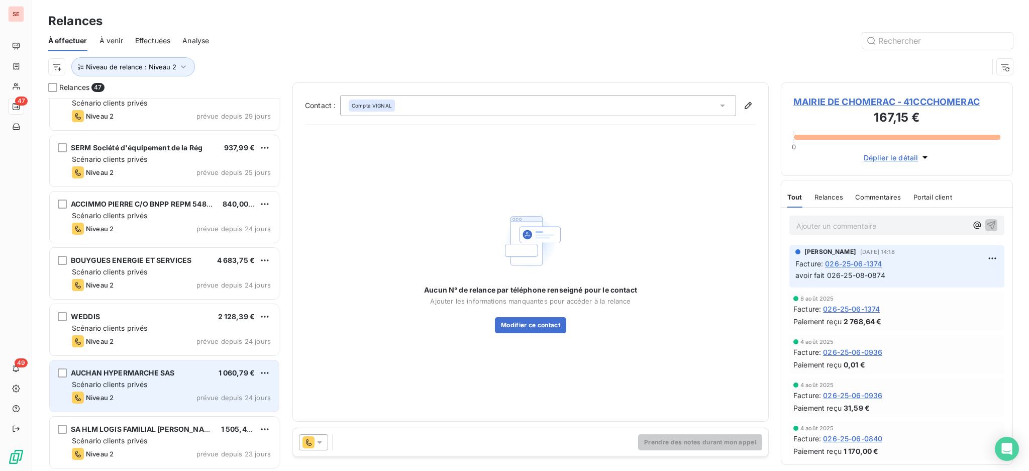
click at [162, 390] on div "AUCHAN HYPERMARCHE SAS 1 060,79 € Scénario clients privés Niveau 2 prévue depui…" at bounding box center [164, 385] width 229 height 51
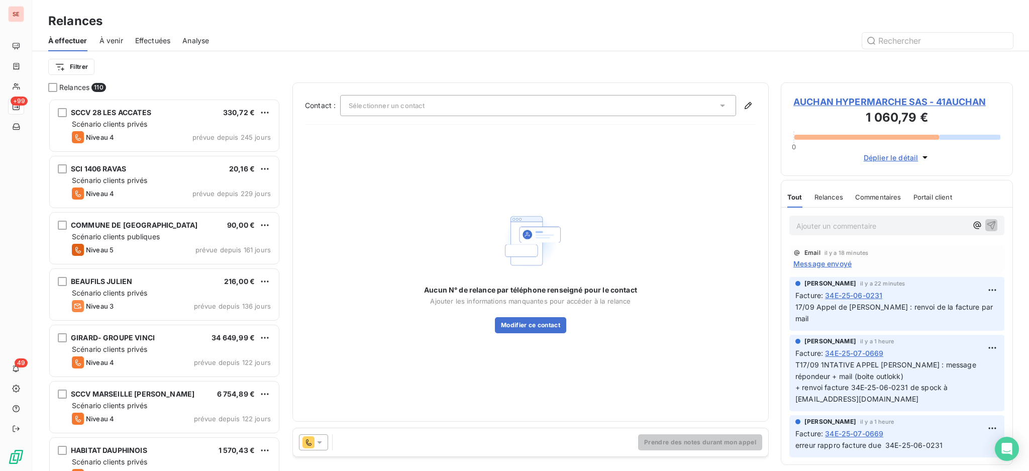
scroll to position [11, 11]
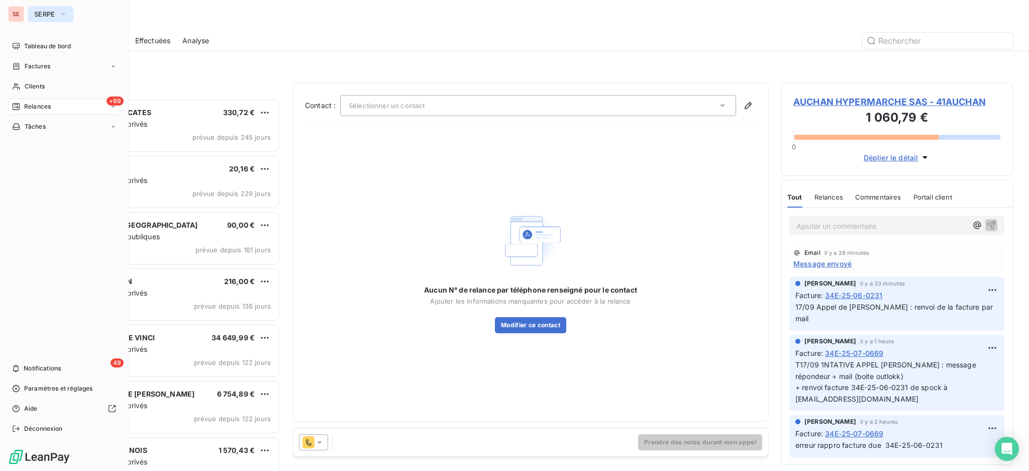
click at [51, 13] on span "SERPE" at bounding box center [44, 14] width 21 height 8
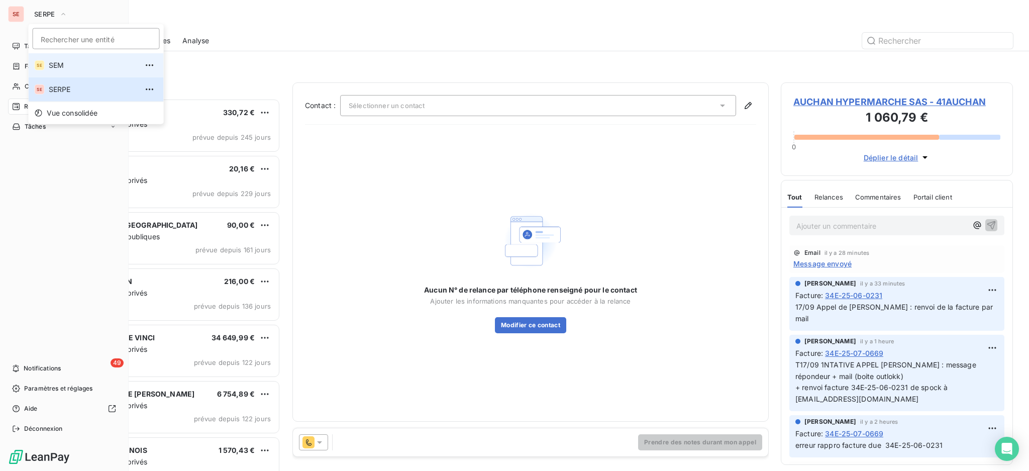
click at [69, 64] on span "SEM" at bounding box center [93, 65] width 89 height 10
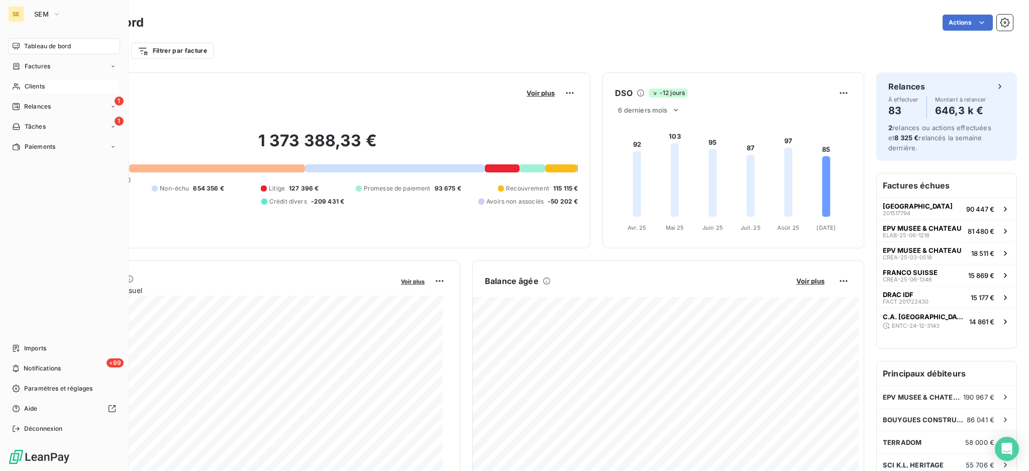
click at [46, 81] on div "Clients" at bounding box center [64, 86] width 112 height 16
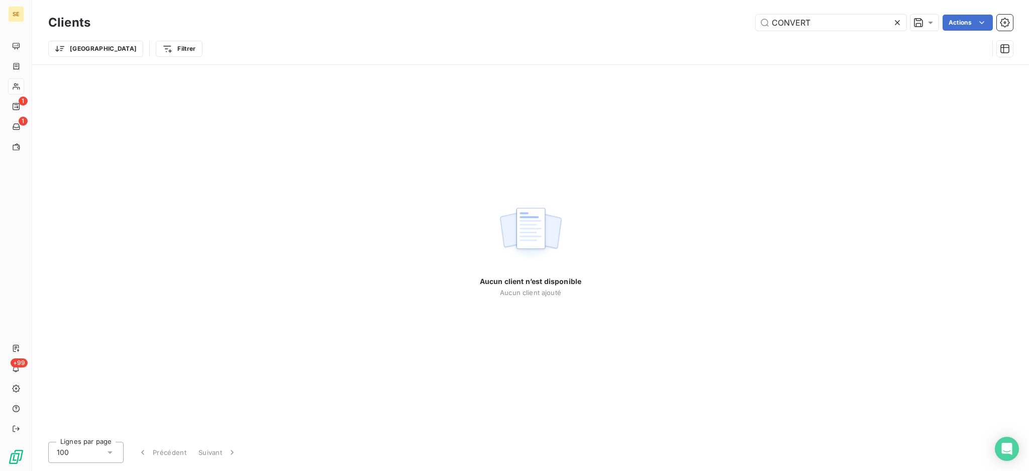
drag, startPoint x: 842, startPoint y: 25, endPoint x: 538, endPoint y: 38, distance: 304.4
click at [644, 7] on div "Clients CONVERT Actions Trier Filtrer" at bounding box center [530, 32] width 997 height 64
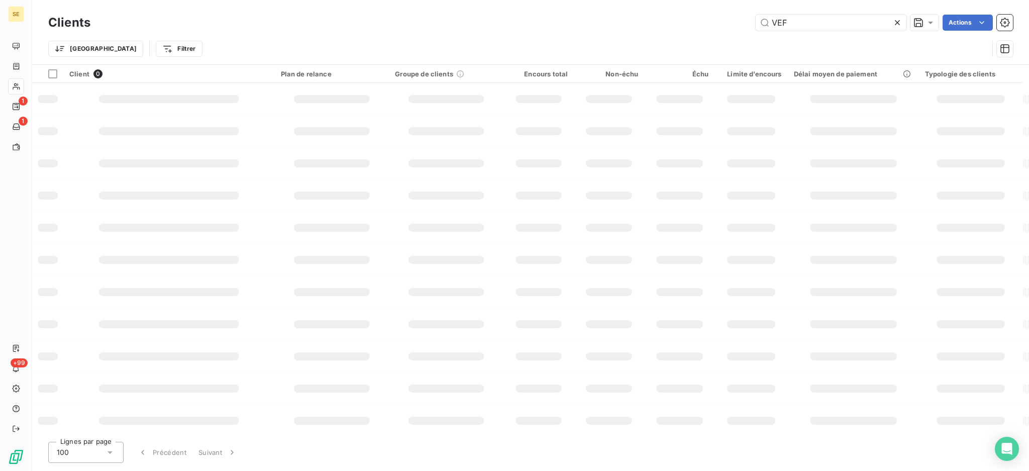
type input "VEF"
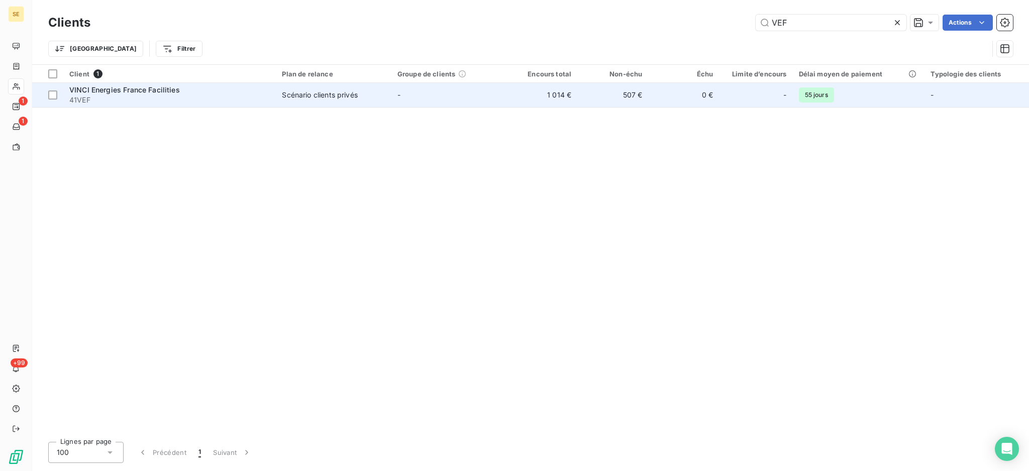
click at [316, 96] on div "Scénario clients privés" at bounding box center [319, 95] width 75 height 10
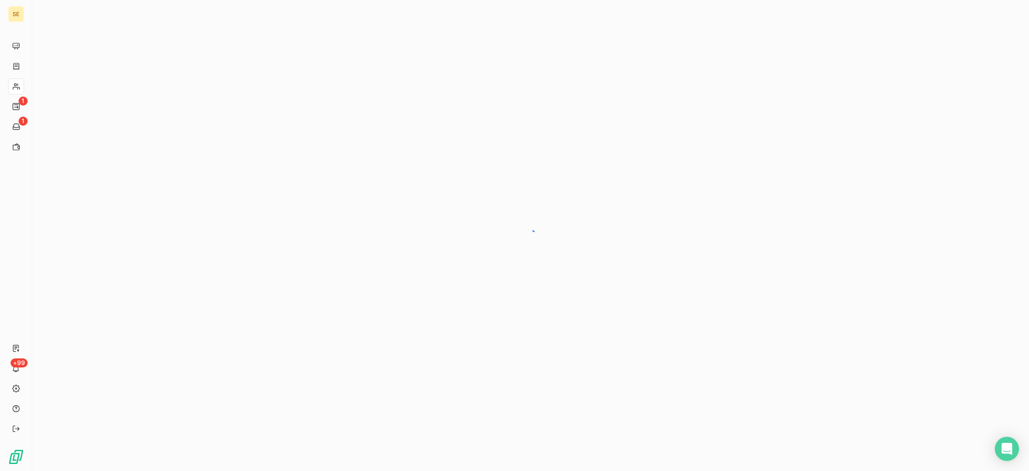
click at [316, 96] on div at bounding box center [530, 235] width 997 height 471
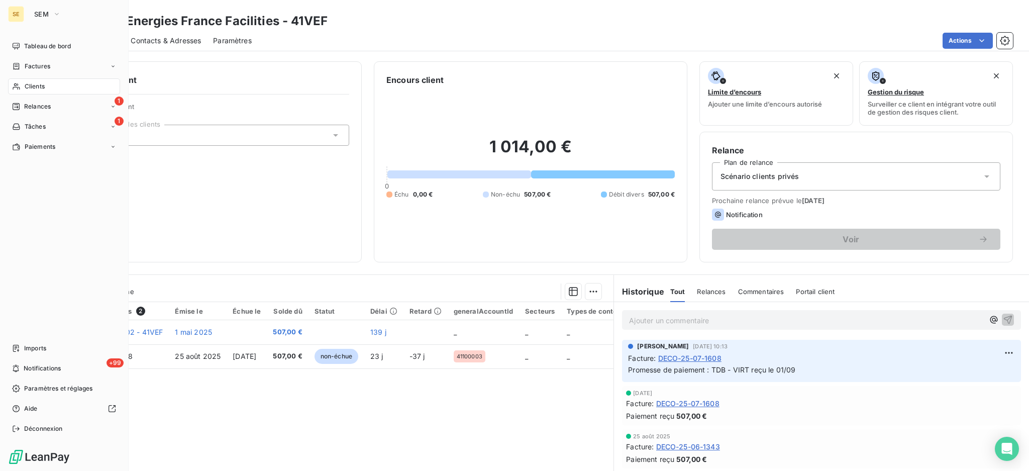
drag, startPoint x: 30, startPoint y: 86, endPoint x: 50, endPoint y: 83, distance: 20.3
click at [30, 86] on span "Clients" at bounding box center [35, 86] width 20 height 9
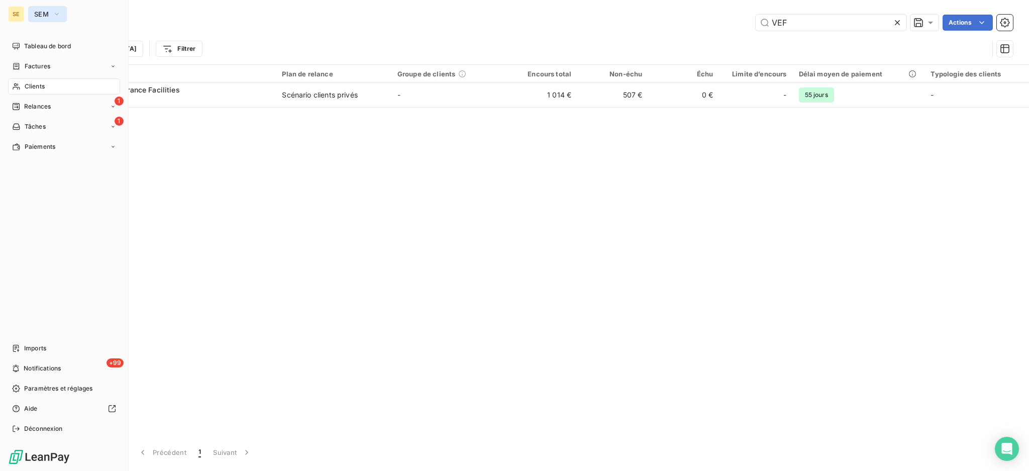
click at [30, 12] on button "SEM" at bounding box center [47, 14] width 39 height 16
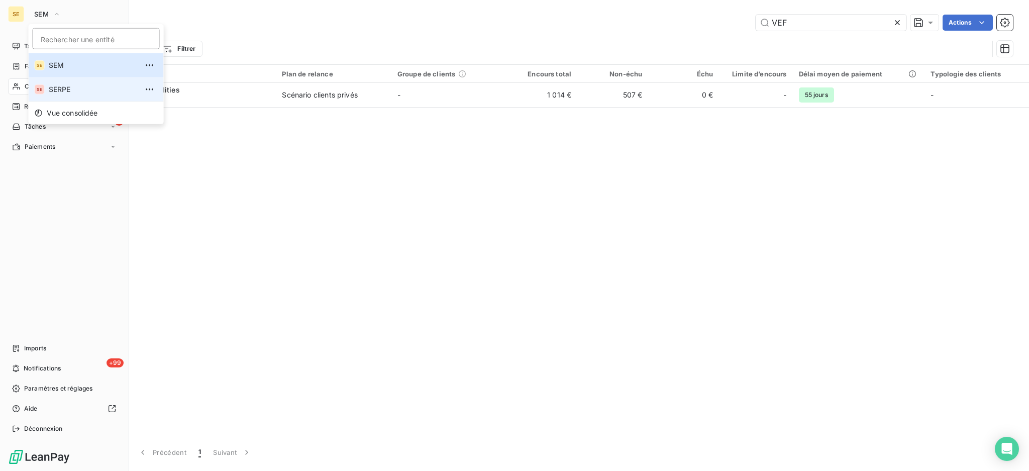
click at [54, 83] on li "SE SERPE" at bounding box center [96, 89] width 135 height 24
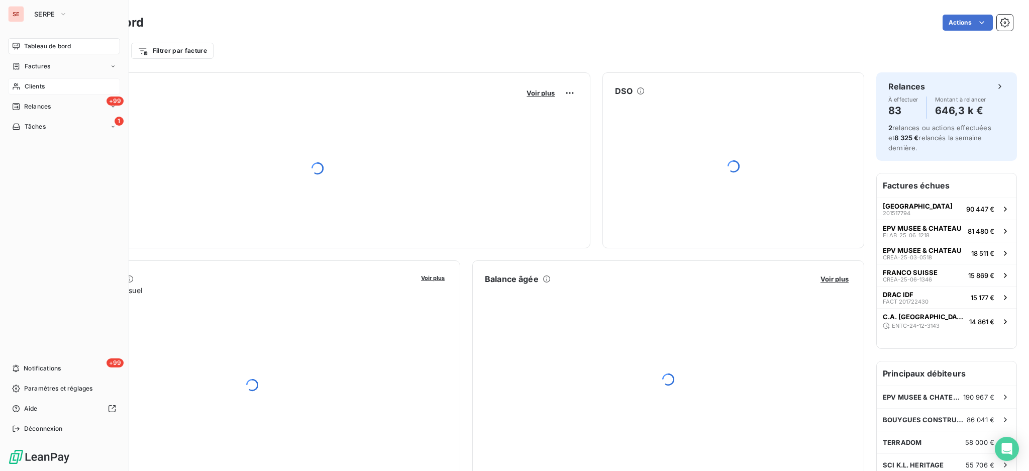
click at [36, 85] on span "Clients" at bounding box center [35, 86] width 20 height 9
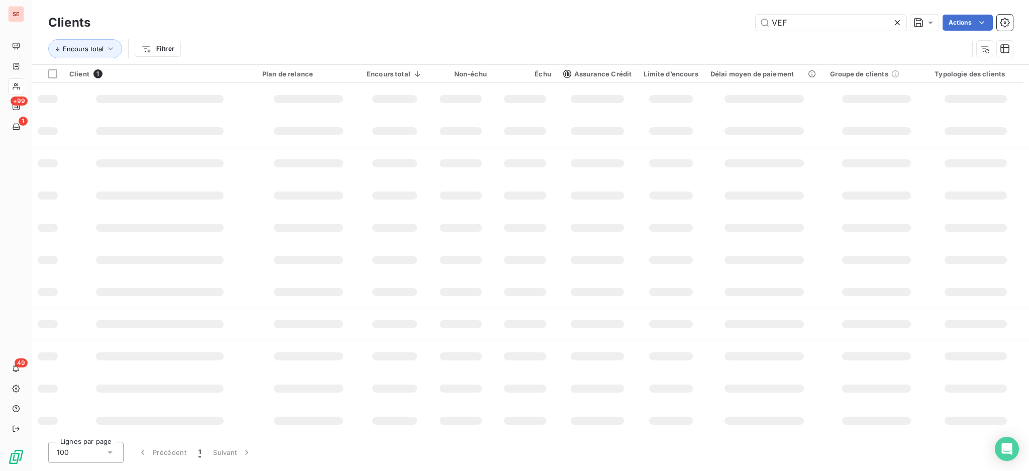
drag, startPoint x: 822, startPoint y: 25, endPoint x: 526, endPoint y: 14, distance: 296.3
click at [668, 27] on div "VEF Actions" at bounding box center [558, 23] width 911 height 16
type input "ROMANS"
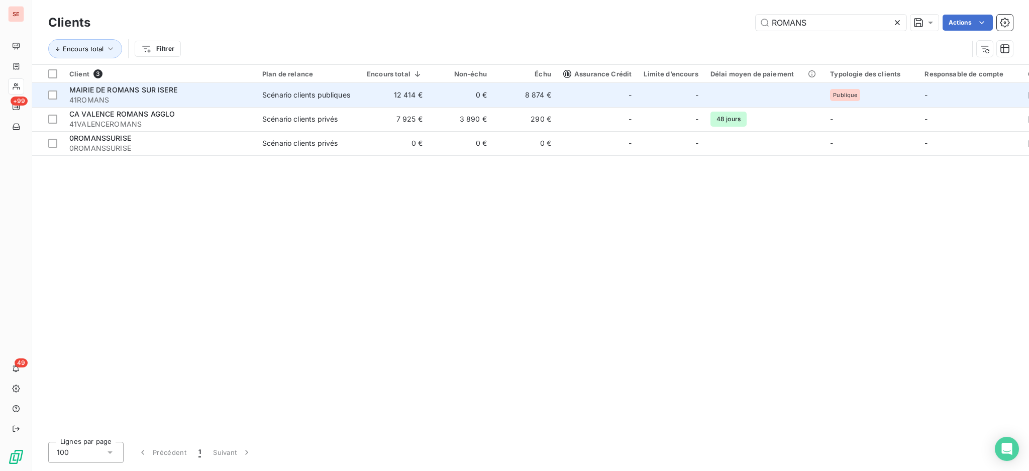
click at [156, 98] on span "41ROMANS" at bounding box center [159, 100] width 181 height 10
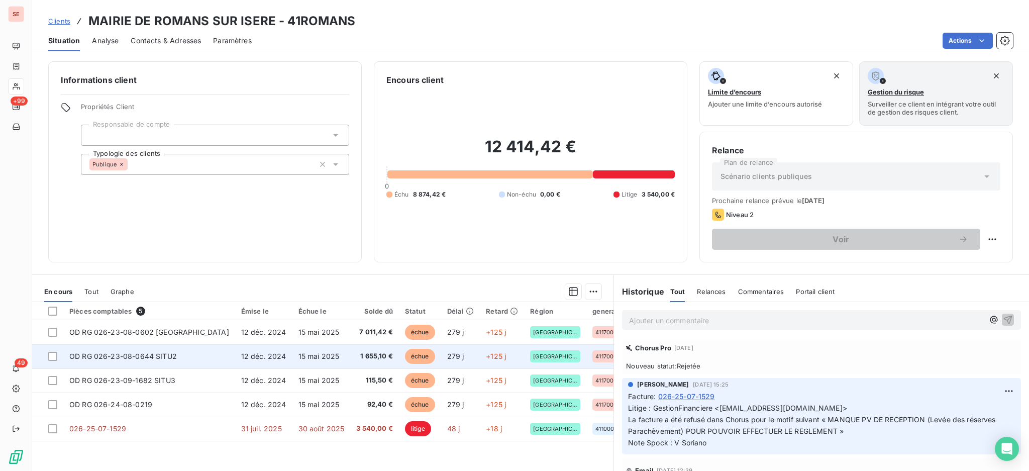
drag, startPoint x: 57, startPoint y: 332, endPoint x: 53, endPoint y: 349, distance: 17.9
click at [56, 331] on div at bounding box center [52, 332] width 9 height 9
click at [49, 357] on div at bounding box center [52, 356] width 9 height 9
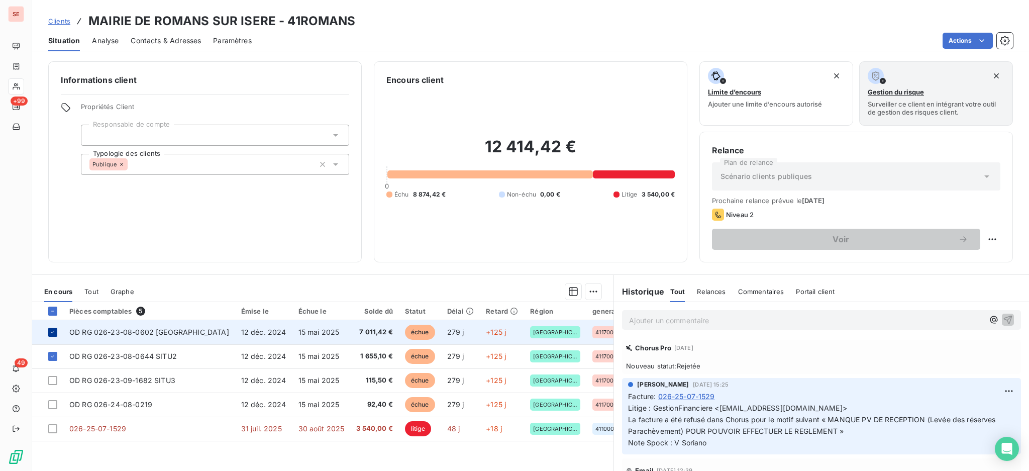
drag, startPoint x: 55, startPoint y: 335, endPoint x: 53, endPoint y: 328, distance: 6.8
click at [55, 334] on icon at bounding box center [53, 332] width 6 height 6
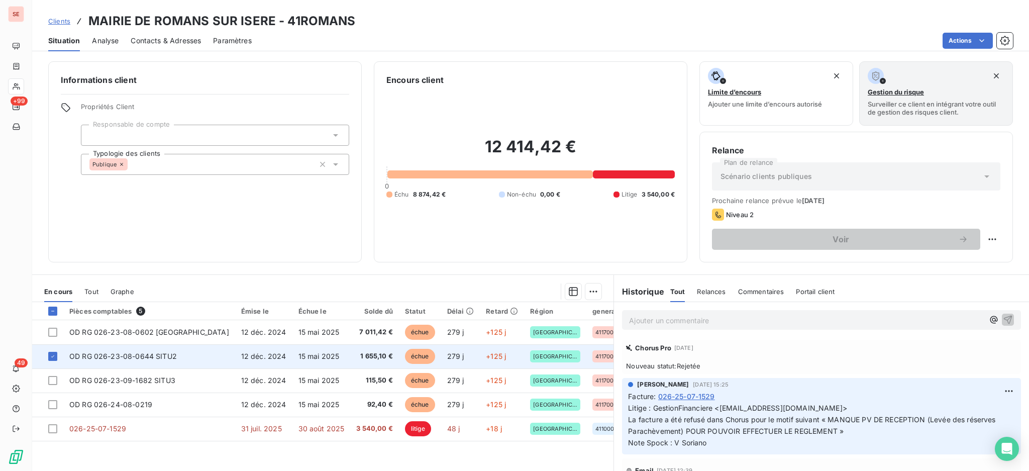
click at [52, 362] on td at bounding box center [47, 356] width 31 height 24
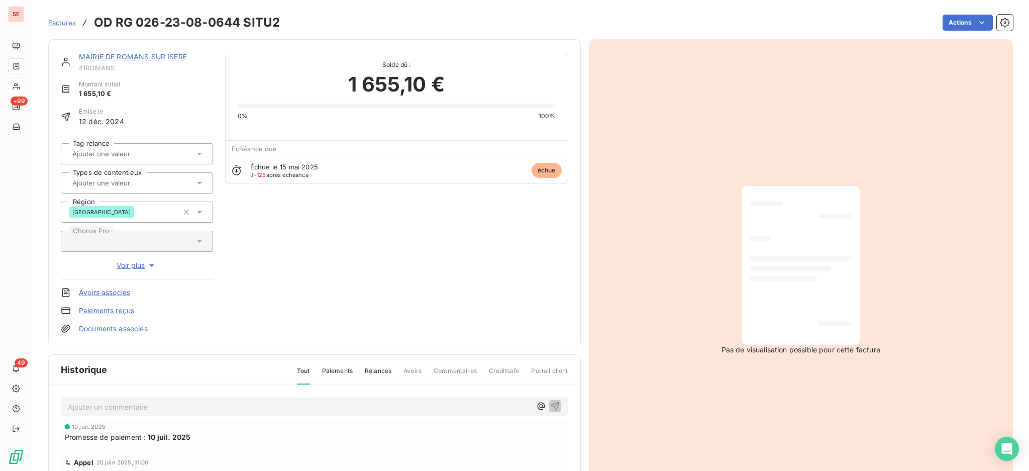
click at [394, 401] on p "Ajouter un commentaire ﻿" at bounding box center [299, 407] width 463 height 13
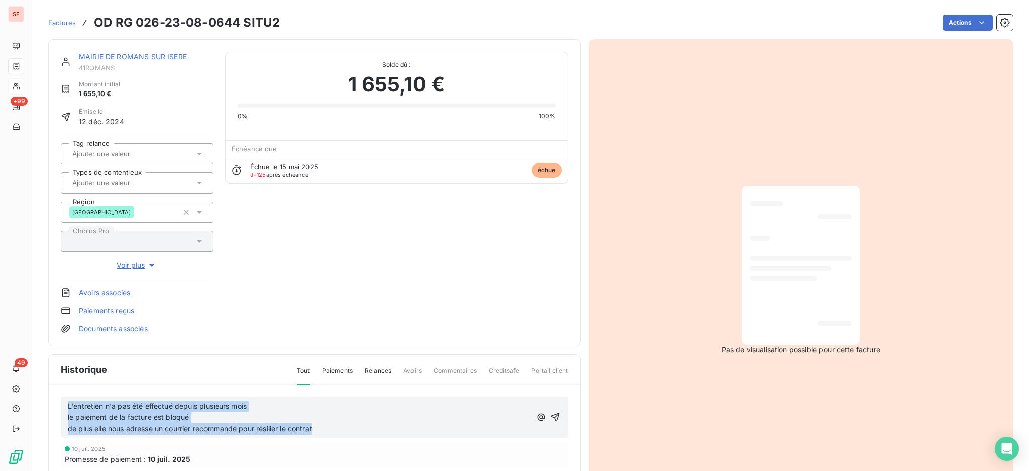
drag, startPoint x: 235, startPoint y: 429, endPoint x: -35, endPoint y: 397, distance: 271.8
click at [0, 397] on html "SE +99 49 Factures OD RG 026-23-08-0644 SITU2 Actions MAIRIE DE ROMANS SUR ISER…" at bounding box center [514, 235] width 1029 height 471
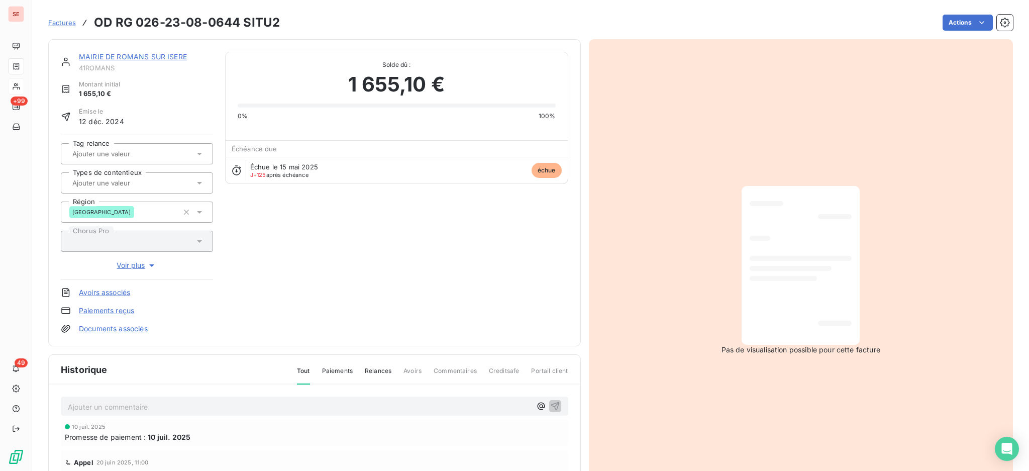
click at [252, 409] on p "Ajouter un commentaire ﻿" at bounding box center [299, 407] width 463 height 13
click at [110, 412] on p "[PERSON_NAME] <[PERSON_NAME][EMAIL_ADDRESS][DOMAIN_NAME][PERSON_NAME]" at bounding box center [299, 407] width 463 height 12
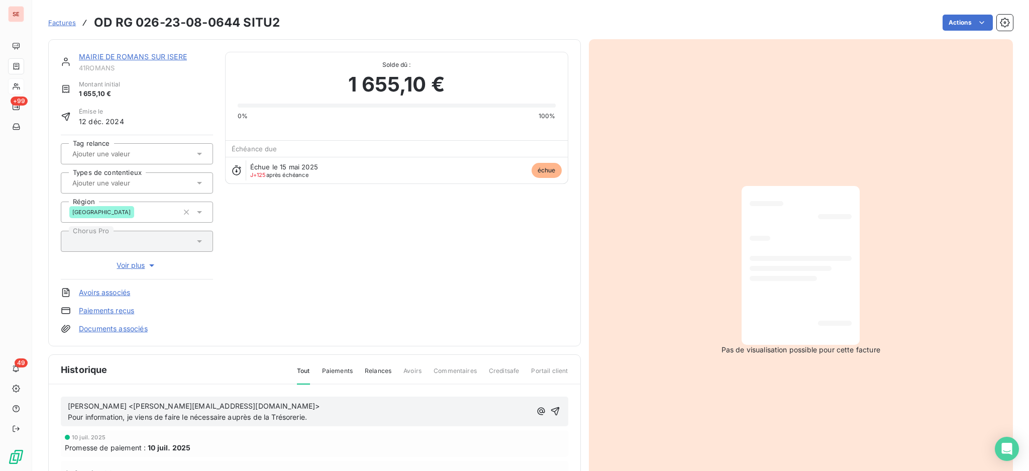
click at [69, 405] on span "[PERSON_NAME] <[PERSON_NAME][EMAIL_ADDRESS][DOMAIN_NAME]> Pour information, je …" at bounding box center [194, 412] width 252 height 20
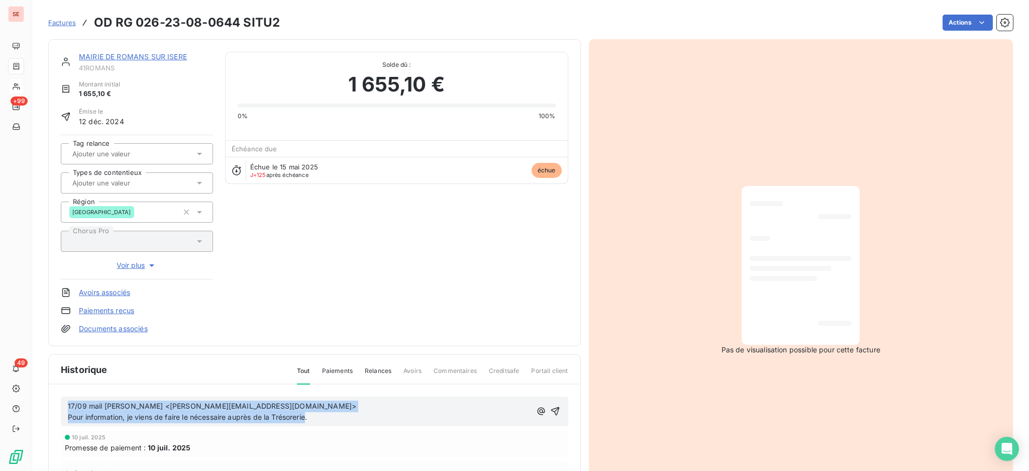
drag, startPoint x: 344, startPoint y: 422, endPoint x: 57, endPoint y: 402, distance: 287.2
copy span "17/09 mail [PERSON_NAME] <[PERSON_NAME][EMAIL_ADDRESS][DOMAIN_NAME]> Pour infor…"
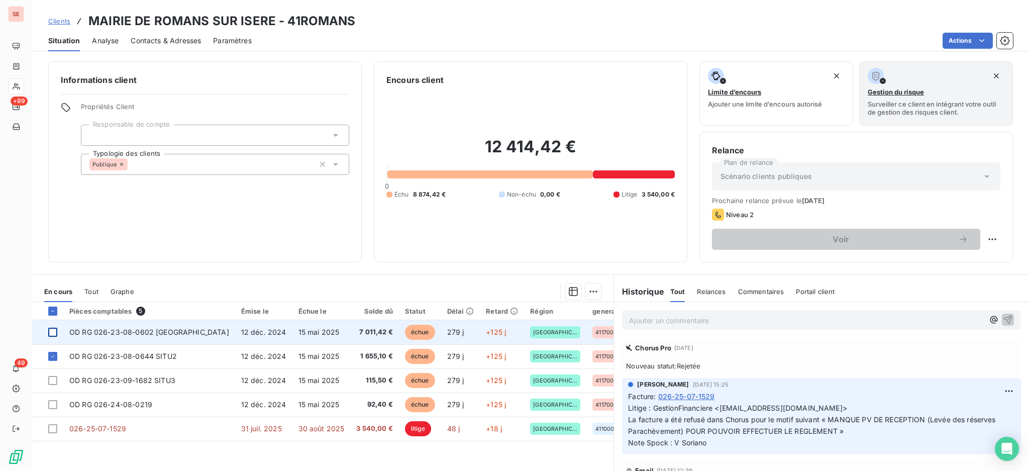
click at [52, 333] on div at bounding box center [52, 332] width 9 height 9
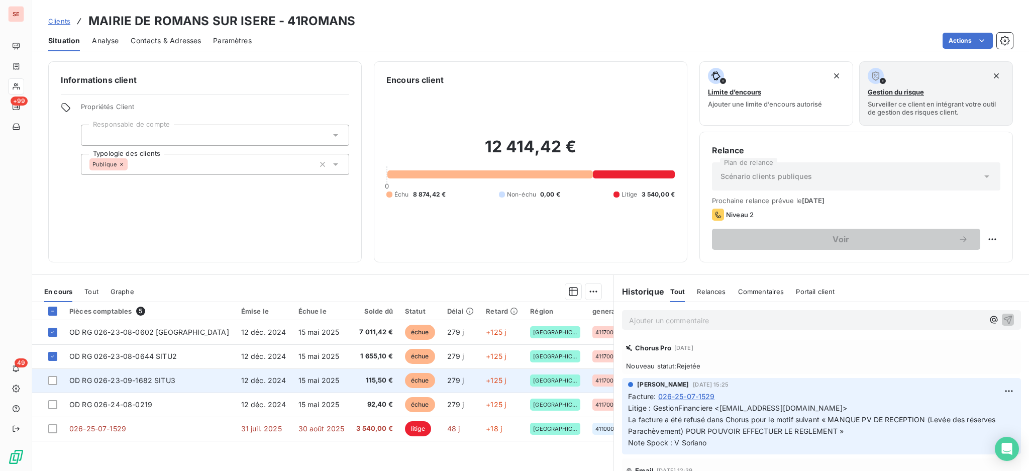
click at [54, 375] on td at bounding box center [47, 380] width 31 height 24
click at [53, 379] on div at bounding box center [52, 380] width 9 height 9
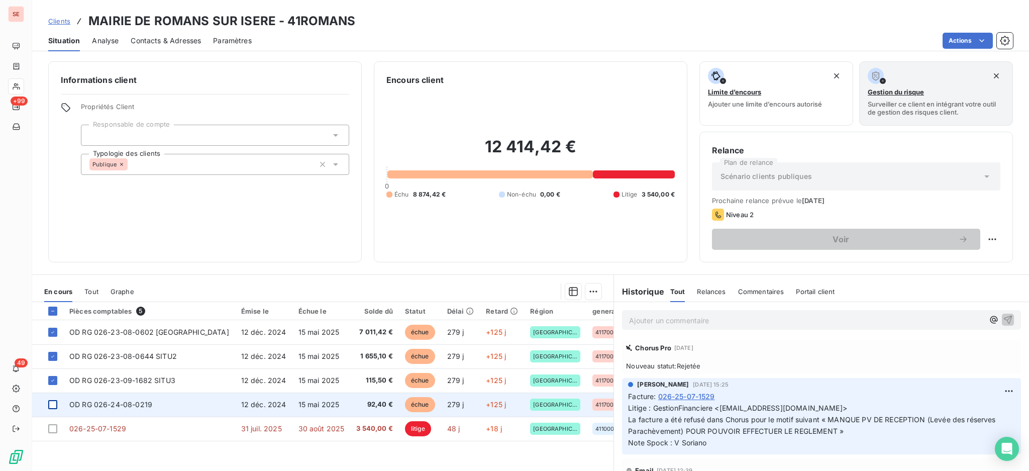
click at [53, 407] on div at bounding box center [52, 404] width 9 height 9
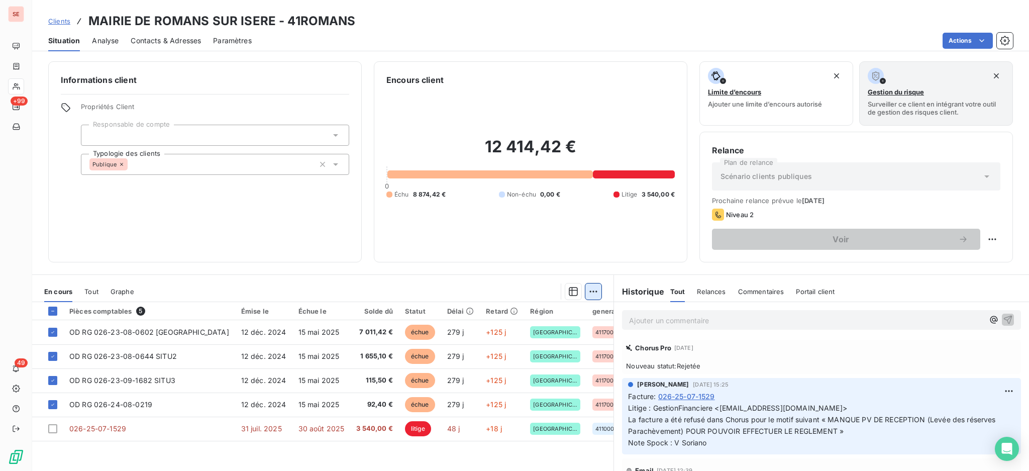
click at [589, 290] on html "SE +99 49 Clients MAIRIE DE ROMANS SUR ISERE - 41ROMANS Situation Analyse Conta…" at bounding box center [514, 235] width 1029 height 471
click at [569, 331] on div "Ajouter une promesse de paiement (4 factures)" at bounding box center [499, 331] width 182 height 16
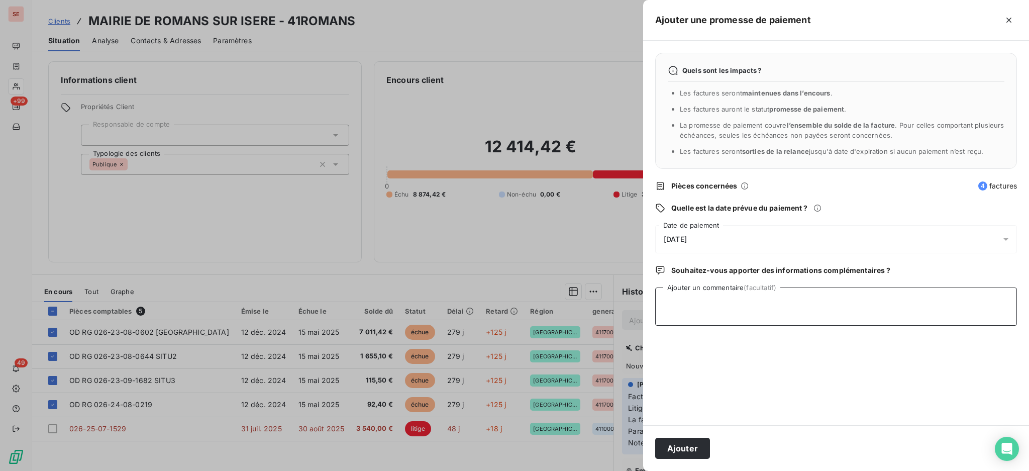
click at [761, 296] on textarea "Ajouter un commentaire (facultatif)" at bounding box center [836, 307] width 362 height 38
paste textarea "17/09 mail [PERSON_NAME] <[PERSON_NAME][EMAIL_ADDRESS][DOMAIN_NAME]> Pour infor…"
type textarea "17/09 mail [PERSON_NAME] <[PERSON_NAME][EMAIL_ADDRESS][DOMAIN_NAME]> Pour infor…"
click at [1006, 236] on icon at bounding box center [1006, 239] width 10 height 10
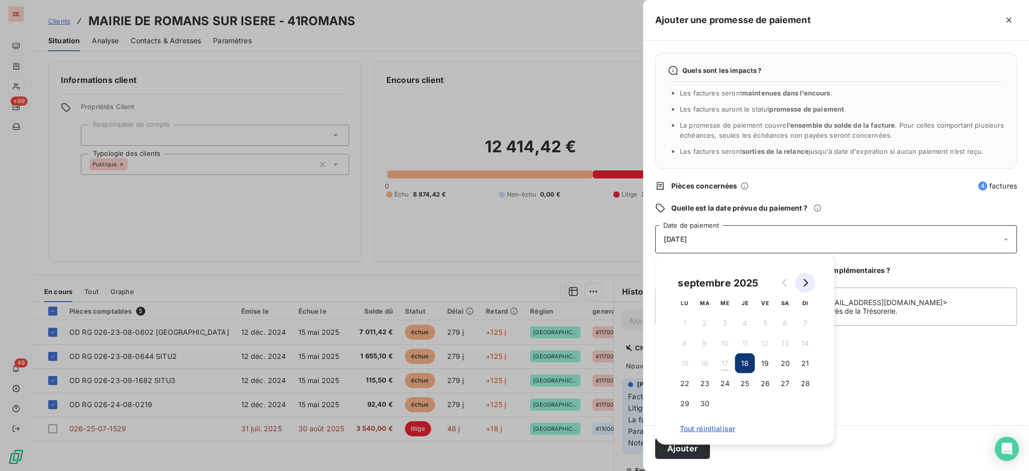
click at [807, 280] on icon "Go to next month" at bounding box center [806, 283] width 8 height 8
click at [743, 342] on button "9" at bounding box center [745, 343] width 20 height 20
click at [769, 340] on button "10" at bounding box center [765, 343] width 20 height 20
click at [666, 454] on button "Ajouter" at bounding box center [682, 448] width 55 height 21
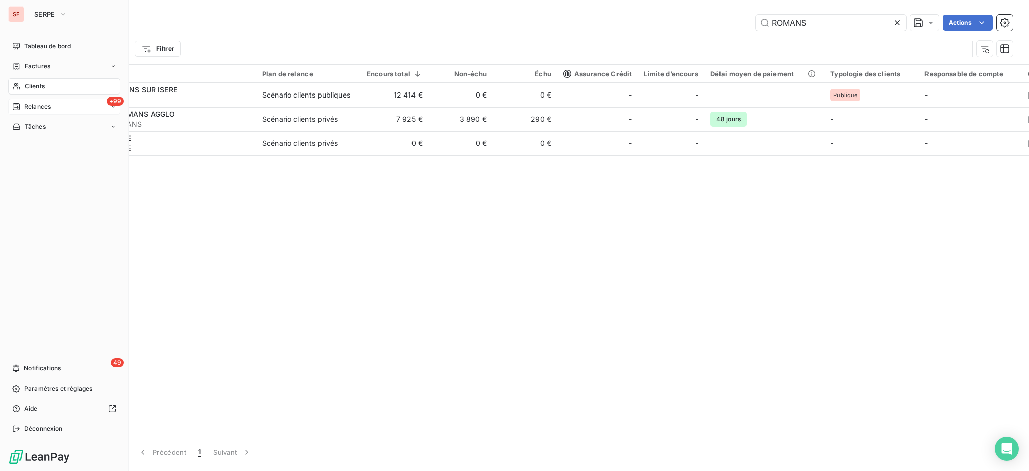
click at [40, 105] on span "Relances" at bounding box center [37, 106] width 27 height 9
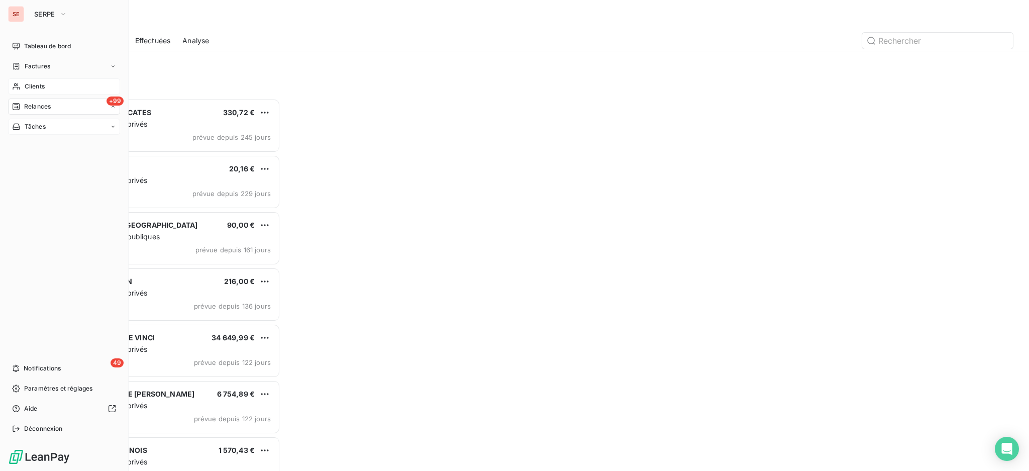
scroll to position [363, 222]
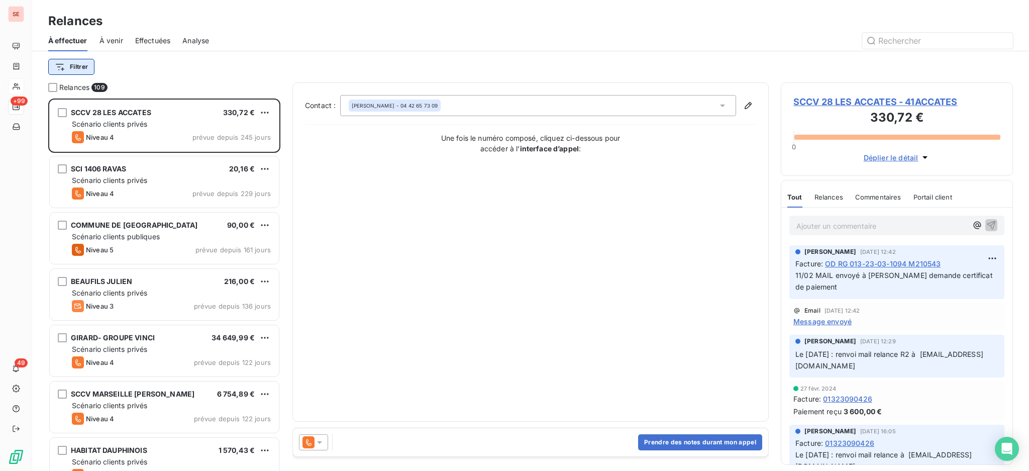
click at [66, 67] on html "SE +99 49 Relances À effectuer À venir Effectuées Analyse Filtrer Relances 109 …" at bounding box center [514, 235] width 1029 height 471
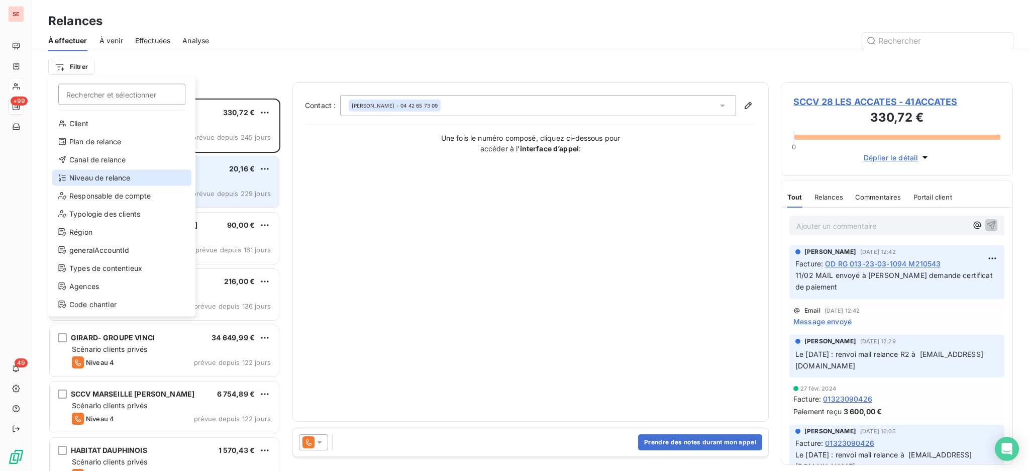
click at [106, 174] on div "Niveau de relance" at bounding box center [121, 178] width 139 height 16
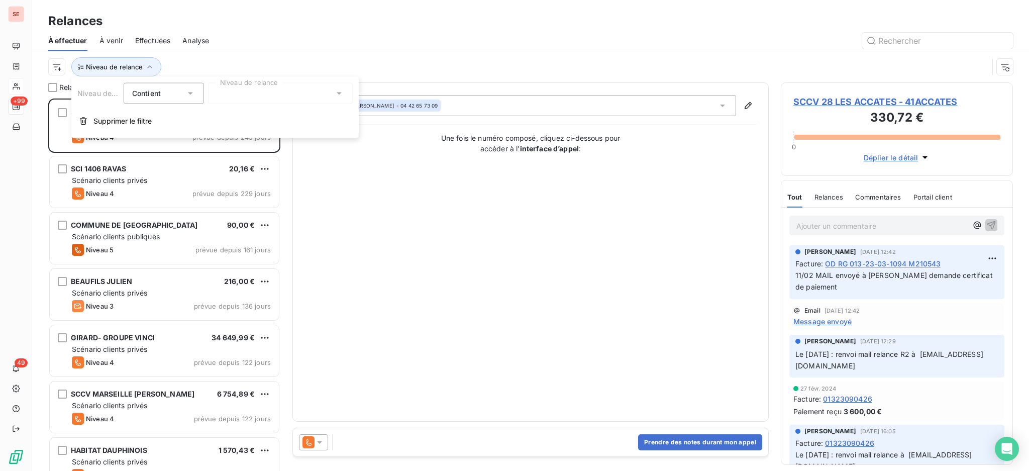
scroll to position [11, 11]
click at [339, 91] on icon at bounding box center [339, 93] width 10 height 10
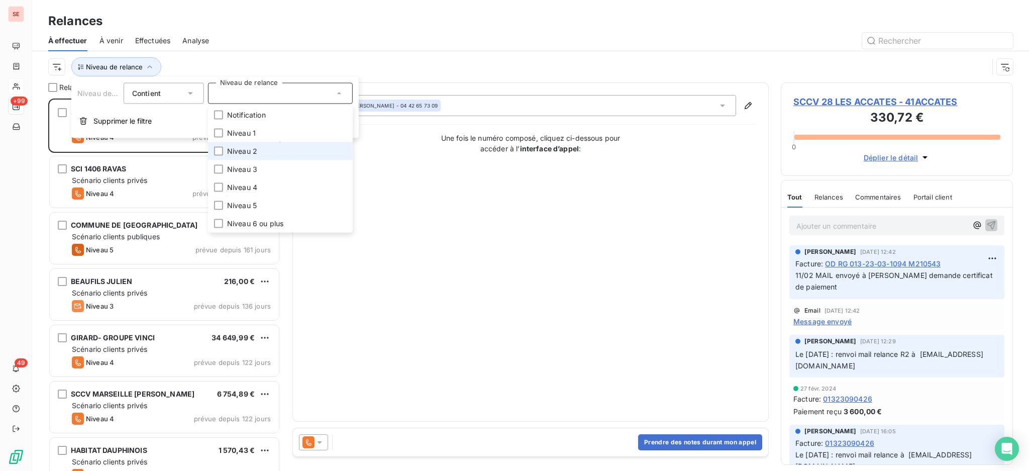
click at [237, 149] on span "Niveau 2" at bounding box center [242, 151] width 30 height 10
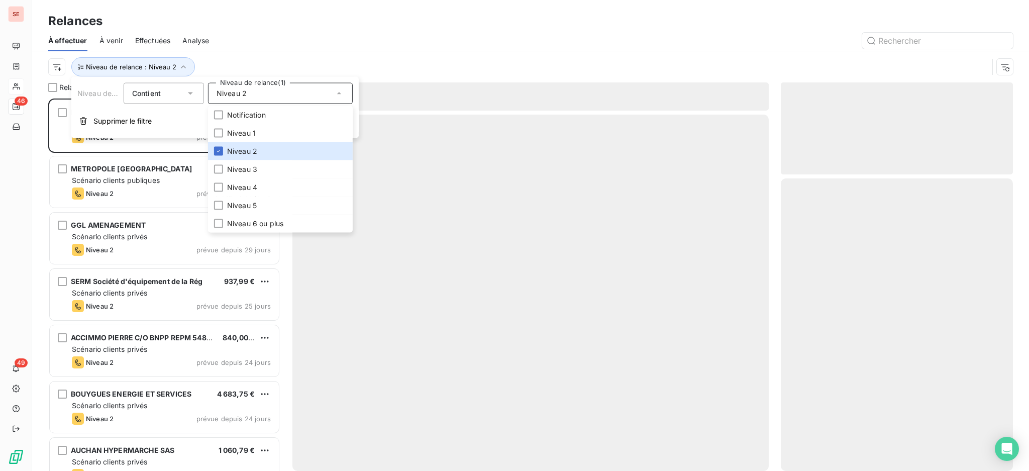
scroll to position [362, 222]
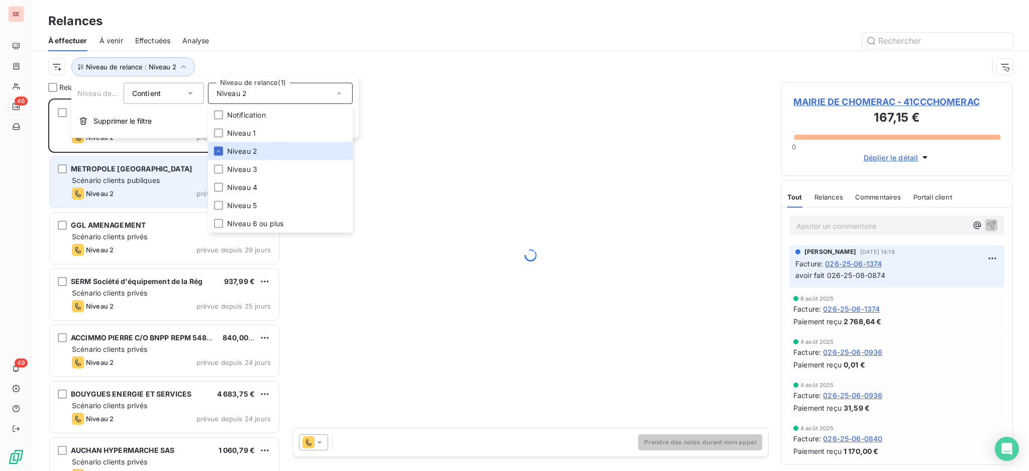
click at [123, 178] on span "Scénario clients publiques" at bounding box center [116, 180] width 88 height 9
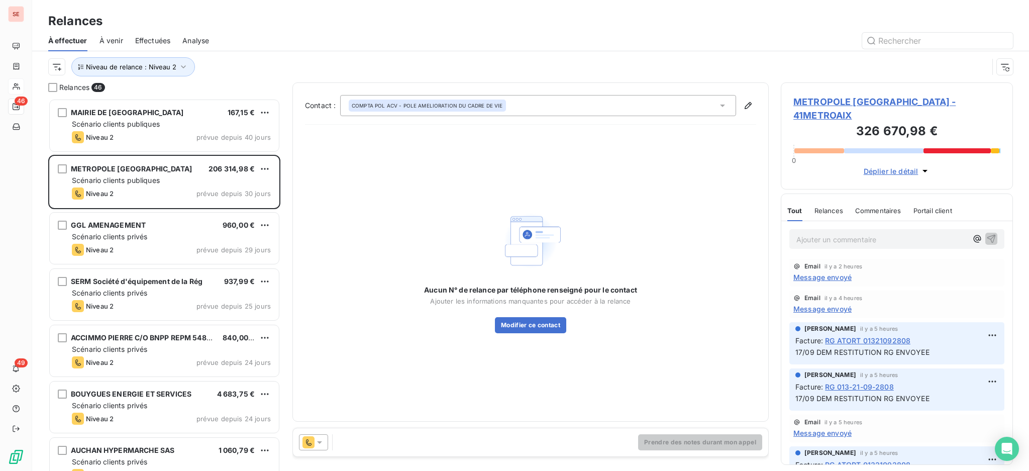
click at [891, 98] on span "METROPOLE [GEOGRAPHIC_DATA] - 41METROAIX" at bounding box center [897, 108] width 207 height 27
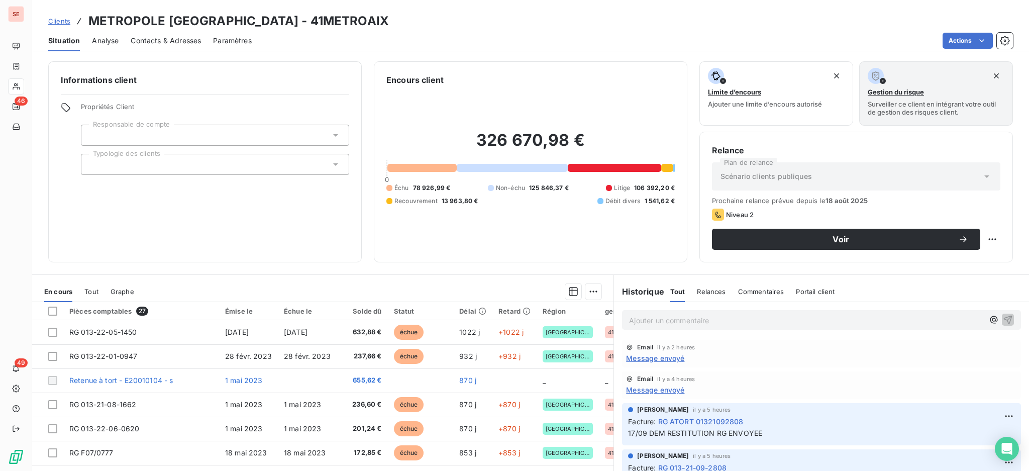
click at [177, 36] on span "Contacts & Adresses" at bounding box center [166, 41] width 70 height 10
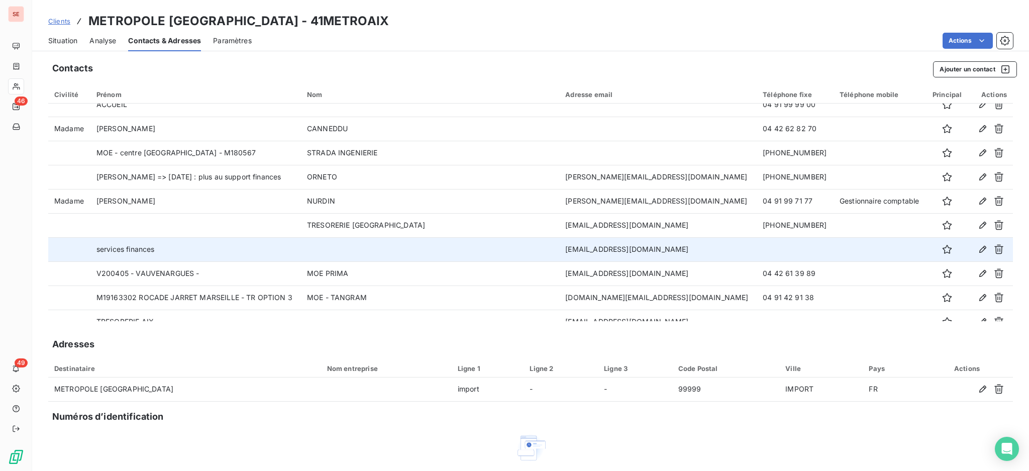
scroll to position [120, 0]
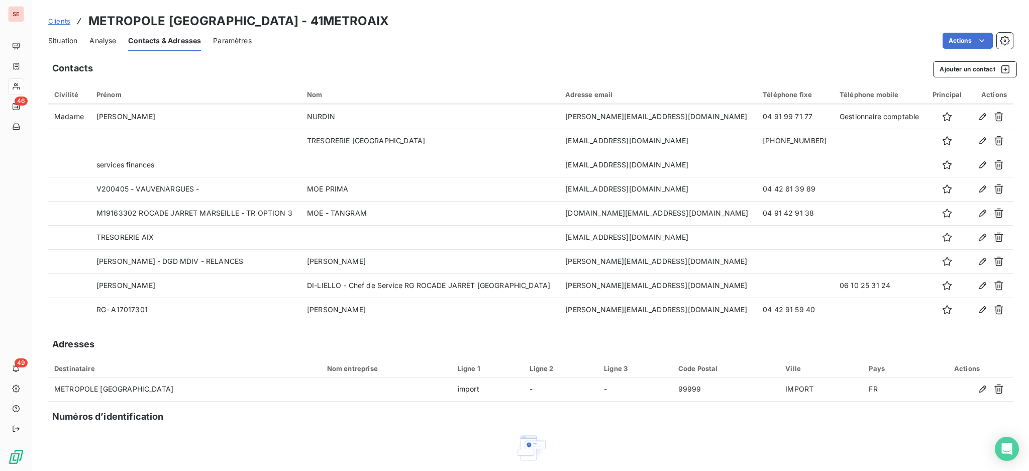
click at [63, 37] on span "Situation" at bounding box center [62, 41] width 29 height 10
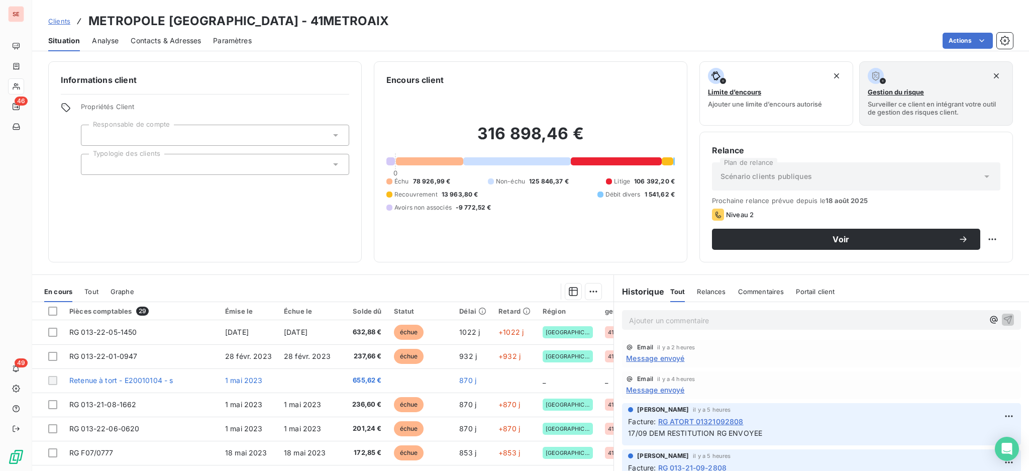
click at [655, 359] on span "Message envoyé" at bounding box center [655, 358] width 58 height 11
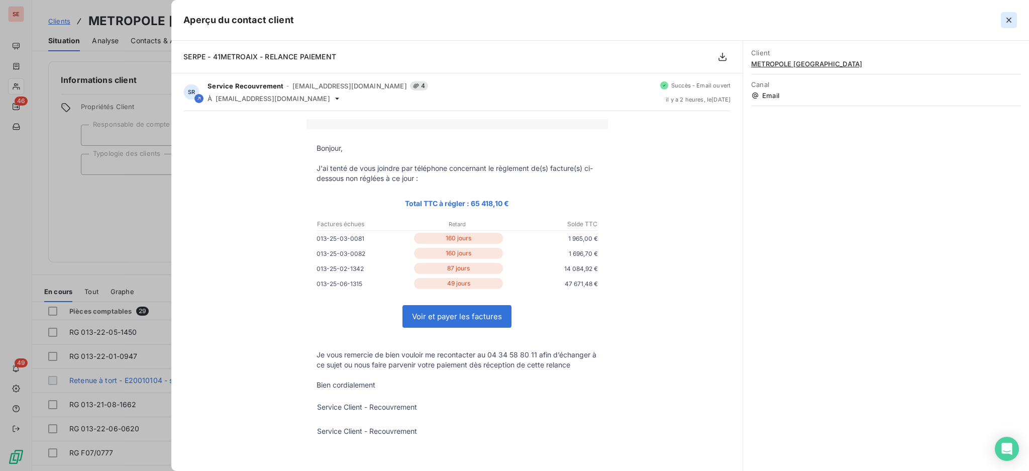
click at [1009, 19] on icon "button" at bounding box center [1009, 20] width 10 height 10
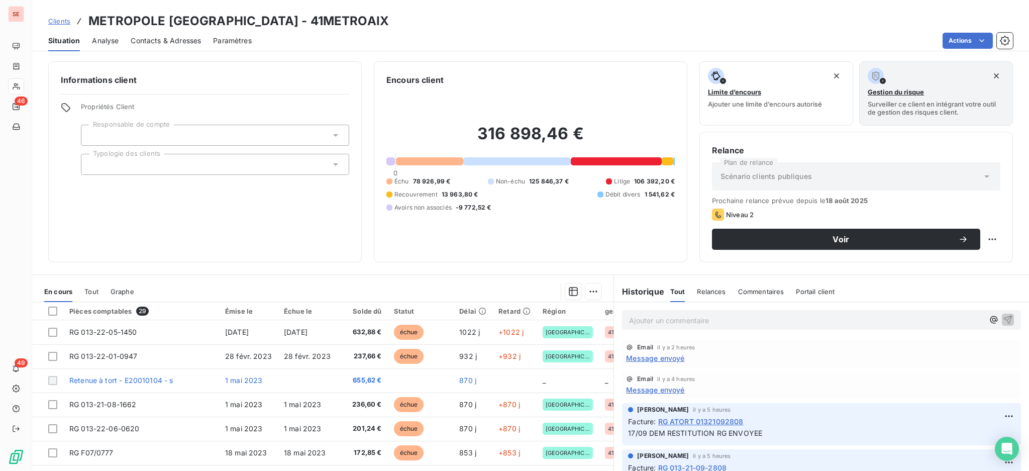
click at [677, 318] on p "Ajouter un commentaire ﻿" at bounding box center [806, 320] width 355 height 13
click at [712, 318] on p "17/09 contacter Mr" at bounding box center [806, 320] width 355 height 12
drag, startPoint x: 714, startPoint y: 318, endPoint x: 645, endPoint y: 316, distance: 68.9
click at [645, 316] on p "17/09 contacter Mr" at bounding box center [806, 320] width 355 height 12
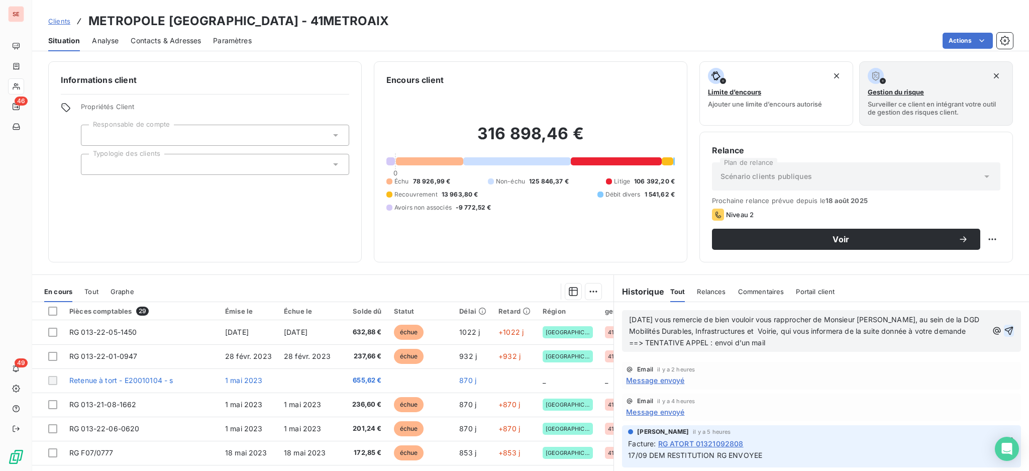
click at [1004, 336] on icon "button" at bounding box center [1009, 331] width 10 height 10
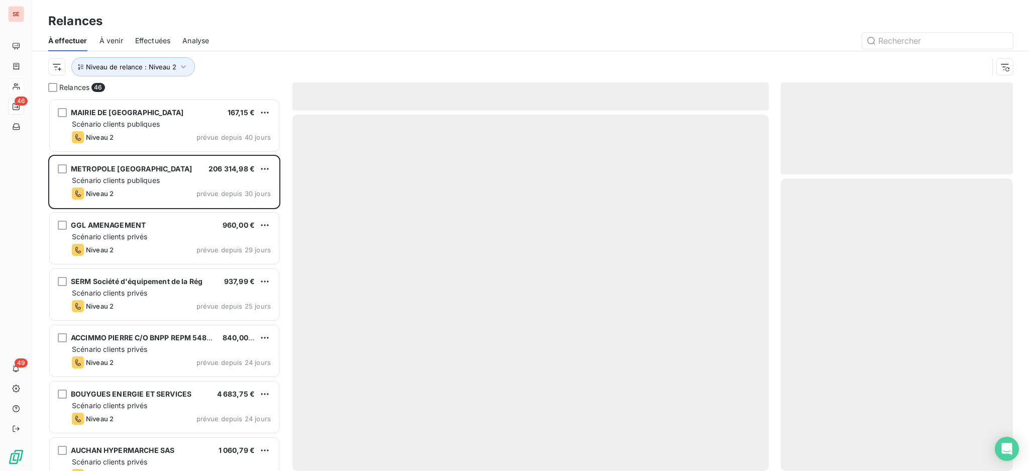
scroll to position [362, 222]
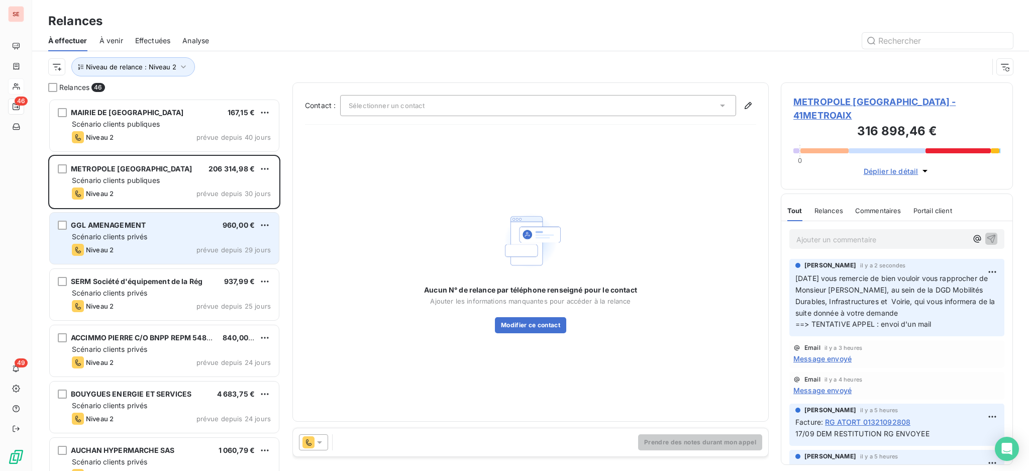
click at [158, 233] on div "Scénario clients privés" at bounding box center [171, 237] width 199 height 10
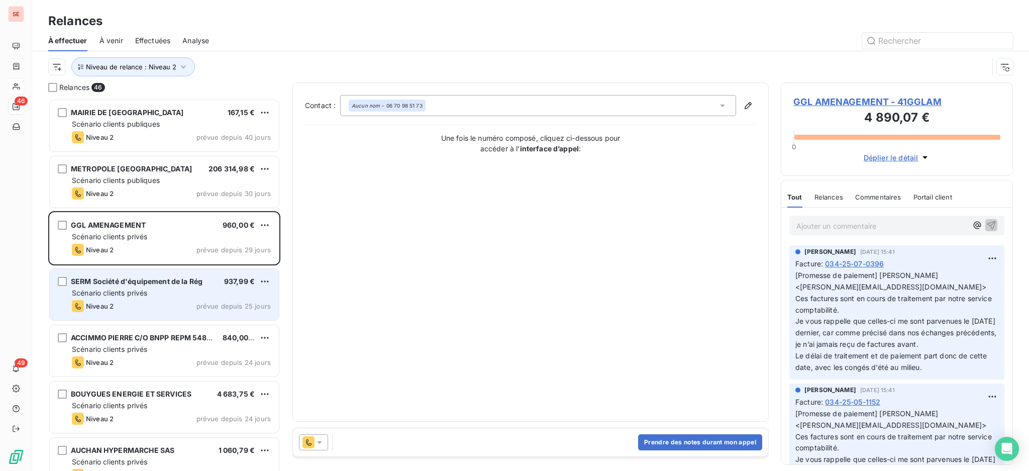
click at [204, 293] on div "Scénario clients privés" at bounding box center [171, 293] width 199 height 10
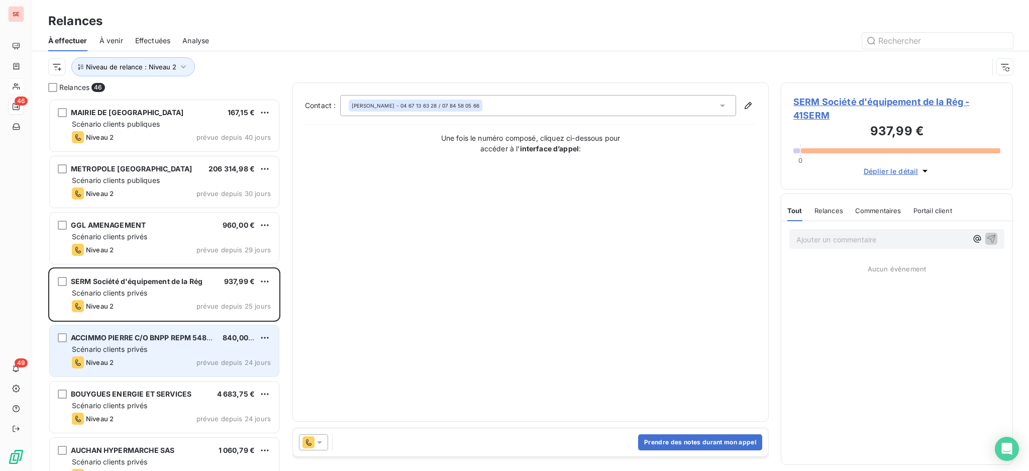
click at [188, 358] on div "Niveau 2 prévue depuis 24 jours" at bounding box center [171, 362] width 199 height 12
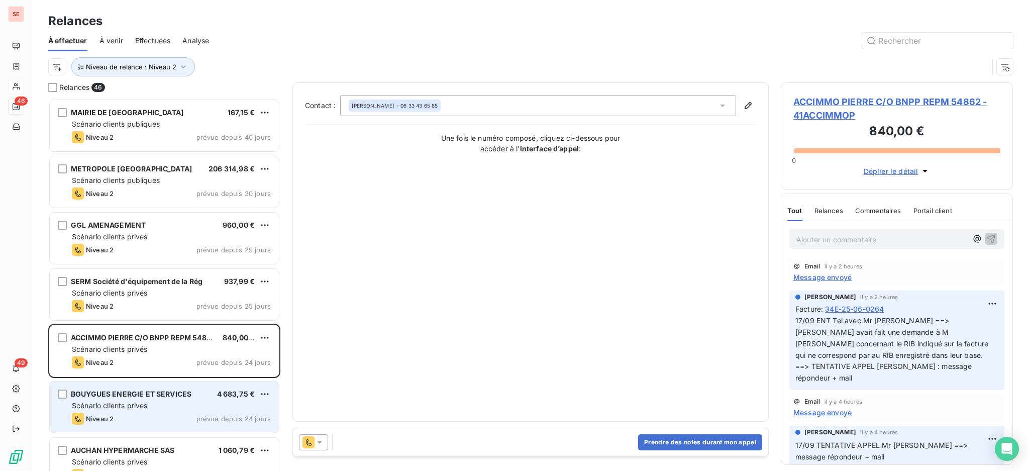
click at [167, 414] on div "Niveau 2 prévue depuis 24 jours" at bounding box center [171, 419] width 199 height 12
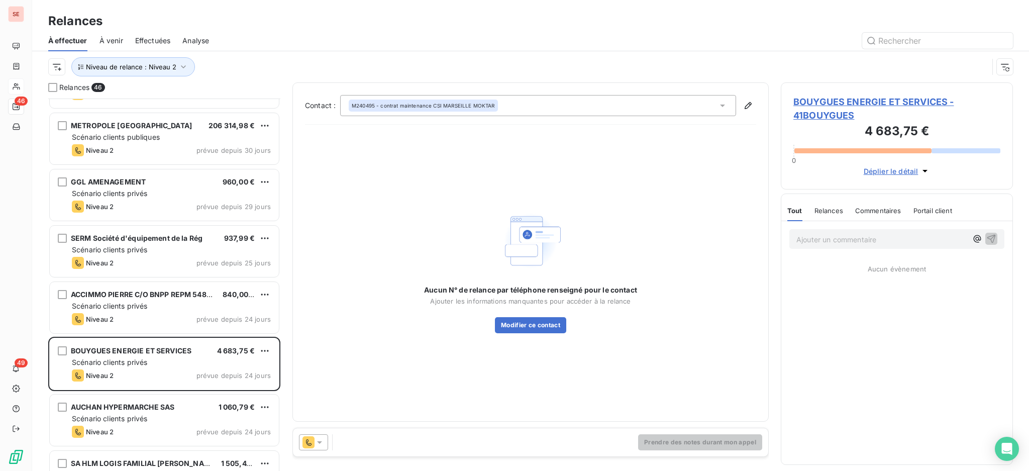
scroll to position [134, 0]
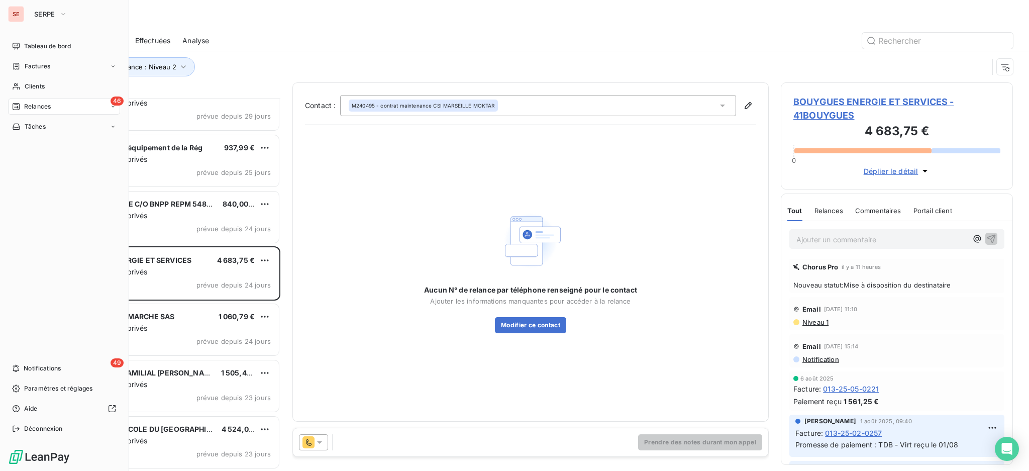
drag, startPoint x: 36, startPoint y: 83, endPoint x: 83, endPoint y: 76, distance: 47.2
click at [36, 82] on span "Clients" at bounding box center [35, 86] width 20 height 9
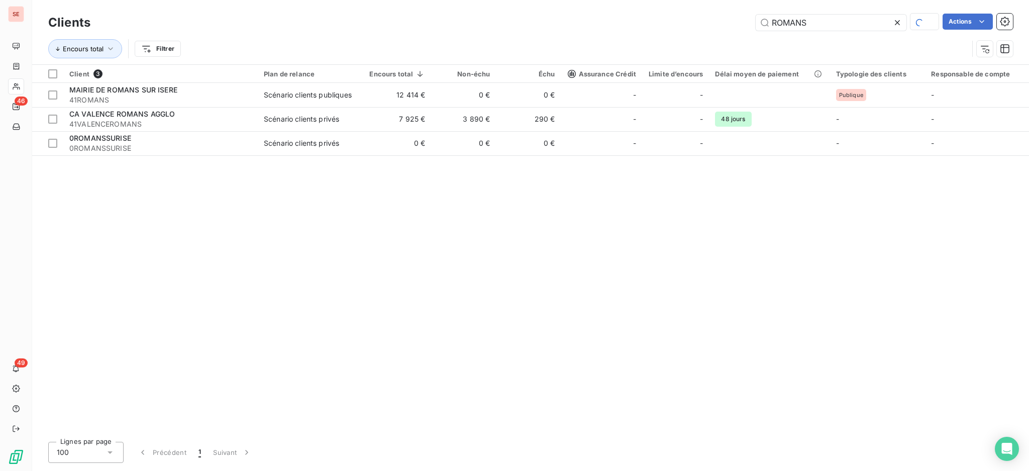
drag, startPoint x: 818, startPoint y: 20, endPoint x: 656, endPoint y: 3, distance: 163.3
click at [670, 6] on div "Clients ROMANS Actions Encours total Filtrer" at bounding box center [530, 32] width 997 height 64
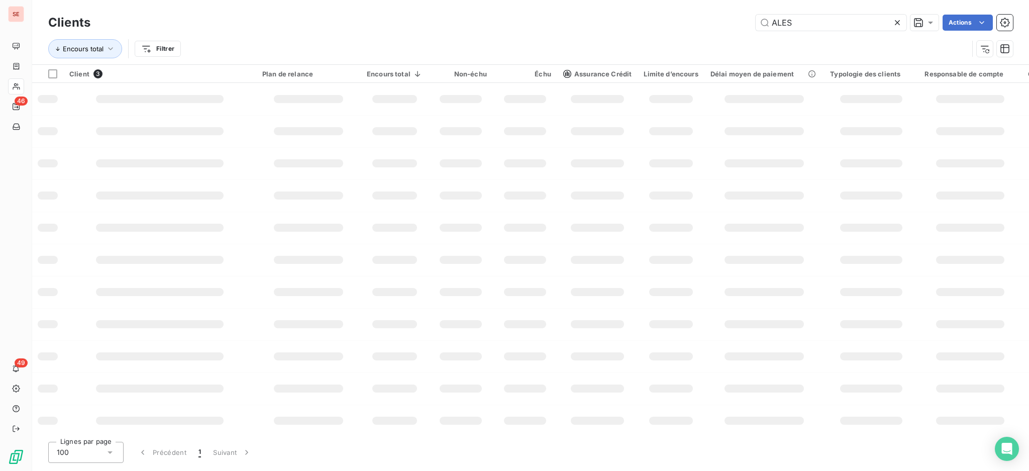
type input "ALES"
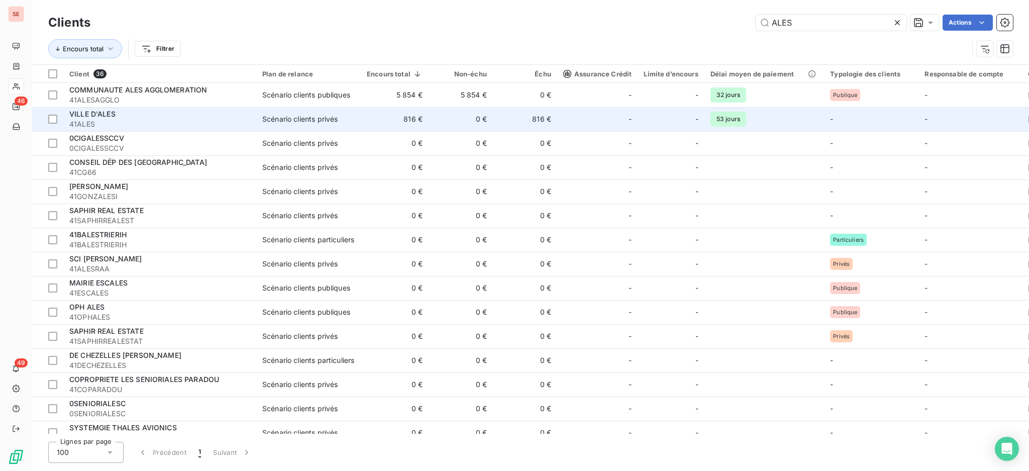
click at [204, 124] on span "41ALES" at bounding box center [159, 124] width 181 height 10
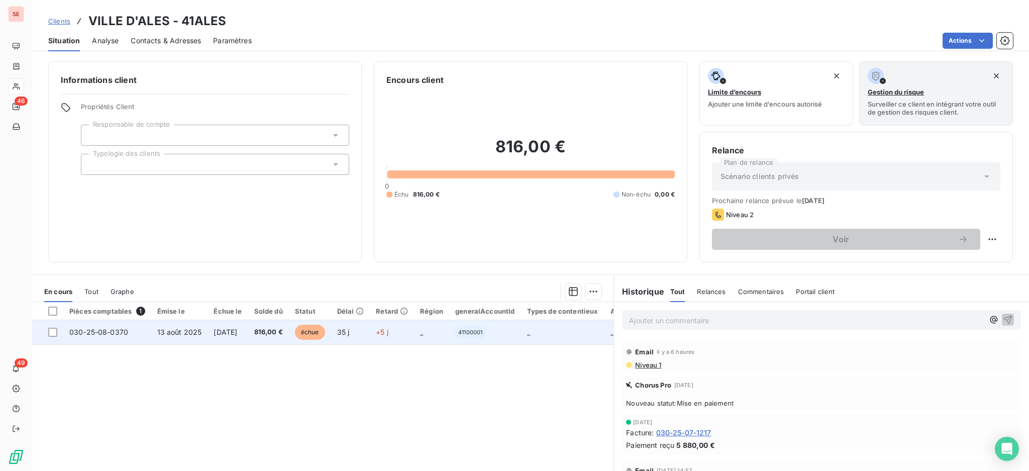
click at [220, 335] on span "[DATE]" at bounding box center [226, 332] width 24 height 9
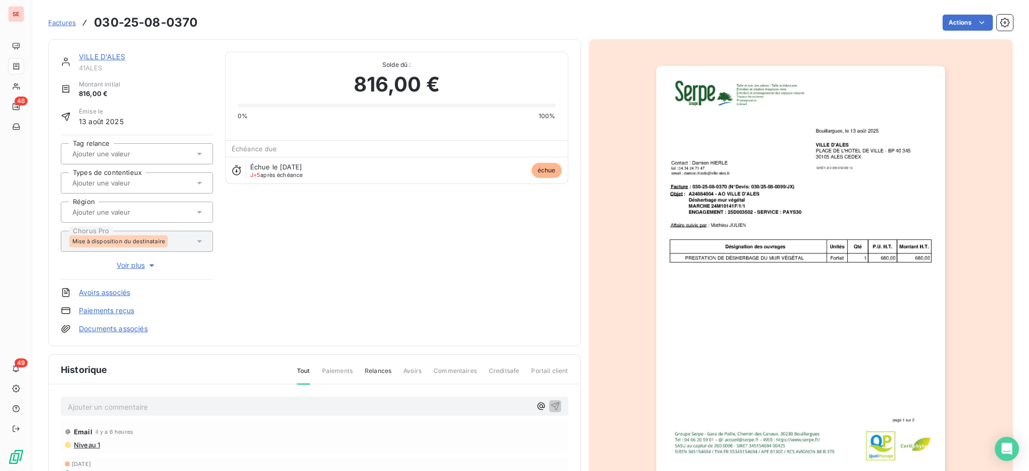
click at [306, 407] on p "Ajouter un commentaire ﻿" at bounding box center [299, 407] width 463 height 13
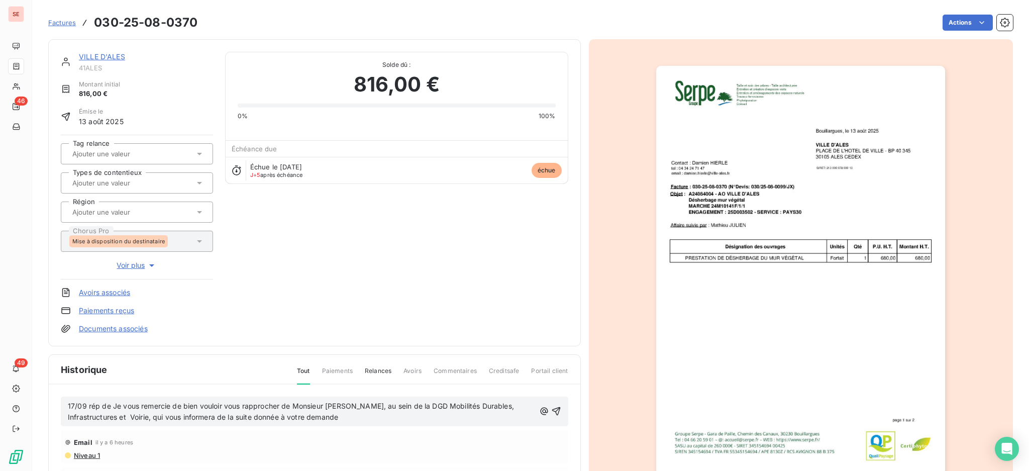
drag, startPoint x: 350, startPoint y: 414, endPoint x: 113, endPoint y: 405, distance: 236.9
click at [113, 405] on p "17/09 rép de Je vous remercie de bien vouloir vous rapprocher de Monsieur [PERS…" at bounding box center [301, 412] width 467 height 23
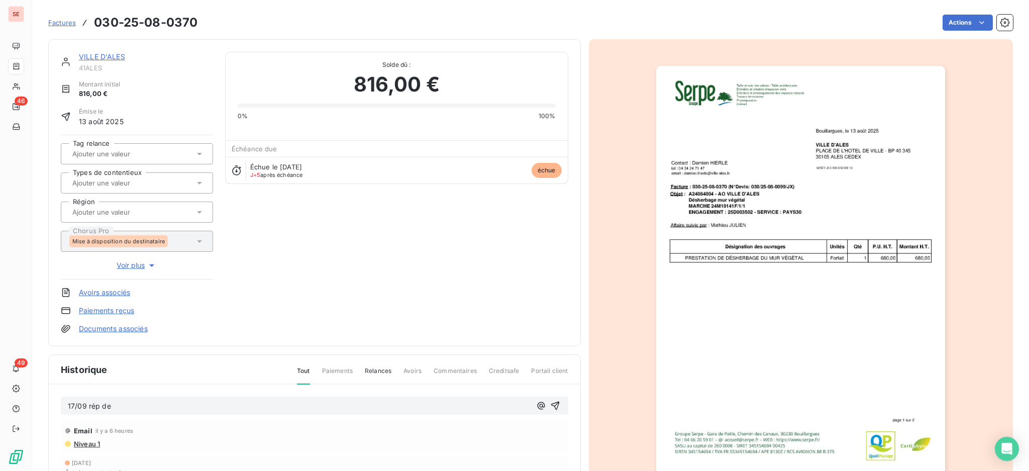
click at [166, 403] on p "17/09 rép de" at bounding box center [299, 407] width 463 height 12
click at [166, 412] on p "17/09 rép de [PERSON_NAME][EMAIL_ADDRESS][DOMAIN_NAME]" at bounding box center [299, 407] width 463 height 12
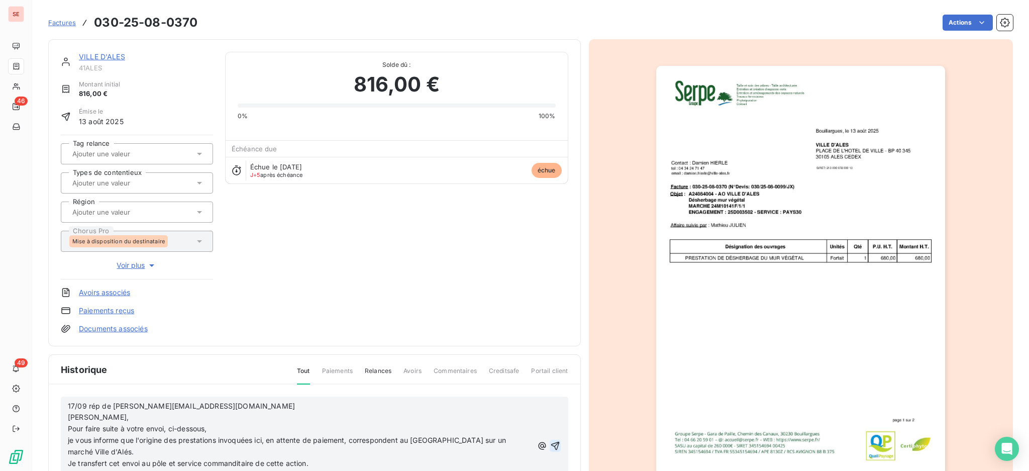
click at [550, 444] on icon "button" at bounding box center [555, 446] width 10 height 10
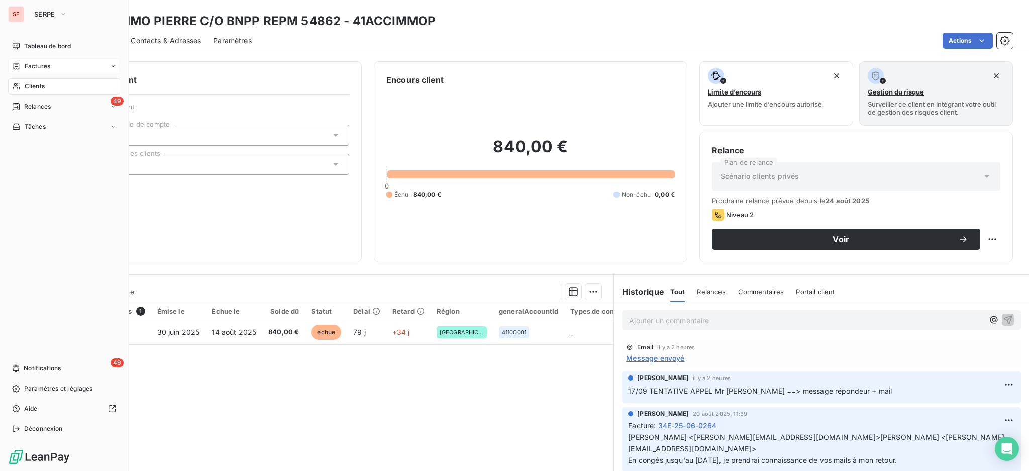
drag, startPoint x: 33, startPoint y: 83, endPoint x: 63, endPoint y: 72, distance: 32.1
click at [33, 83] on span "Clients" at bounding box center [35, 86] width 20 height 9
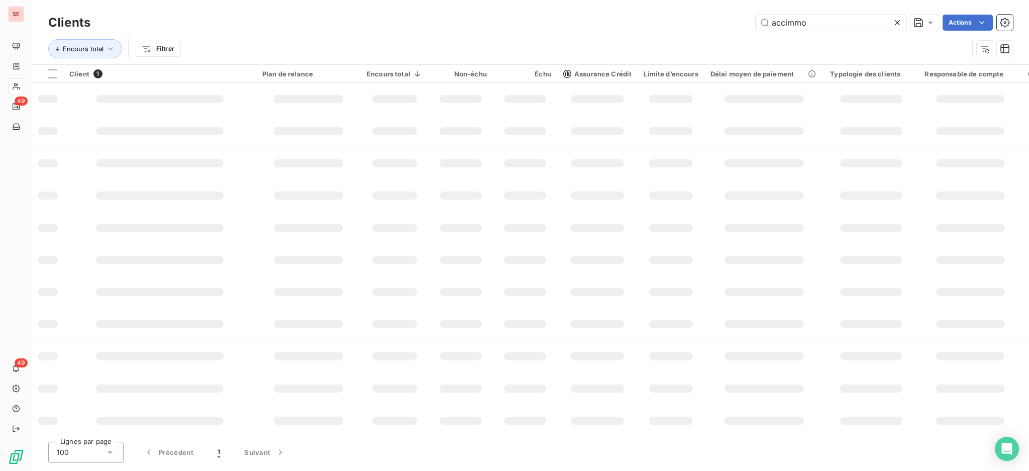
drag, startPoint x: 822, startPoint y: 29, endPoint x: 689, endPoint y: 15, distance: 133.9
click at [689, 15] on div "accimmo Actions" at bounding box center [558, 23] width 911 height 16
type input "weddis"
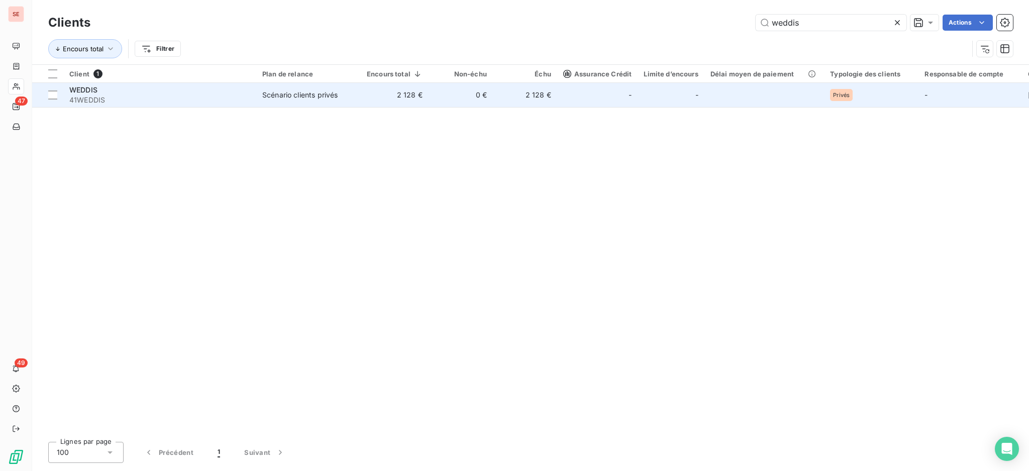
click at [245, 96] on span "41WEDDIS" at bounding box center [159, 100] width 181 height 10
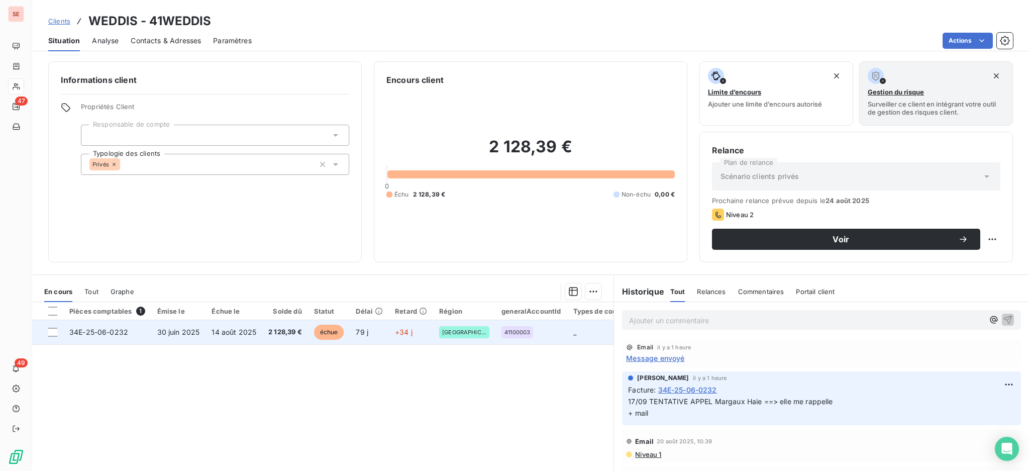
click at [220, 330] on span "14 août 2025" at bounding box center [234, 332] width 45 height 9
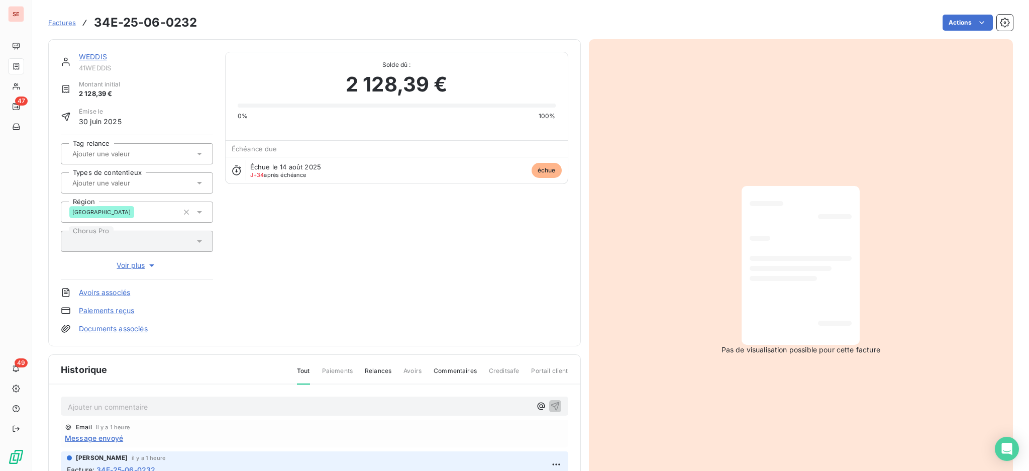
click at [165, 409] on p "Ajouter un commentaire ﻿" at bounding box center [299, 407] width 463 height 13
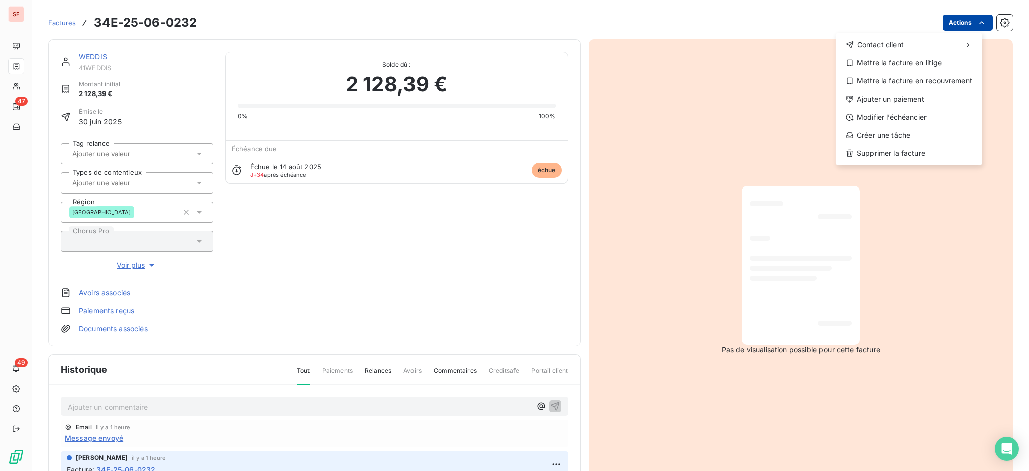
click at [952, 17] on html "SE 47 49 Factures 34E-25-06-0232 Actions Contact client Mettre la facture en li…" at bounding box center [514, 235] width 1029 height 471
click at [916, 62] on div "Mettre la facture en litige" at bounding box center [909, 63] width 139 height 16
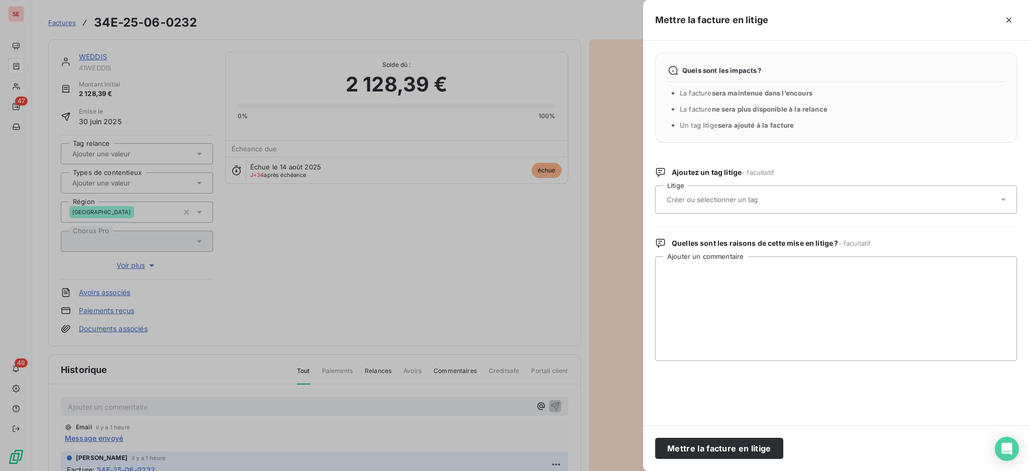
click at [1003, 198] on icon at bounding box center [1004, 200] width 10 height 10
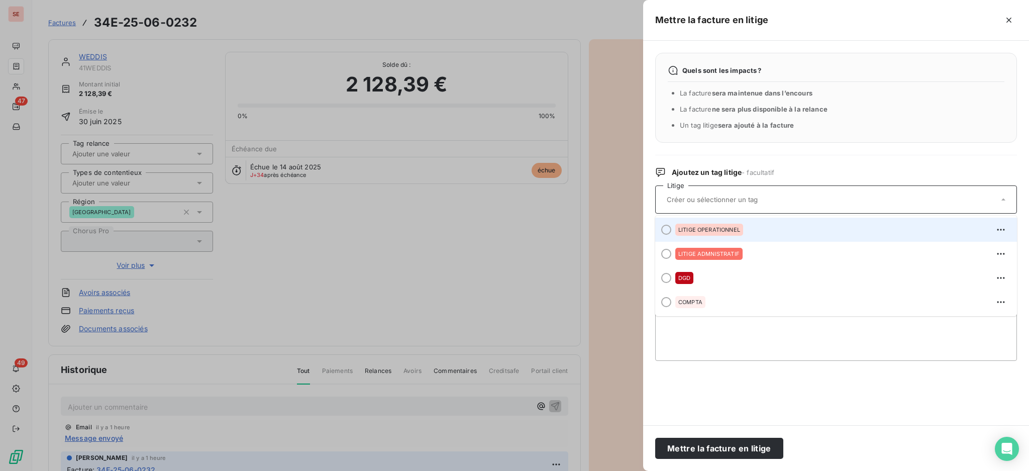
click at [708, 227] on span "LITIGE OPERATIONNEL" at bounding box center [710, 230] width 62 height 6
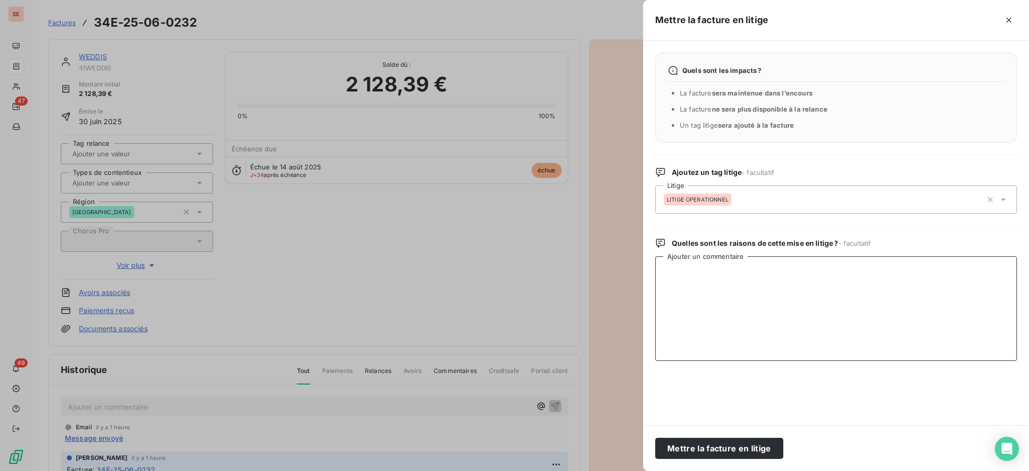
click at [727, 270] on textarea "Ajouter un commentaire" at bounding box center [836, 308] width 362 height 105
click at [692, 274] on textarea "Ajouter un commentaire" at bounding box center [836, 308] width 362 height 105
type textarea "l"
click at [855, 272] on textarea "L'entretien n'a pas été effectué depuis plusieurs mois" at bounding box center [836, 308] width 362 height 105
click at [862, 277] on textarea "L'entretien n'a pas été effectué depuis plusieurs mois" at bounding box center [836, 308] width 362 height 105
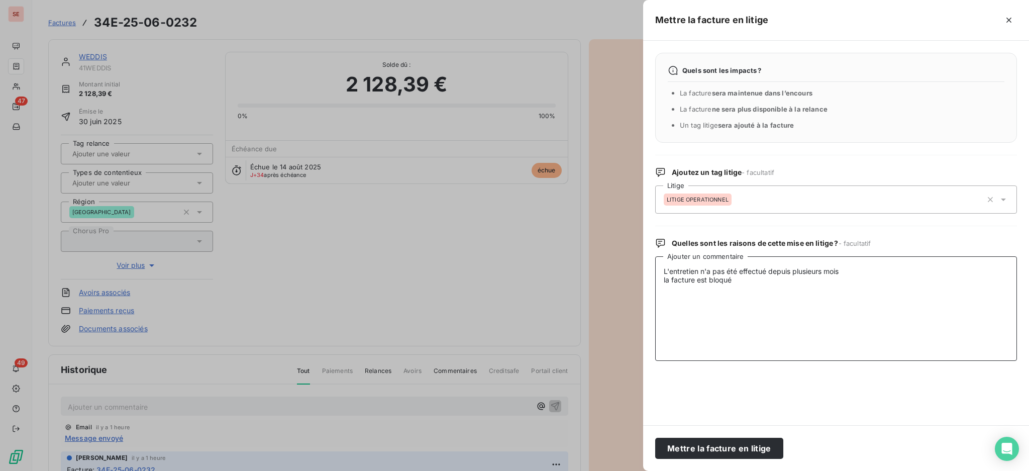
click at [668, 281] on textarea "L'entretien n'a pas été effectué depuis plusieurs mois la facture est bloqué" at bounding box center [836, 308] width 362 height 105
click at [810, 278] on textarea "L'entretien n'a pas été effectué depuis plusieurs mois le paiement de la factur…" at bounding box center [836, 308] width 362 height 105
drag, startPoint x: 921, startPoint y: 292, endPoint x: 656, endPoint y: 260, distance: 266.8
click at [656, 260] on textarea "L'entretien n'a pas été effectué depuis plusieurs mois le paiement de la factur…" at bounding box center [836, 308] width 362 height 105
click at [921, 289] on textarea "L'entretien n'a pas été effectué depuis plusieurs mois le paiement de la factur…" at bounding box center [836, 308] width 362 height 105
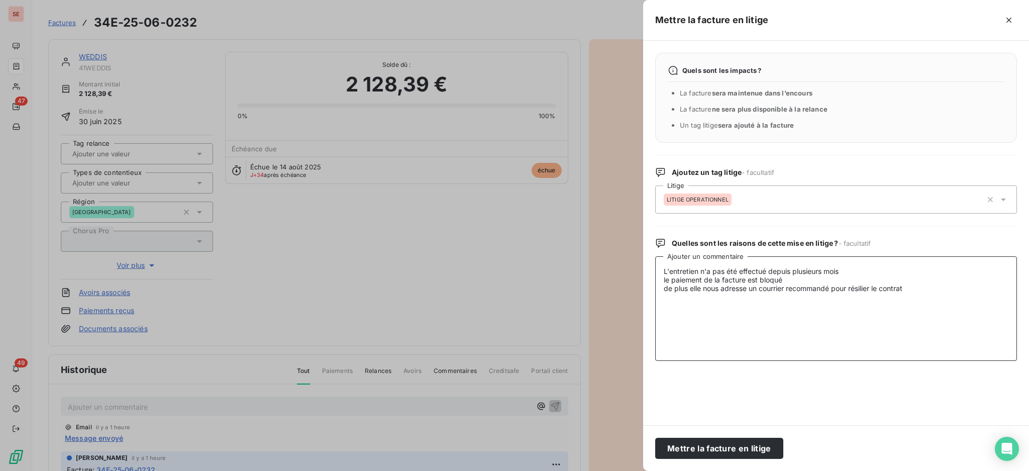
click at [928, 289] on textarea "L'entretien n'a pas été effectué depuis plusieurs mois le paiement de la factur…" at bounding box center [836, 308] width 362 height 105
drag, startPoint x: 922, startPoint y: 284, endPoint x: 667, endPoint y: 277, distance: 255.4
click at [667, 277] on textarea "L'entretien n'a pas été effectué depuis plusieurs mois le paiement de la factur…" at bounding box center [836, 308] width 362 height 105
drag, startPoint x: 920, startPoint y: 290, endPoint x: 661, endPoint y: 282, distance: 259.5
click at [661, 282] on textarea "L'entretien n'a pas été effectué depuis plusieurs mois le paiement de la factur…" at bounding box center [836, 308] width 362 height 105
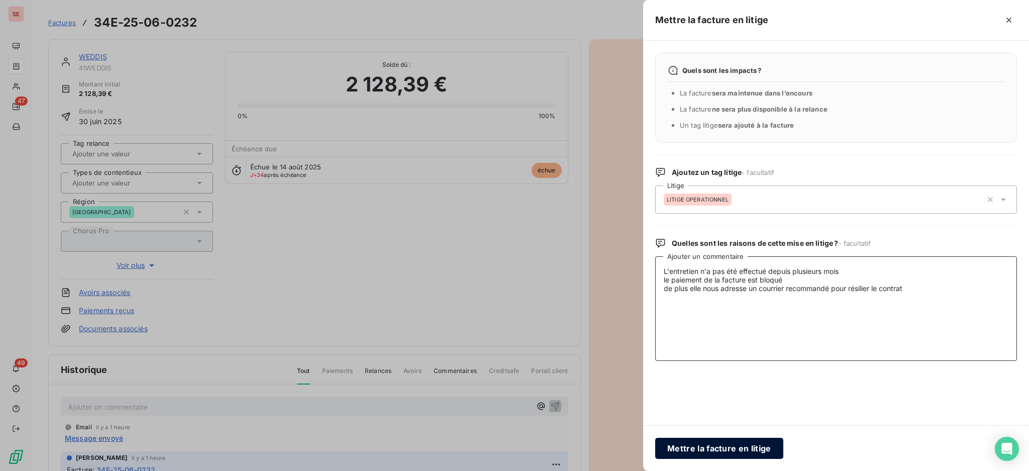
type textarea "L'entretien n'a pas été effectué depuis plusieurs mois le paiement de la factur…"
click at [711, 445] on button "Mettre la facture en litige" at bounding box center [719, 448] width 128 height 21
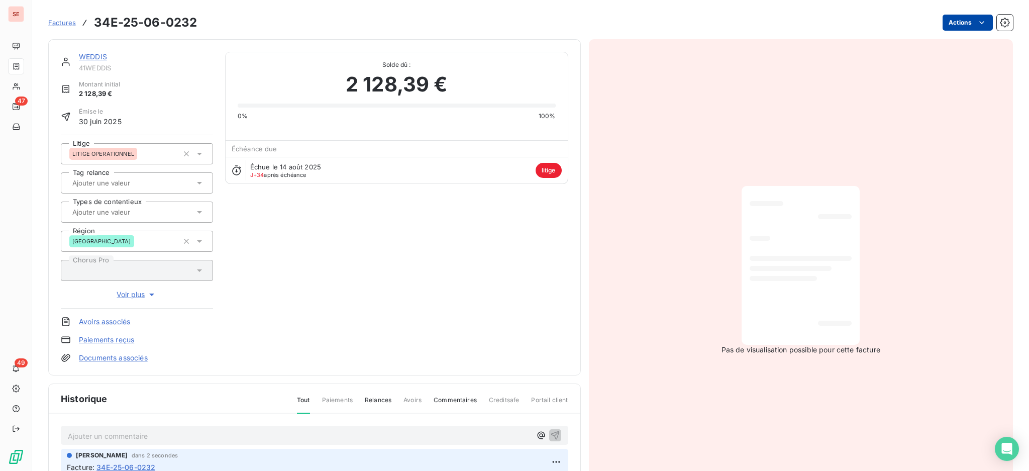
click at [959, 21] on html "SE 47 49 Factures 34E-25-06-0232 Actions WEDDIS 41WEDDIS Montant initial 2 128,…" at bounding box center [514, 235] width 1029 height 471
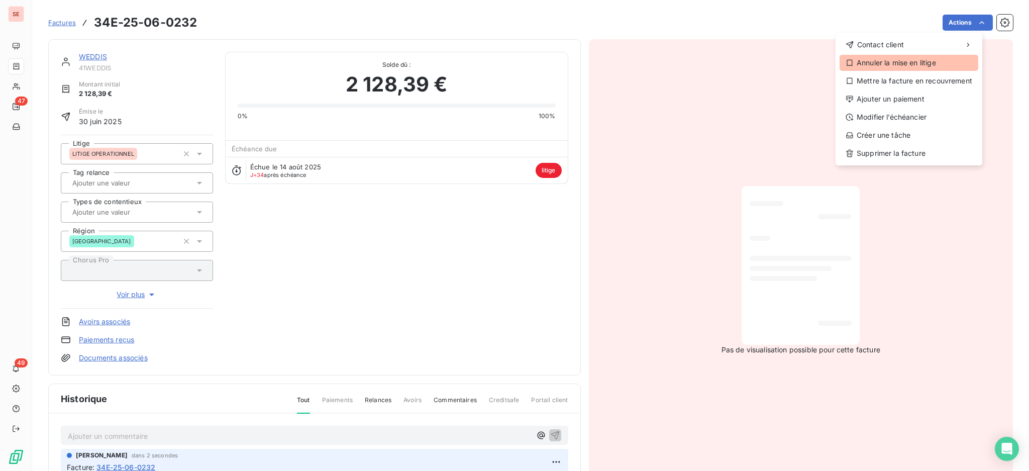
click at [938, 62] on div "Annuler la mise en litige" at bounding box center [909, 63] width 139 height 16
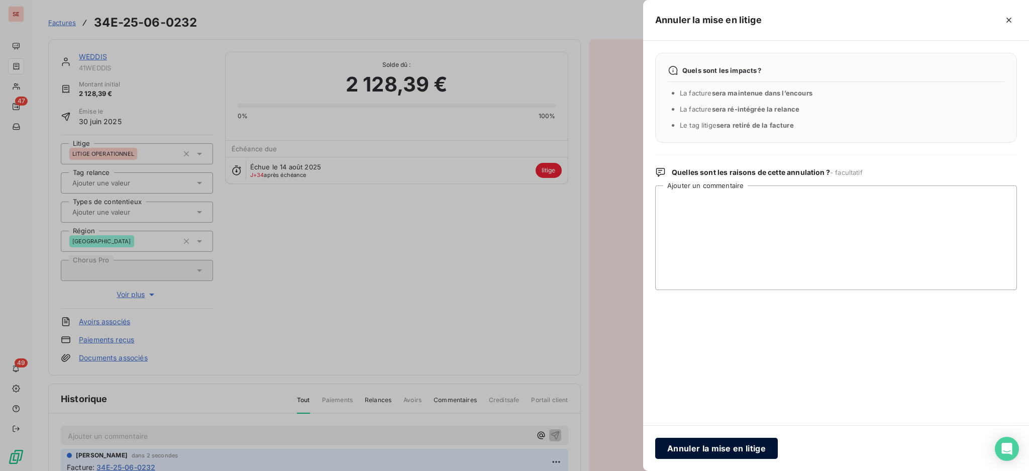
click at [723, 446] on button "Annuler la mise en litige" at bounding box center [716, 448] width 123 height 21
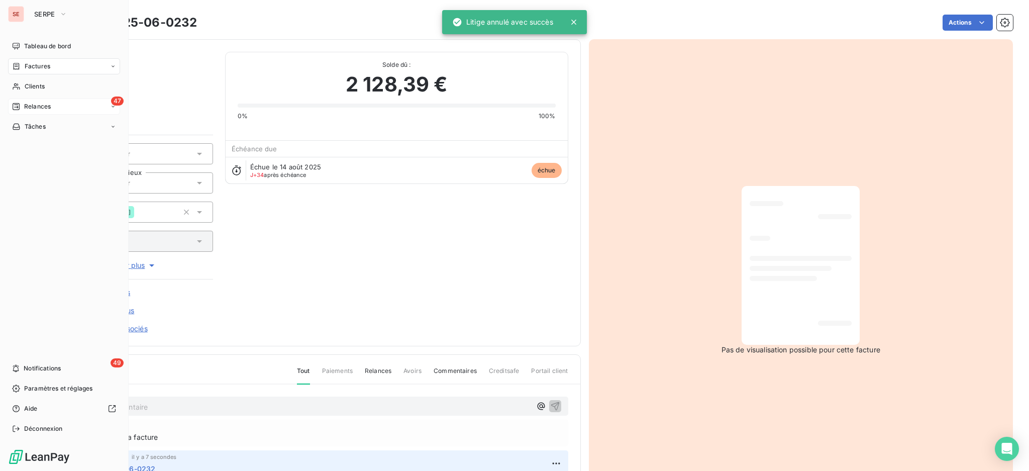
click at [49, 105] on span "Relances" at bounding box center [37, 106] width 27 height 9
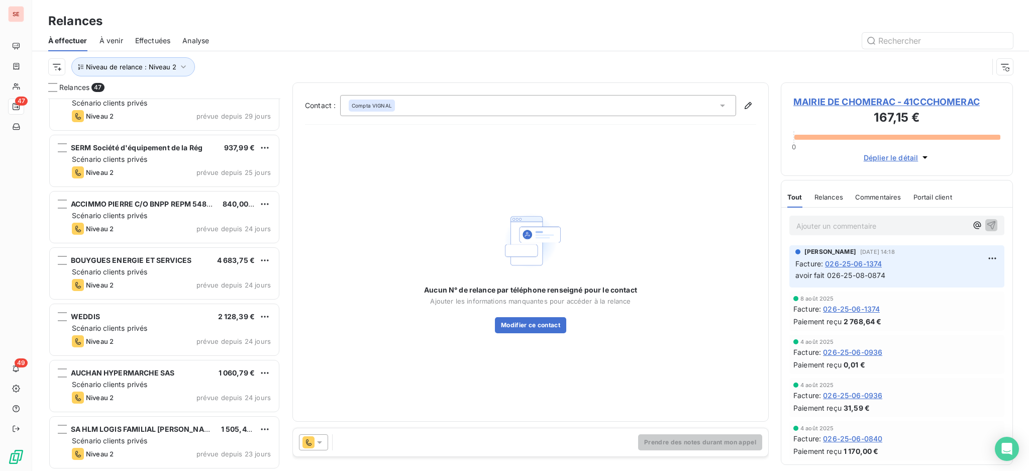
scroll to position [202, 0]
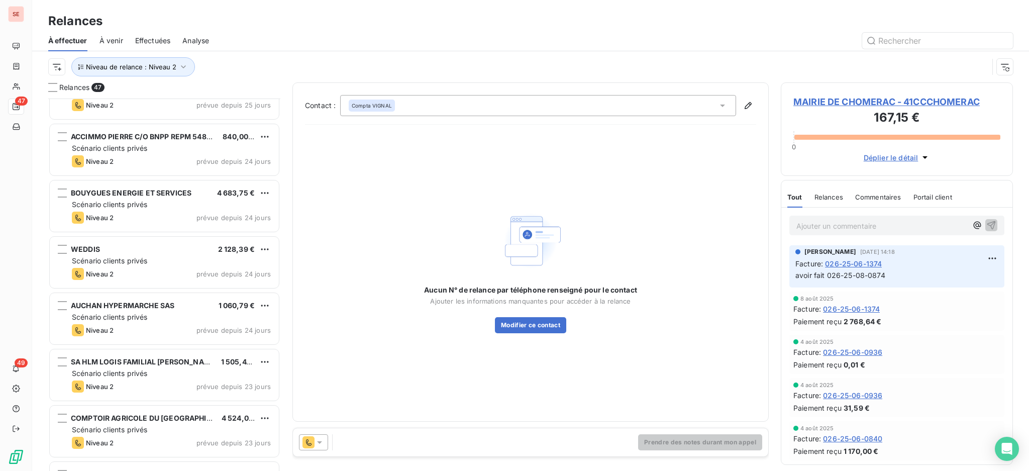
click at [166, 273] on div "Niveau 2 prévue depuis 24 jours" at bounding box center [171, 274] width 199 height 12
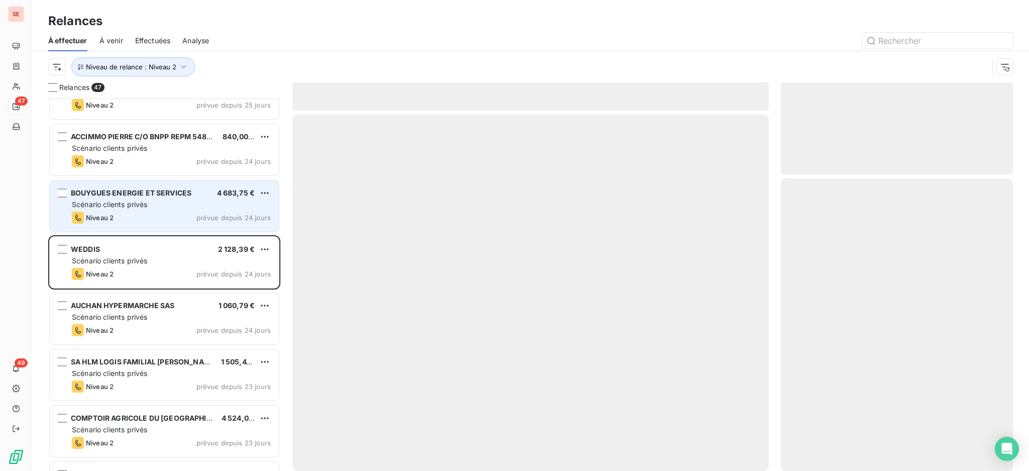
click at [136, 193] on span "BOUYGUES ENERGIE ET SERVICES" at bounding box center [131, 192] width 121 height 9
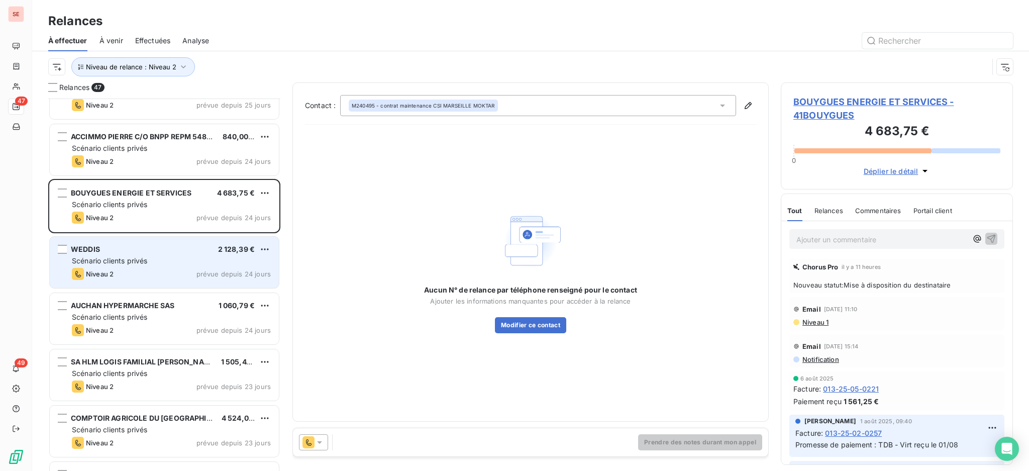
click at [151, 259] on div "Scénario clients privés" at bounding box center [171, 261] width 199 height 10
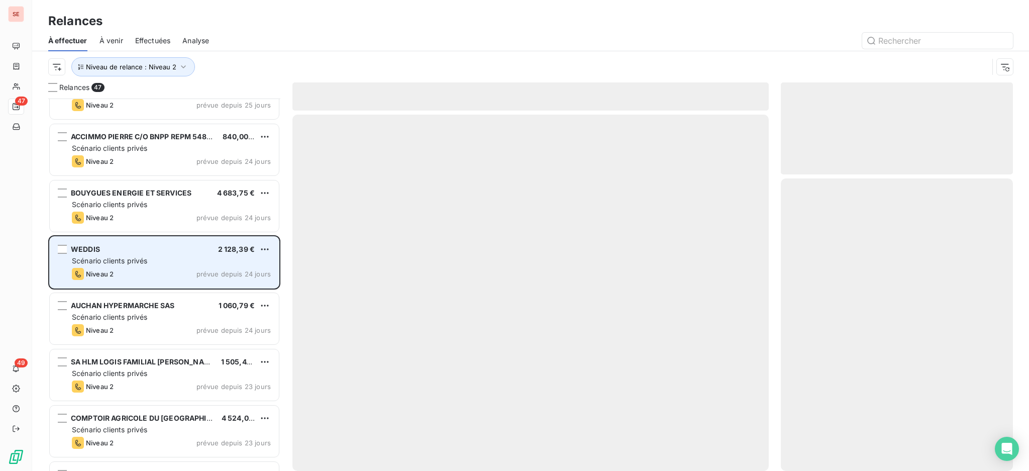
click at [142, 267] on div "WEDDIS 2 128,39 € Scénario clients privés Niveau 2 prévue depuis 24 jours" at bounding box center [164, 262] width 229 height 51
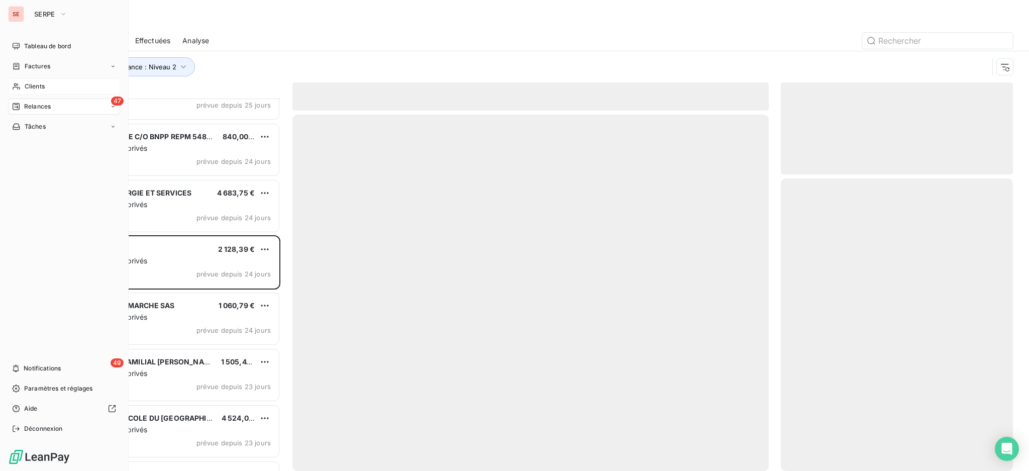
click at [30, 85] on span "Clients" at bounding box center [35, 86] width 20 height 9
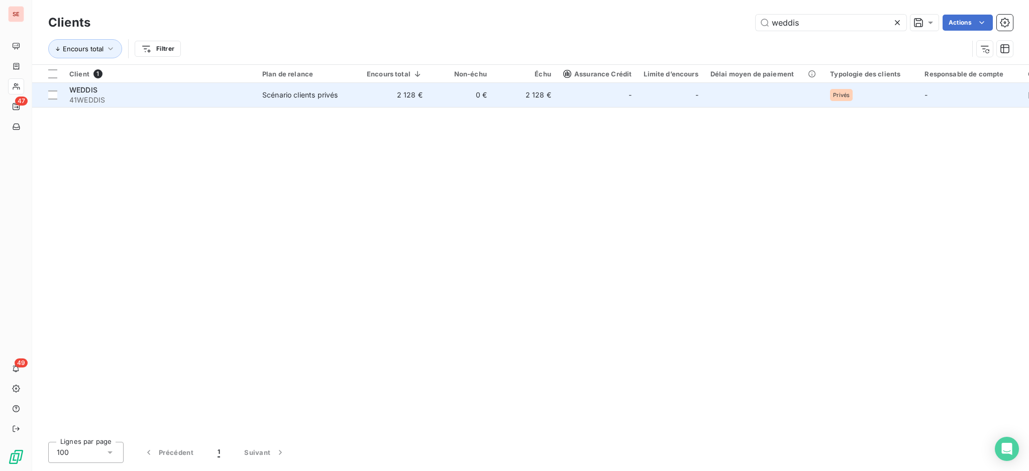
click at [85, 97] on span "41WEDDIS" at bounding box center [159, 100] width 181 height 10
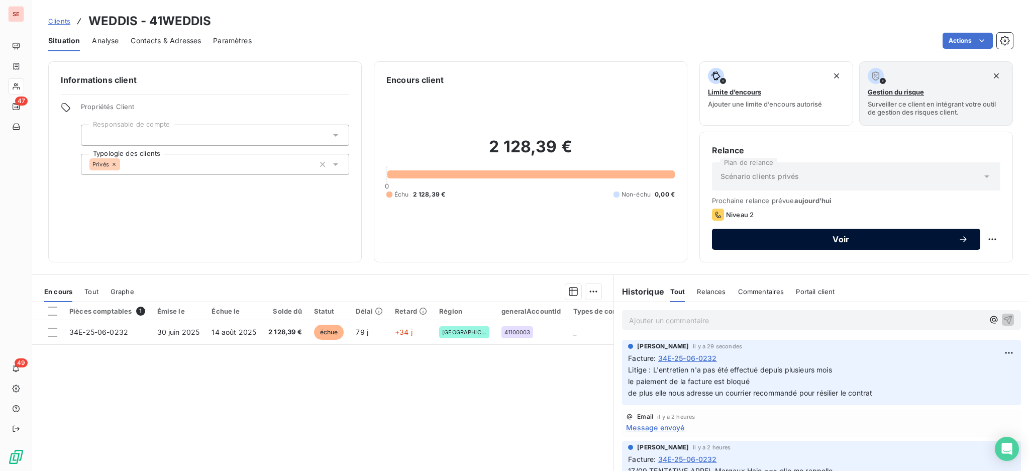
click at [769, 239] on span "Voir" at bounding box center [841, 239] width 234 height 8
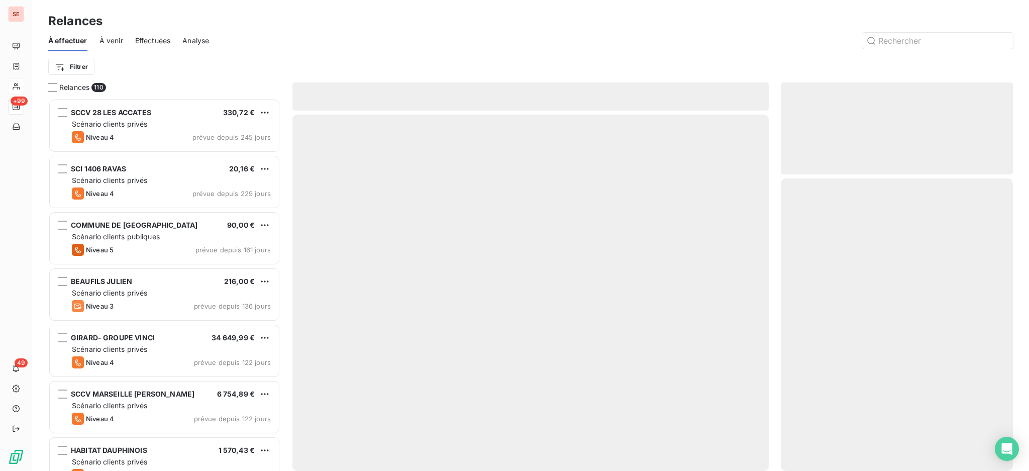
scroll to position [363, 222]
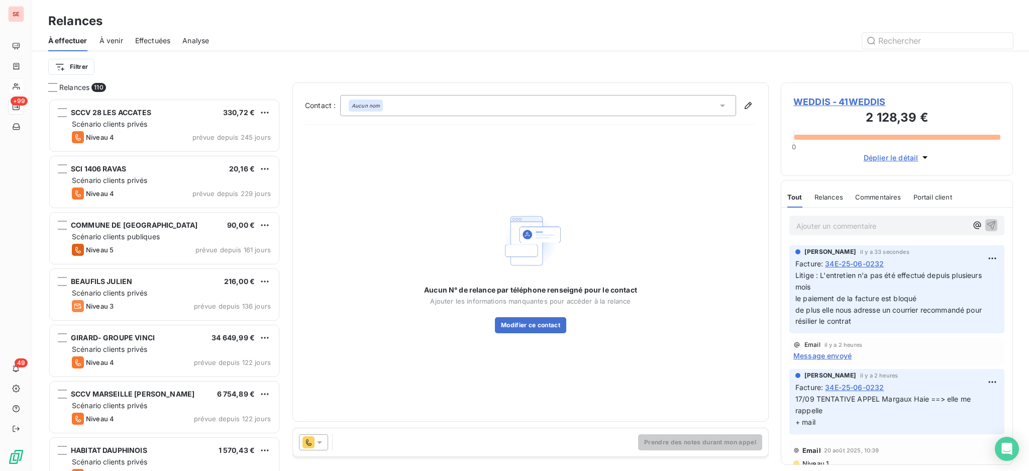
click at [722, 105] on icon at bounding box center [722, 106] width 5 height 3
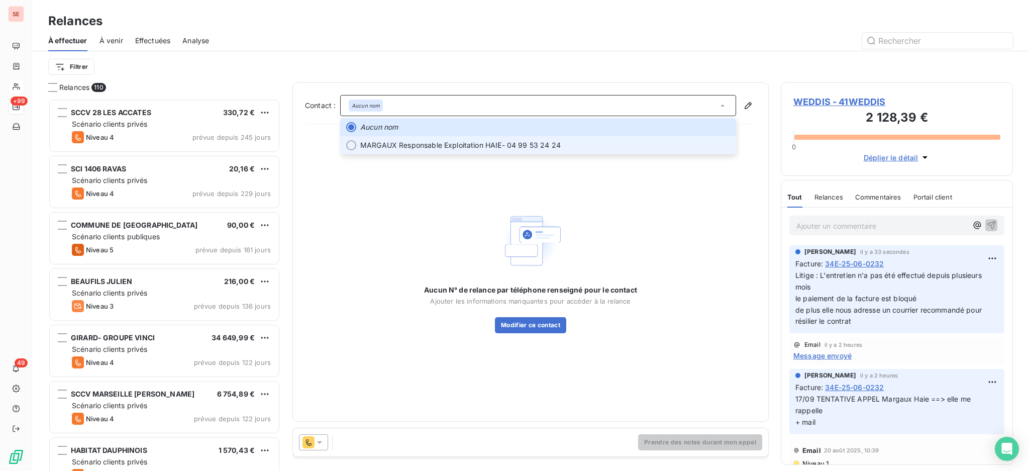
click at [489, 151] on li "MARGAUX Responsable Exploitation HAIE - 04 99 53 24 24" at bounding box center [538, 145] width 396 height 18
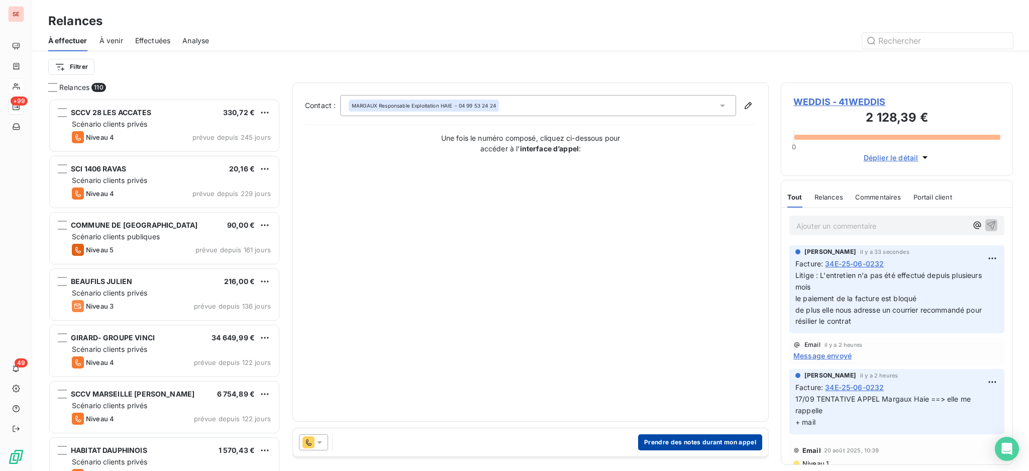
click at [707, 443] on button "Prendre des notes durant mon appel" at bounding box center [700, 442] width 124 height 16
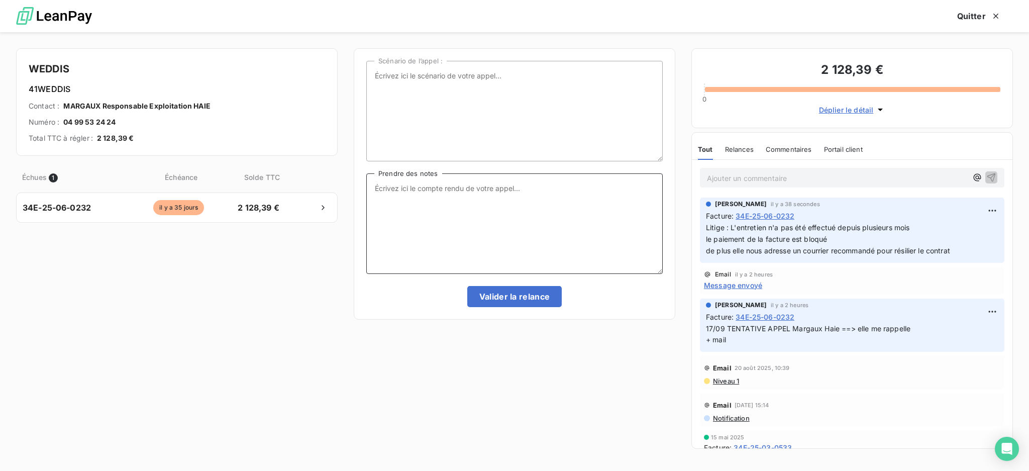
click at [381, 197] on textarea "Prendre des notes" at bounding box center [514, 223] width 297 height 101
type textarea "e"
paste textarea "L'entretien n'a pas été effectué depuis plusieurs mois le paiement de la factur…"
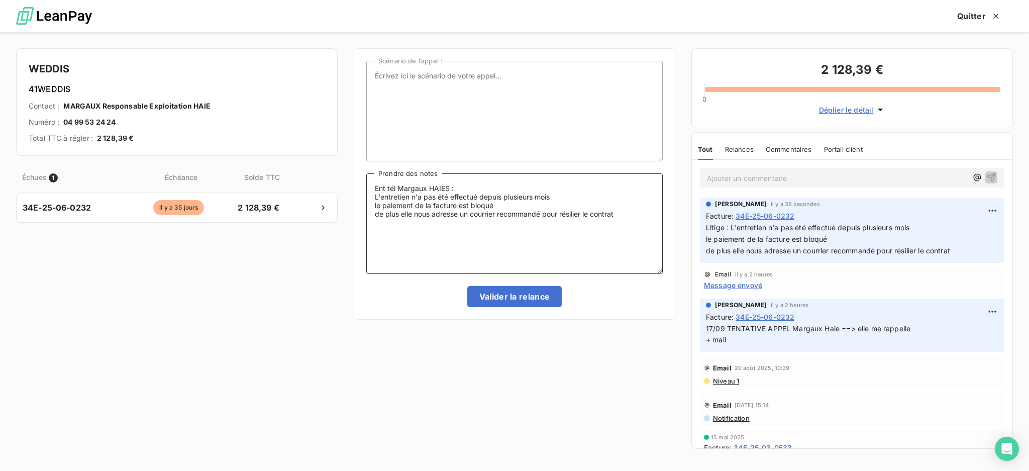
click at [564, 195] on textarea "Ent tél Margaux HAIES : L'entretien n'a pas été effectué depuis plusieurs mois …" at bounding box center [514, 223] width 297 height 101
click at [529, 210] on textarea "Ent tél Margaux HAIES : L'entretien n'a pas été effectué depuis plusieurs mois …" at bounding box center [514, 223] width 297 height 101
click at [375, 202] on textarea "Ent tél Margaux HAIES : L'entretien n'a pas été effectué depuis plusieurs mois …" at bounding box center [514, 223] width 297 height 101
type textarea "Ent tél Margaux HAIES : L'entretien n'a pas été effectué depuis plusieurs mois …"
click at [495, 298] on button "Valider la relance" at bounding box center [514, 296] width 95 height 21
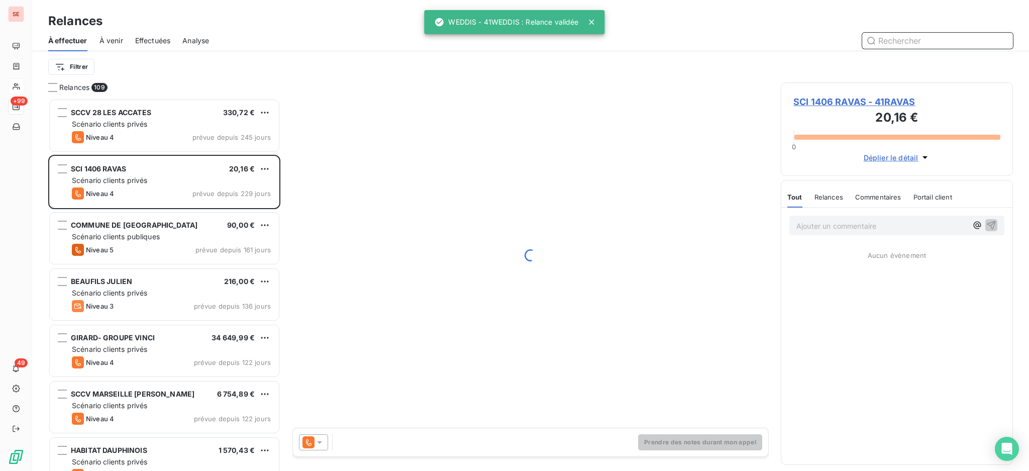
click at [156, 38] on span "Effectuées" at bounding box center [153, 41] width 36 height 10
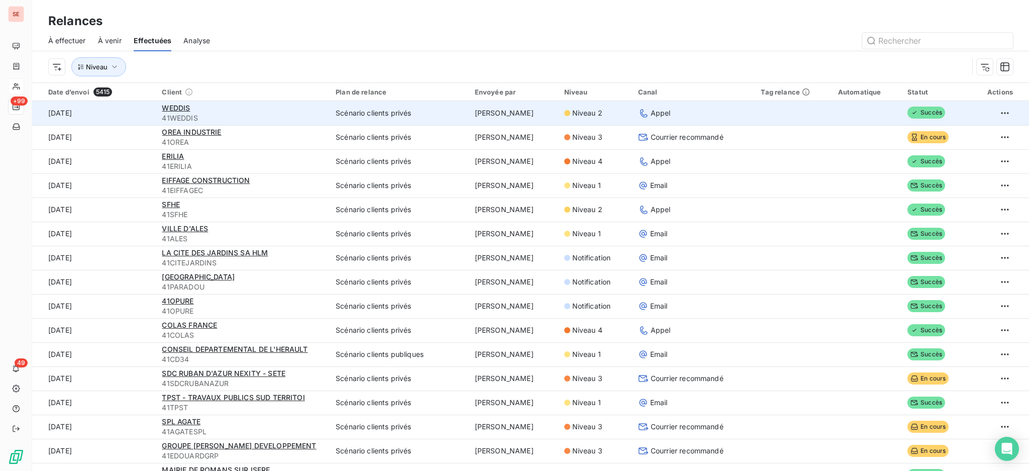
click at [284, 112] on div "WEDDIS" at bounding box center [243, 108] width 162 height 10
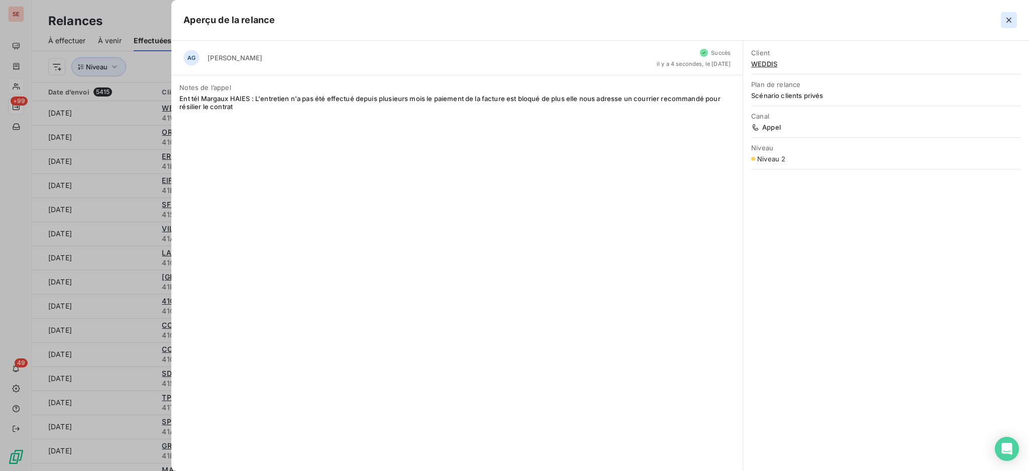
click at [1010, 19] on icon "button" at bounding box center [1009, 20] width 5 height 5
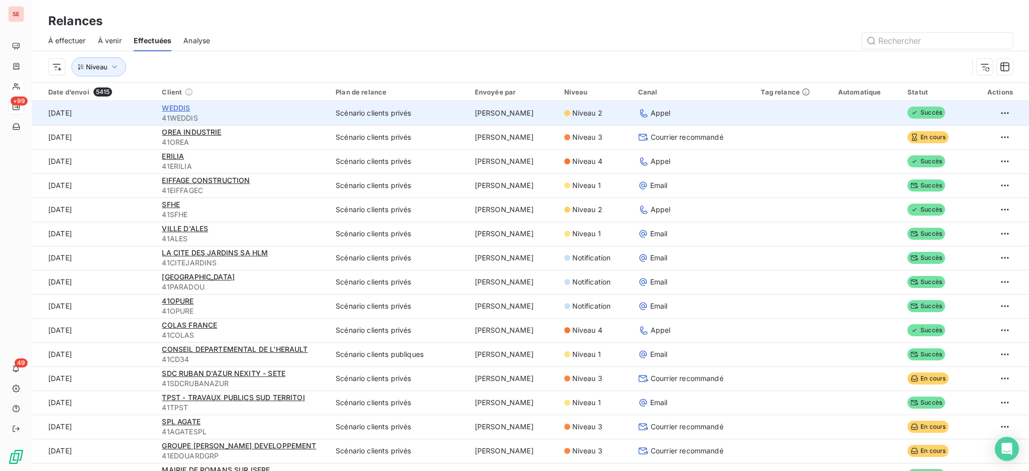
click at [174, 108] on span "WEDDIS" at bounding box center [176, 108] width 28 height 9
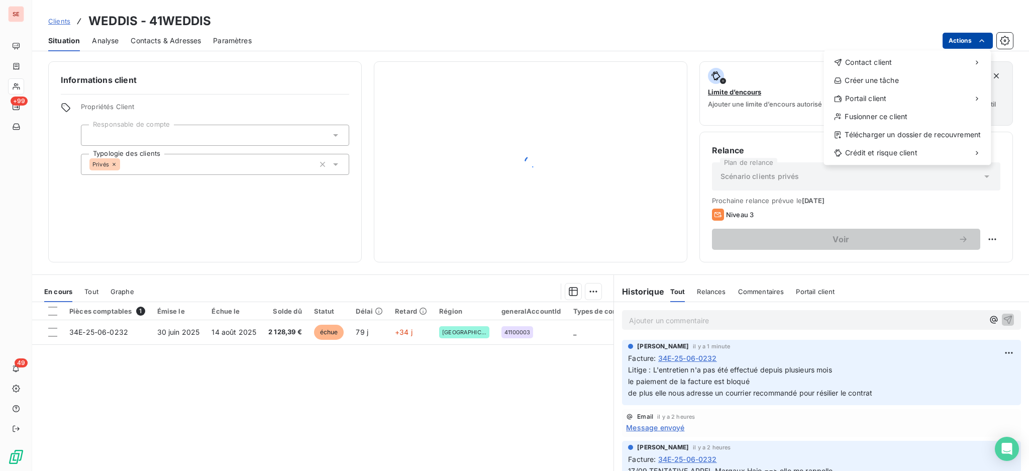
click at [969, 36] on html "SE +99 49 Clients WEDDIS - 41WEDDIS Situation Analyse Contacts & Adresses Param…" at bounding box center [514, 235] width 1029 height 471
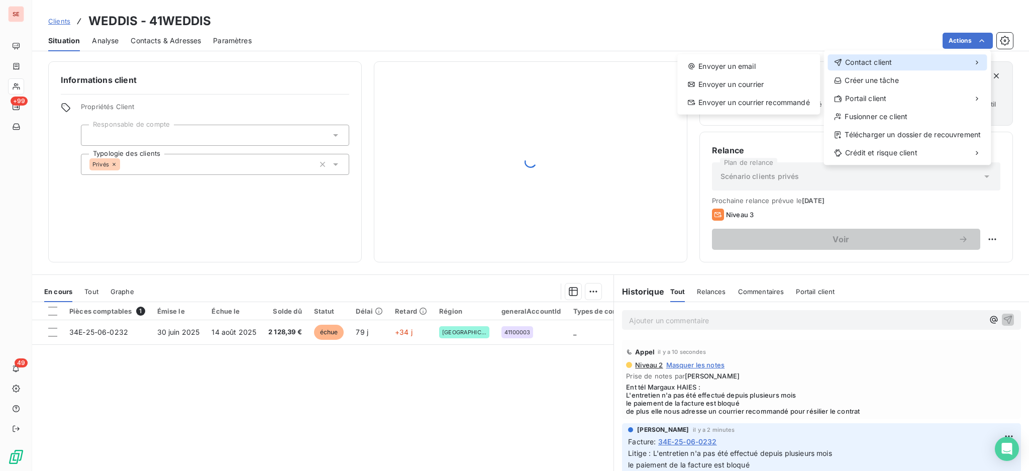
click at [883, 63] on span "Contact client" at bounding box center [868, 62] width 47 height 10
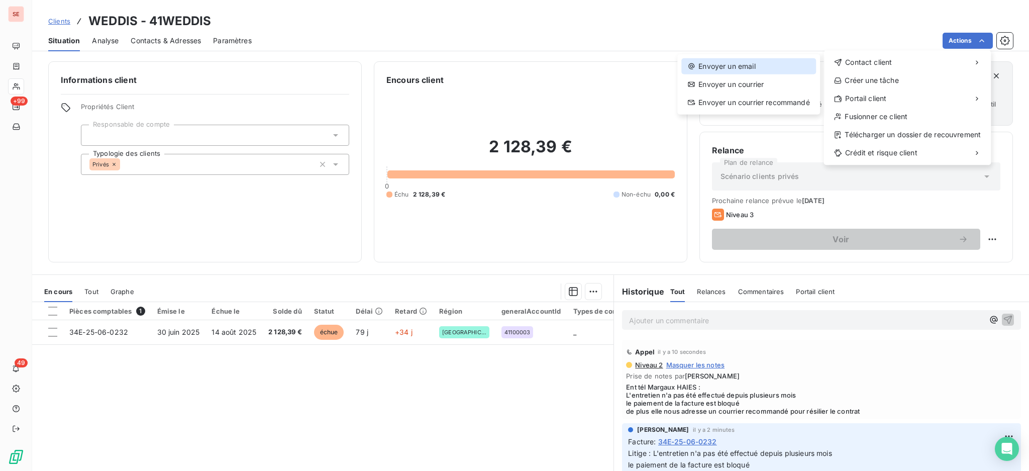
click at [751, 61] on div "Envoyer un email" at bounding box center [749, 66] width 135 height 16
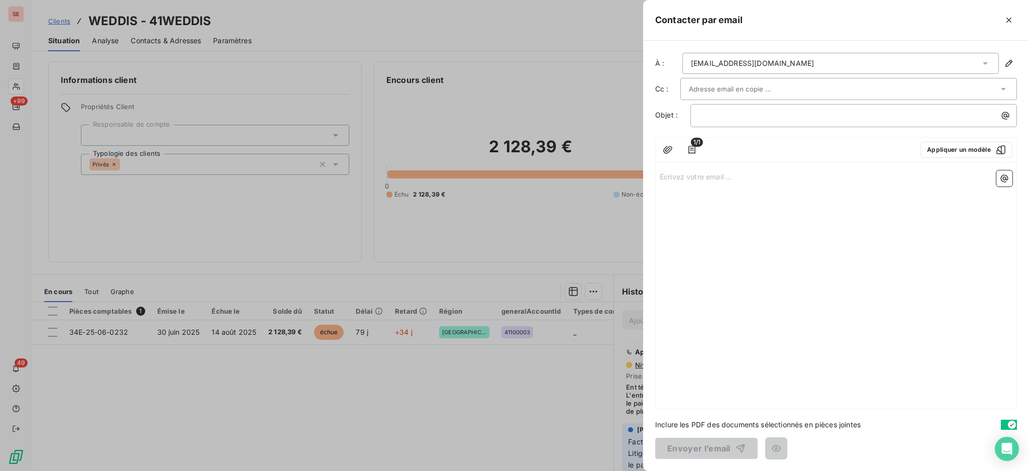
click at [987, 60] on icon at bounding box center [986, 63] width 10 height 10
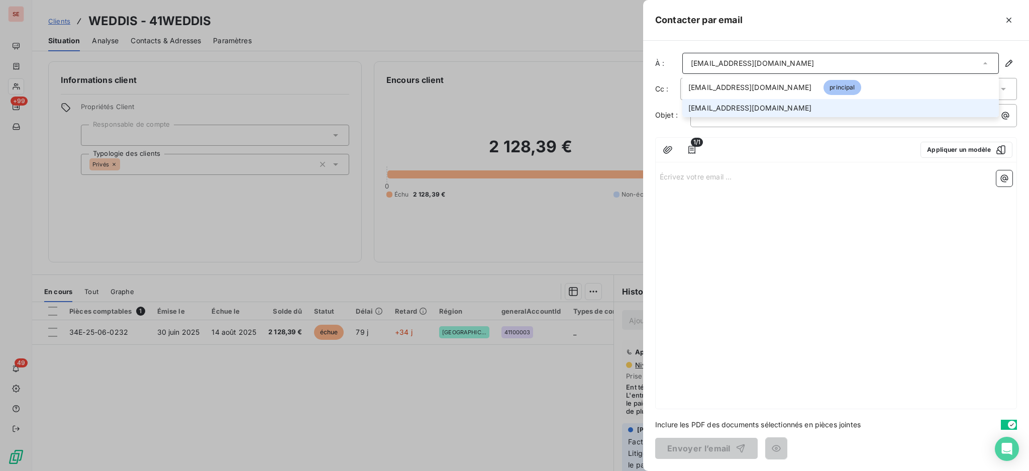
click at [759, 110] on span "[EMAIL_ADDRESS][DOMAIN_NAME]" at bounding box center [750, 108] width 123 height 10
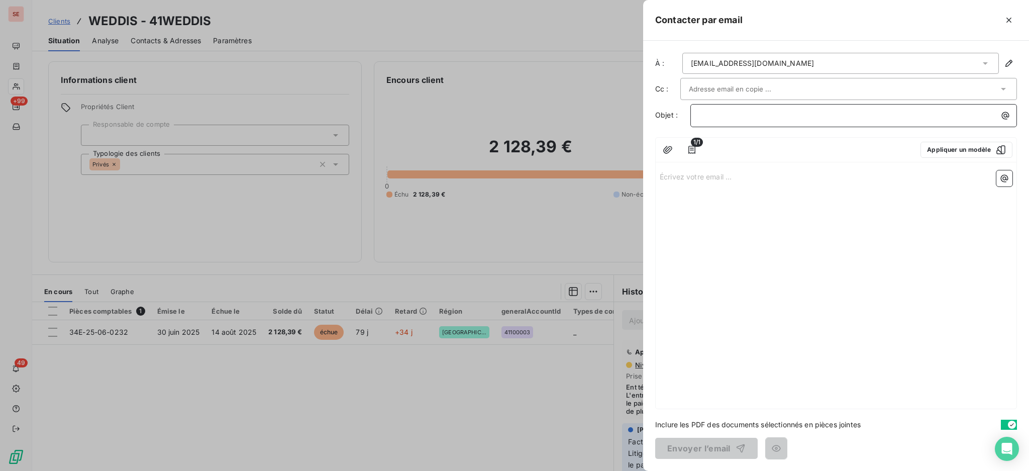
click at [758, 113] on p "﻿" at bounding box center [856, 116] width 315 height 12
click at [703, 174] on p "Écrivez votre email ... ﻿" at bounding box center [836, 176] width 353 height 12
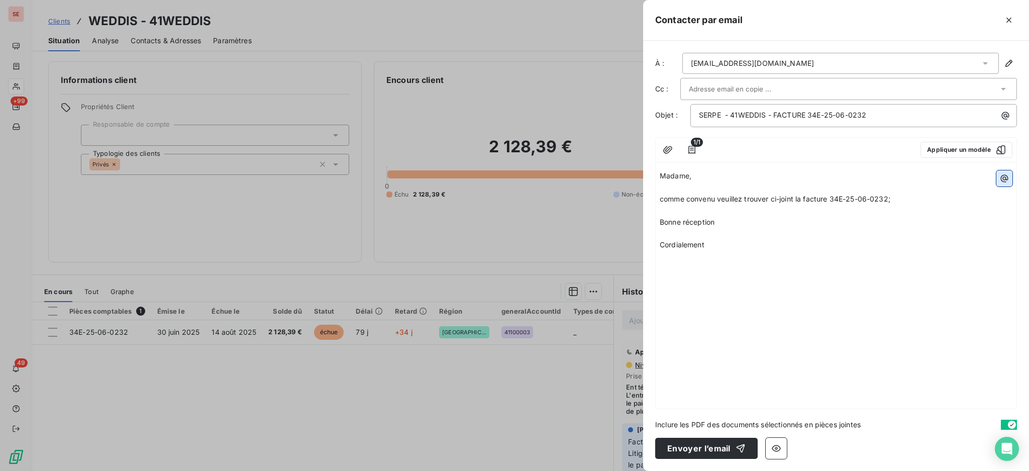
click at [1009, 177] on icon "button" at bounding box center [1005, 178] width 10 height 10
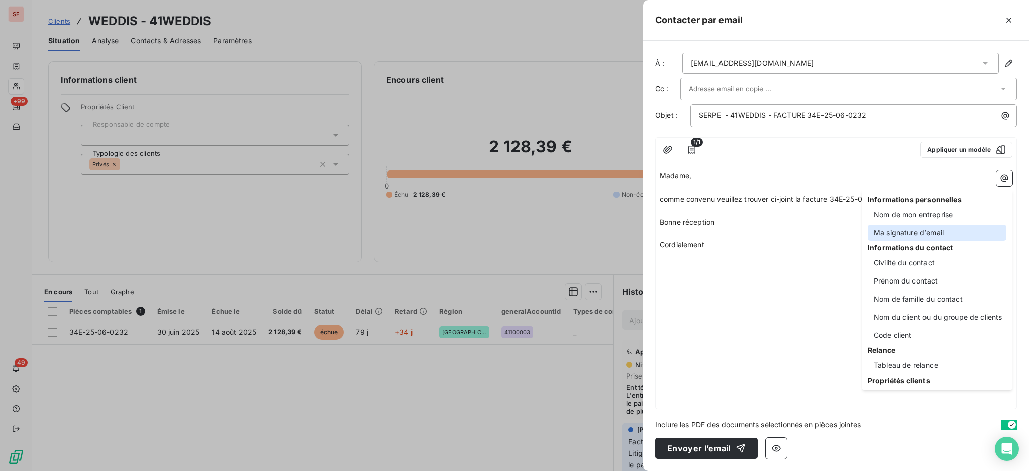
click at [900, 234] on div "Ma signature d’email" at bounding box center [937, 233] width 139 height 16
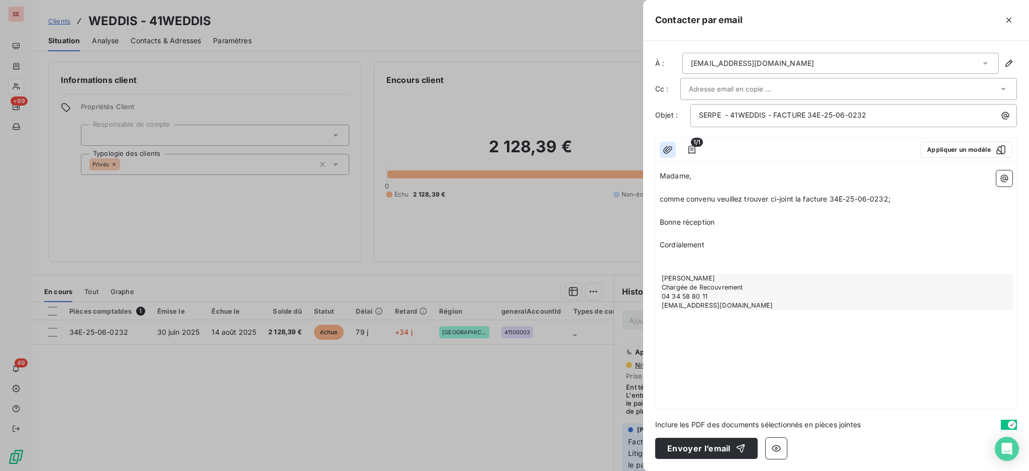
click at [666, 145] on icon "button" at bounding box center [668, 150] width 10 height 10
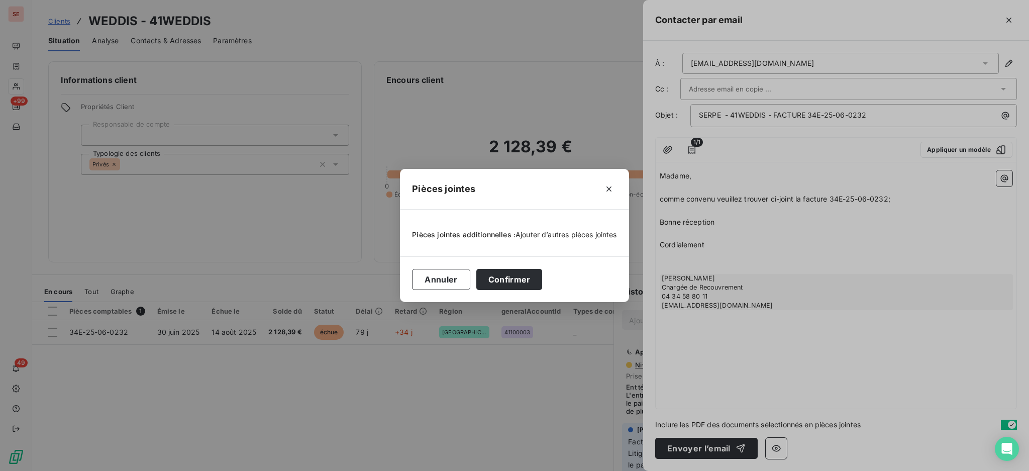
click at [571, 233] on span "Ajouter d’autres pièces jointes" at bounding box center [567, 234] width 102 height 9
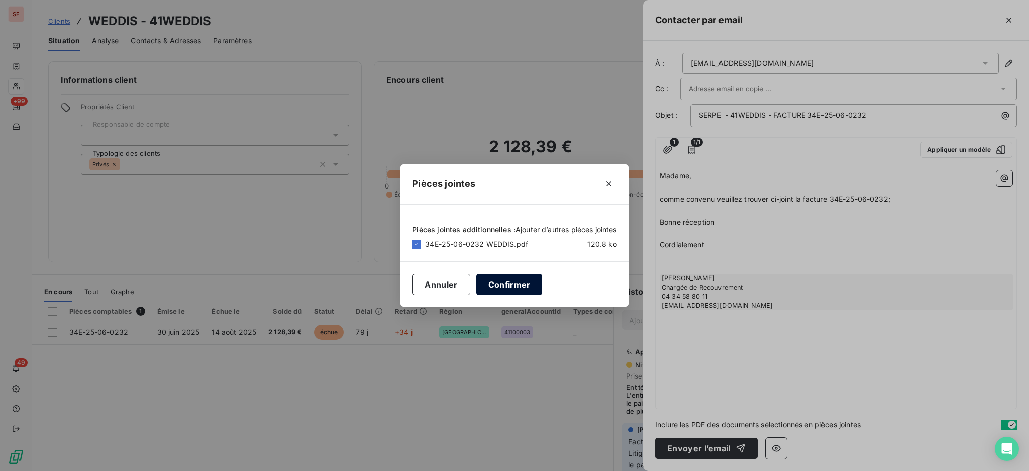
click at [511, 281] on button "Confirmer" at bounding box center [510, 284] width 66 height 21
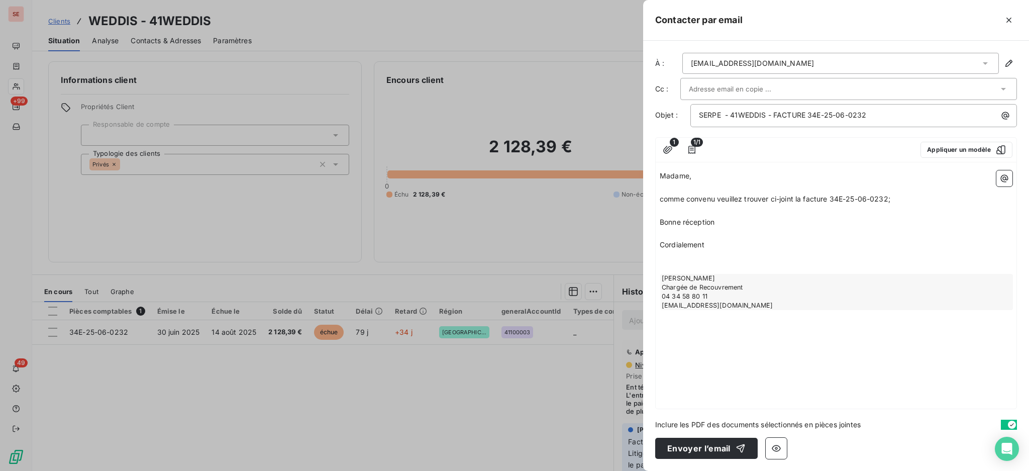
click at [664, 198] on span "comme convenu veuillez trouver ci-joint la facture 34E-25-06-0232;" at bounding box center [775, 199] width 231 height 9
click at [702, 446] on button "Envoyer l’email" at bounding box center [706, 448] width 103 height 21
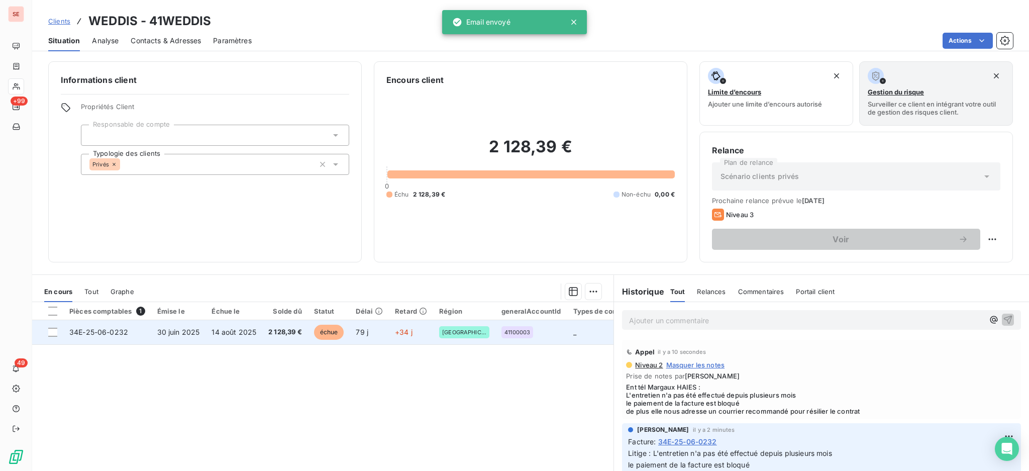
click at [266, 332] on td "2 128,39 €" at bounding box center [285, 332] width 46 height 24
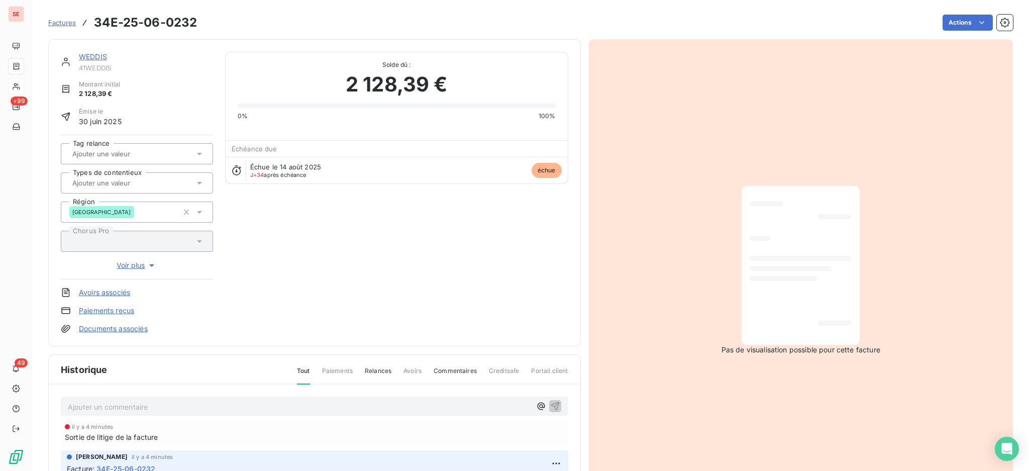
click at [954, 19] on html "SE +99 49 Factures 34E-25-06-0232 Actions WEDDIS 41WEDDIS Montant initial 2 128…" at bounding box center [514, 235] width 1029 height 471
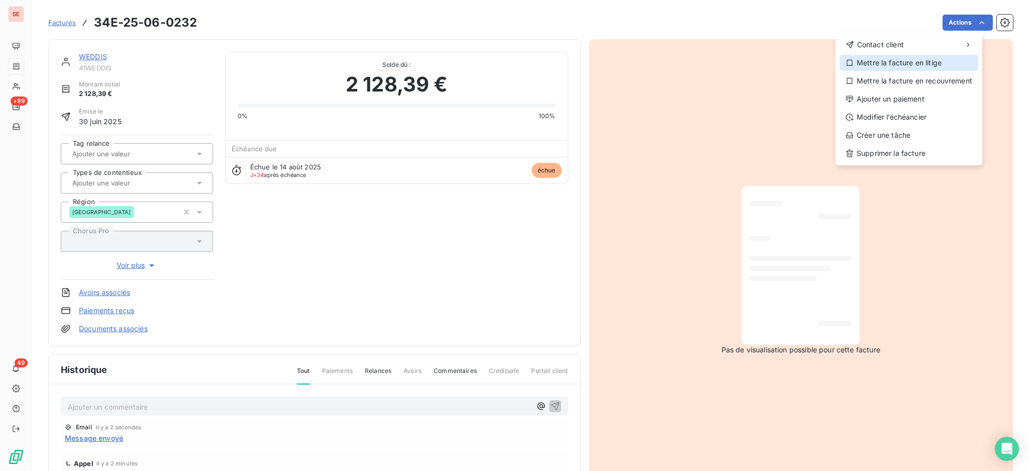
click at [922, 62] on div "Mettre la facture en litige" at bounding box center [909, 63] width 139 height 16
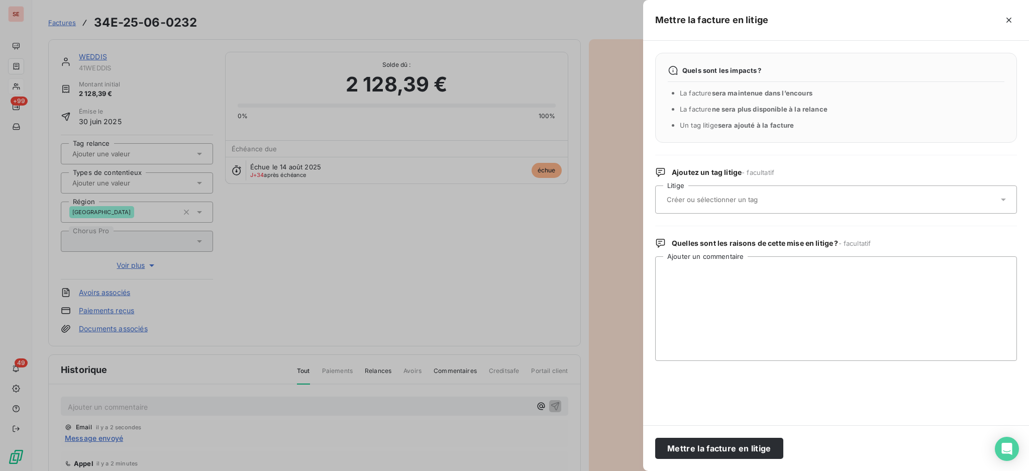
click at [1006, 197] on icon at bounding box center [1004, 200] width 10 height 10
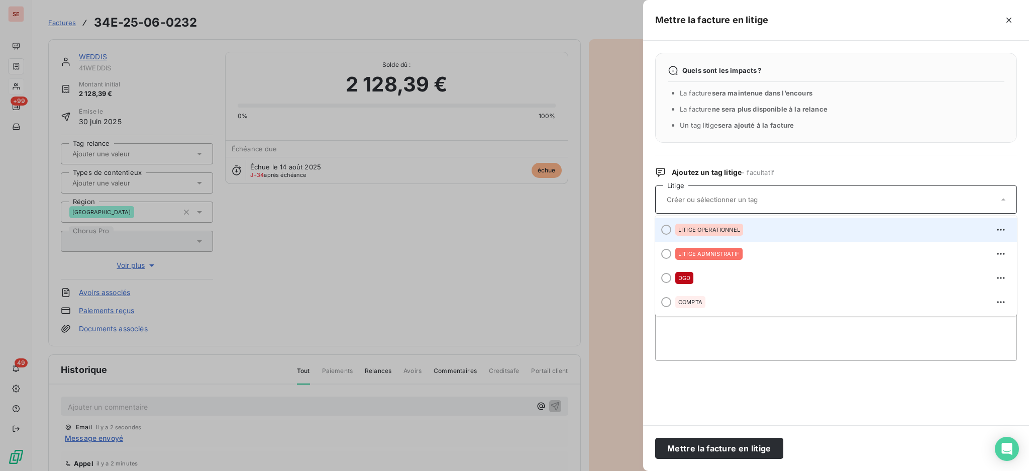
click at [706, 227] on span "LITIGE OPERATIONNEL" at bounding box center [710, 230] width 62 height 6
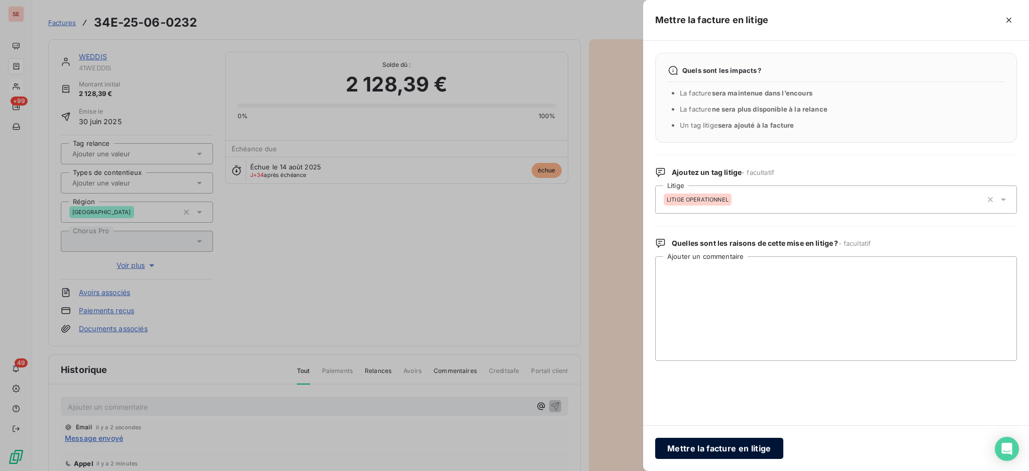
click at [737, 448] on button "Mettre la facture en litige" at bounding box center [719, 448] width 128 height 21
